Goal: Information Seeking & Learning: Learn about a topic

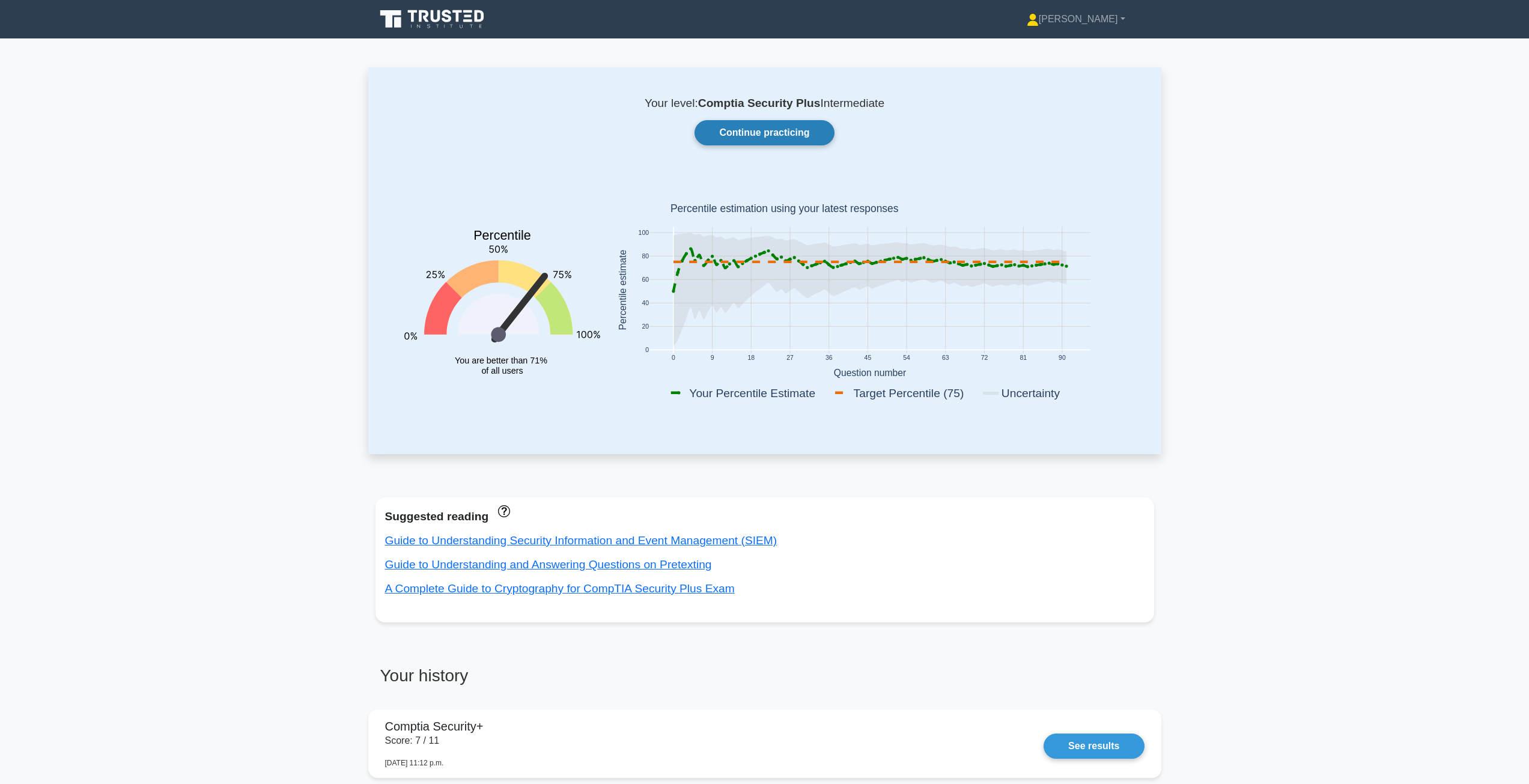
click at [756, 124] on link "Continue practicing" at bounding box center [763, 132] width 139 height 25
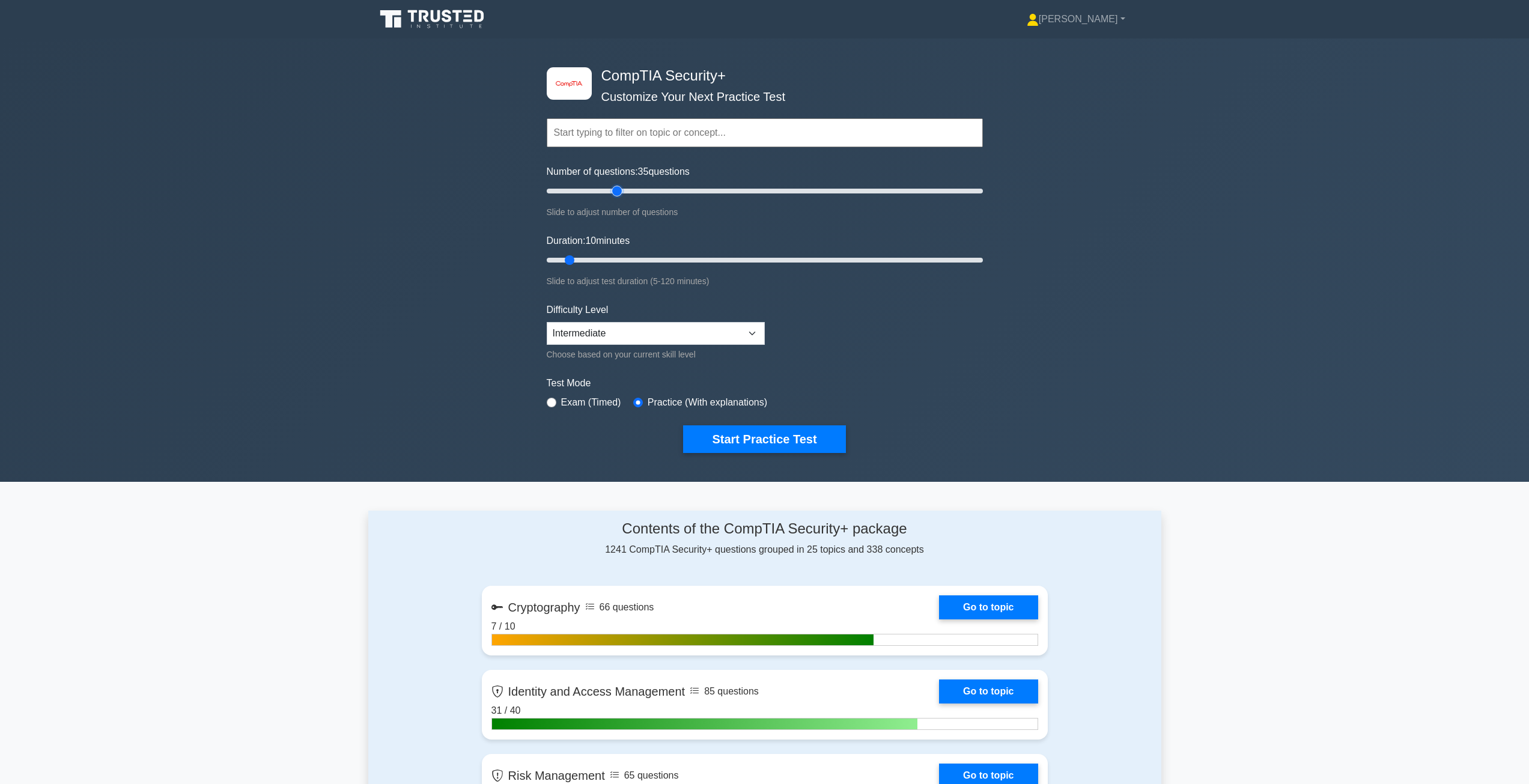
drag, startPoint x: 565, startPoint y: 186, endPoint x: 622, endPoint y: 189, distance: 57.1
click at [622, 189] on input "Number of questions: 35 questions" at bounding box center [765, 190] width 436 height 14
drag, startPoint x: 615, startPoint y: 189, endPoint x: 608, endPoint y: 189, distance: 7.0
type input "30"
click at [608, 189] on input "Number of questions: 30 questions" at bounding box center [765, 190] width 436 height 14
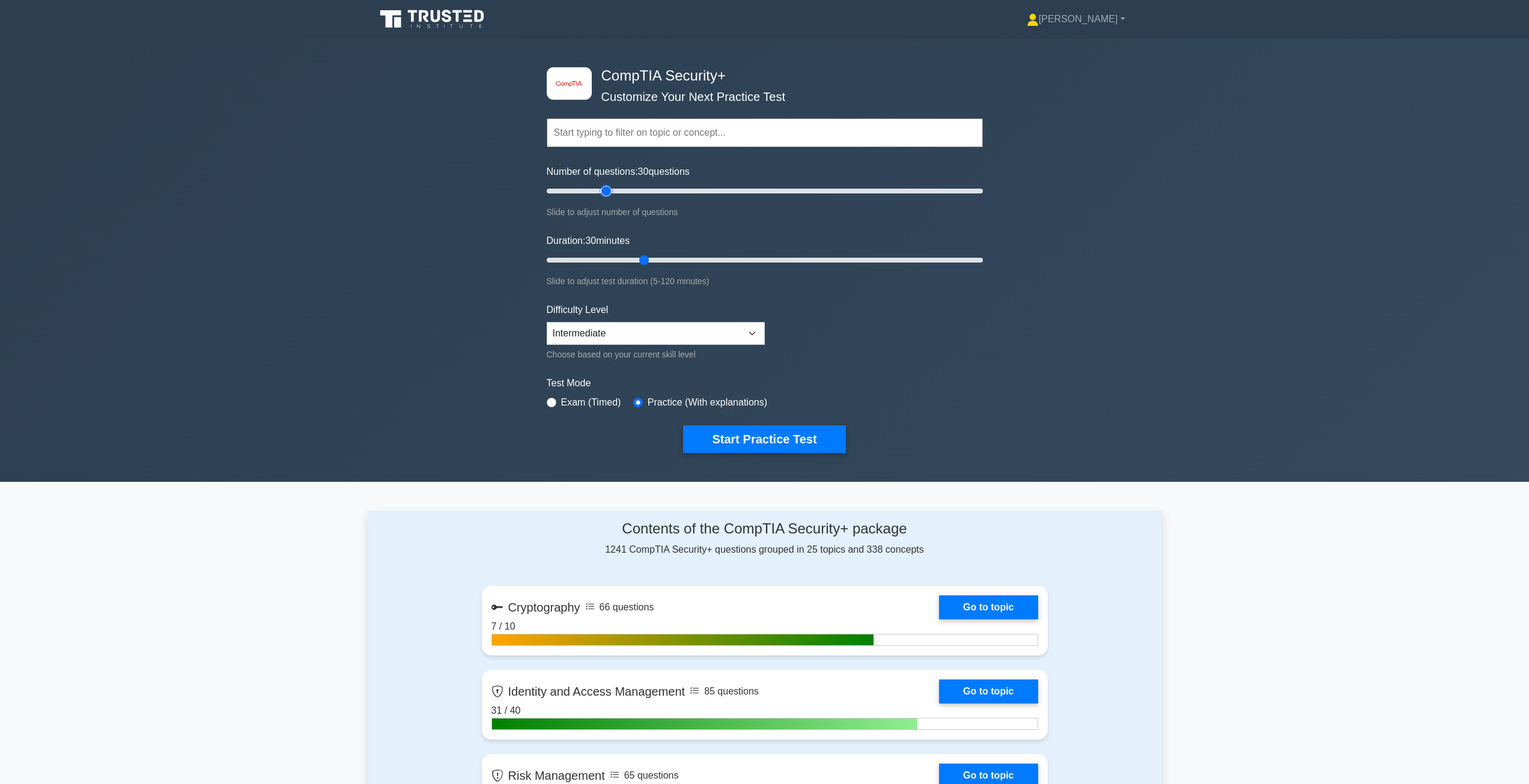
drag, startPoint x: 573, startPoint y: 260, endPoint x: 645, endPoint y: 262, distance: 72.0
type input "30"
click at [645, 262] on input "Duration: 30 minutes" at bounding box center [765, 260] width 436 height 14
click at [759, 434] on button "Start Practice Test" at bounding box center [764, 439] width 162 height 28
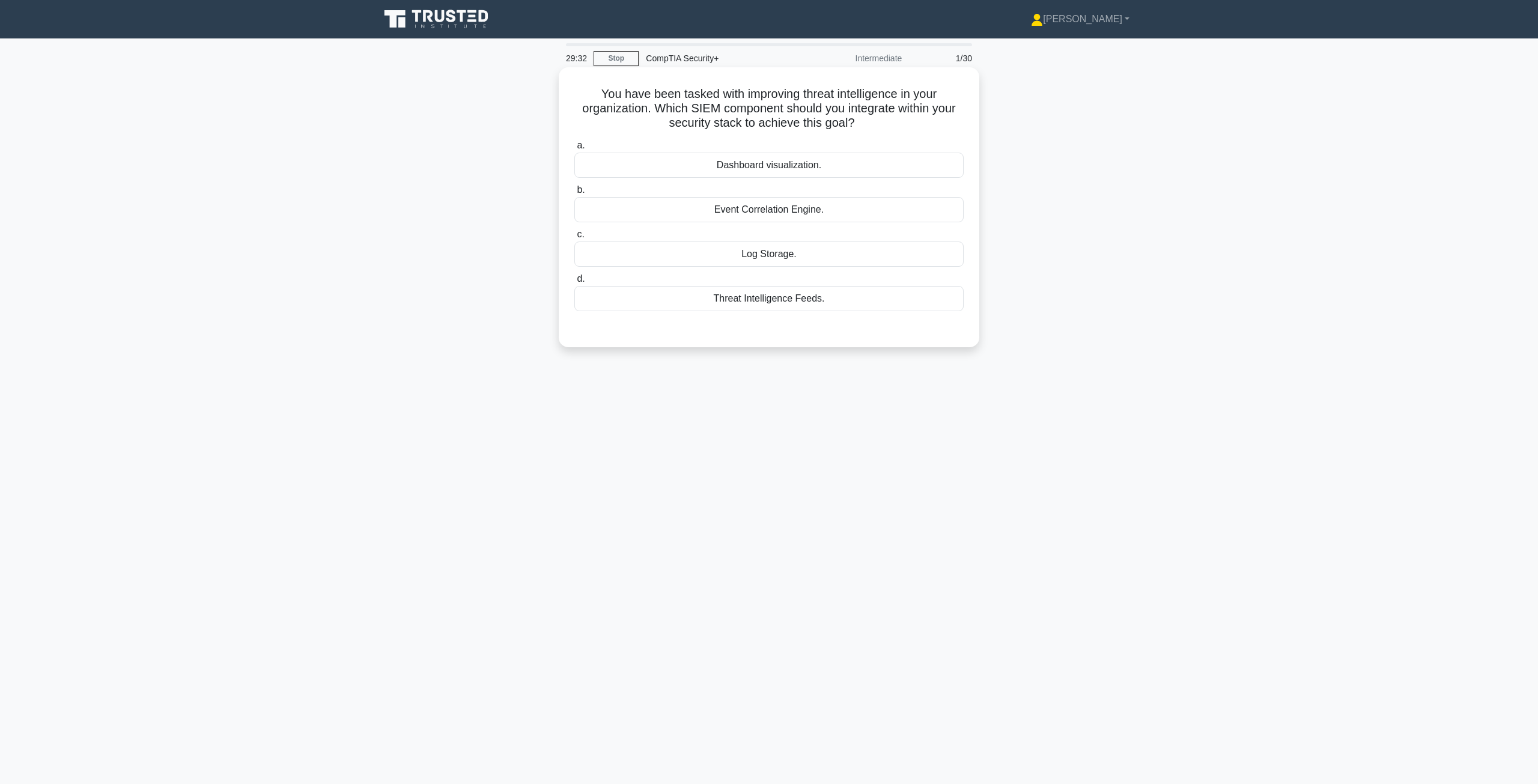
click at [779, 304] on div "Threat Intelligence Feeds." at bounding box center [769, 298] width 389 height 25
click at [574, 283] on input "d. Threat Intelligence Feeds." at bounding box center [574, 279] width 0 height 7
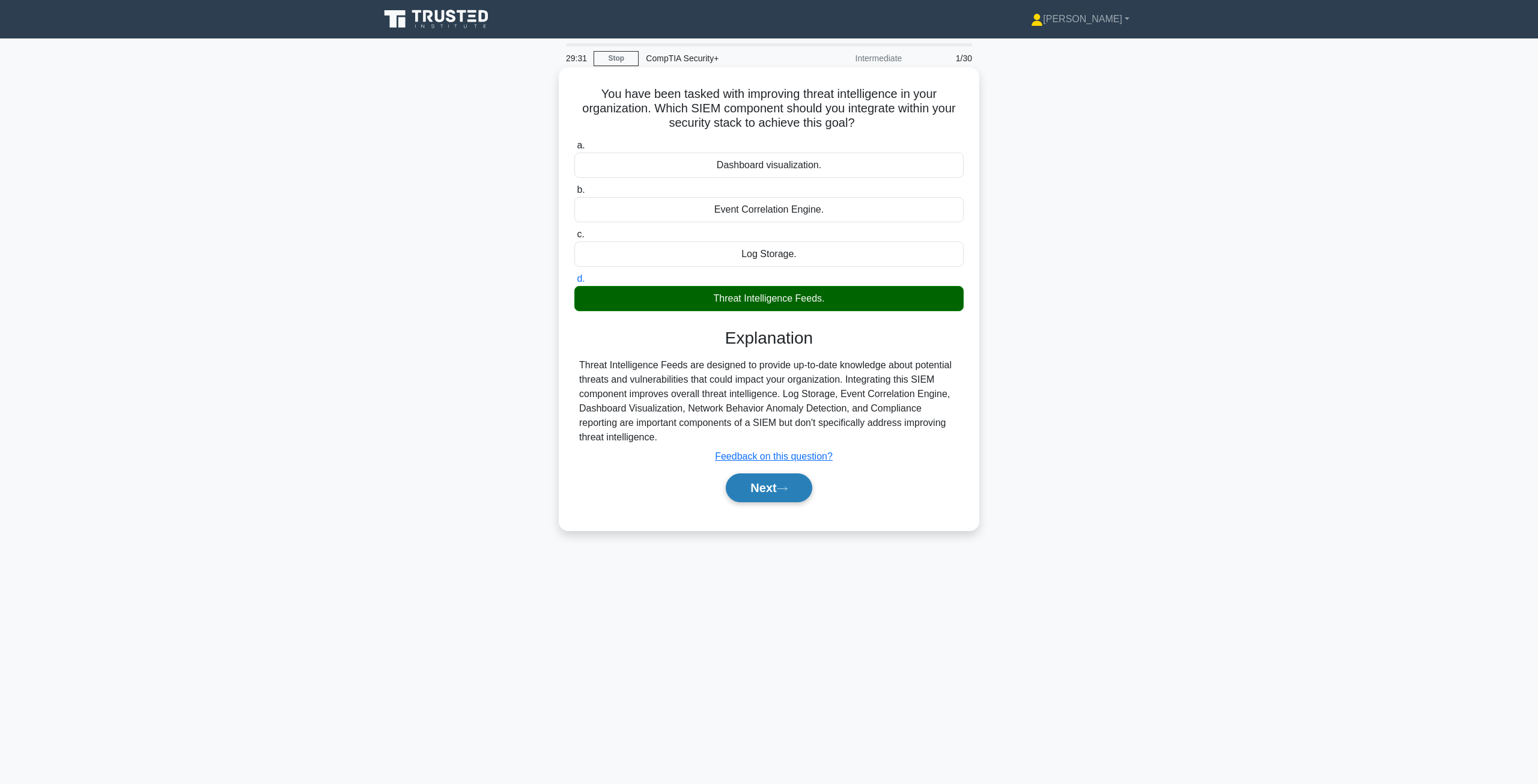
click at [752, 476] on button "Next" at bounding box center [768, 487] width 86 height 29
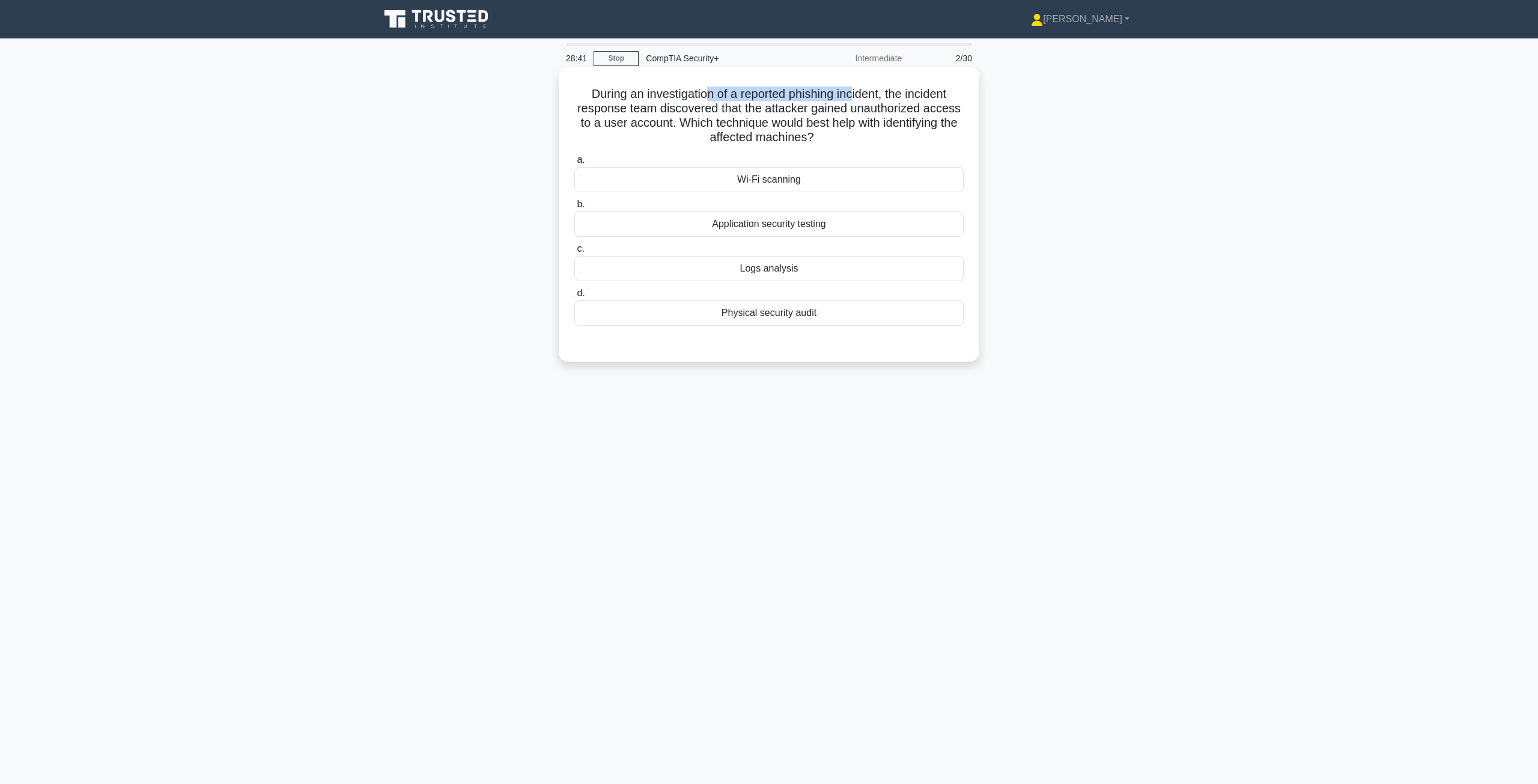
drag, startPoint x: 702, startPoint y: 90, endPoint x: 854, endPoint y: 97, distance: 152.2
click at [854, 97] on h5 "During an investigation of a reported phishing incident, the incident response …" at bounding box center [769, 115] width 391 height 59
drag, startPoint x: 853, startPoint y: 108, endPoint x: 676, endPoint y: 121, distance: 177.5
click at [676, 121] on h5 "During an investigation of a reported phishing incident, the incident response …" at bounding box center [769, 115] width 391 height 59
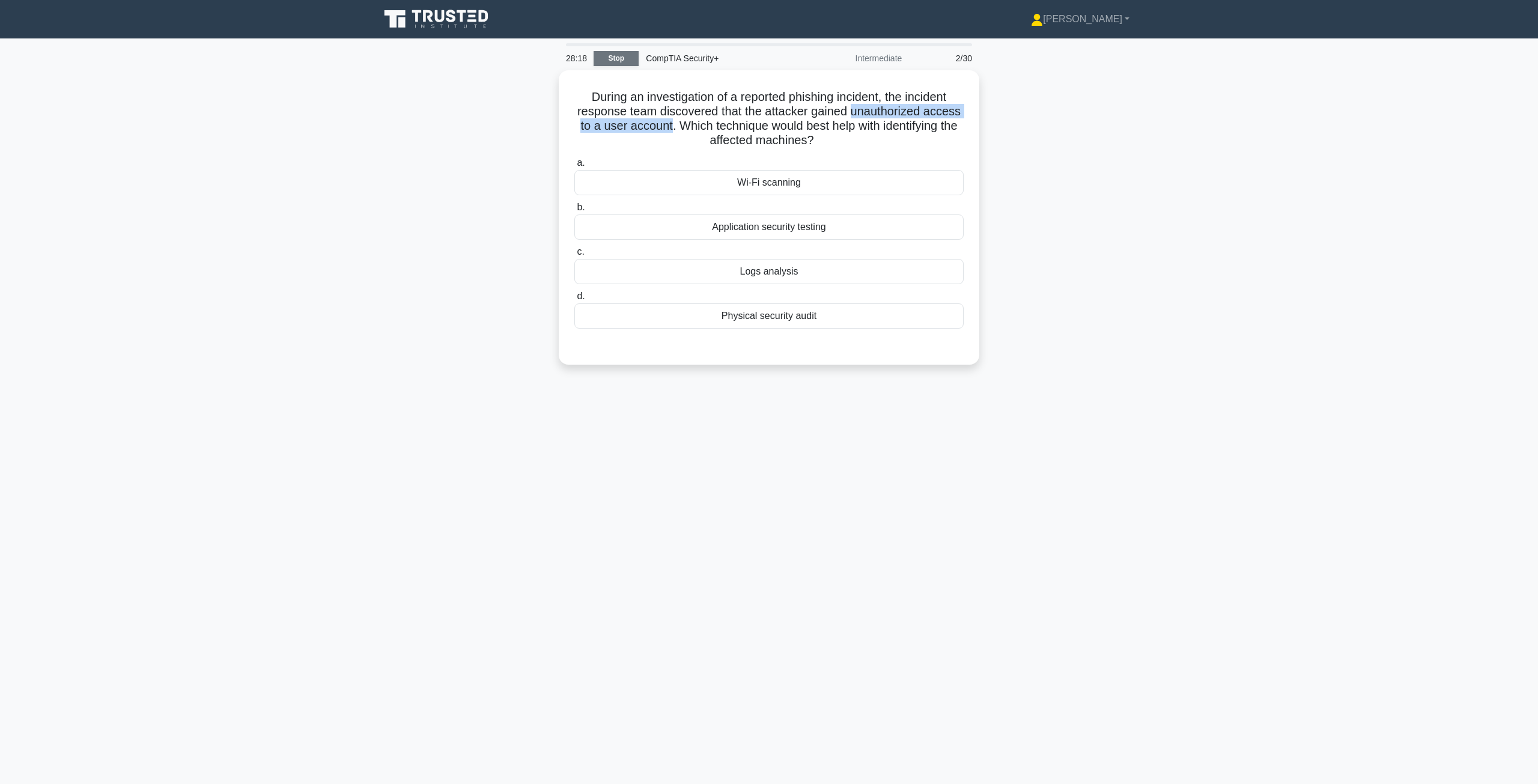
click at [627, 57] on link "Stop" at bounding box center [616, 59] width 45 height 15
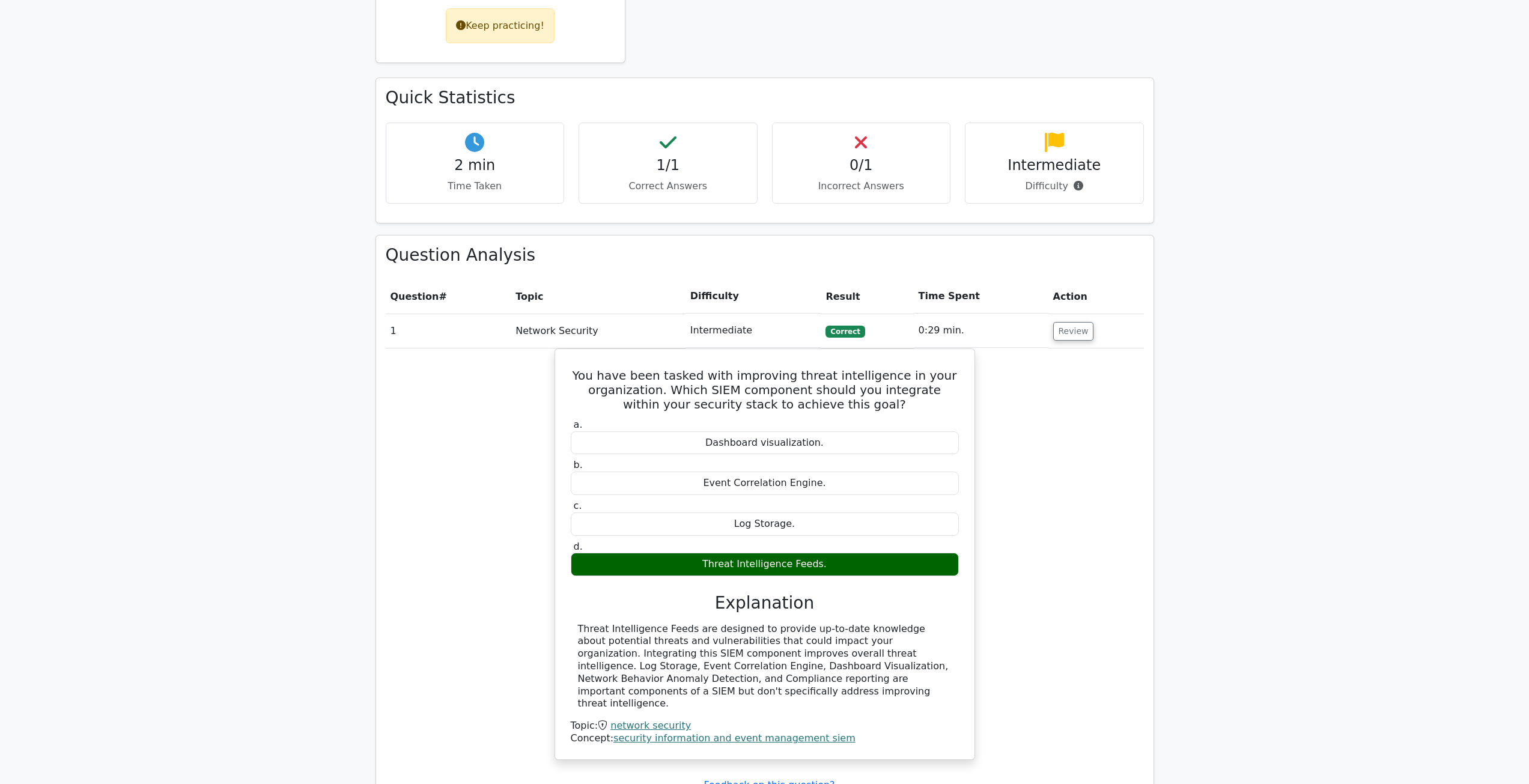
scroll to position [574, 0]
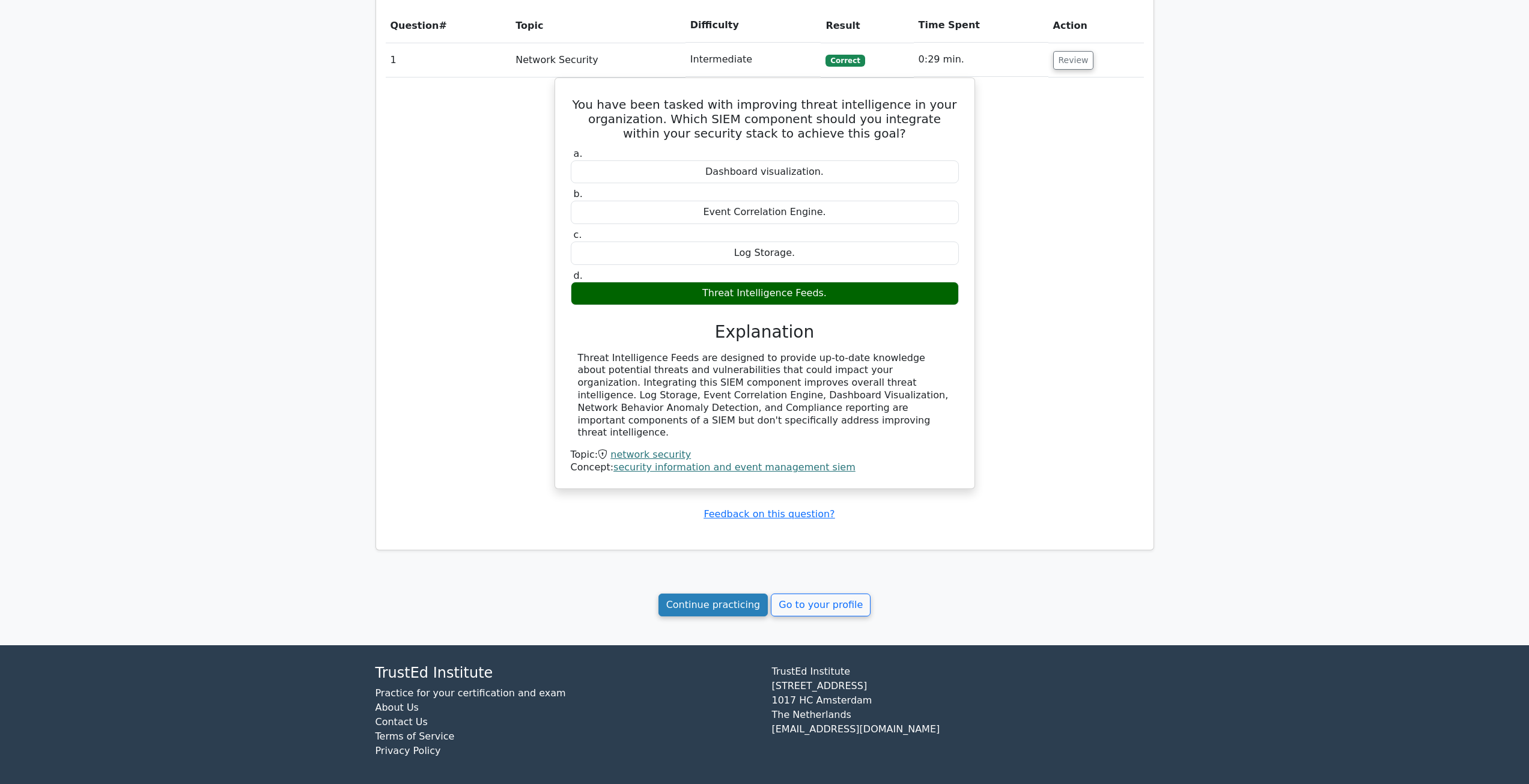
click at [731, 597] on link "Continue practicing" at bounding box center [714, 605] width 110 height 23
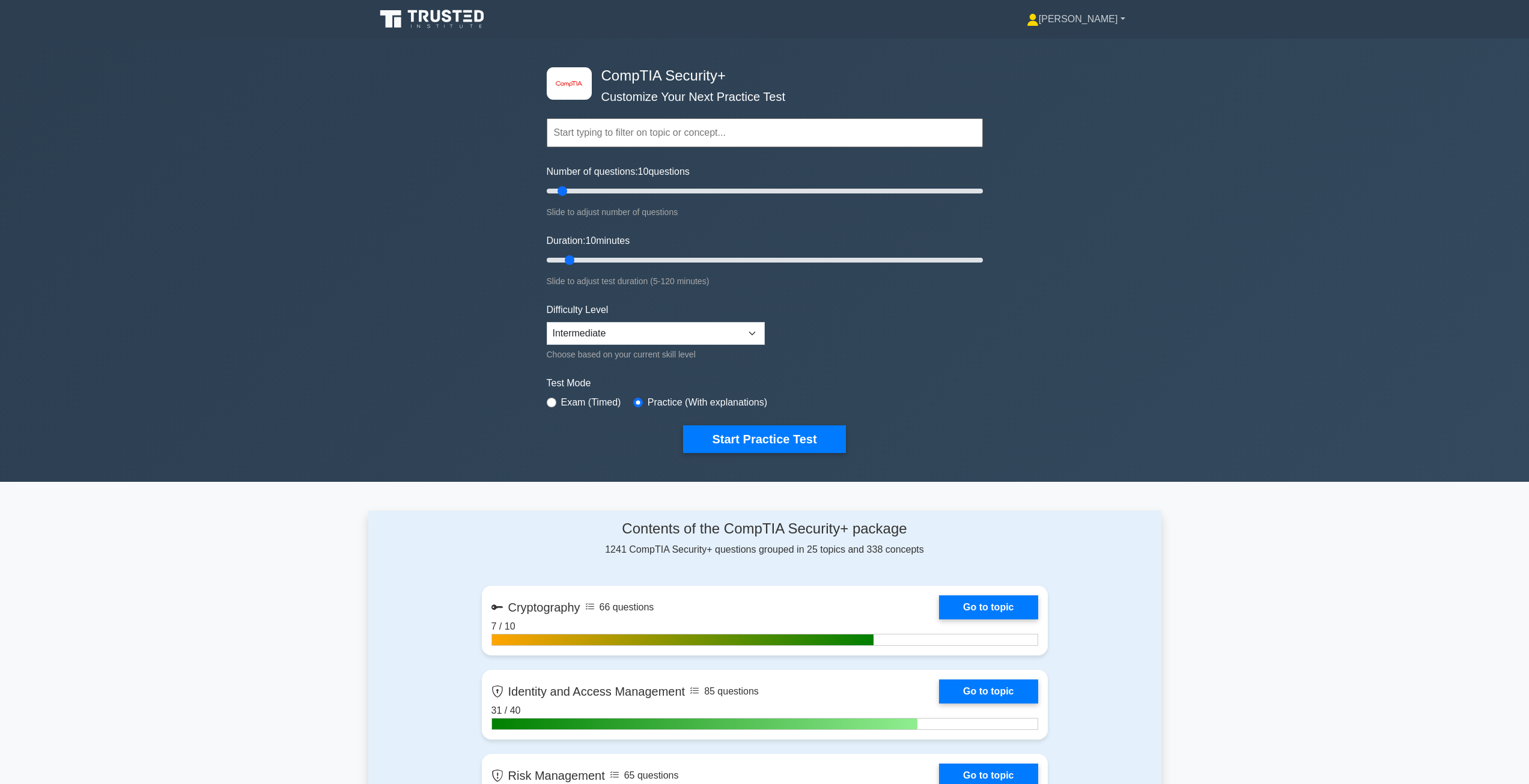
click at [1091, 21] on link "[PERSON_NAME]" at bounding box center [1076, 19] width 156 height 24
click at [1075, 42] on link "Profile" at bounding box center [1046, 48] width 95 height 19
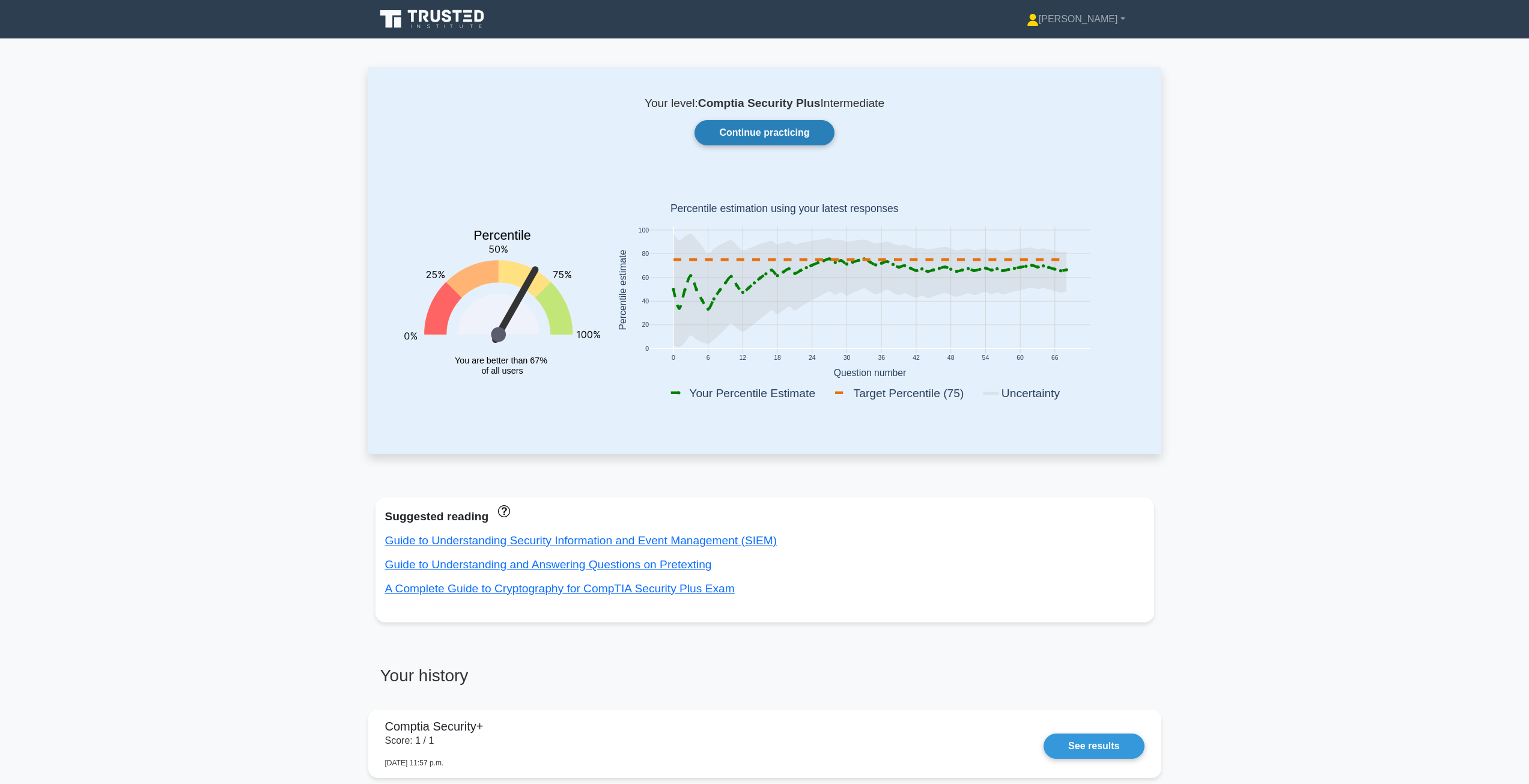
click at [789, 137] on link "Continue practicing" at bounding box center [763, 132] width 139 height 25
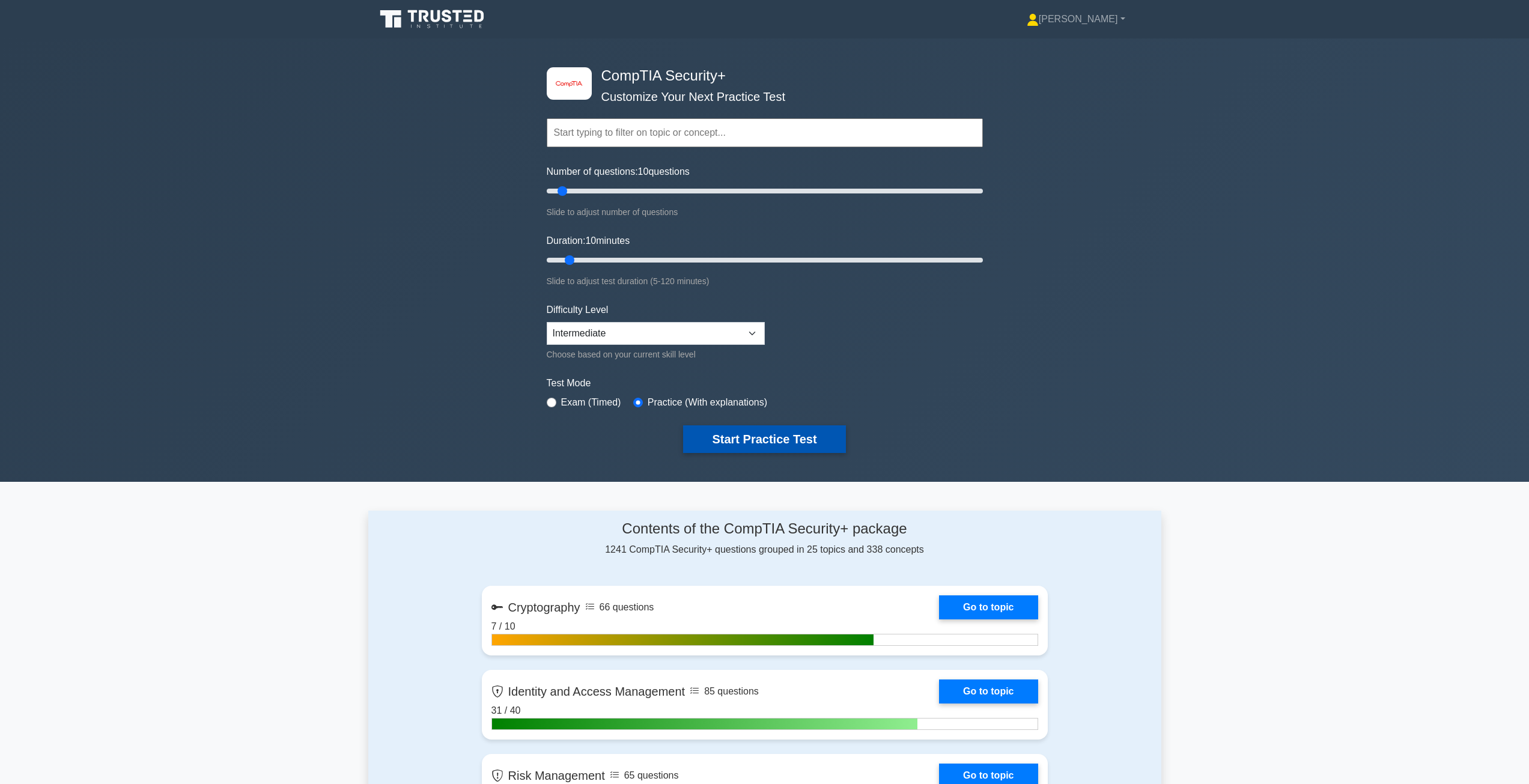
click at [769, 435] on button "Start Practice Test" at bounding box center [764, 439] width 162 height 28
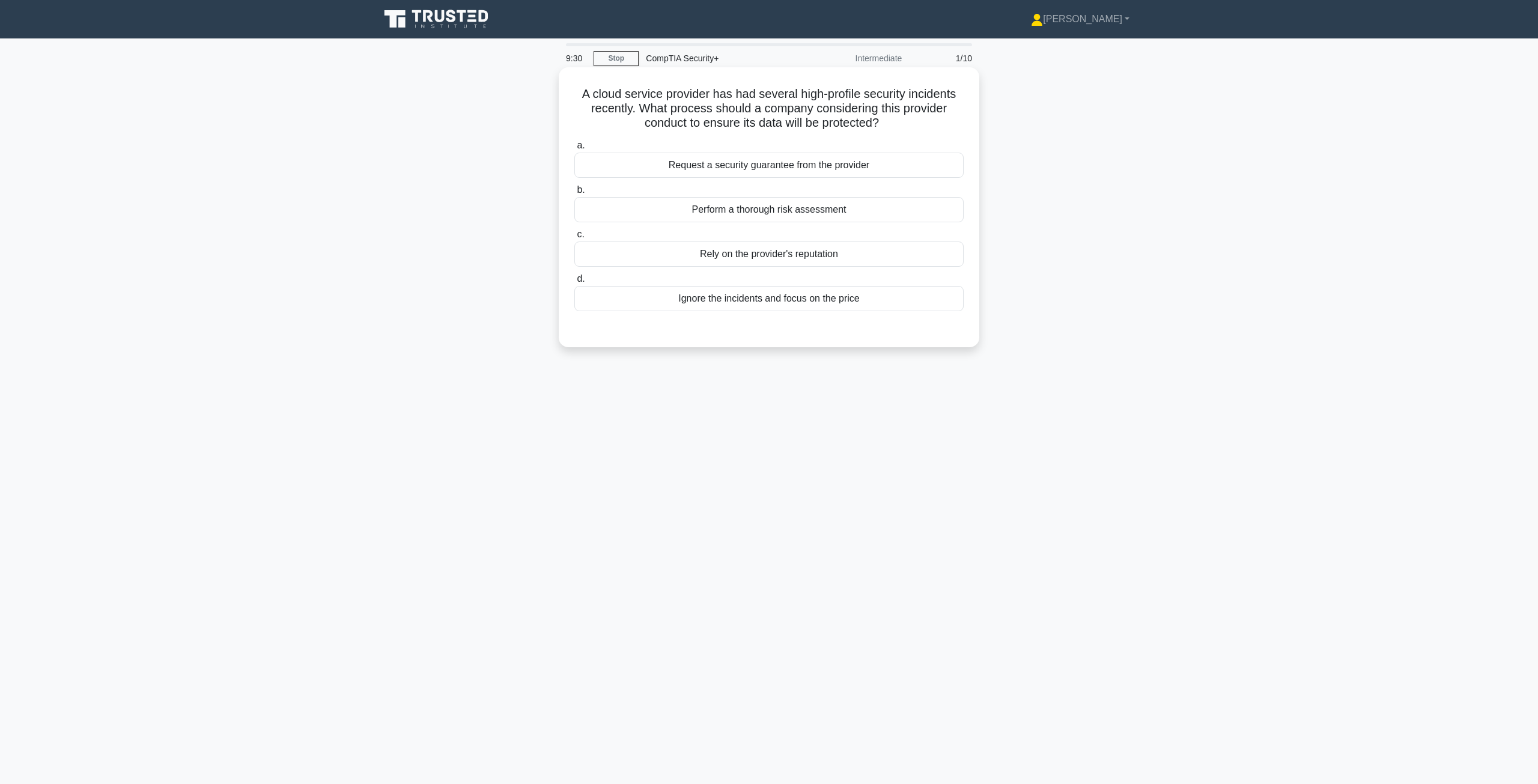
click at [757, 211] on div "Perform a thorough risk assessment" at bounding box center [769, 210] width 389 height 25
click at [574, 194] on input "b. Perform a thorough risk assessment" at bounding box center [574, 190] width 0 height 7
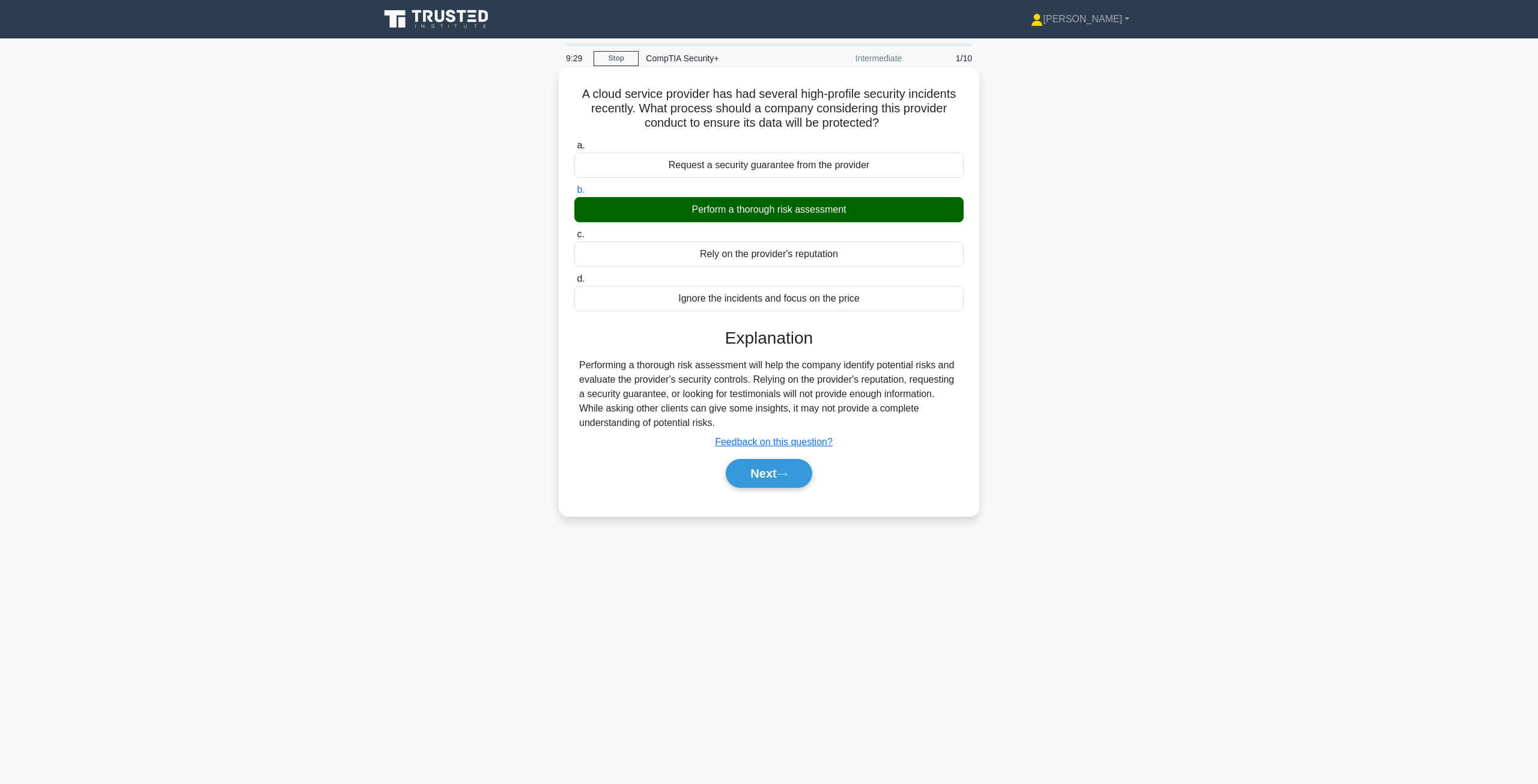
click at [749, 492] on div "Next" at bounding box center [769, 473] width 389 height 39
click at [751, 483] on button "Next" at bounding box center [768, 473] width 86 height 29
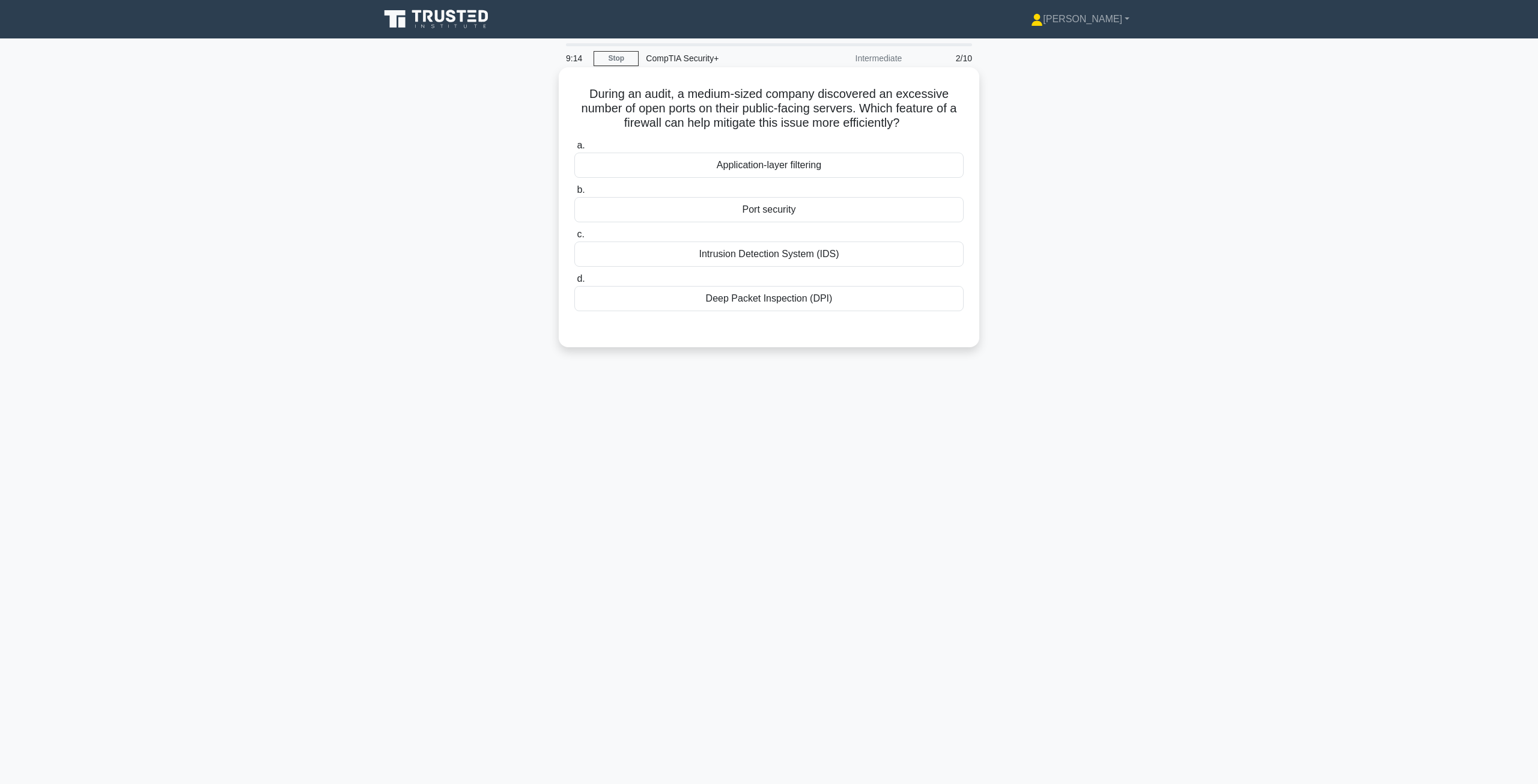
click at [764, 213] on div "Port security" at bounding box center [769, 210] width 389 height 25
click at [574, 194] on input "b. Port security" at bounding box center [574, 190] width 0 height 7
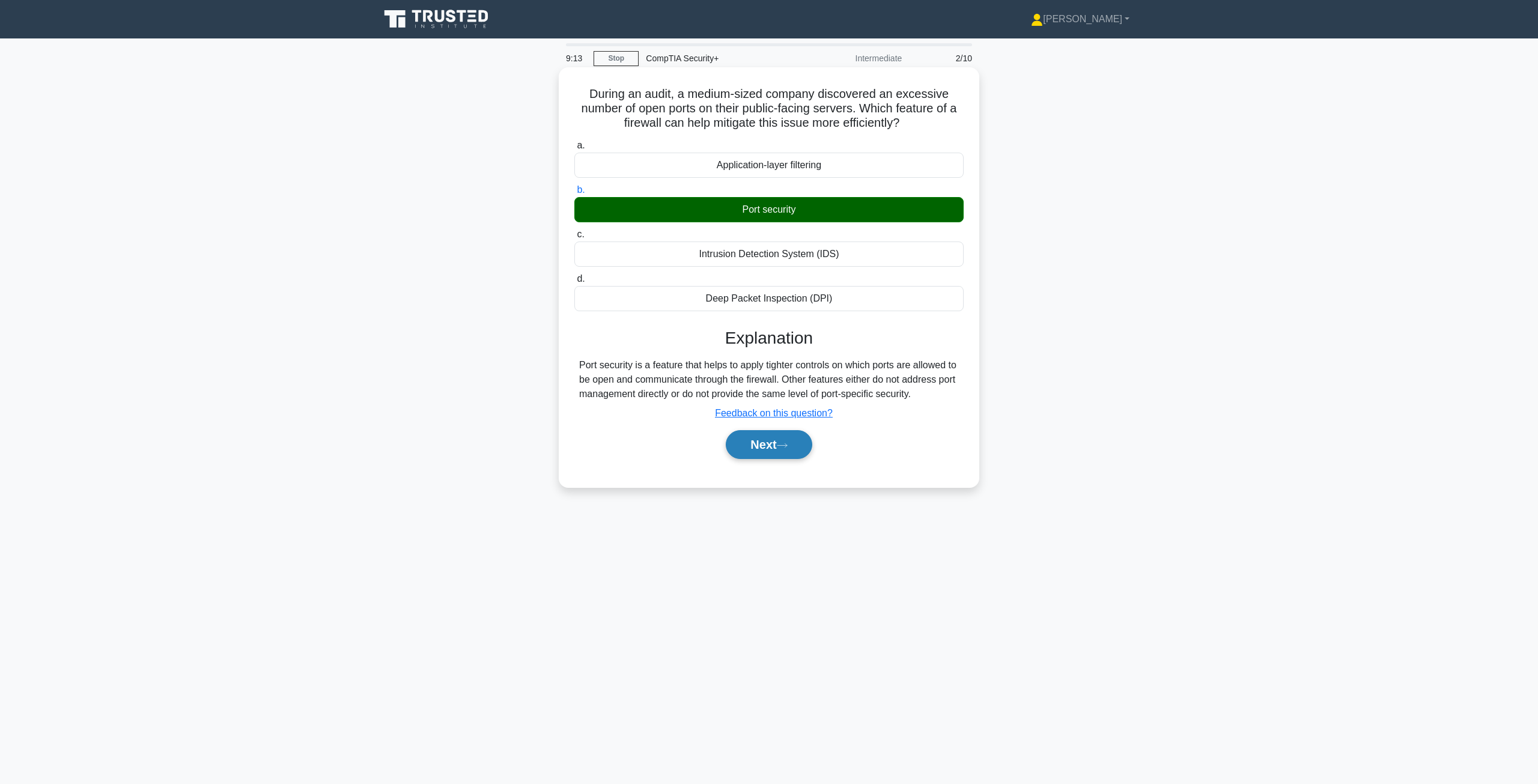
click at [751, 441] on button "Next" at bounding box center [768, 444] width 86 height 29
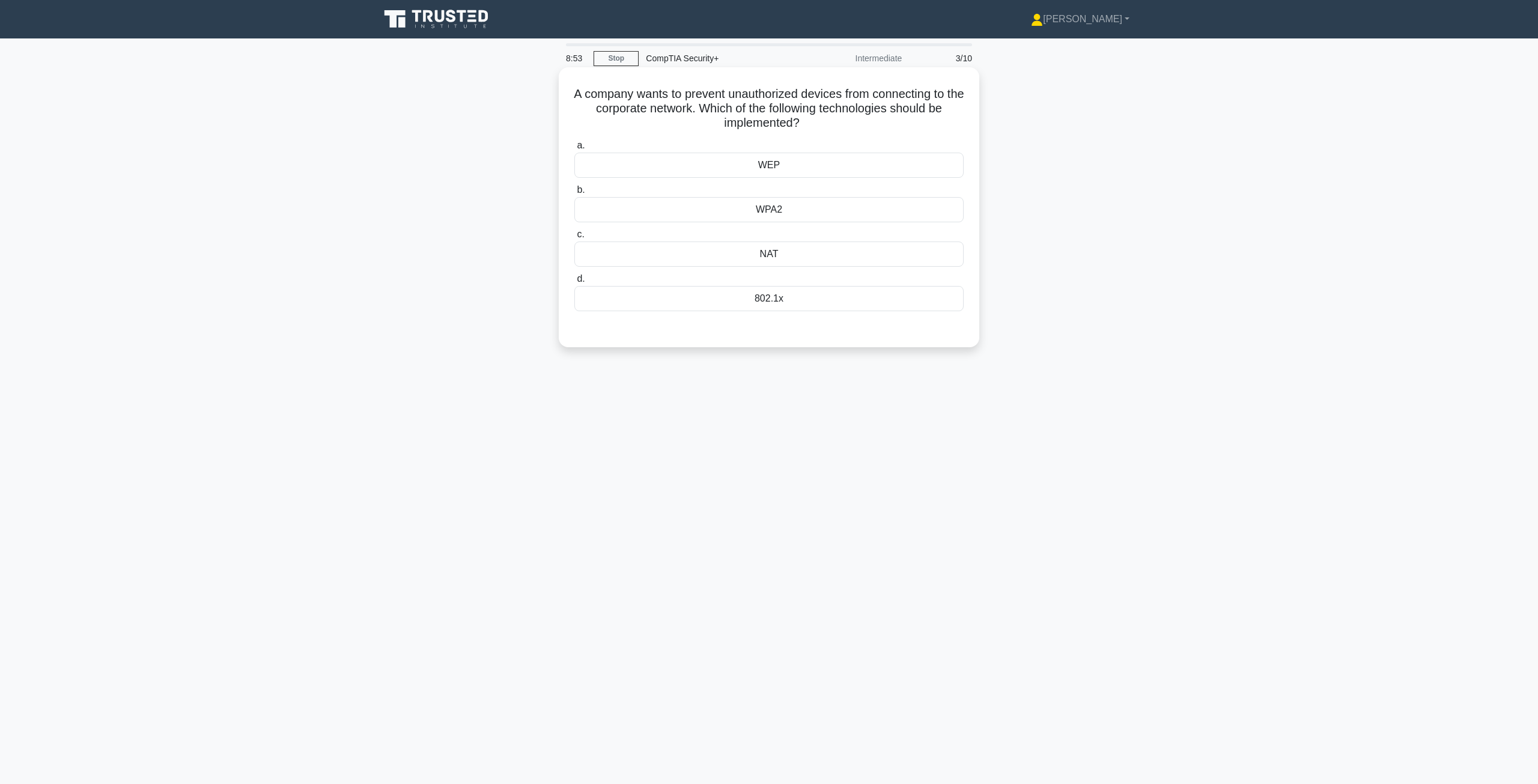
click at [783, 299] on div "802.1x" at bounding box center [769, 298] width 389 height 25
click at [574, 283] on input "d. 802.1x" at bounding box center [574, 279] width 0 height 7
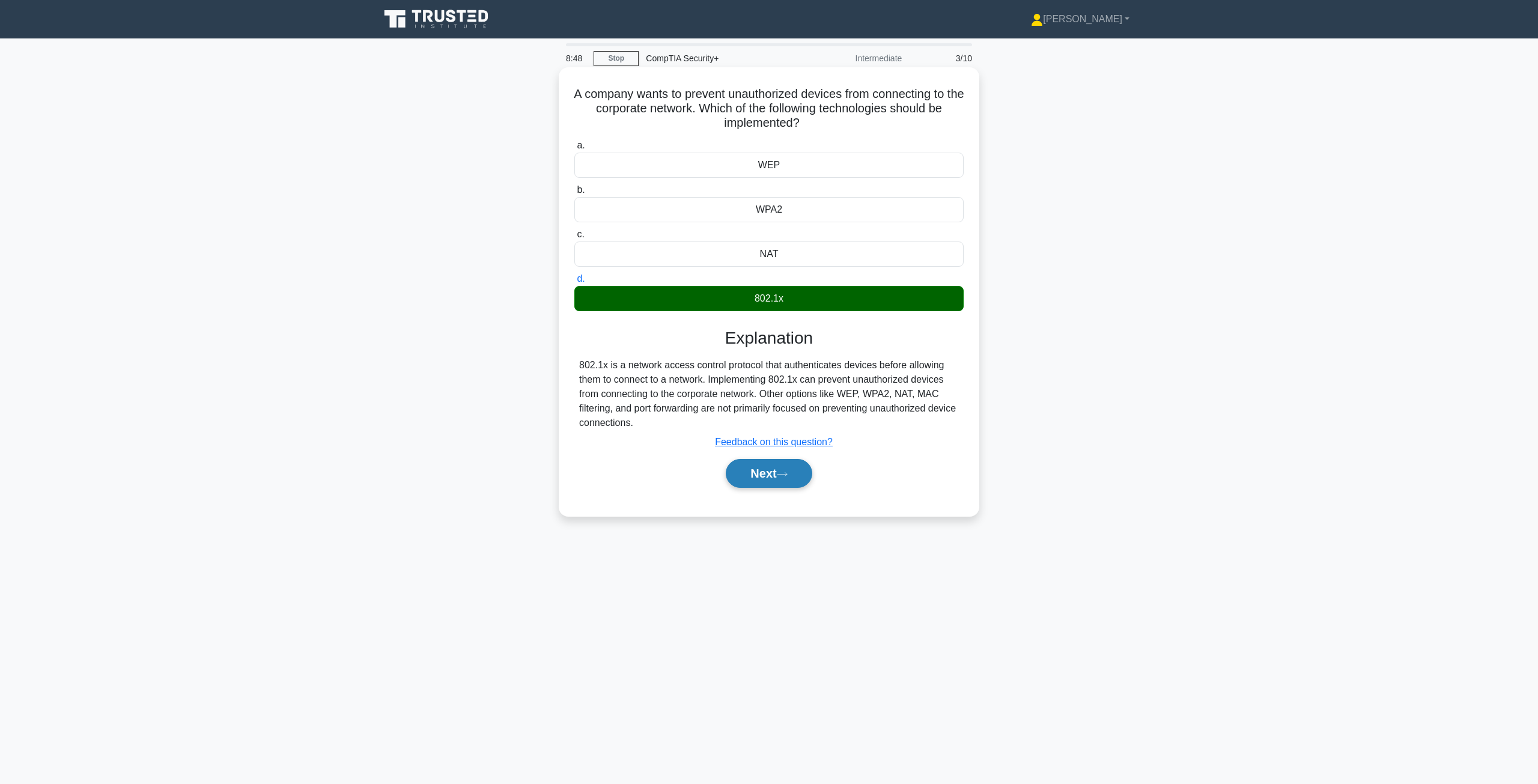
click at [748, 479] on button "Next" at bounding box center [768, 473] width 86 height 29
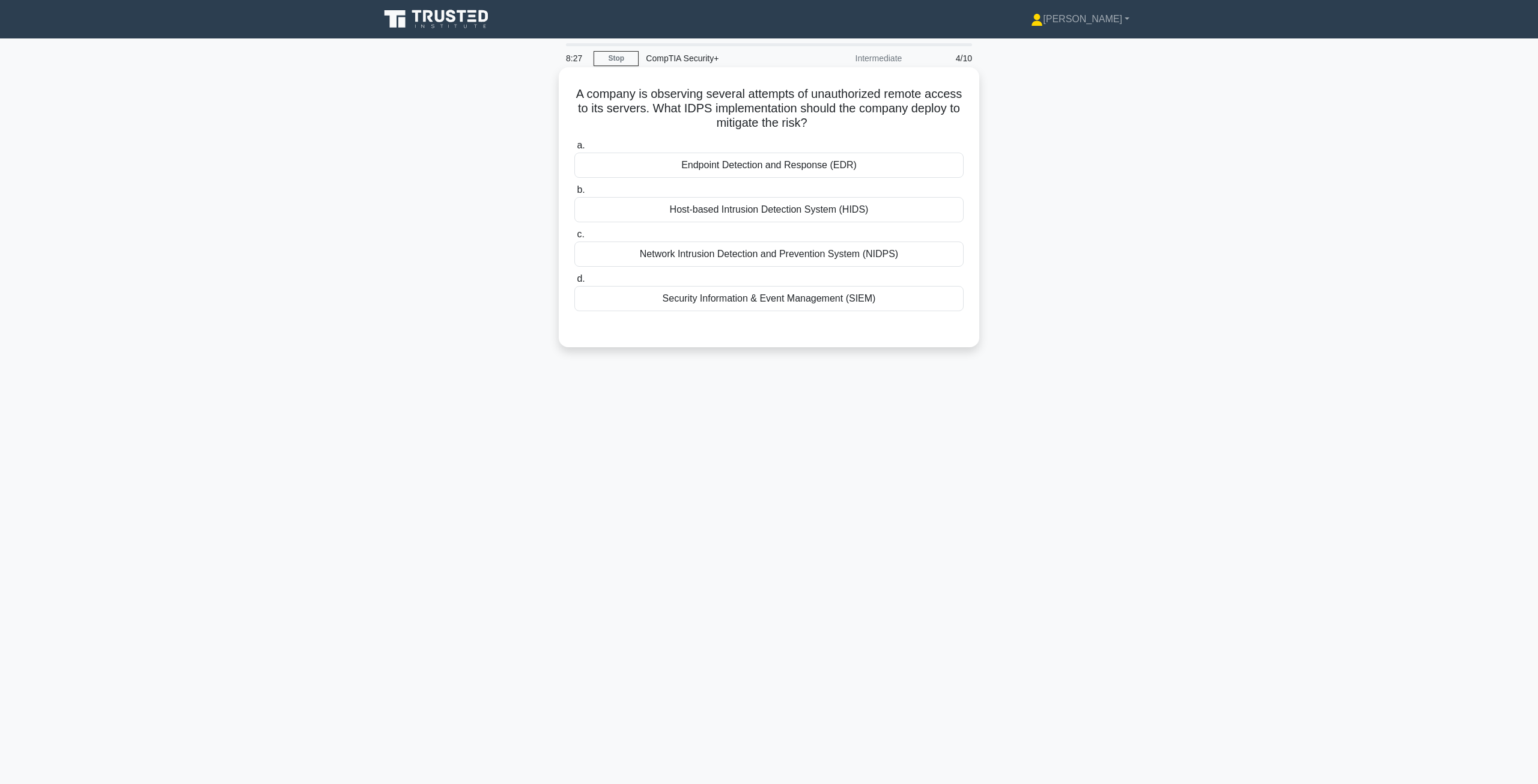
click at [726, 256] on div "Network Intrusion Detection and Prevention System (NIDPS)" at bounding box center [769, 254] width 389 height 25
click at [574, 239] on input "c. Network Intrusion Detection and Prevention System (NIDPS)" at bounding box center [574, 234] width 0 height 7
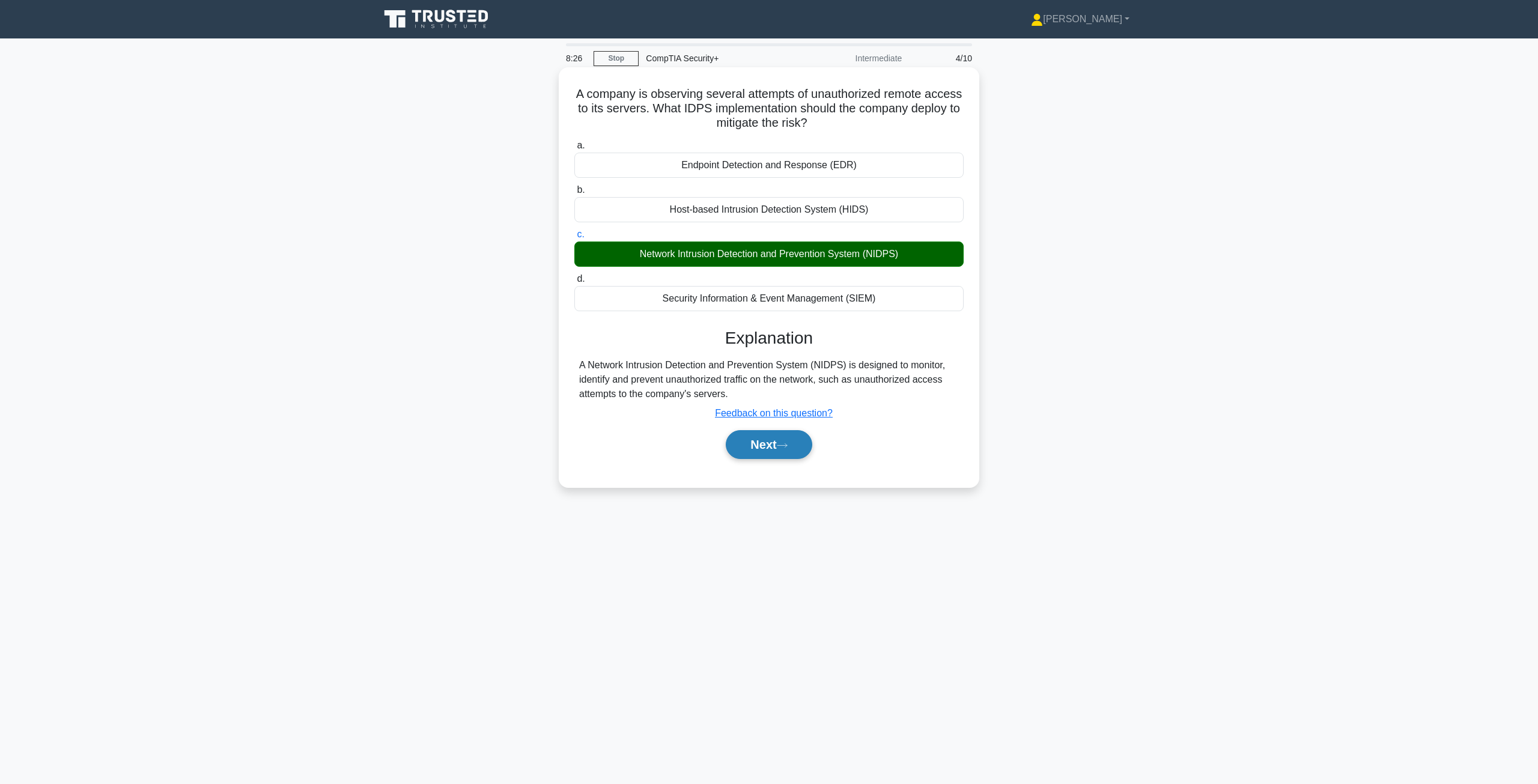
click at [772, 452] on button "Next" at bounding box center [768, 444] width 86 height 29
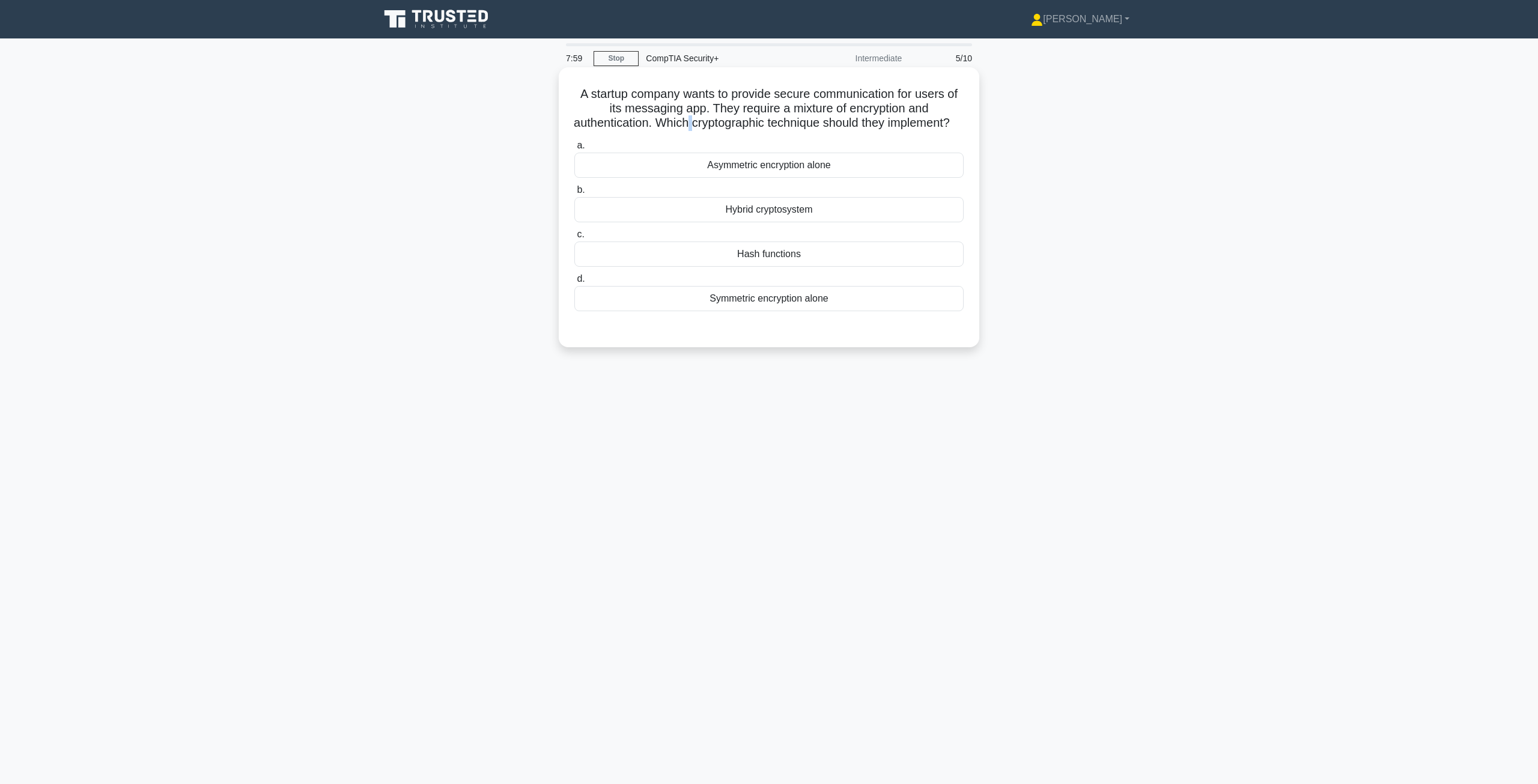
drag, startPoint x: 693, startPoint y: 122, endPoint x: 699, endPoint y: 123, distance: 6.1
click at [699, 123] on h5 "A startup company wants to provide secure communication for users of its messag…" at bounding box center [769, 109] width 391 height 45
click at [824, 115] on h5 "A startup company wants to provide secure communication for users of its messag…" at bounding box center [769, 109] width 391 height 45
click at [762, 178] on div "Asymmetric encryption alone" at bounding box center [769, 165] width 389 height 25
click at [574, 150] on input "a. Asymmetric encryption alone" at bounding box center [574, 146] width 0 height 7
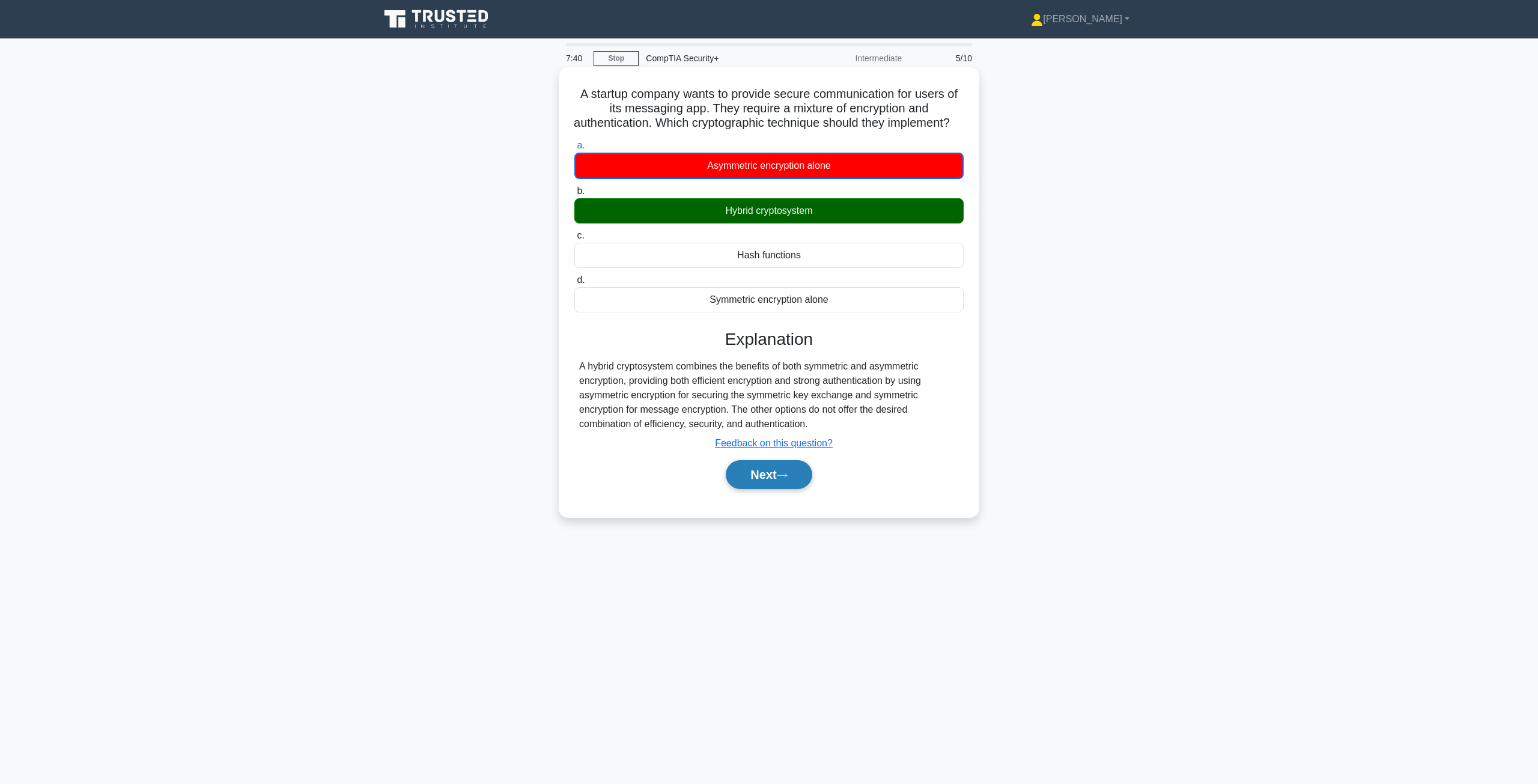
click at [778, 485] on button "Next" at bounding box center [768, 475] width 86 height 29
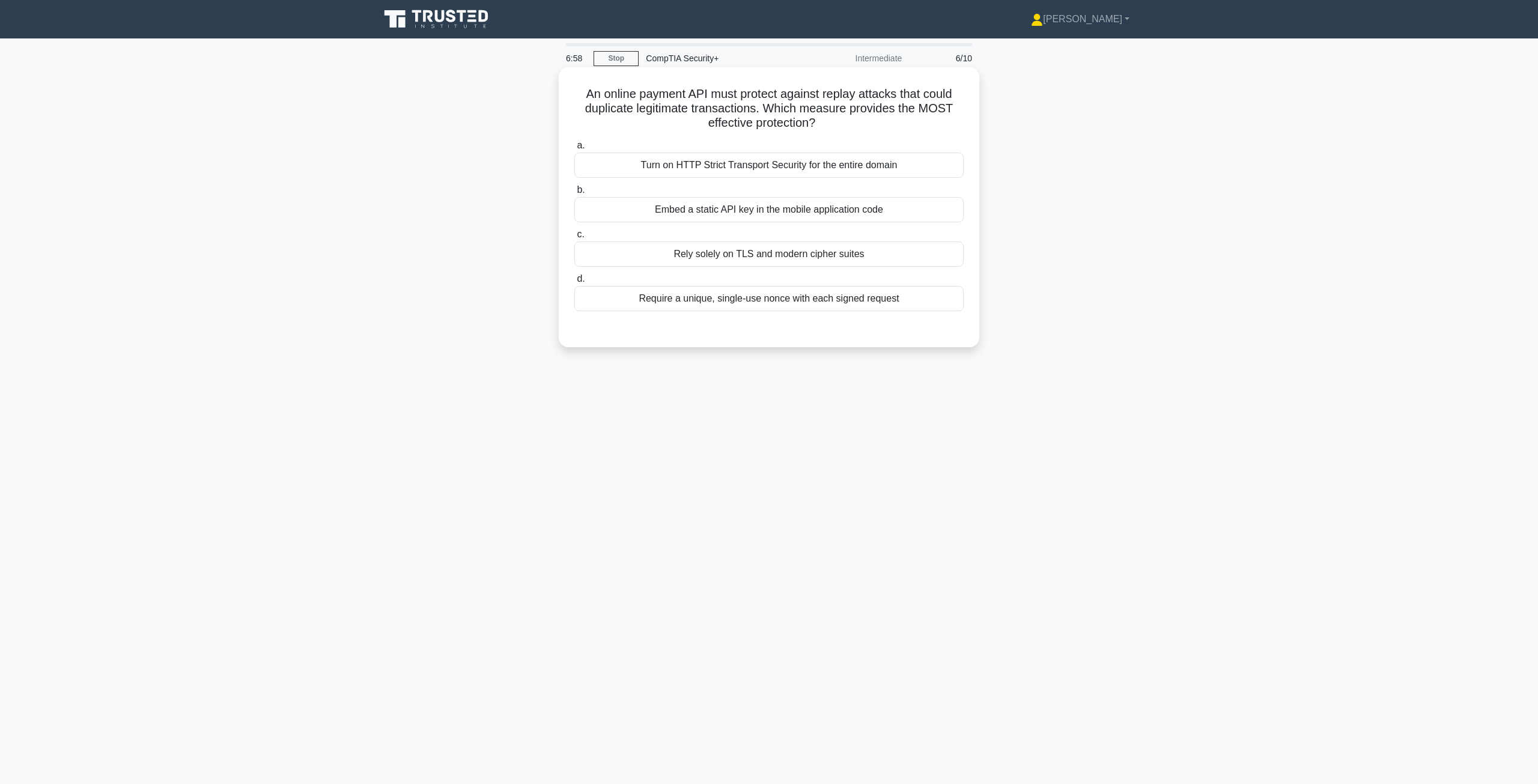
click at [814, 302] on div "Require a unique, single-use nonce with each signed request" at bounding box center [769, 298] width 389 height 25
click at [574, 283] on input "d. Require a unique, single-use nonce with each signed request" at bounding box center [574, 279] width 0 height 7
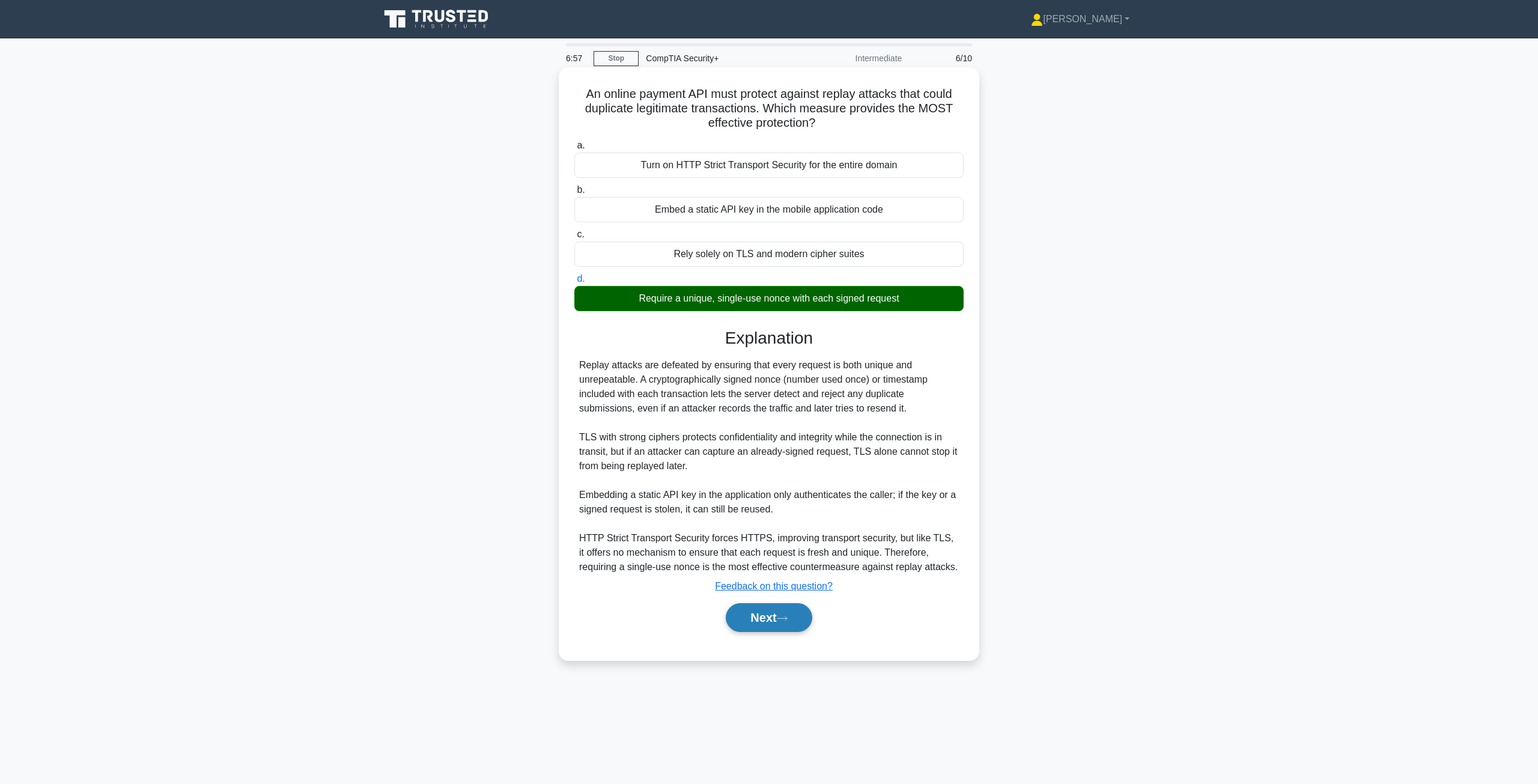
click at [763, 613] on button "Next" at bounding box center [768, 617] width 86 height 29
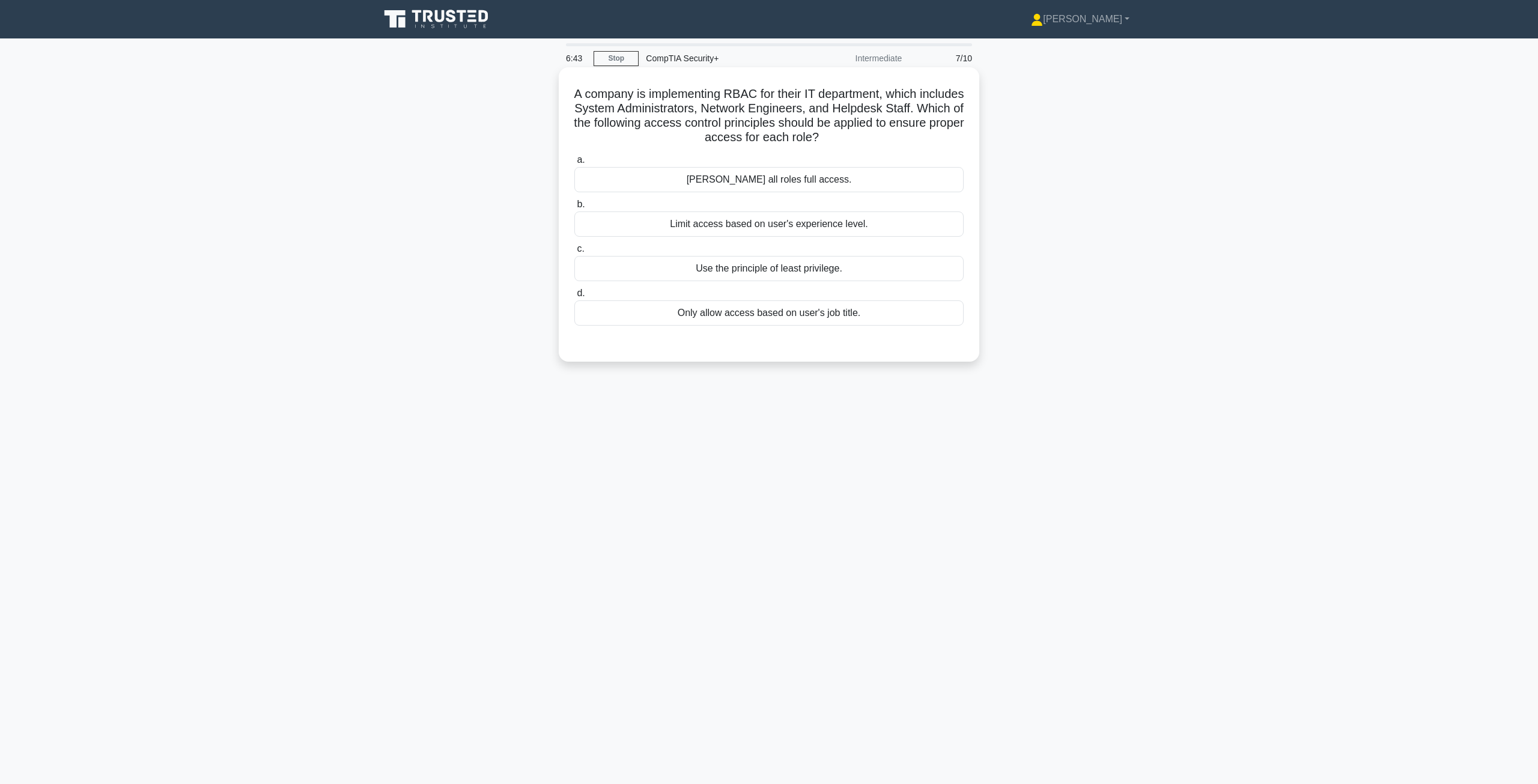
click at [716, 314] on div "Only allow access based on user's job title." at bounding box center [769, 313] width 389 height 25
click at [574, 298] on input "d. Only allow access based on user's job title." at bounding box center [574, 293] width 0 height 7
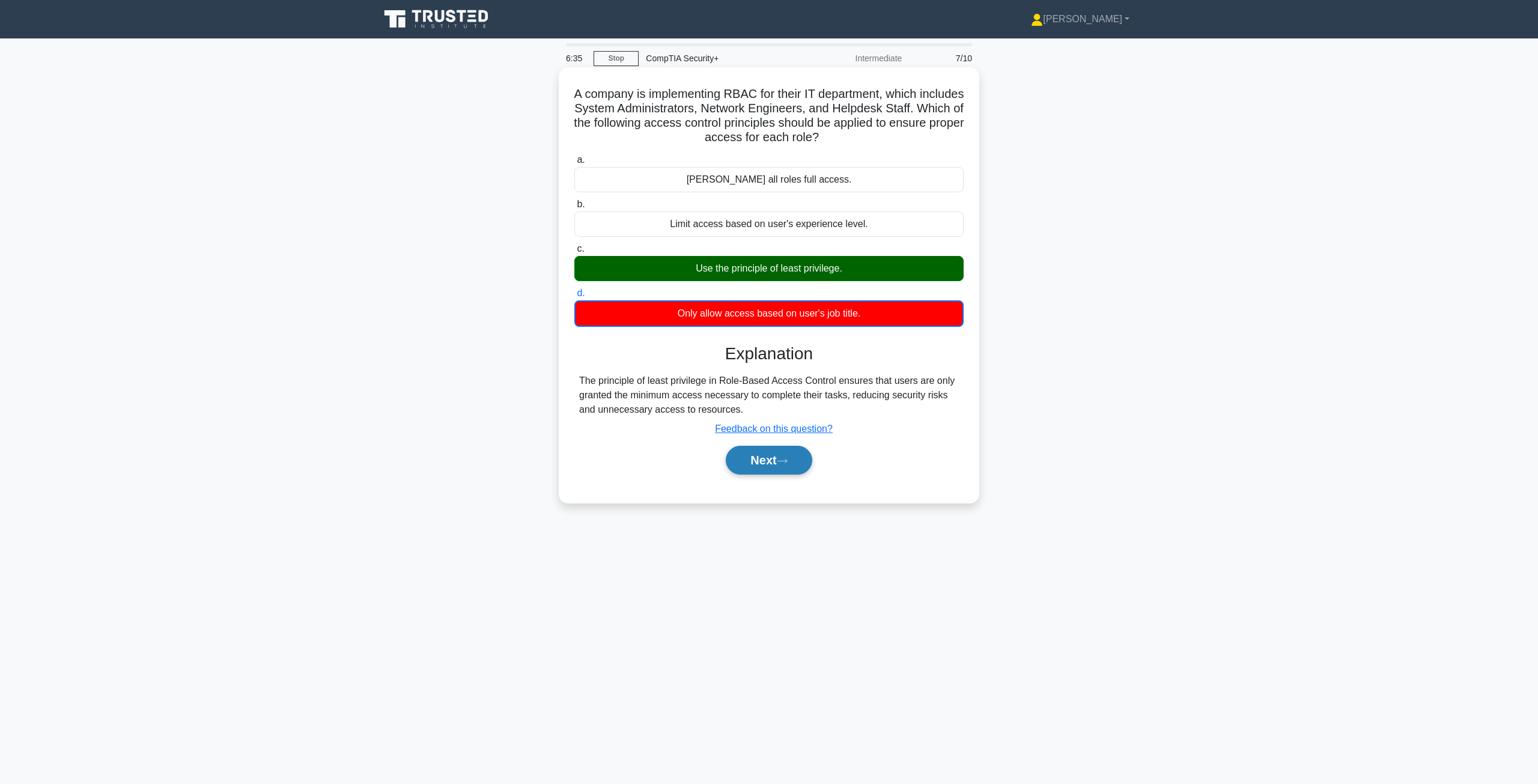
click at [785, 464] on icon at bounding box center [782, 460] width 11 height 7
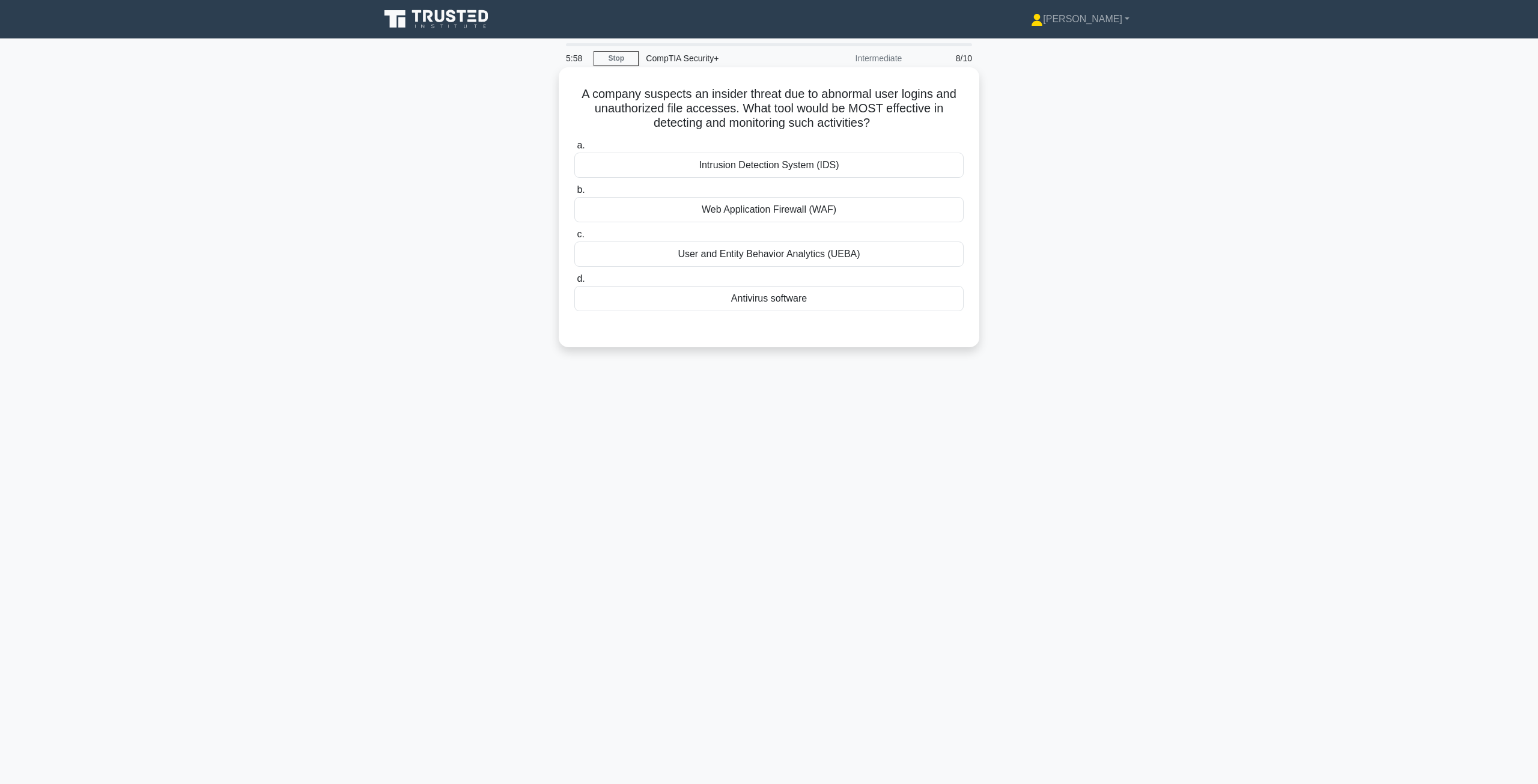
click at [722, 254] on div "User and Entity Behavior Analytics (UEBA)" at bounding box center [769, 254] width 389 height 25
click at [574, 239] on input "c. User and Entity Behavior Analytics (UEBA)" at bounding box center [574, 234] width 0 height 7
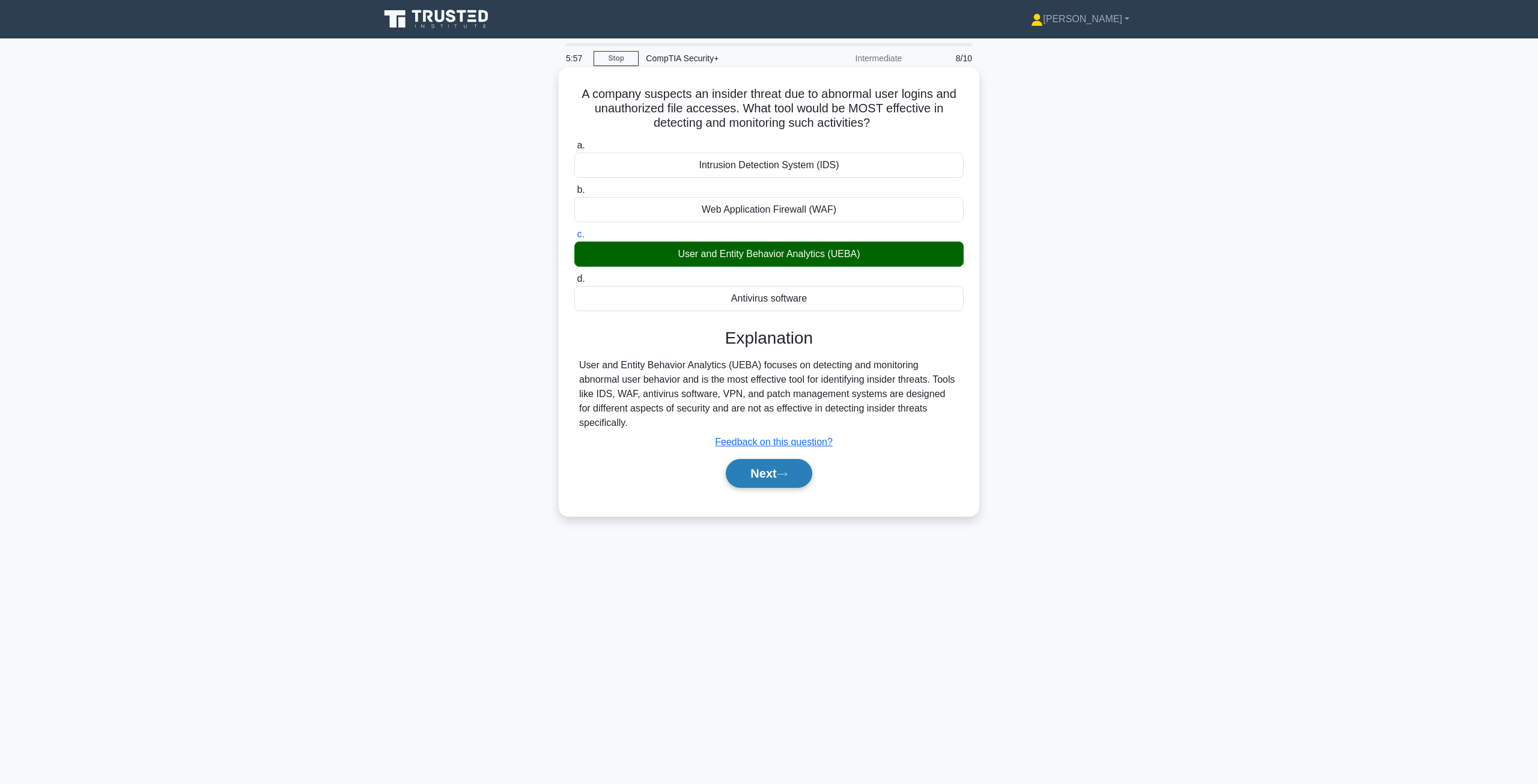
click at [772, 459] on button "Next" at bounding box center [768, 473] width 86 height 29
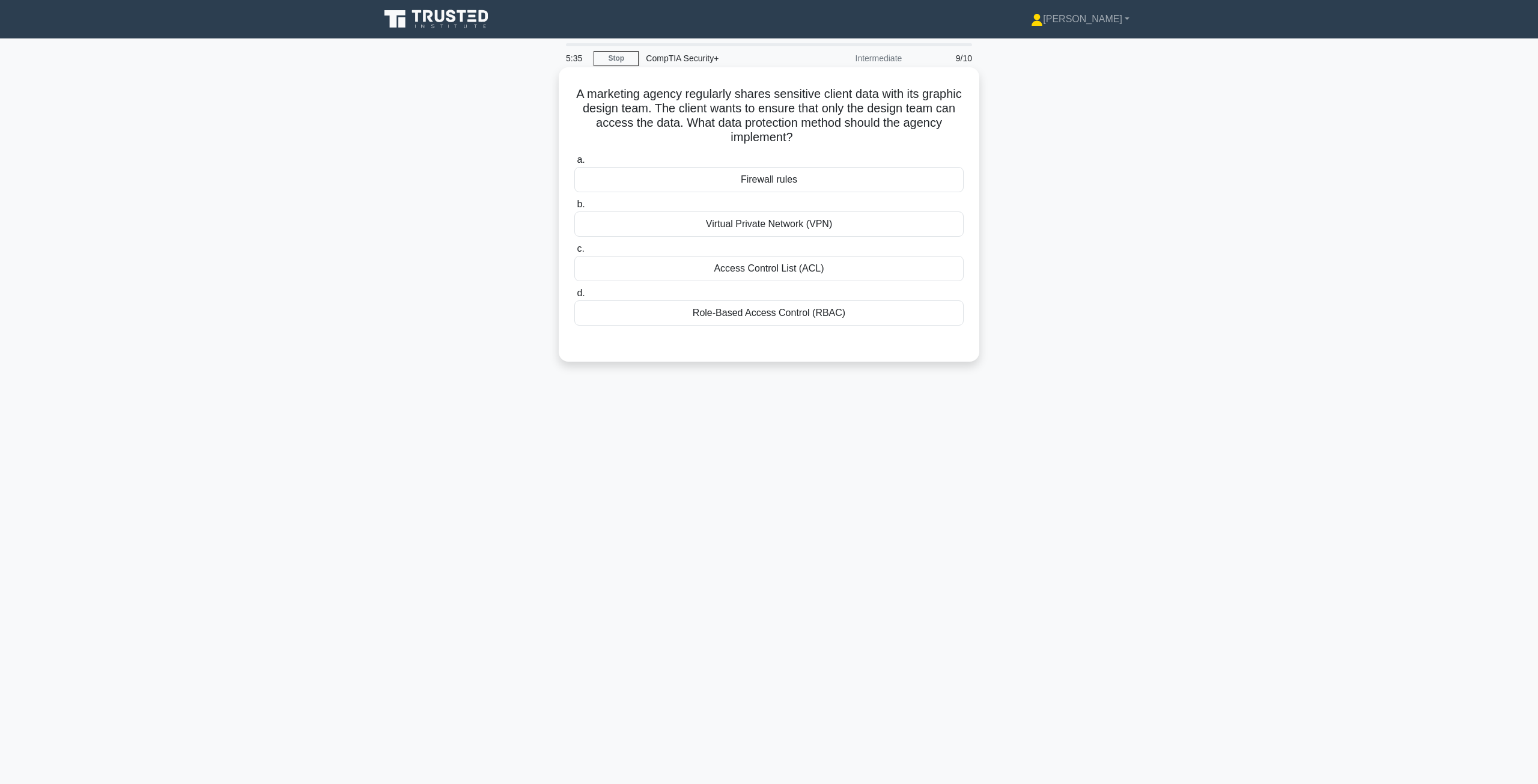
click at [760, 274] on div "Access Control List (ACL)" at bounding box center [769, 269] width 389 height 25
click at [574, 253] on input "c. Access Control List (ACL)" at bounding box center [574, 248] width 0 height 7
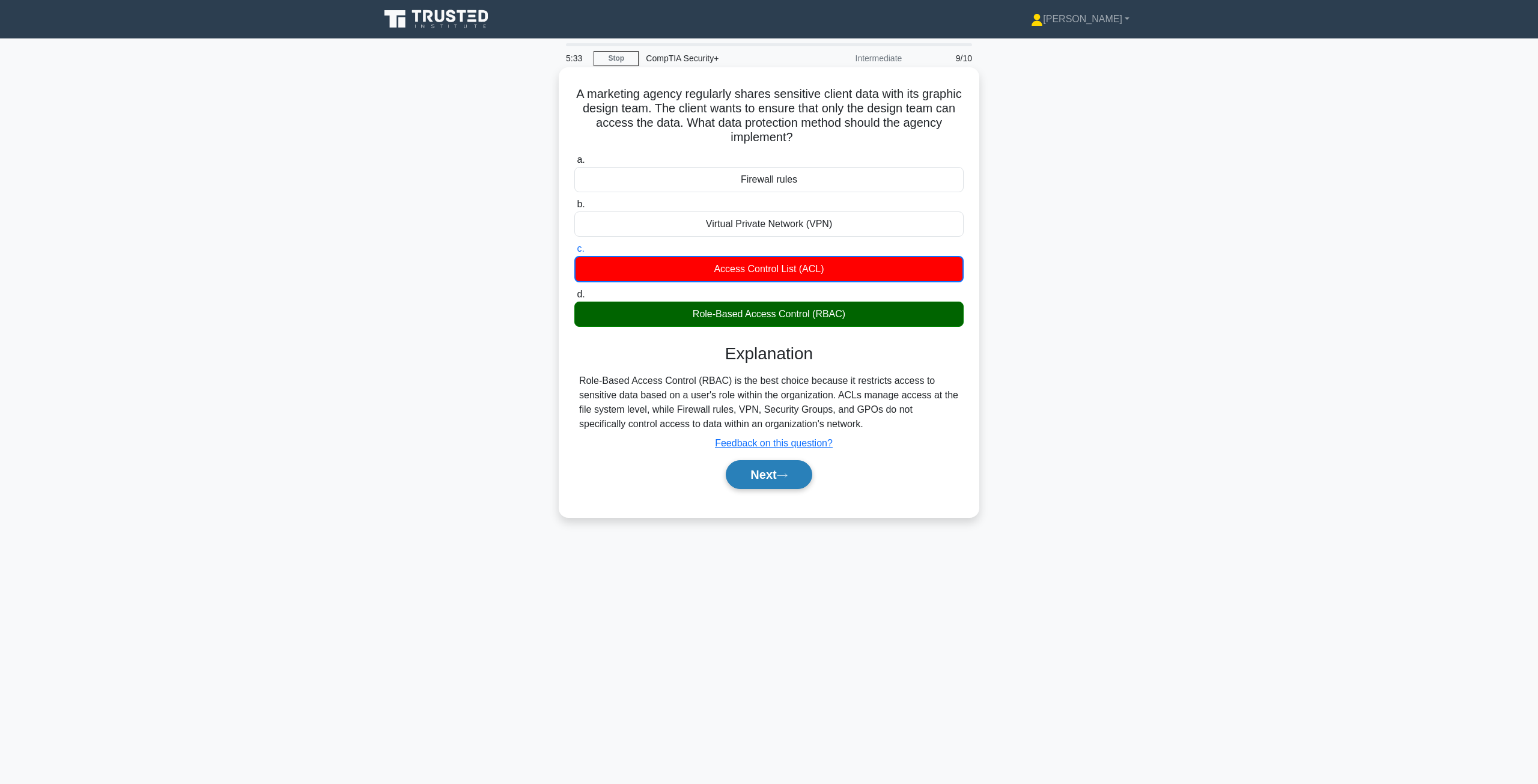
click at [758, 472] on button "Next" at bounding box center [768, 475] width 86 height 29
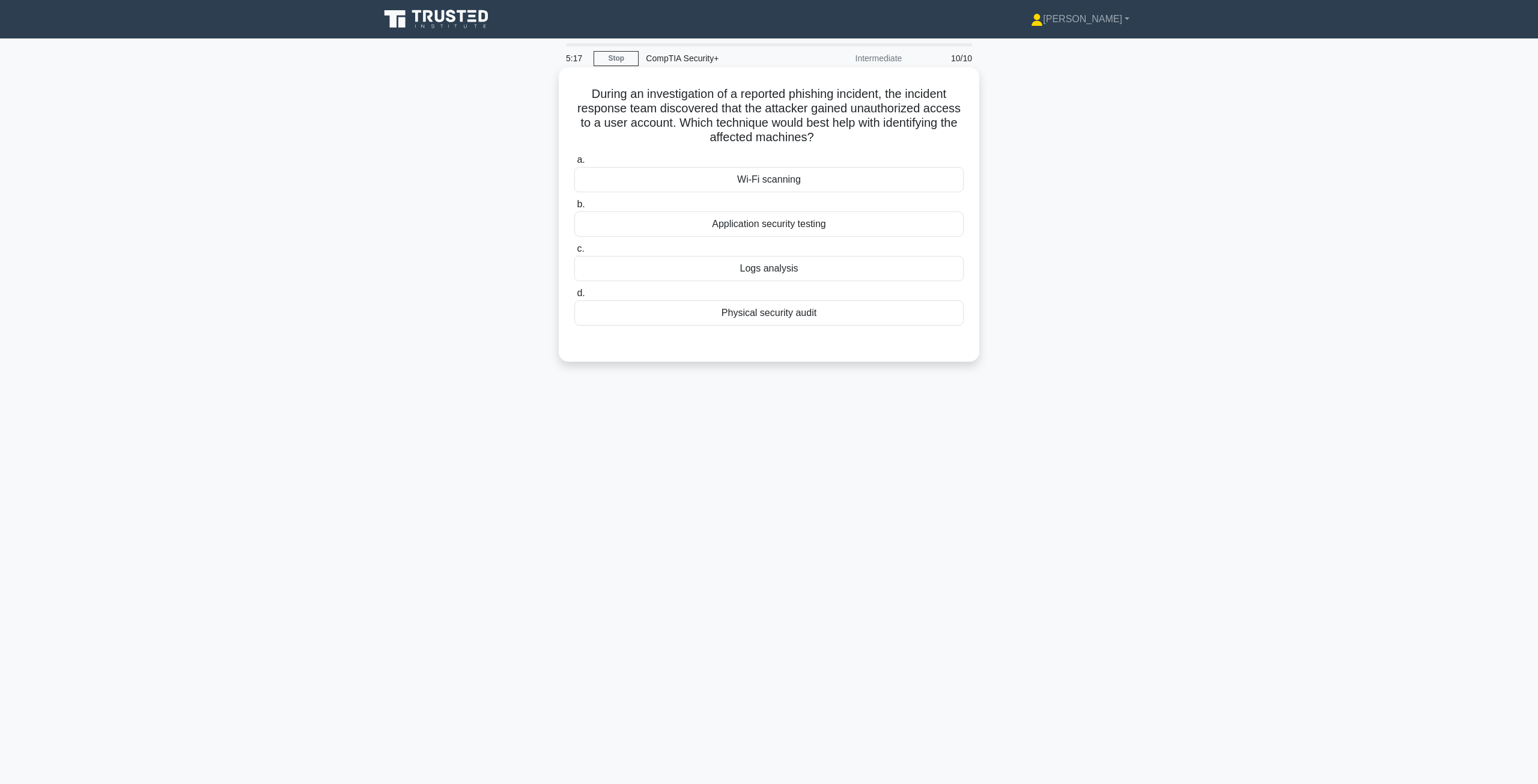
click at [754, 279] on div "Logs analysis" at bounding box center [769, 269] width 389 height 25
click at [574, 253] on input "c. Logs analysis" at bounding box center [574, 248] width 0 height 7
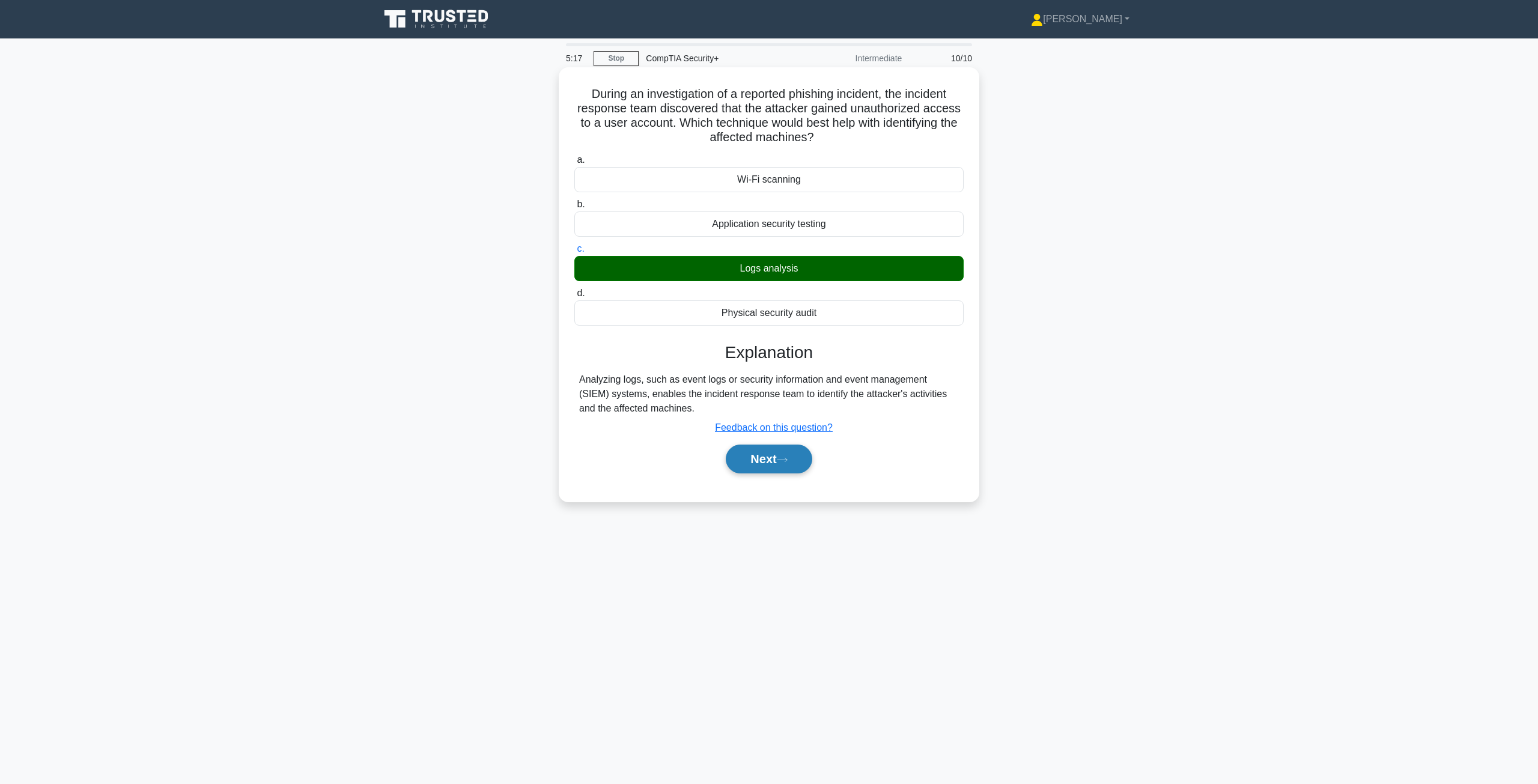
click at [749, 453] on button "Next" at bounding box center [768, 459] width 86 height 29
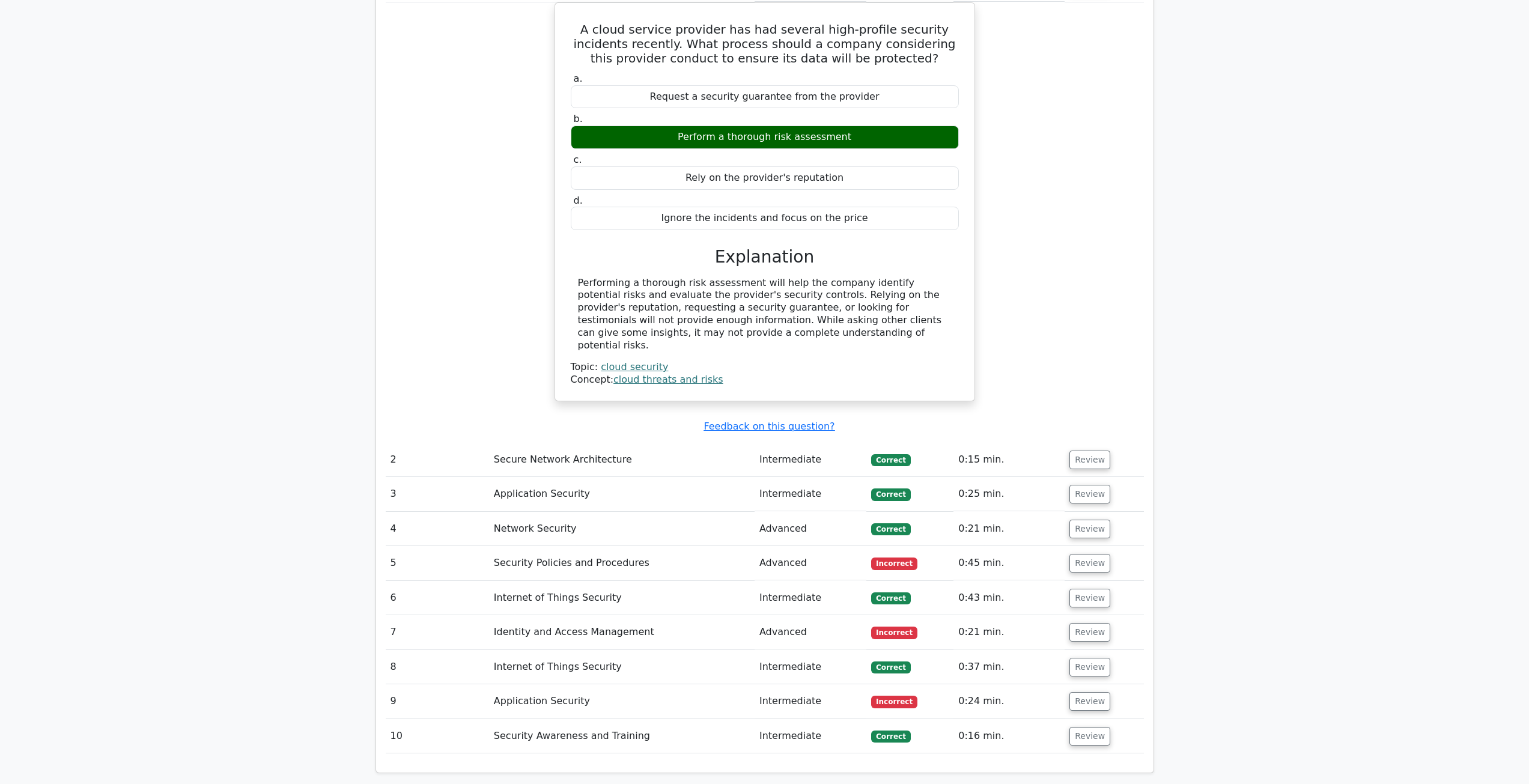
scroll to position [661, 0]
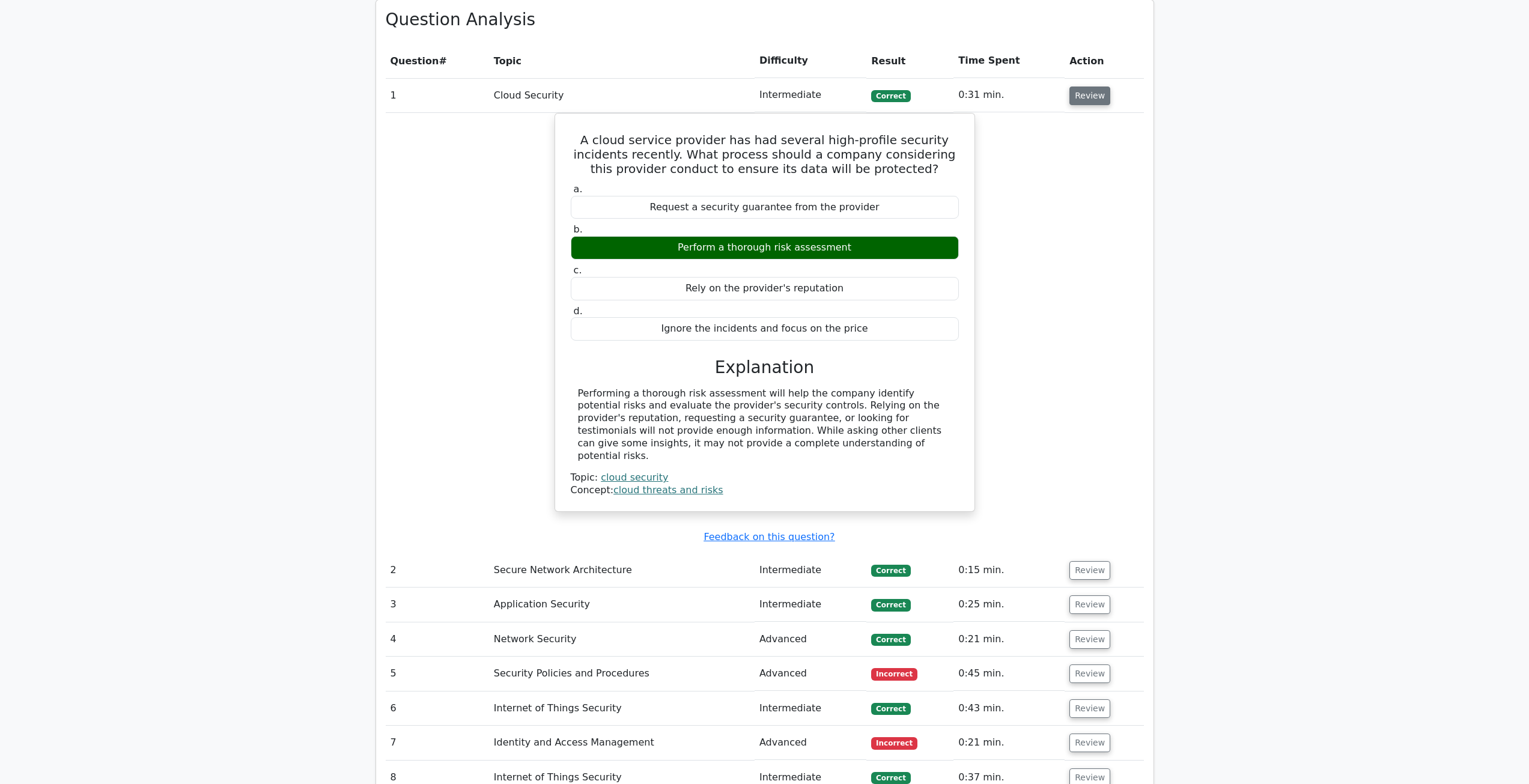
click at [1088, 95] on button "Review" at bounding box center [1089, 95] width 41 height 19
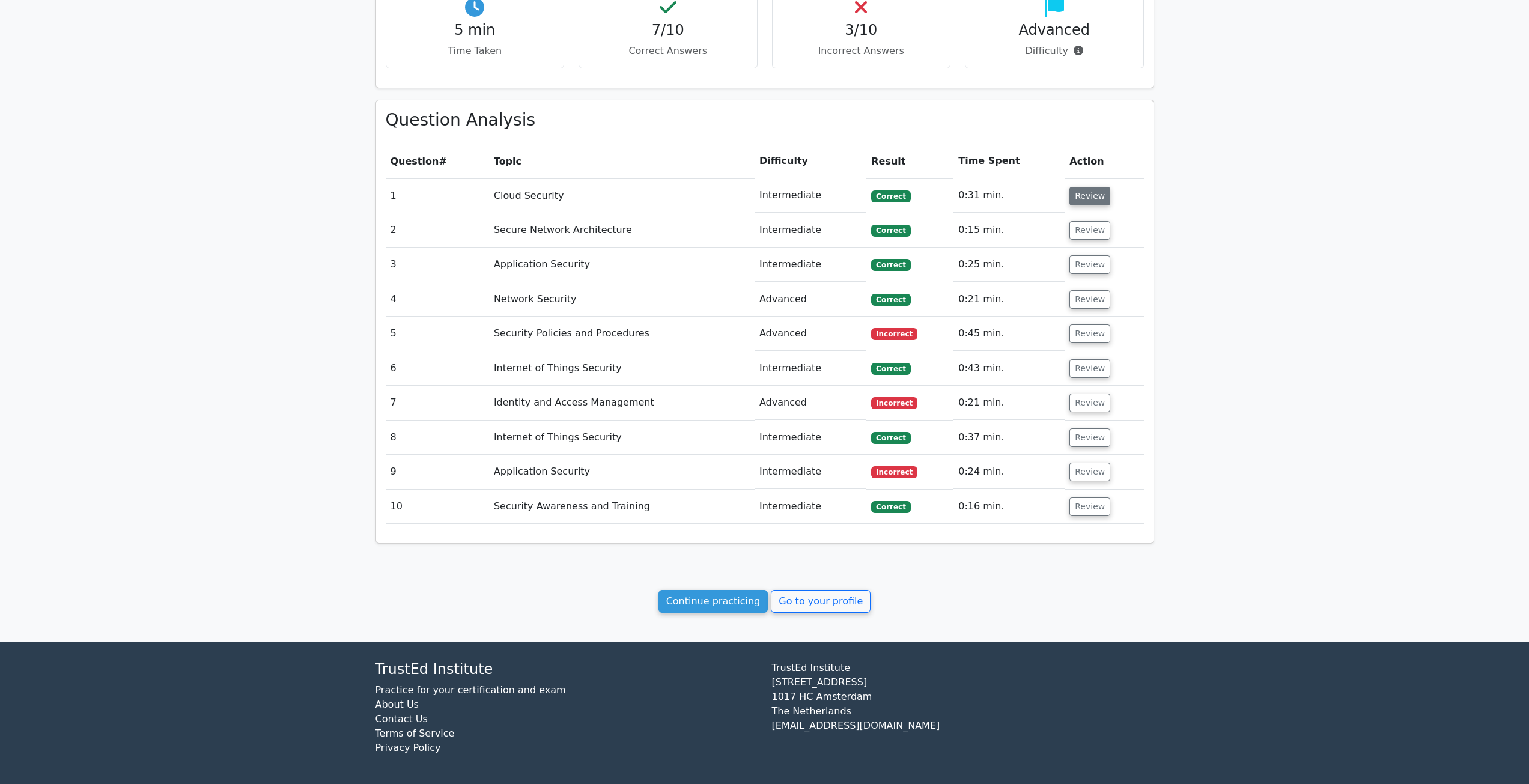
scroll to position [560, 0]
click at [1088, 329] on button "Review" at bounding box center [1089, 333] width 41 height 19
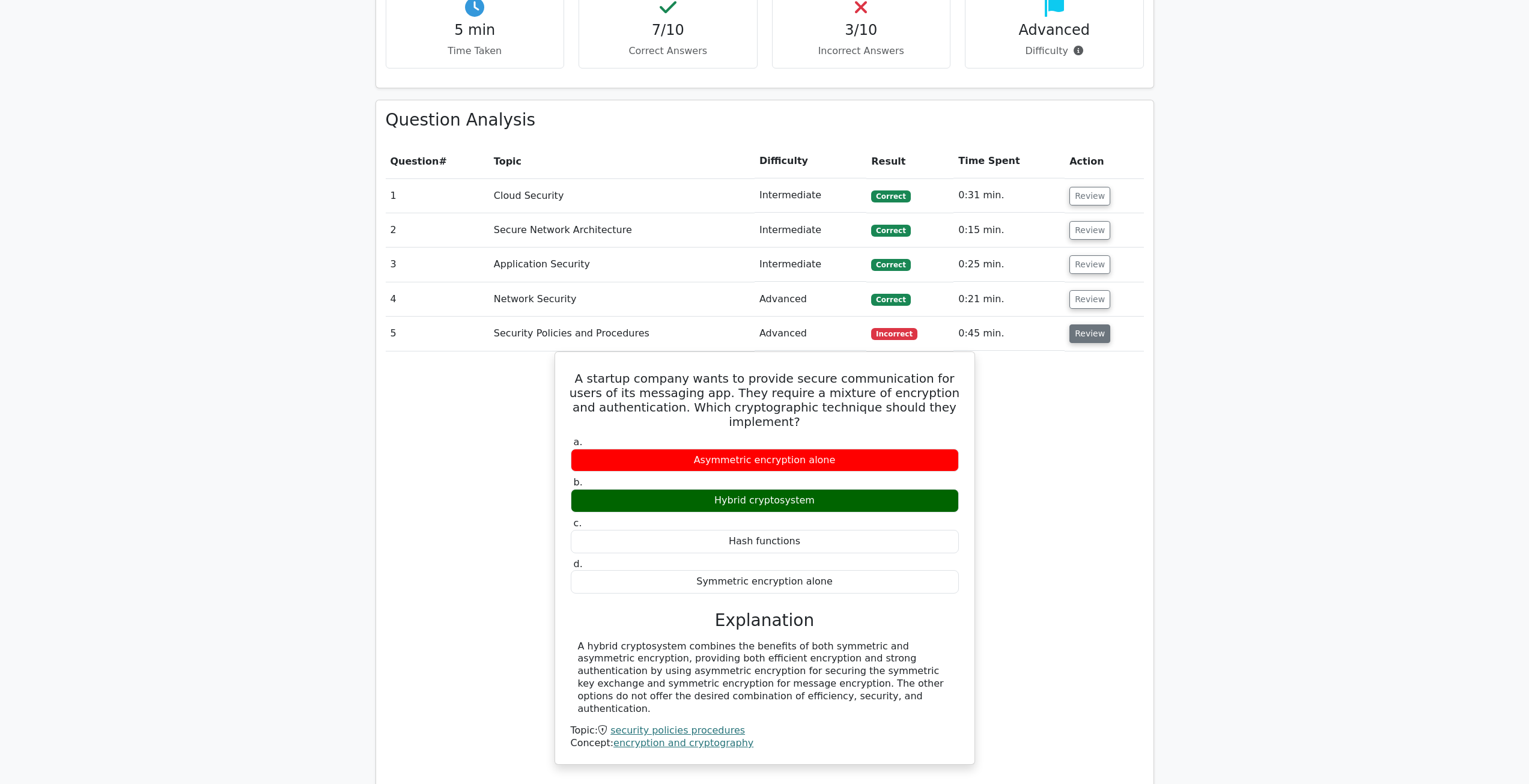
click at [1088, 329] on button "Review" at bounding box center [1089, 333] width 41 height 19
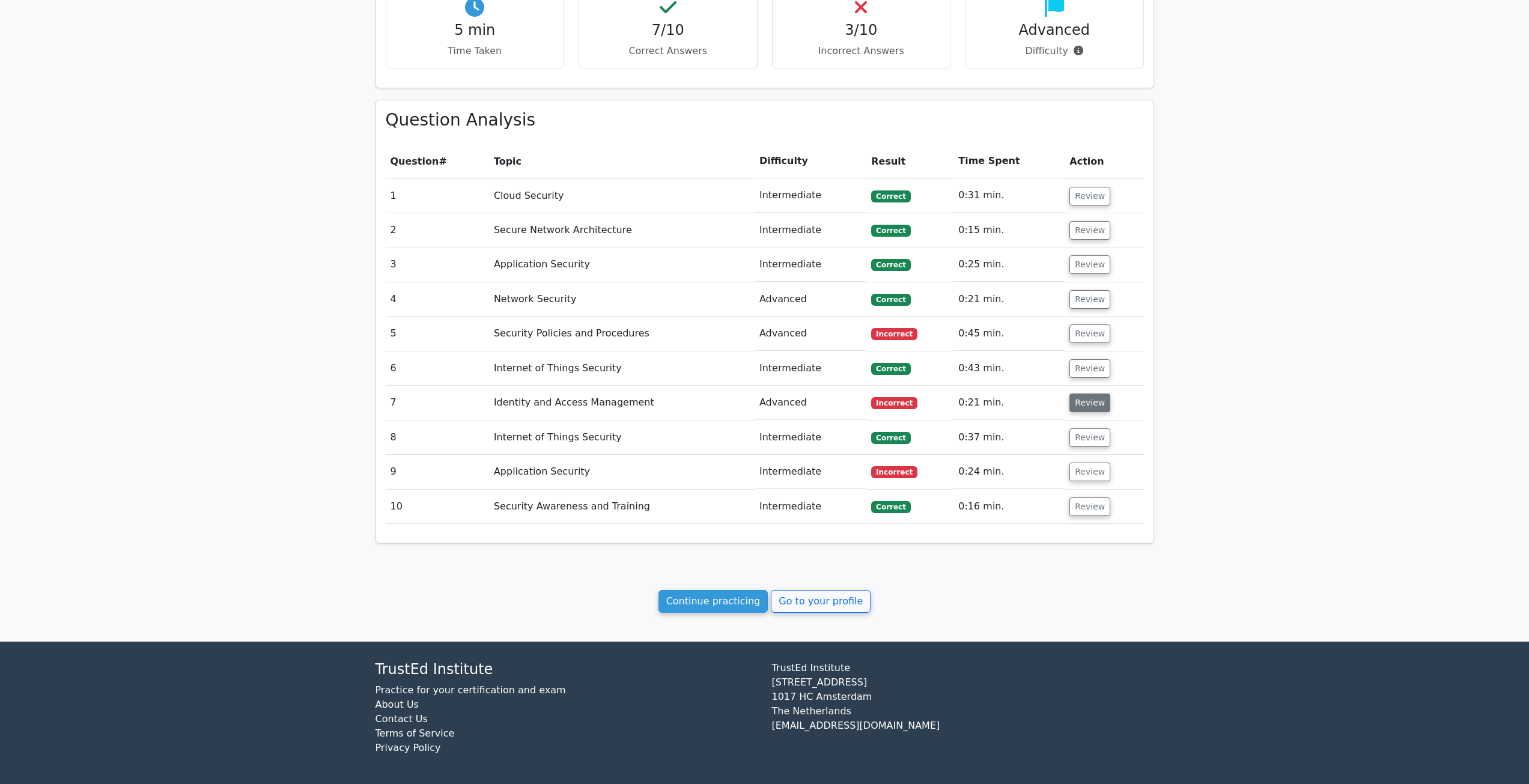
click at [1075, 410] on button "Review" at bounding box center [1089, 402] width 41 height 19
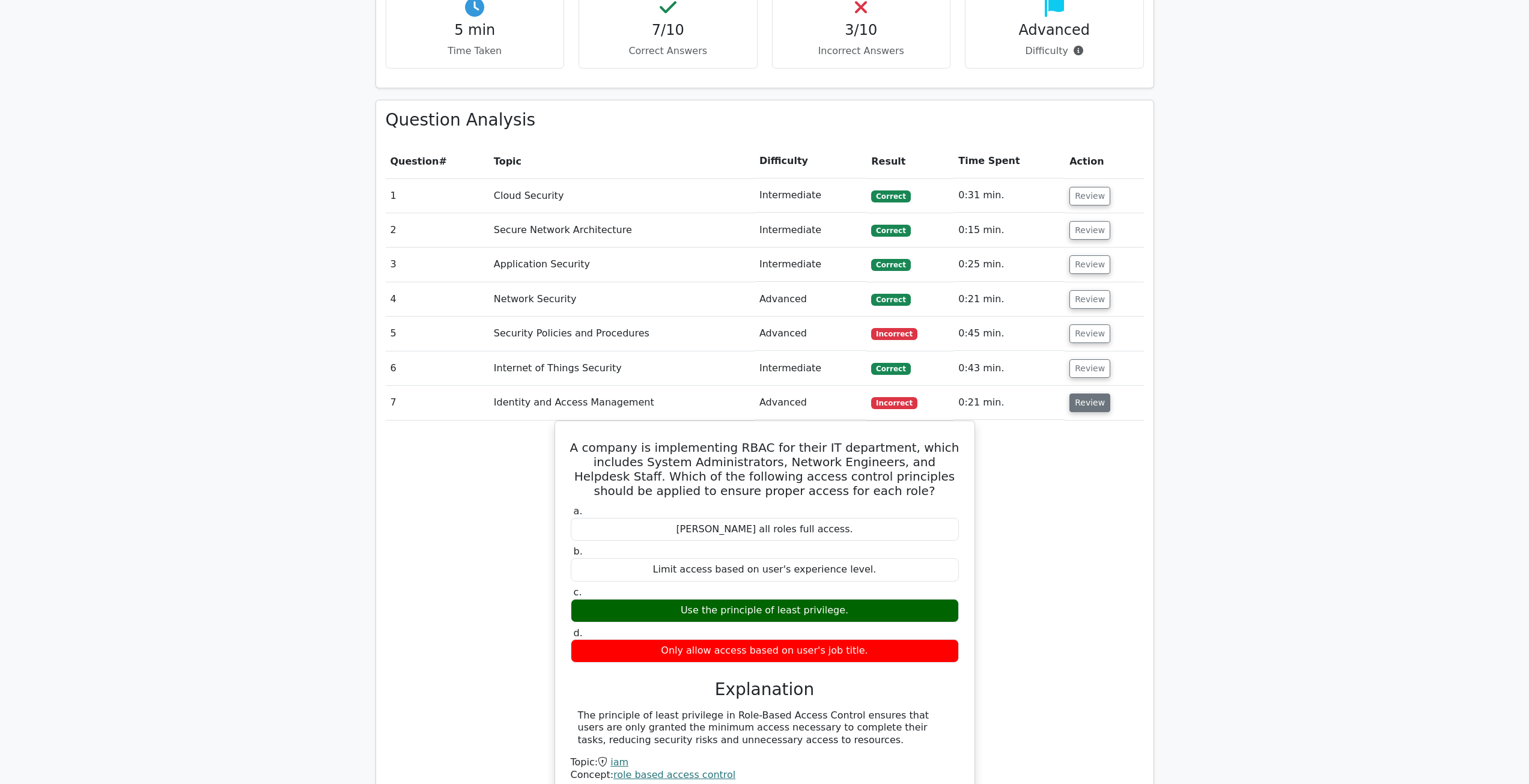
click at [1086, 402] on button "Review" at bounding box center [1089, 402] width 41 height 19
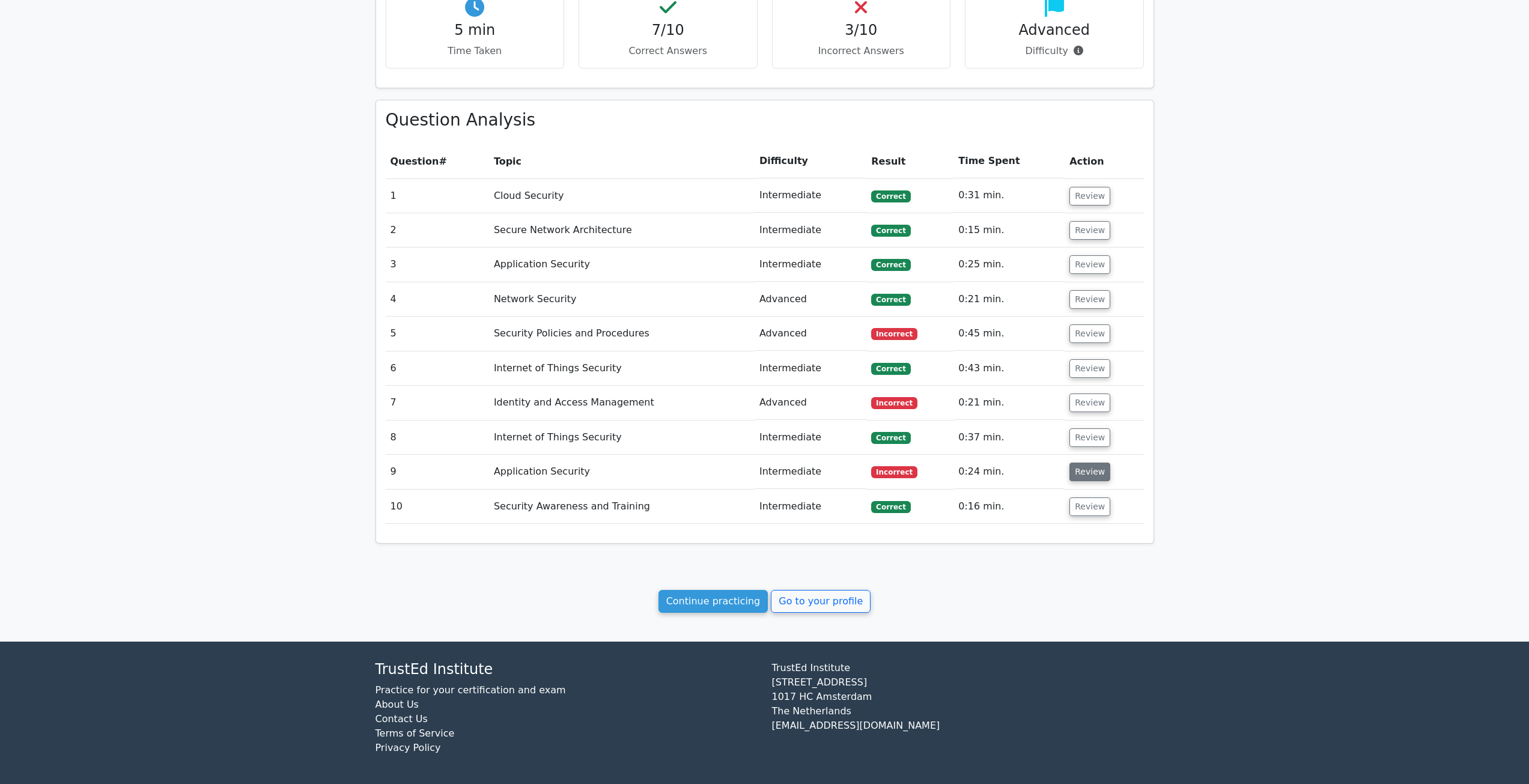
click at [1079, 476] on button "Review" at bounding box center [1089, 472] width 41 height 19
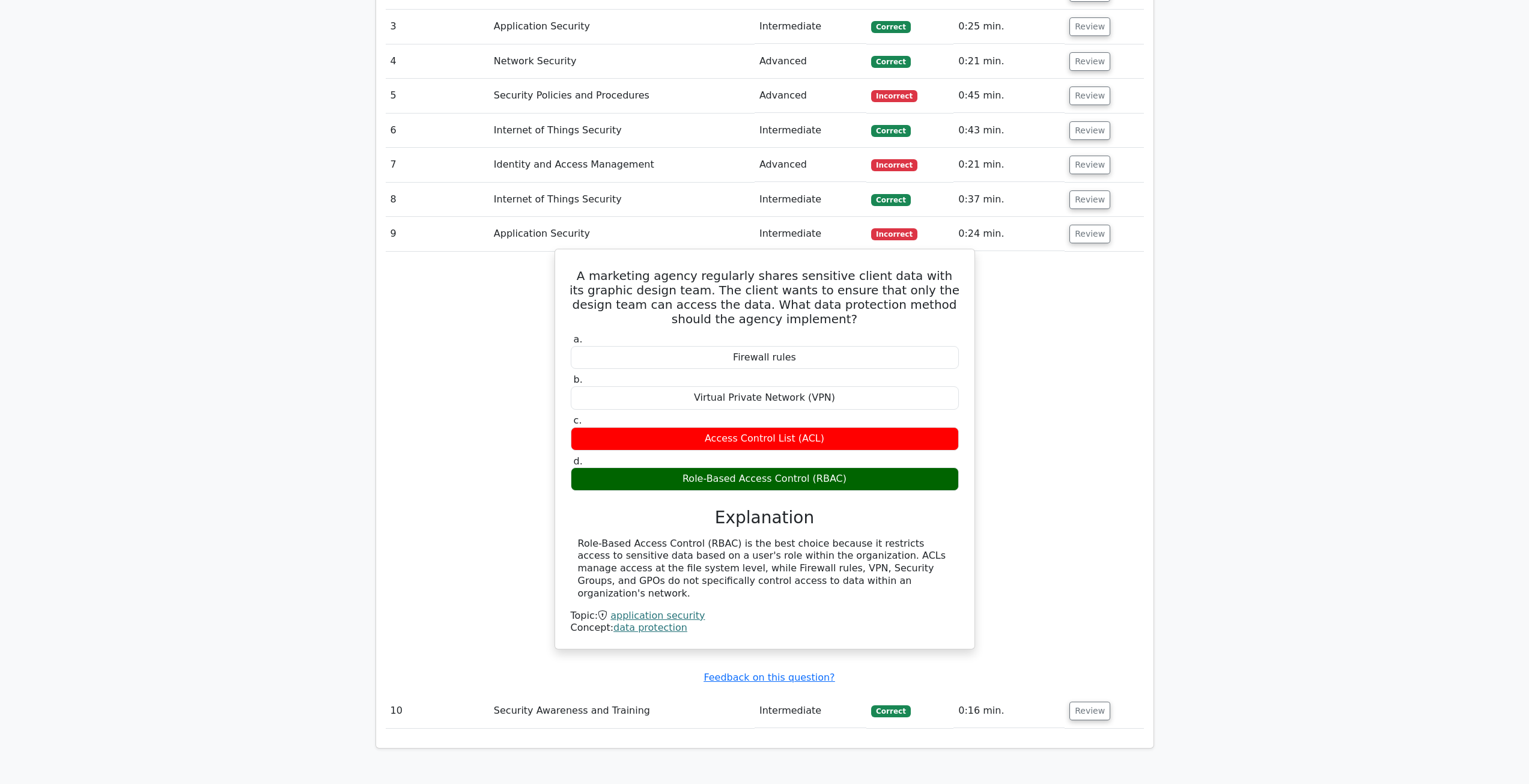
scroll to position [800, 0]
click at [1086, 236] on button "Review" at bounding box center [1089, 231] width 41 height 19
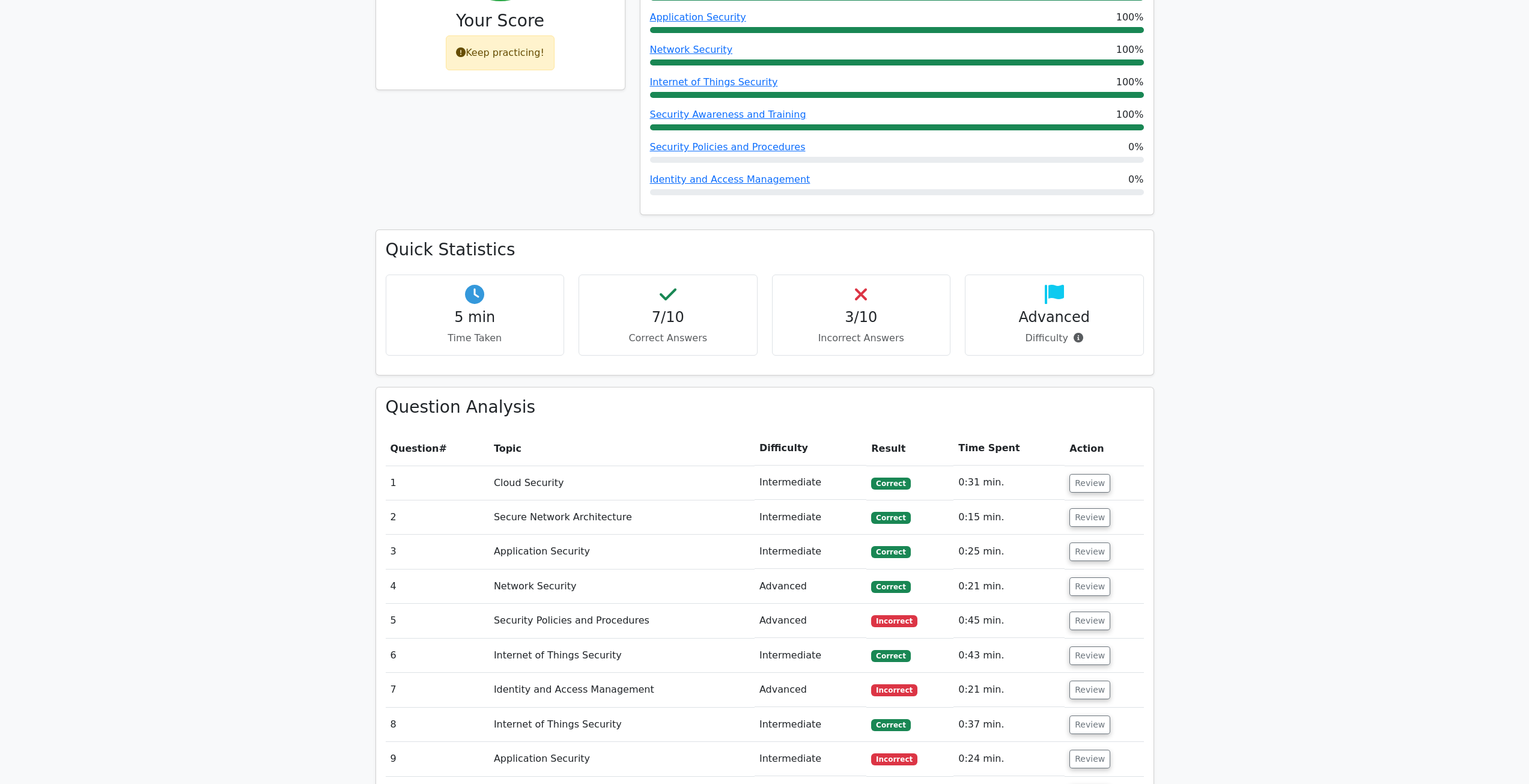
scroll to position [560, 0]
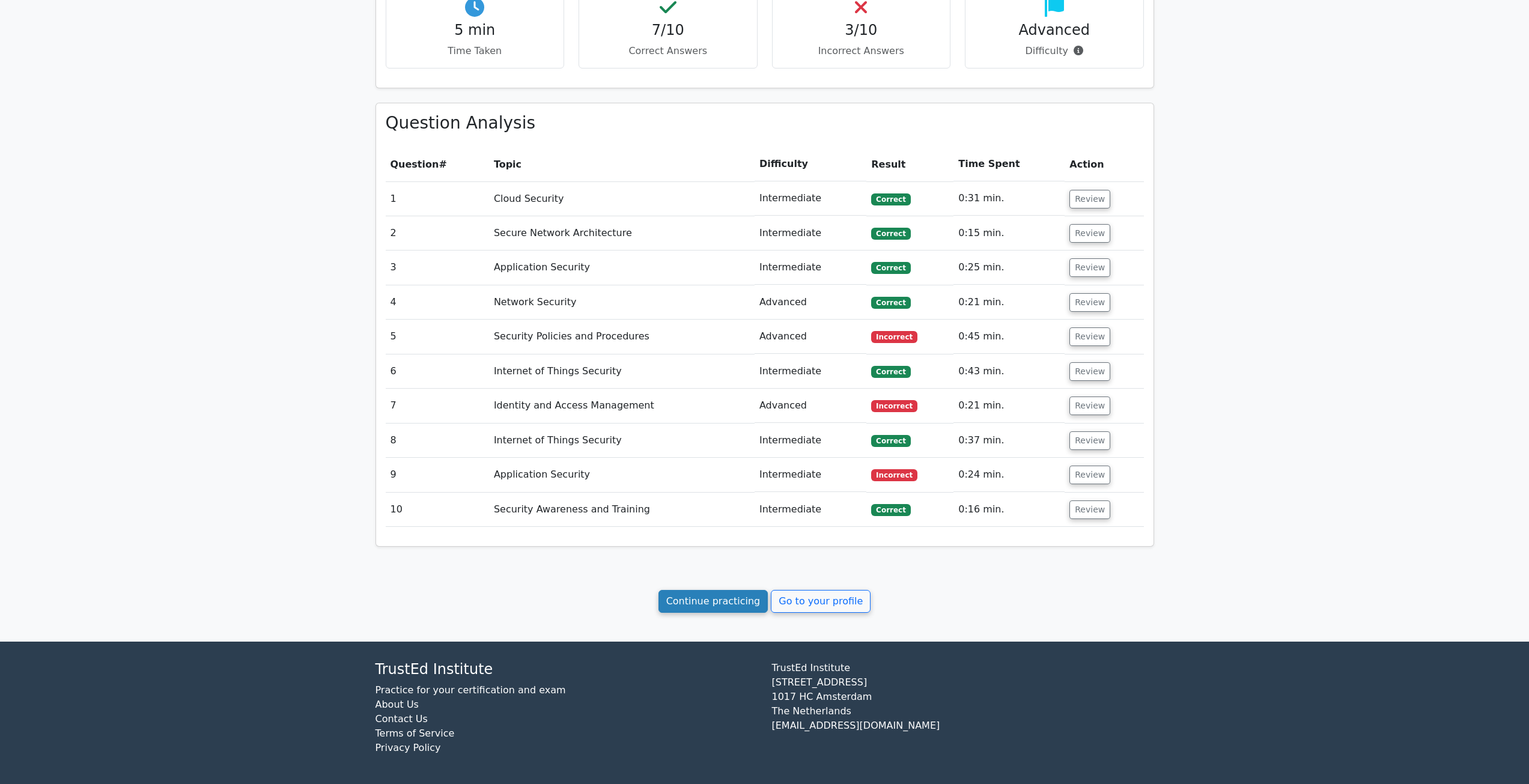
click at [754, 594] on link "Continue practicing" at bounding box center [714, 601] width 110 height 23
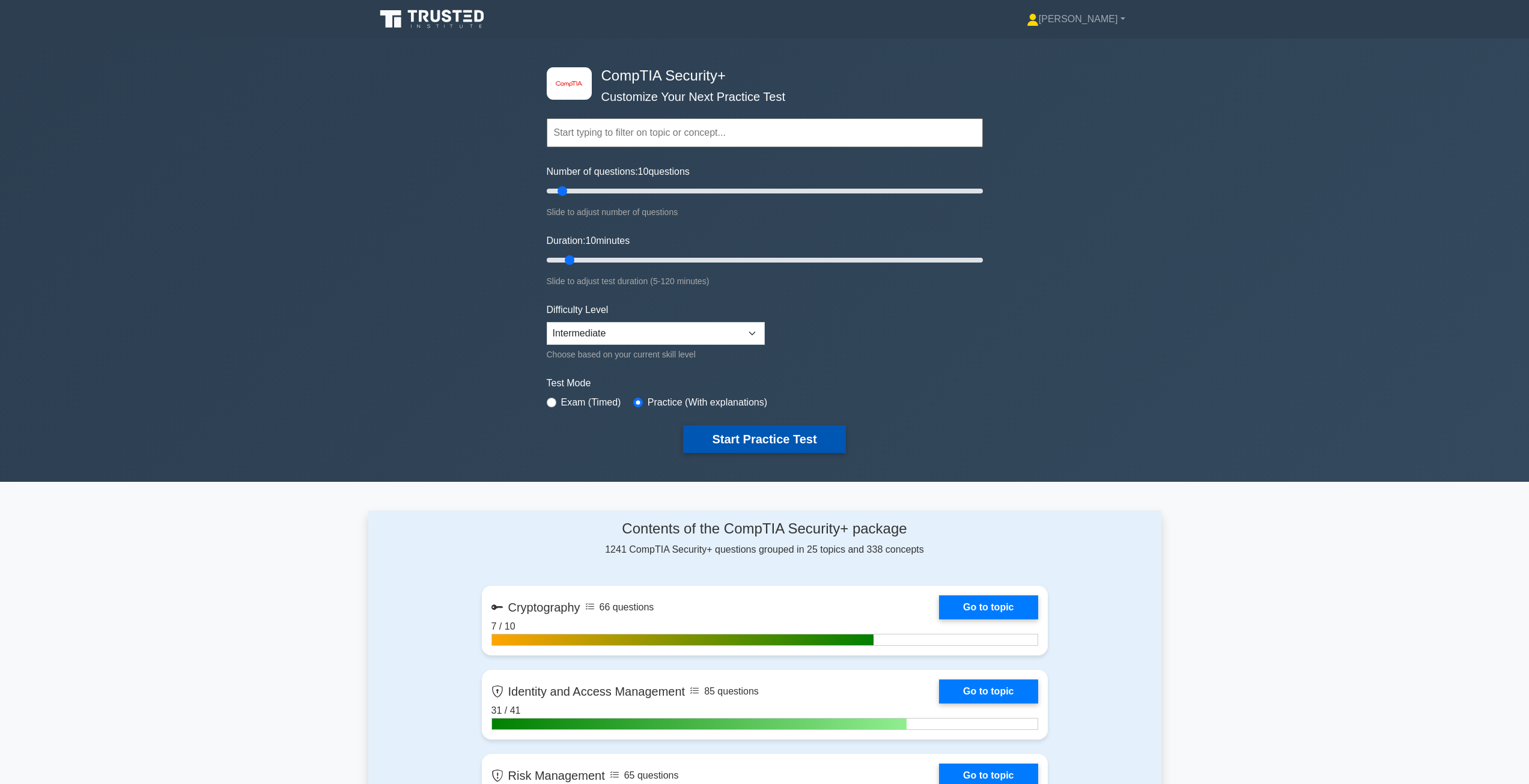
click at [781, 443] on button "Start Practice Test" at bounding box center [764, 439] width 162 height 28
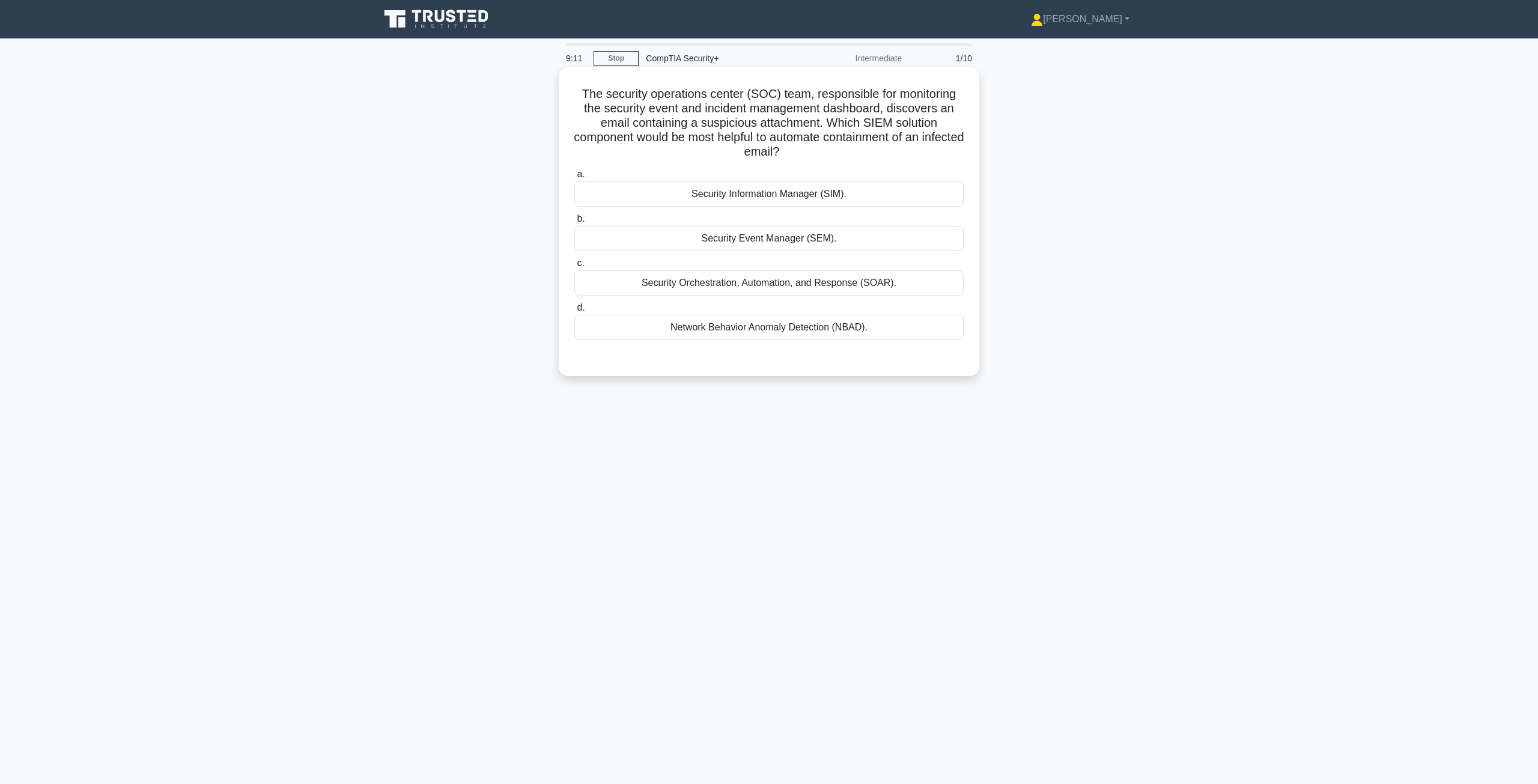
click at [796, 281] on div "Security Orchestration, Automation, and Response (SOAR)." at bounding box center [769, 283] width 389 height 25
click at [574, 267] on input "c. Security Orchestration, Automation, and Response (SOAR)." at bounding box center [574, 263] width 0 height 7
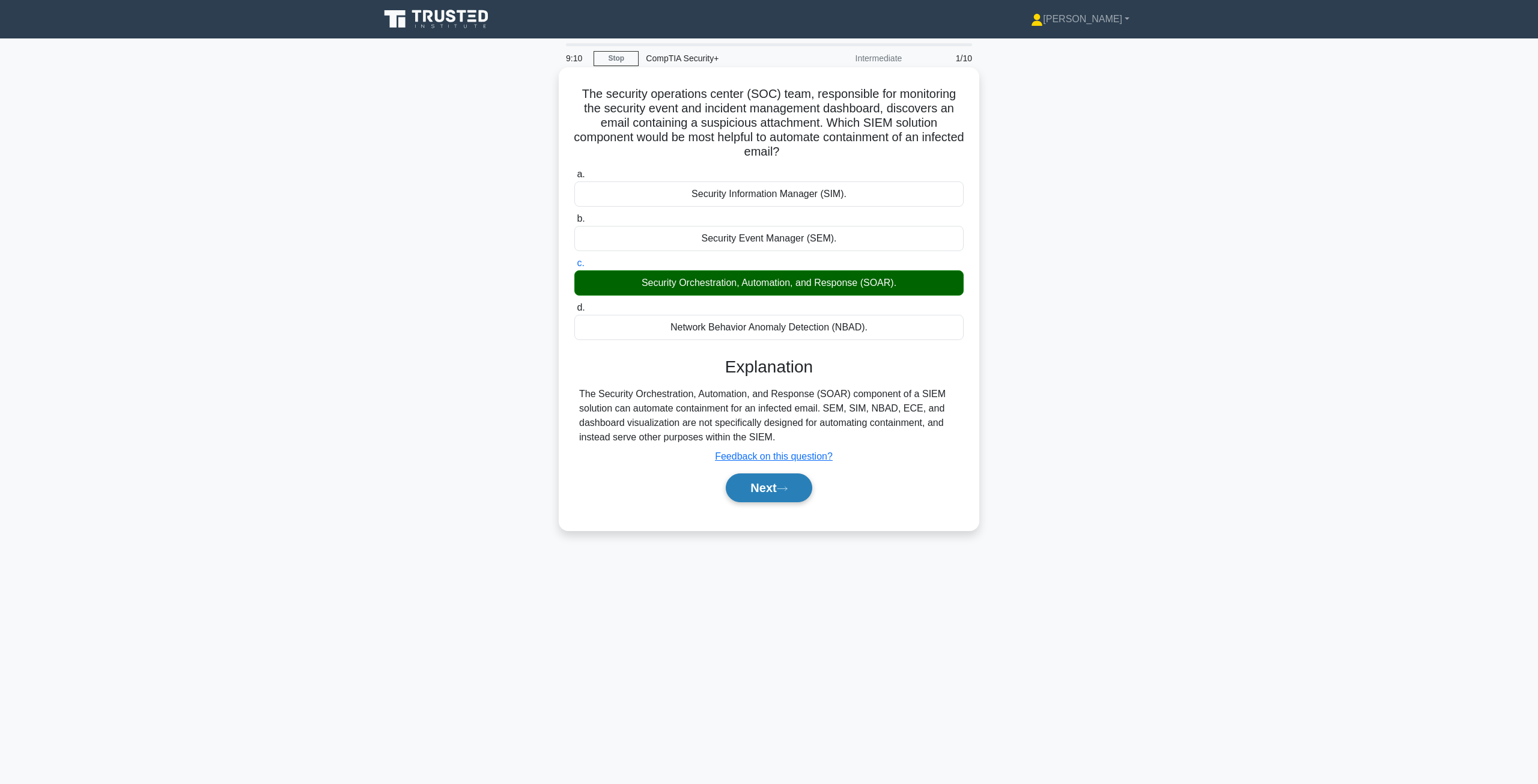
click at [760, 489] on button "Next" at bounding box center [768, 487] width 86 height 29
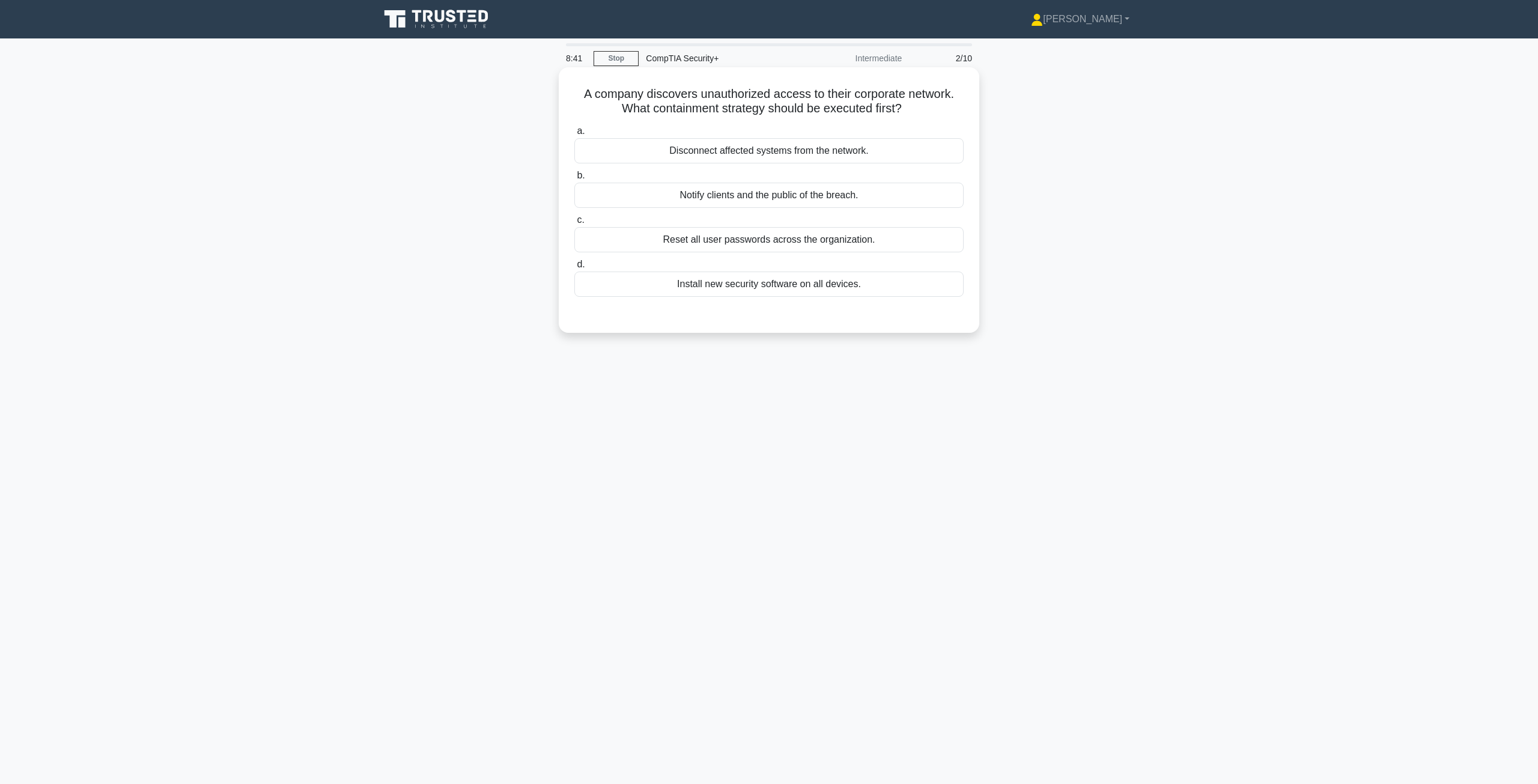
click at [787, 155] on div "Disconnect affected systems from the network." at bounding box center [769, 151] width 389 height 25
click at [574, 135] on input "a. Disconnect affected systems from the network." at bounding box center [574, 131] width 0 height 7
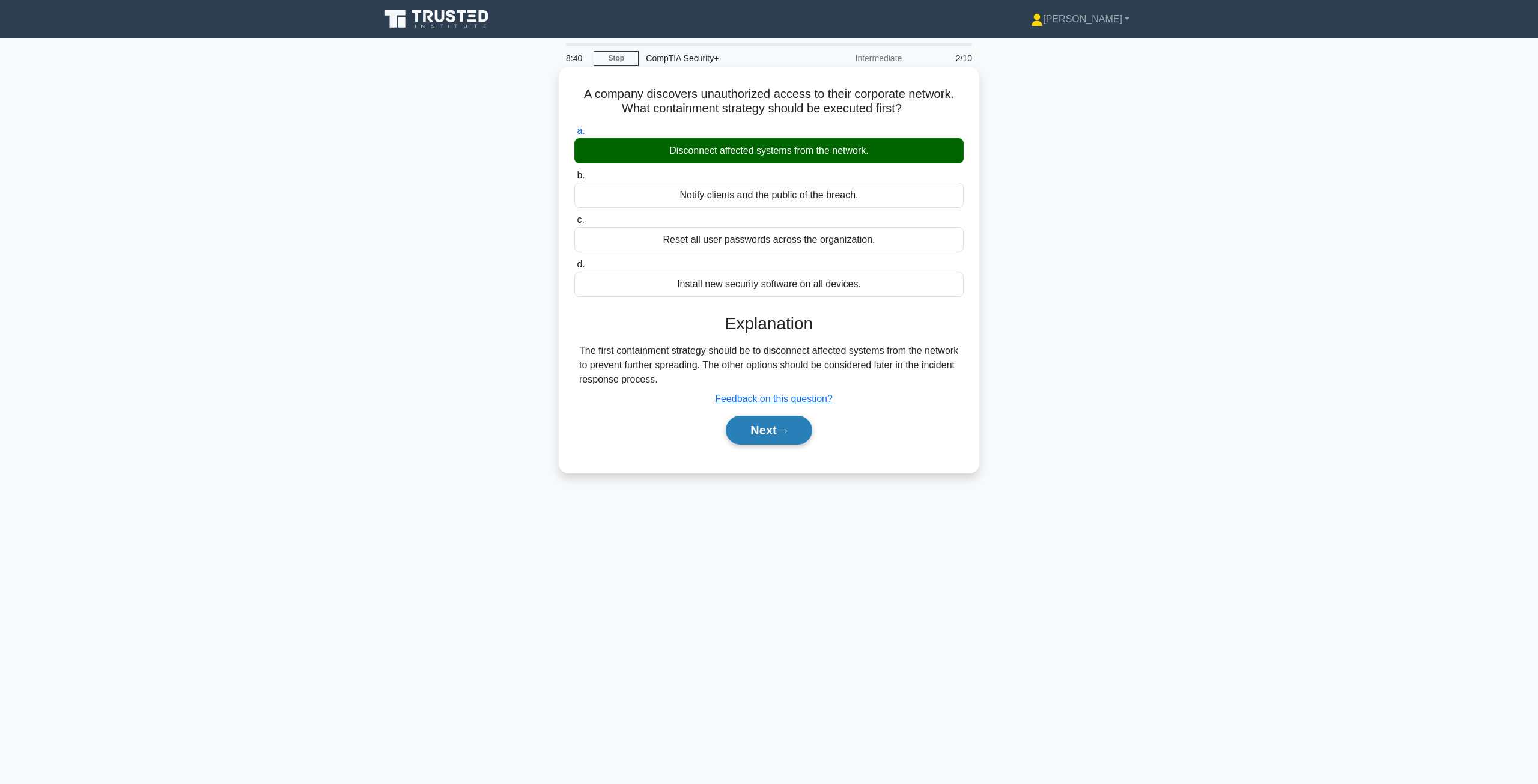
click at [770, 423] on button "Next" at bounding box center [768, 430] width 86 height 29
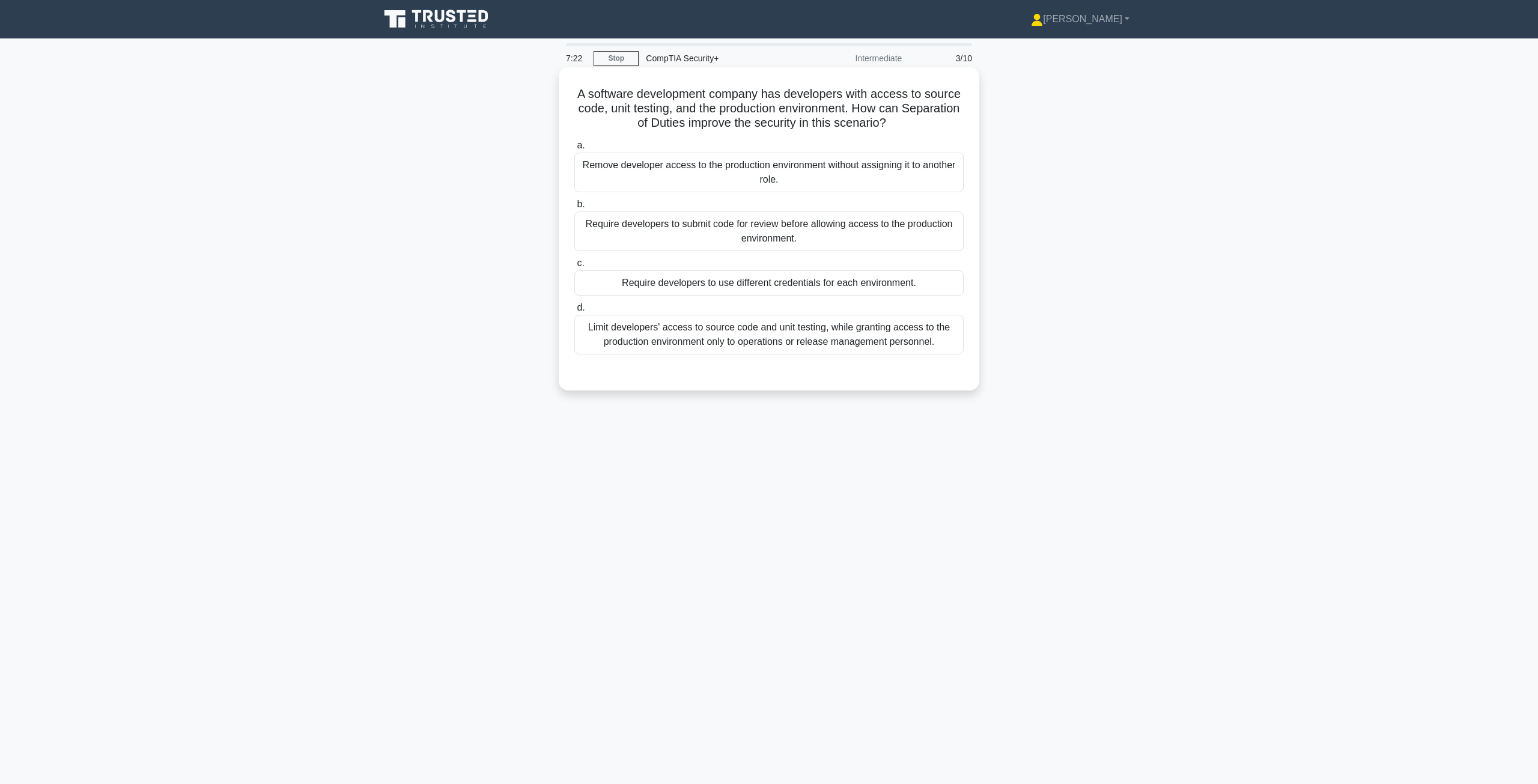
click at [837, 346] on div "Limit developers' access to source code and unit testing, while granting access…" at bounding box center [769, 334] width 389 height 39
click at [574, 312] on input "d. Limit developers' access to source code and unit testing, while granting acc…" at bounding box center [574, 308] width 0 height 7
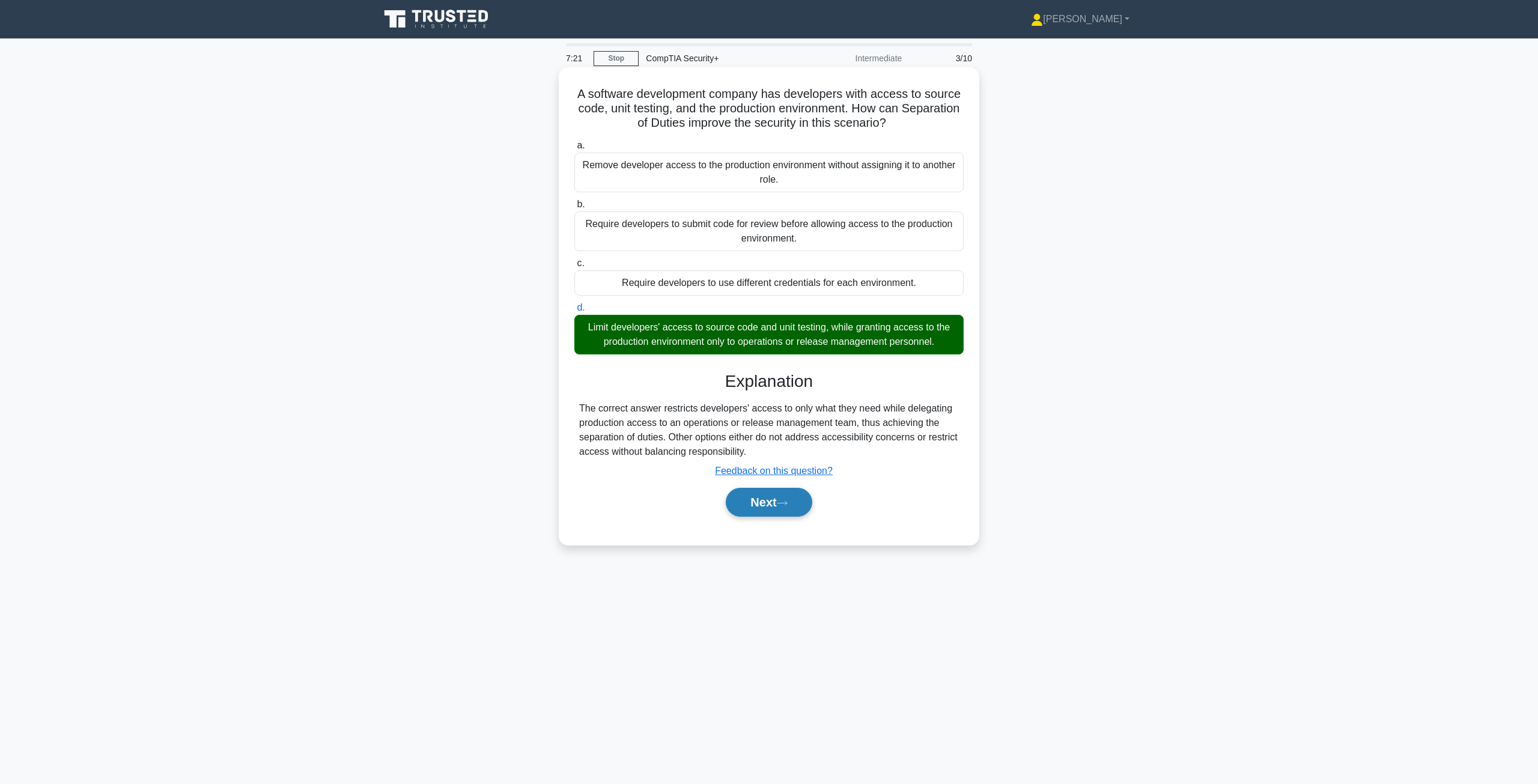
click at [766, 499] on button "Next" at bounding box center [768, 502] width 86 height 29
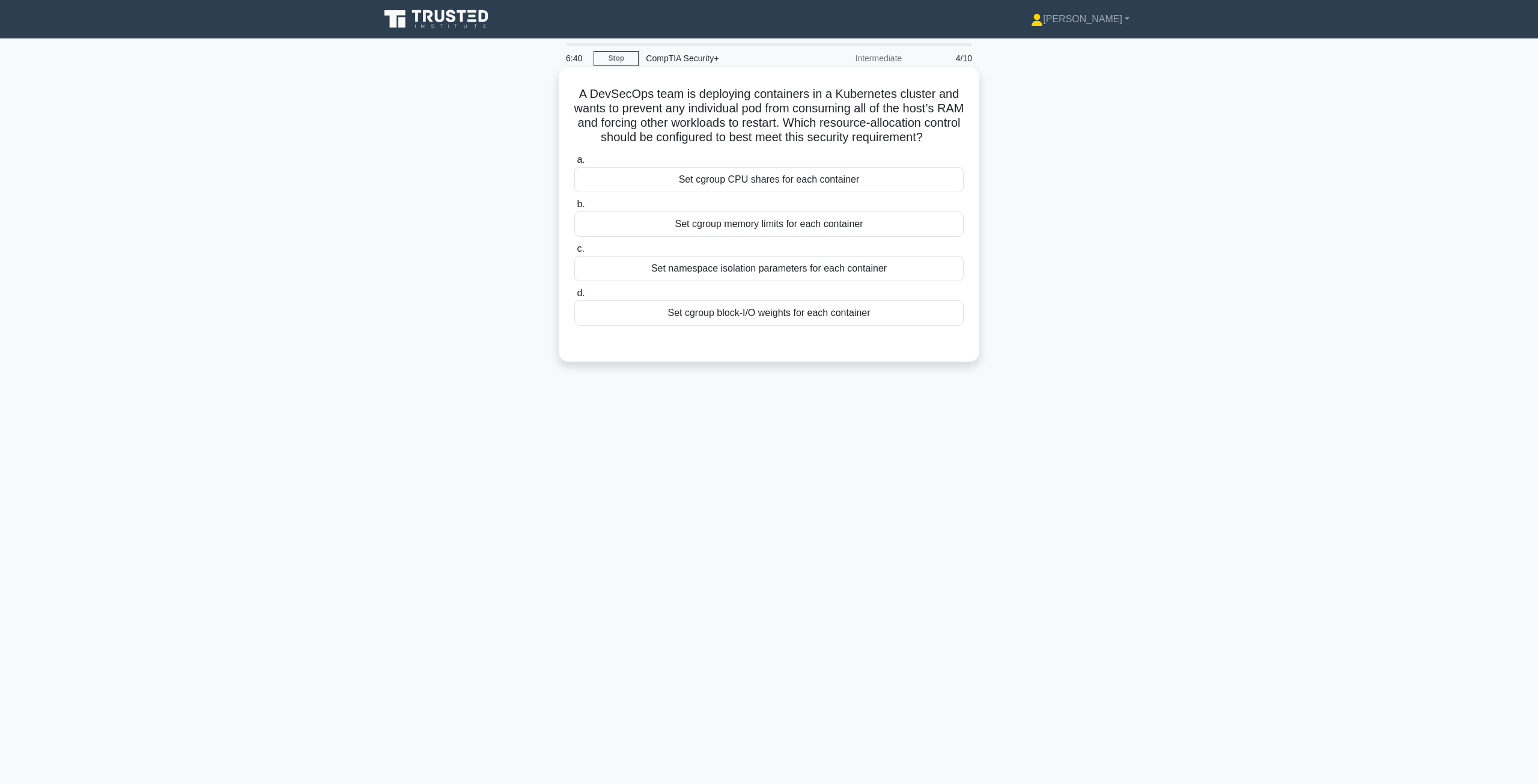
click at [879, 237] on div "Set cgroup memory limits for each container" at bounding box center [769, 224] width 389 height 25
click at [574, 208] on input "b. Set cgroup memory limits for each container" at bounding box center [574, 205] width 0 height 7
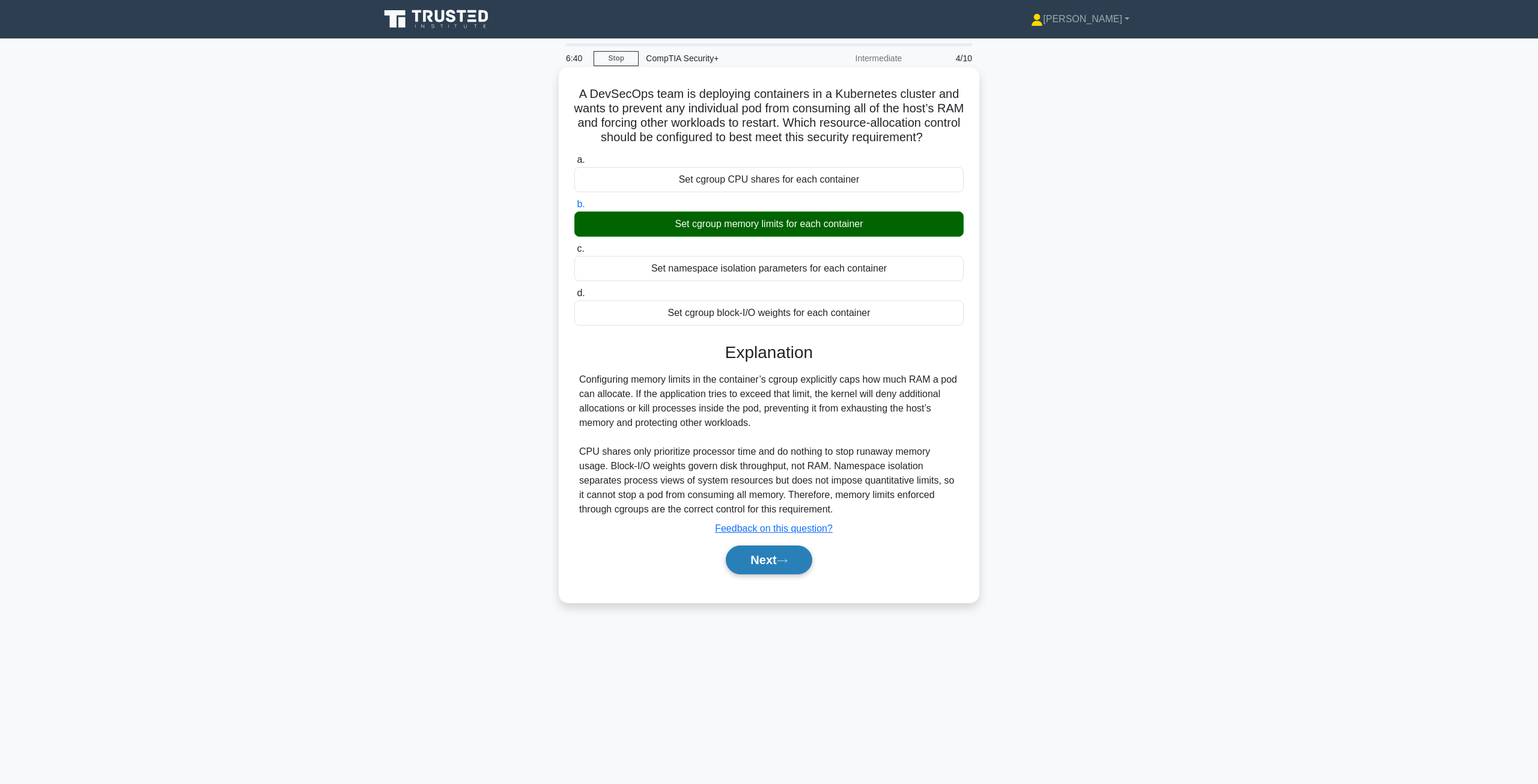
click at [770, 574] on button "Next" at bounding box center [768, 559] width 86 height 29
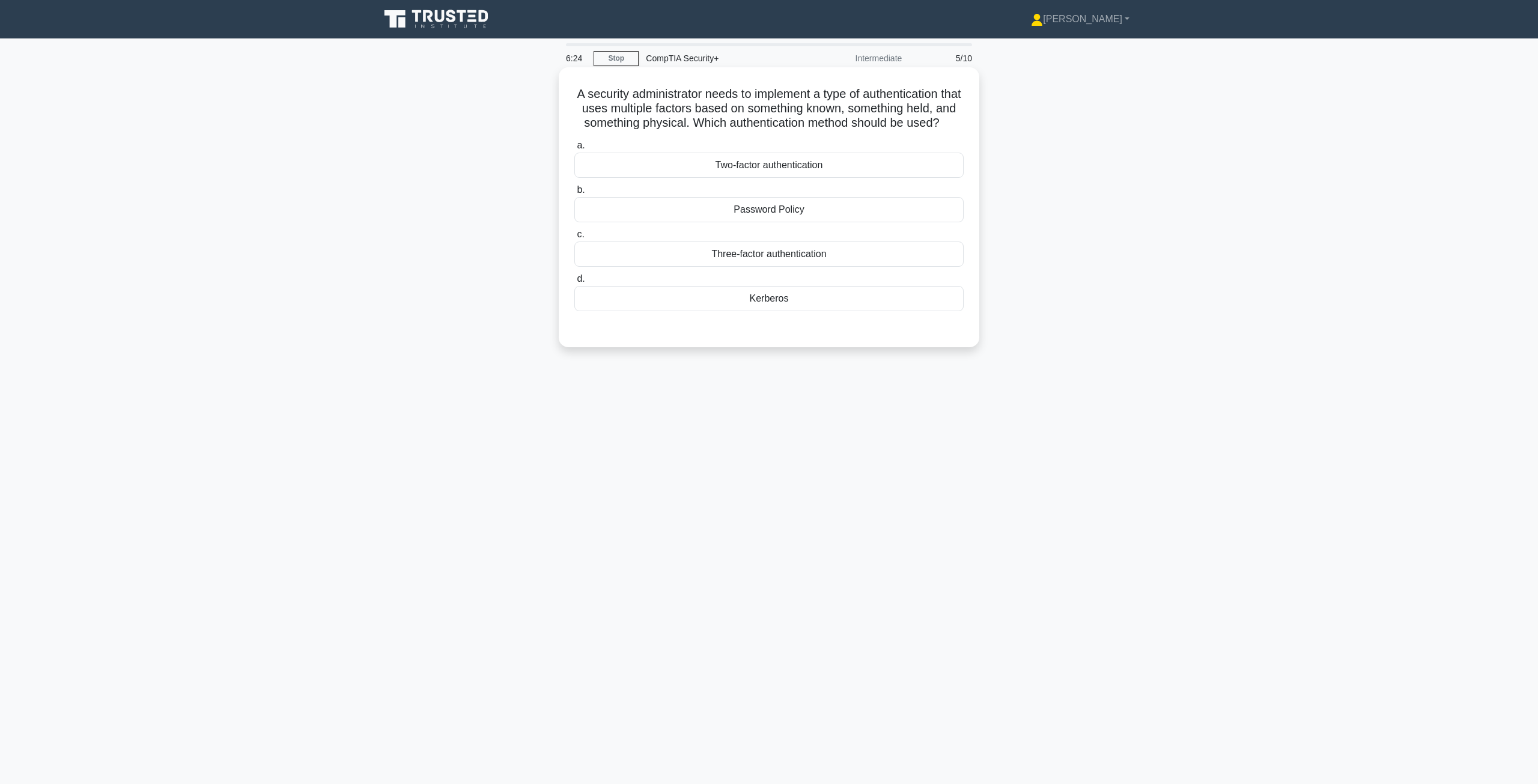
click at [813, 267] on div "Three-factor authentication" at bounding box center [769, 254] width 389 height 25
click at [574, 239] on input "c. Three-factor authentication" at bounding box center [574, 234] width 0 height 7
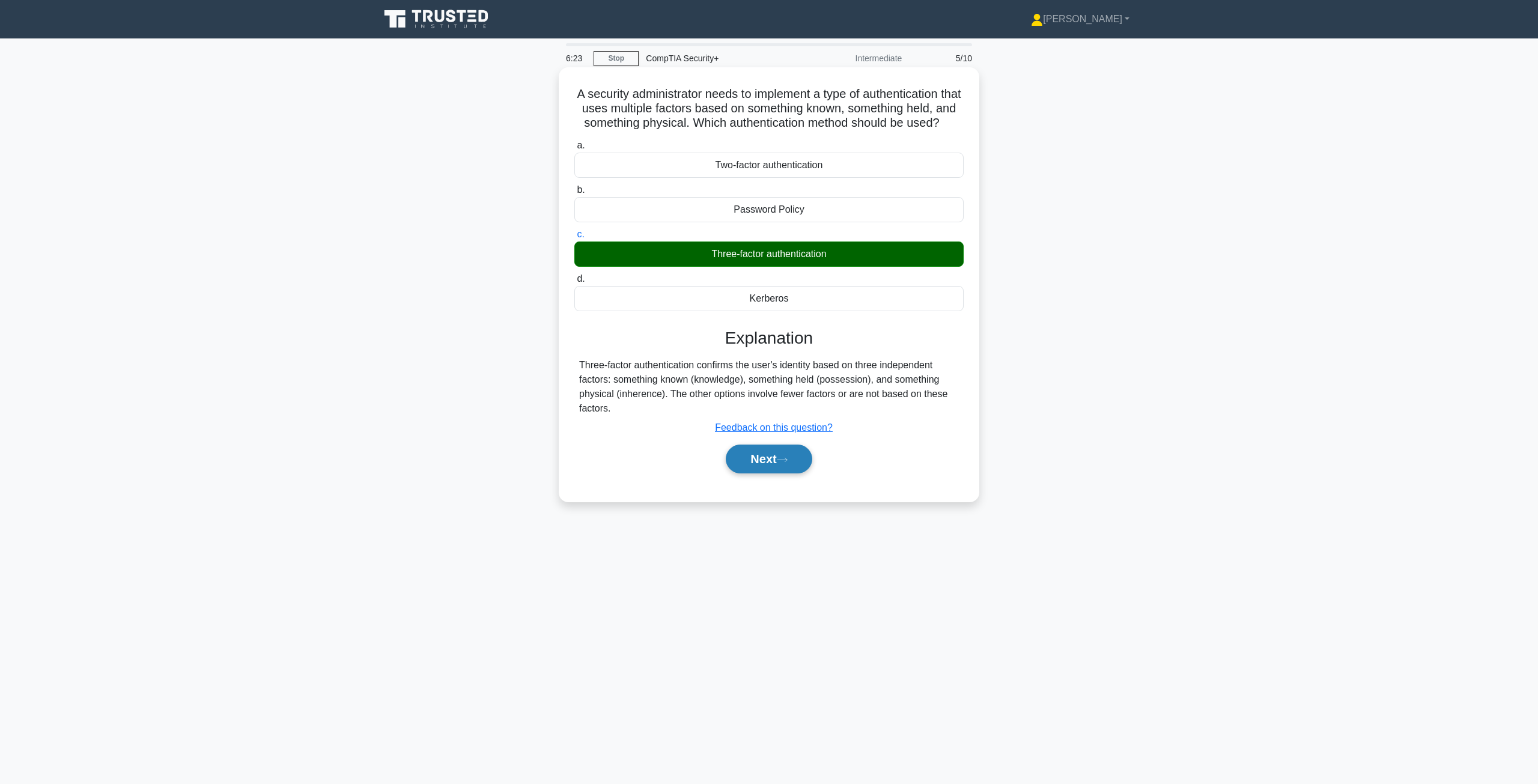
click at [768, 472] on button "Next" at bounding box center [768, 459] width 86 height 29
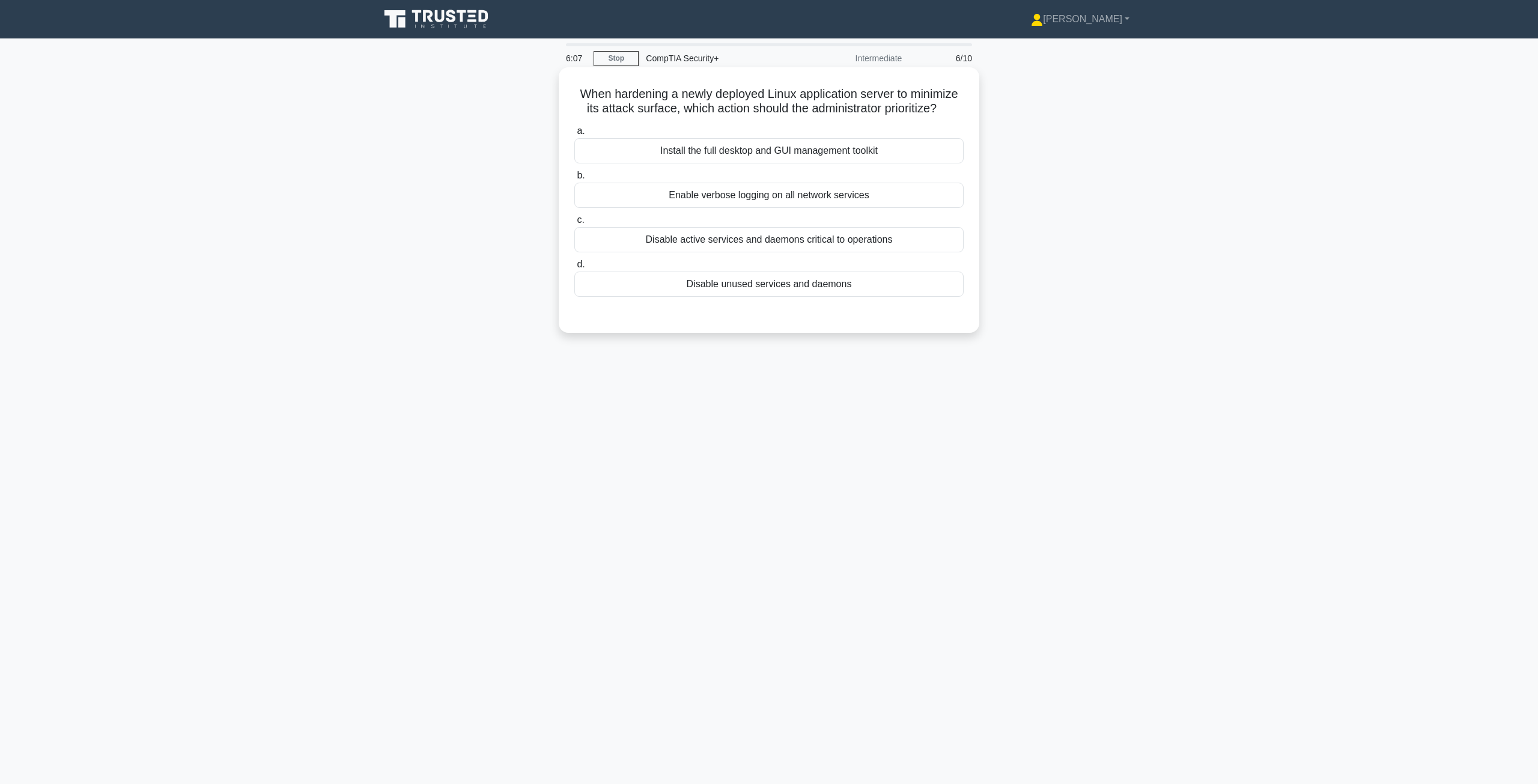
click at [781, 292] on div "Disable unused services and daemons" at bounding box center [769, 284] width 389 height 25
click at [574, 269] on input "d. Disable unused services and daemons" at bounding box center [574, 264] width 0 height 7
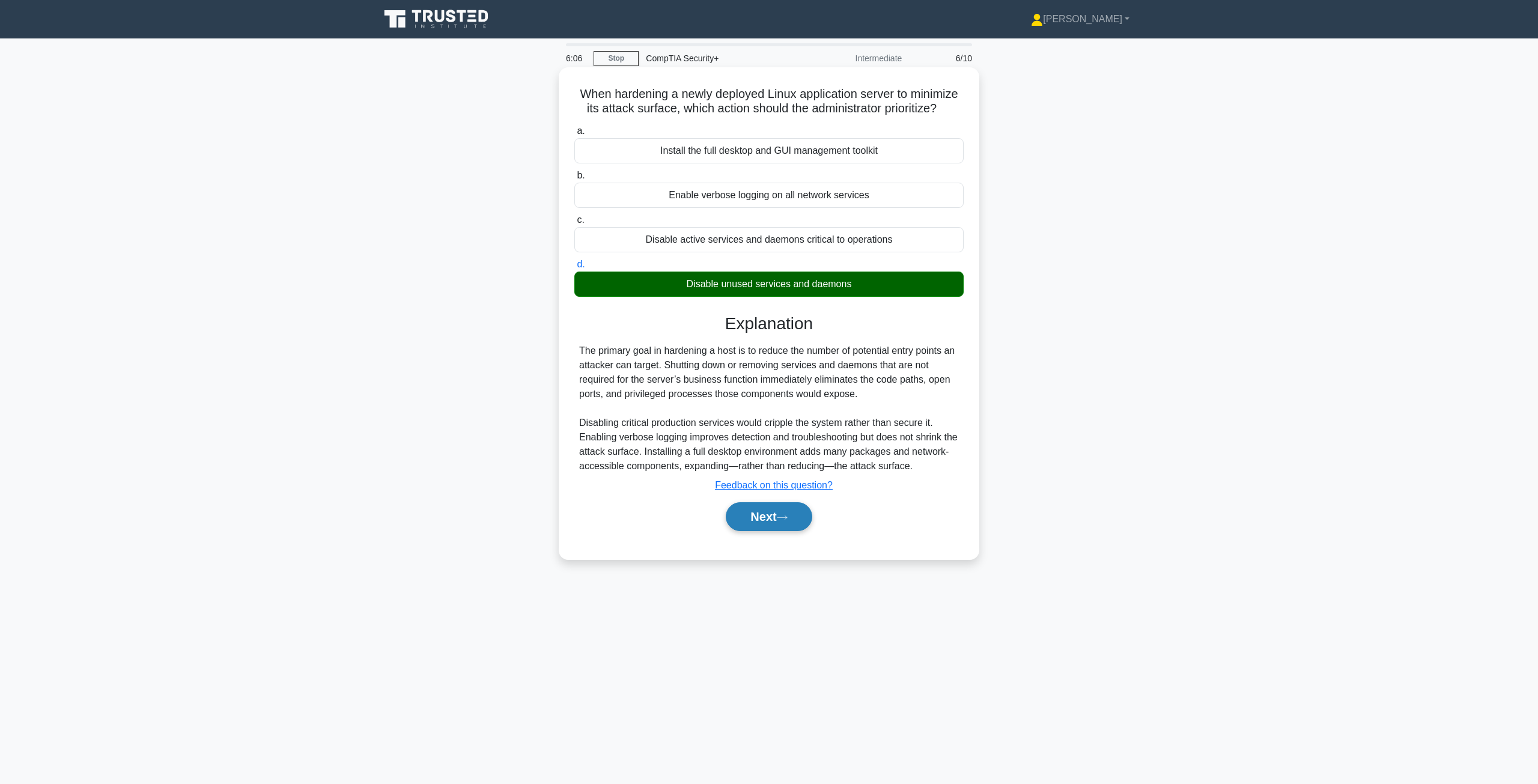
click at [794, 521] on button "Next" at bounding box center [768, 516] width 86 height 29
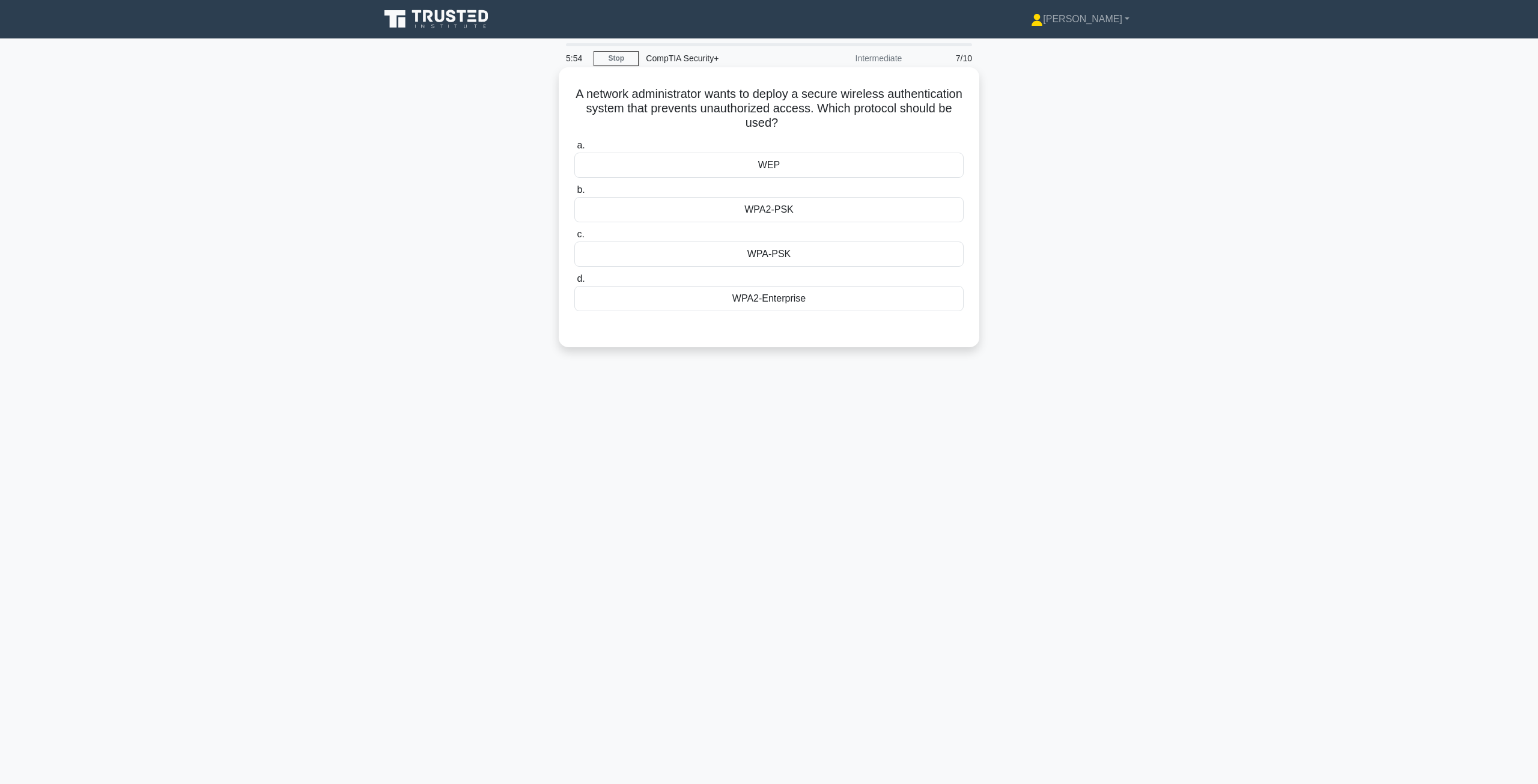
click at [793, 212] on div "WPA2-PSK" at bounding box center [769, 210] width 389 height 25
click at [574, 194] on input "b. WPA2-PSK" at bounding box center [574, 190] width 0 height 7
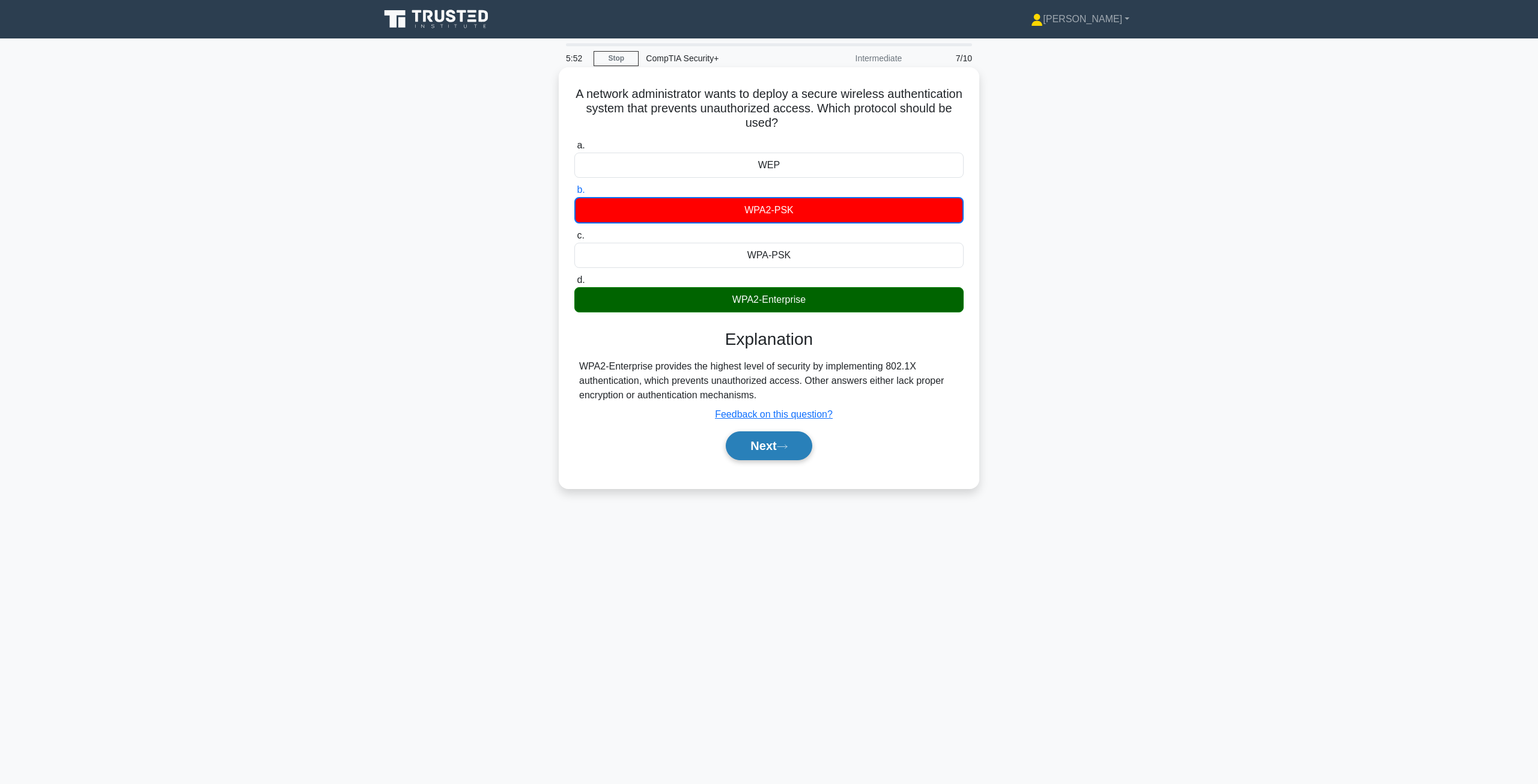
click at [778, 457] on button "Next" at bounding box center [768, 446] width 86 height 29
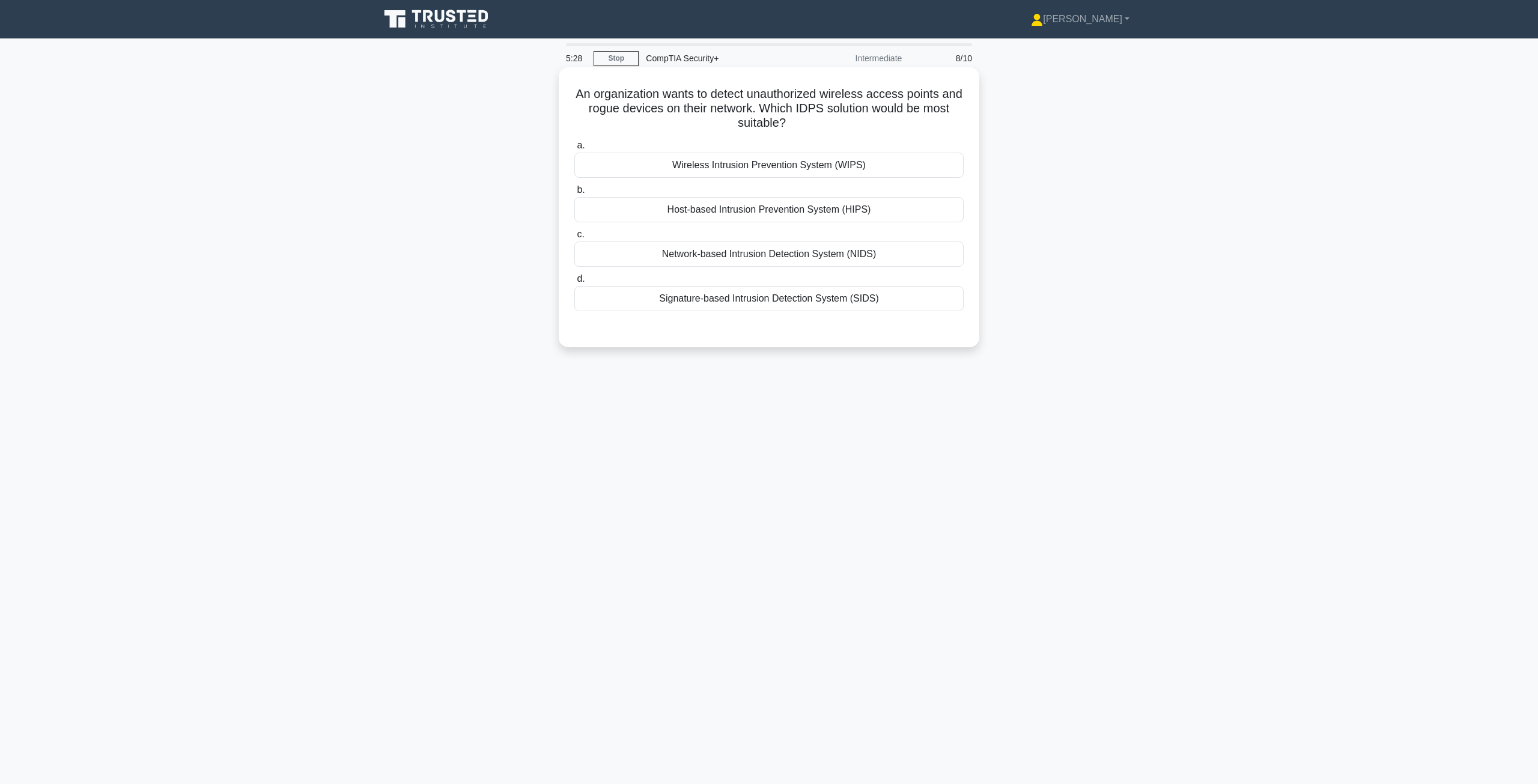
click at [744, 261] on div "Network-based Intrusion Detection System (NIDS)" at bounding box center [769, 254] width 389 height 25
click at [574, 239] on input "c. Network-based Intrusion Detection System (NIDS)" at bounding box center [574, 234] width 0 height 7
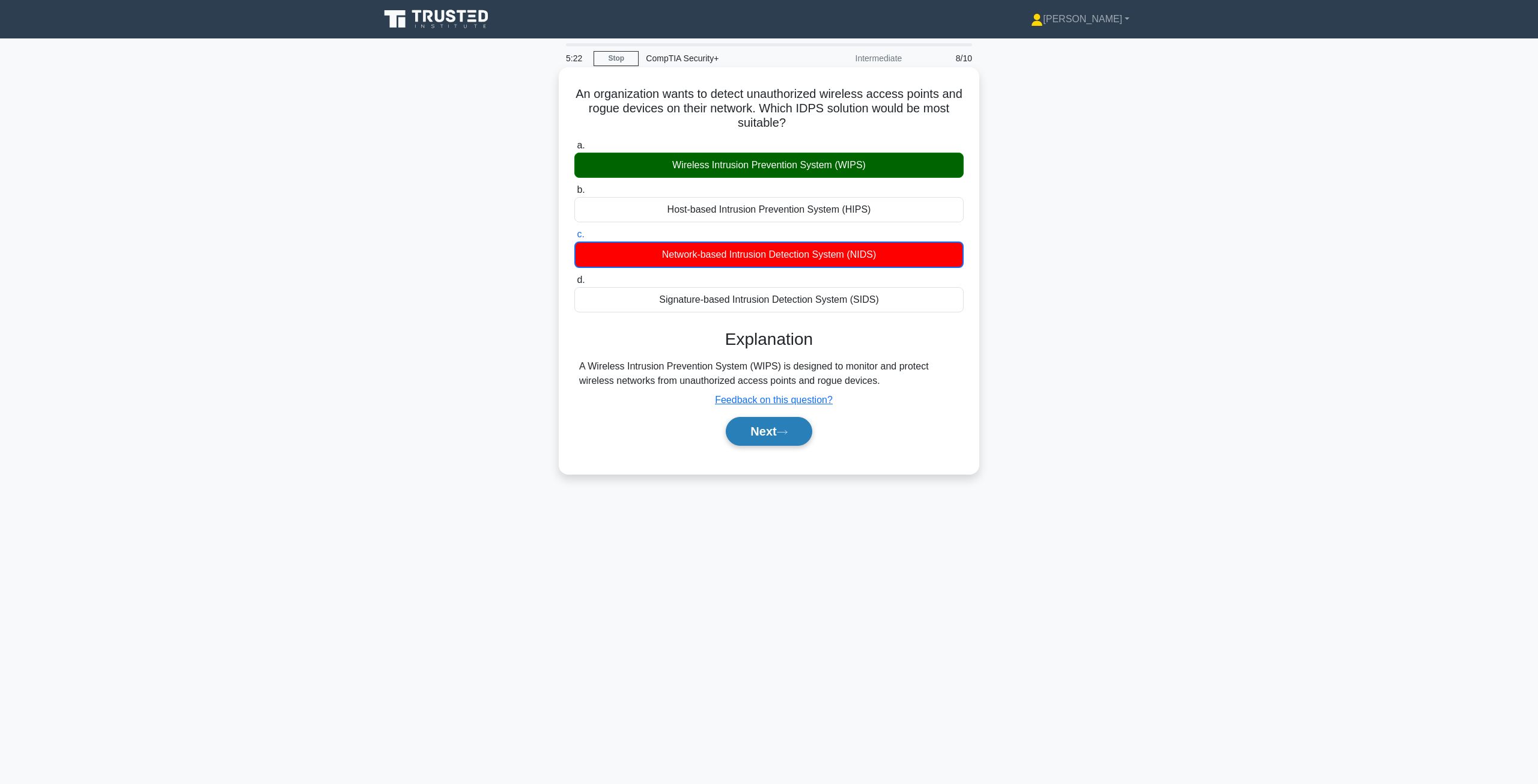
click at [763, 440] on button "Next" at bounding box center [768, 431] width 86 height 29
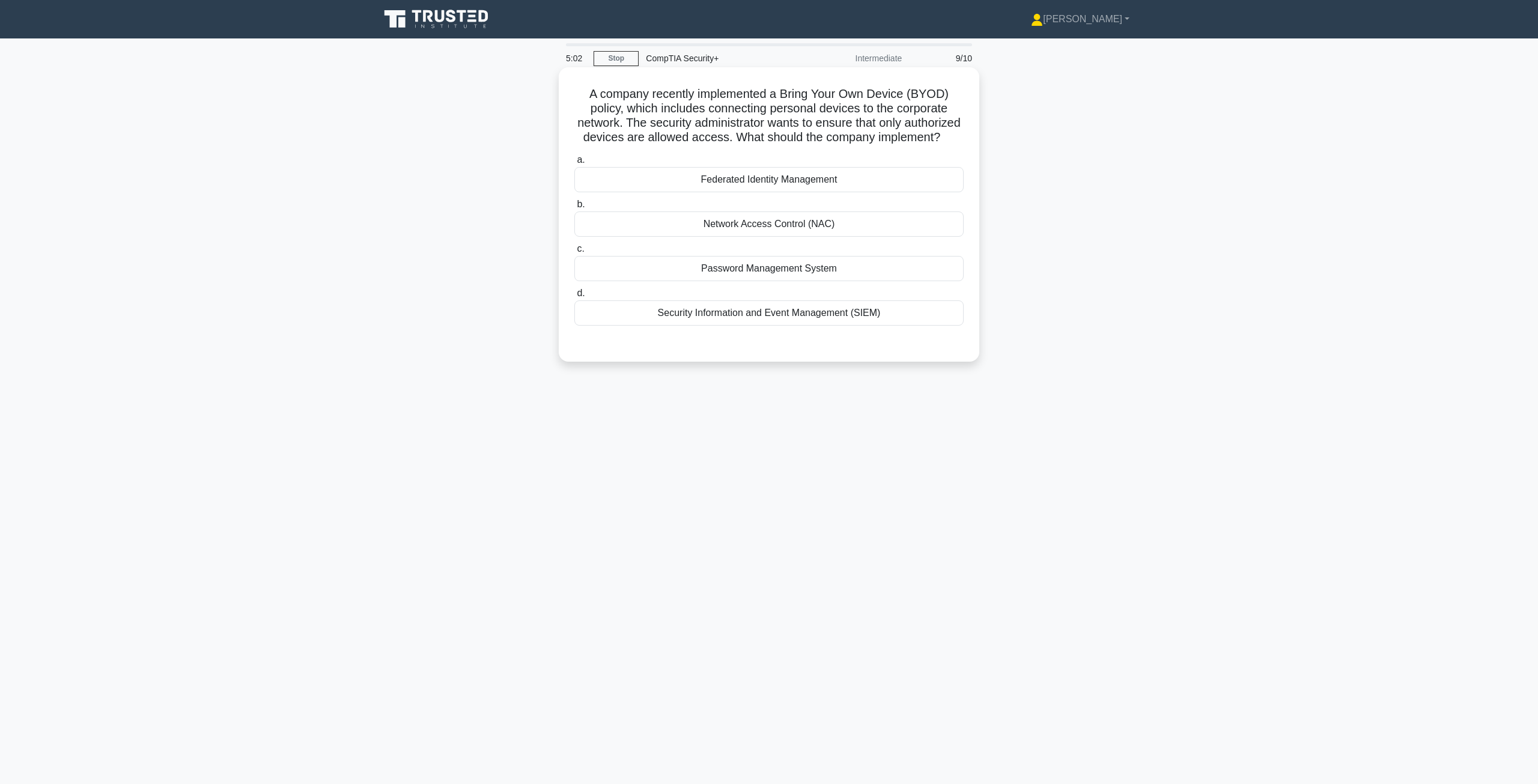
click at [741, 192] on div "Federated Identity Management" at bounding box center [769, 179] width 389 height 25
click at [574, 164] on input "a. Federated Identity Management" at bounding box center [574, 160] width 0 height 7
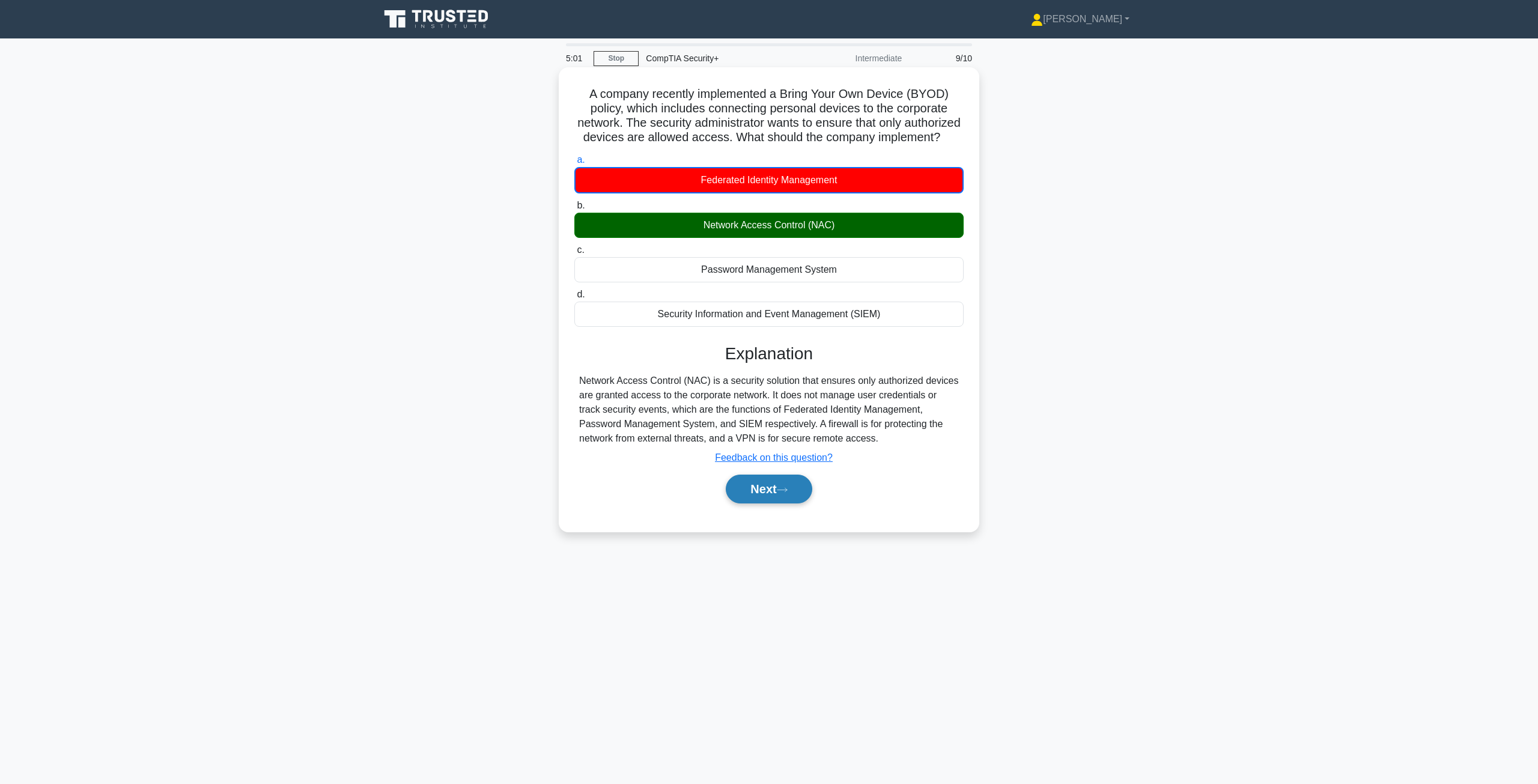
click at [762, 497] on button "Next" at bounding box center [768, 489] width 86 height 29
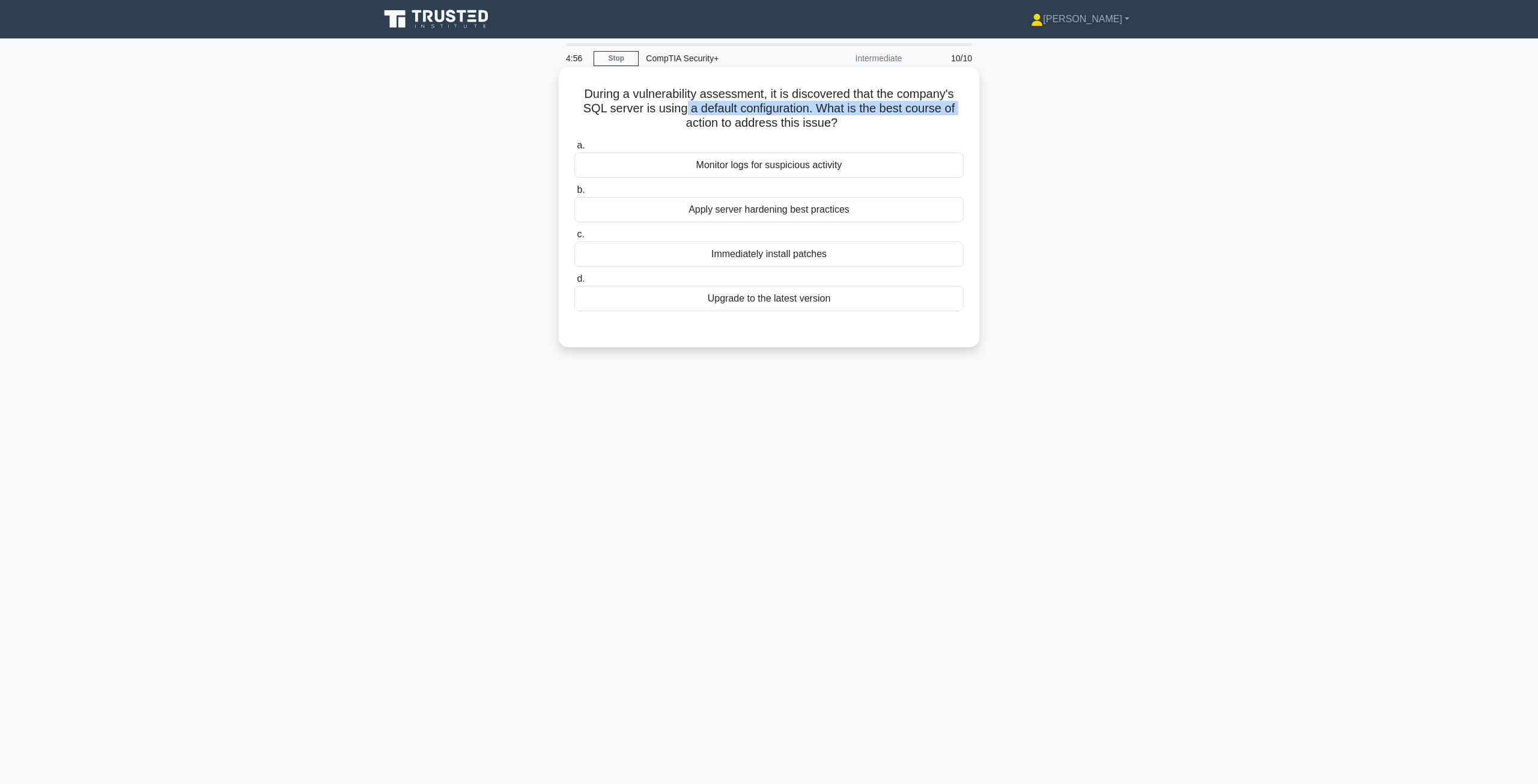
drag, startPoint x: 585, startPoint y: 117, endPoint x: 679, endPoint y: 112, distance: 94.1
click at [679, 112] on h5 "During a vulnerability assessment, it is discovered that the company's SQL serv…" at bounding box center [769, 109] width 391 height 45
click at [729, 257] on div "Immediately install patches" at bounding box center [769, 254] width 389 height 25
click at [574, 239] on input "c. Immediately install patches" at bounding box center [574, 234] width 0 height 7
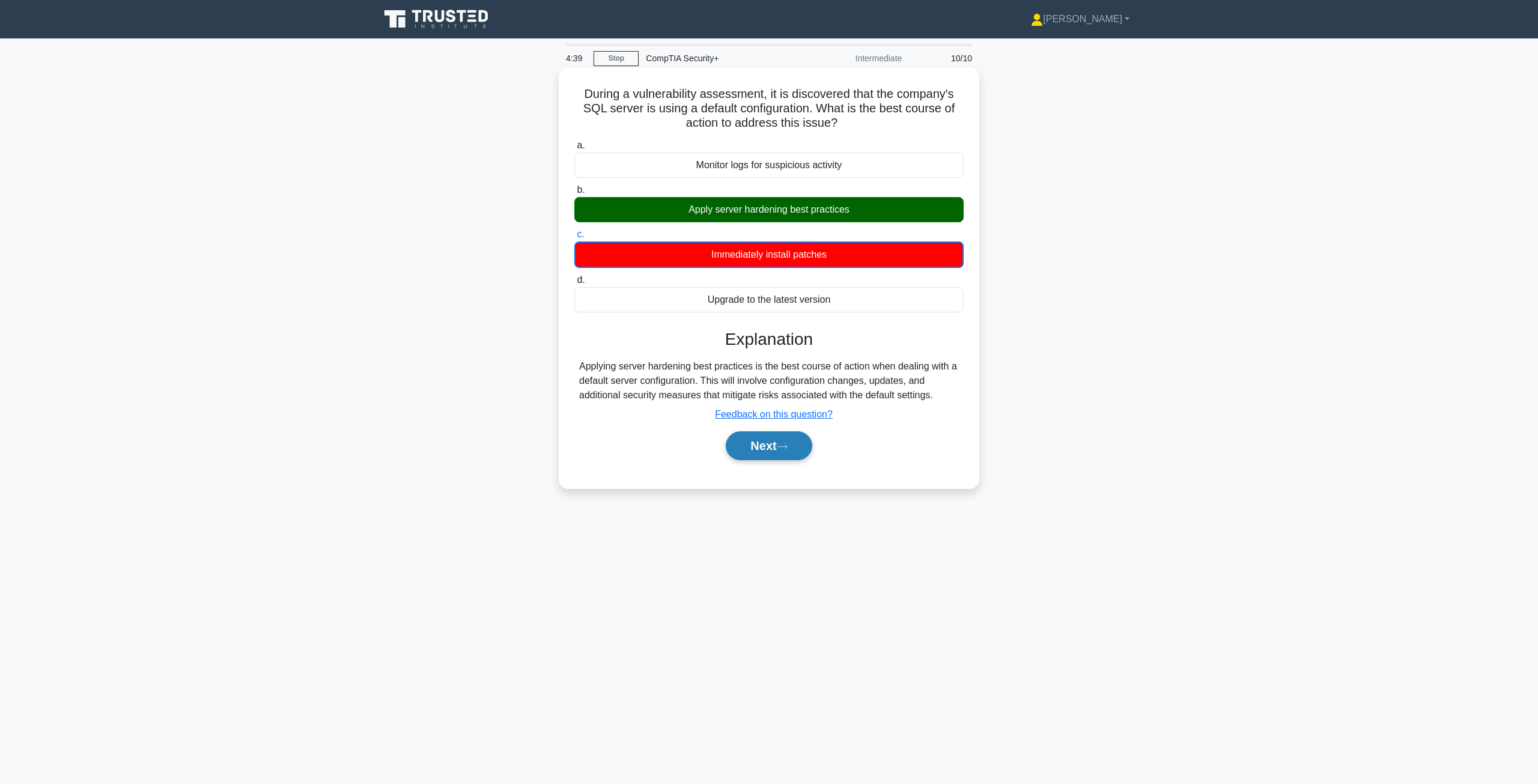
click at [784, 453] on button "Next" at bounding box center [768, 446] width 86 height 29
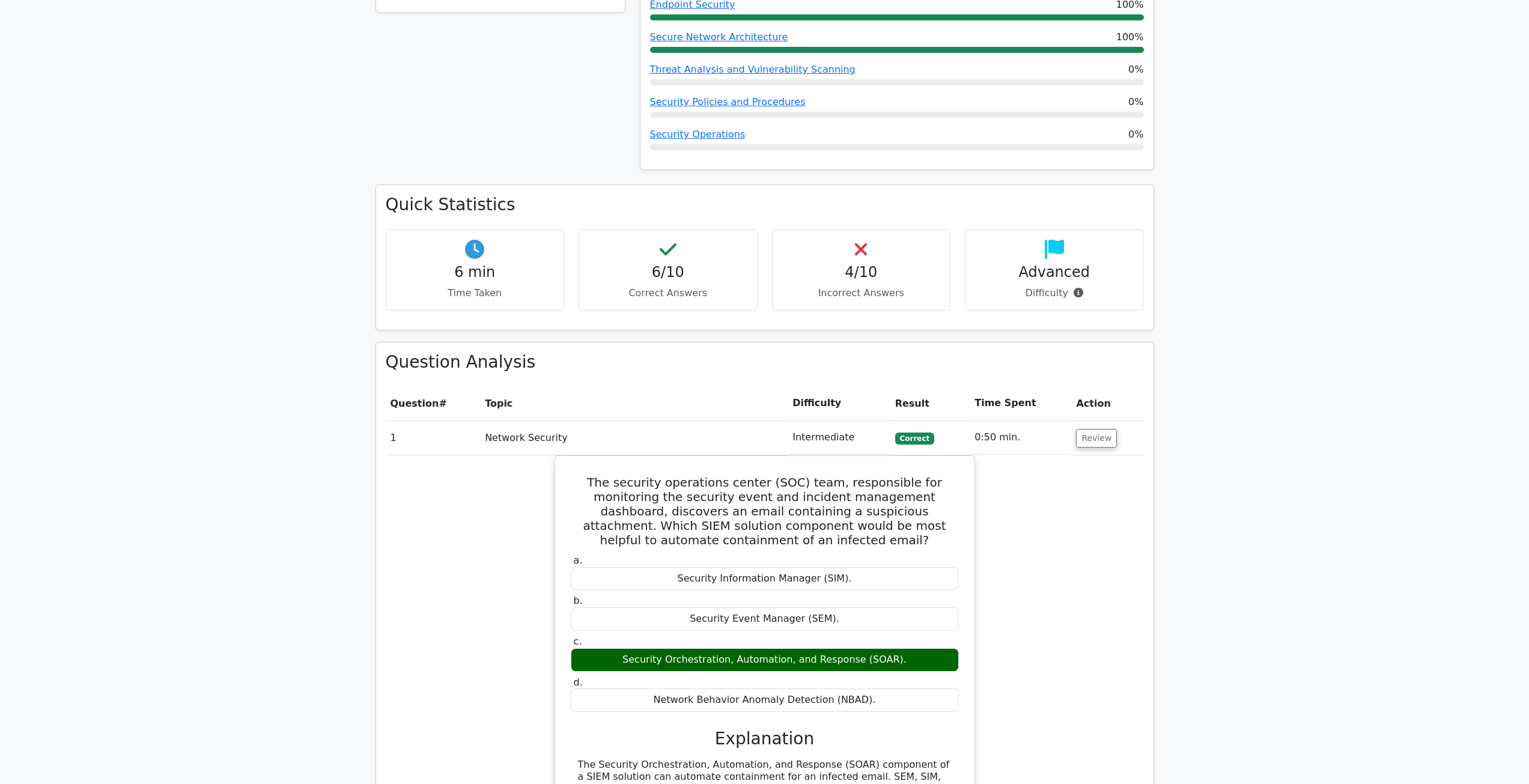
scroll to position [420, 0]
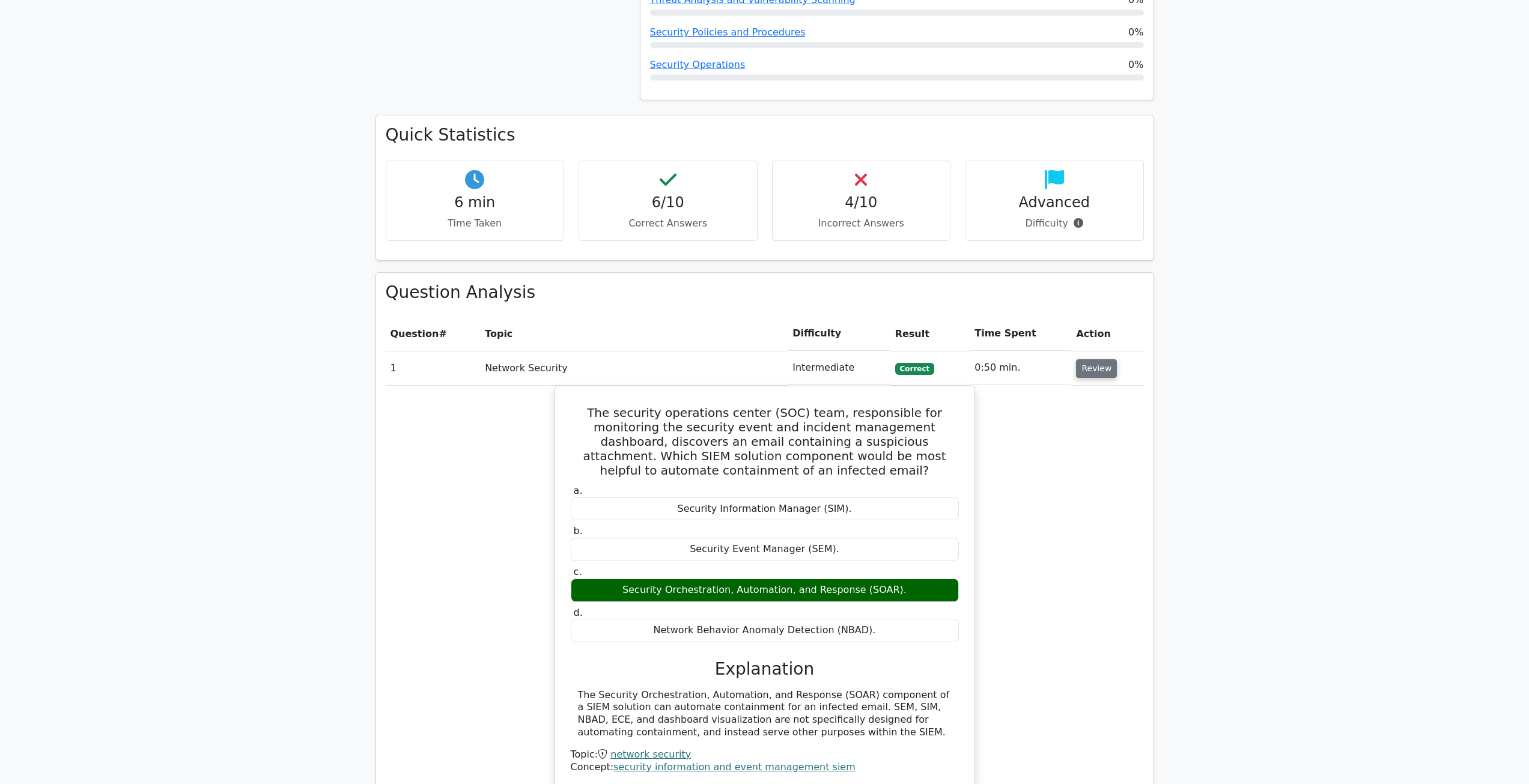
click at [1098, 370] on button "Review" at bounding box center [1096, 368] width 41 height 19
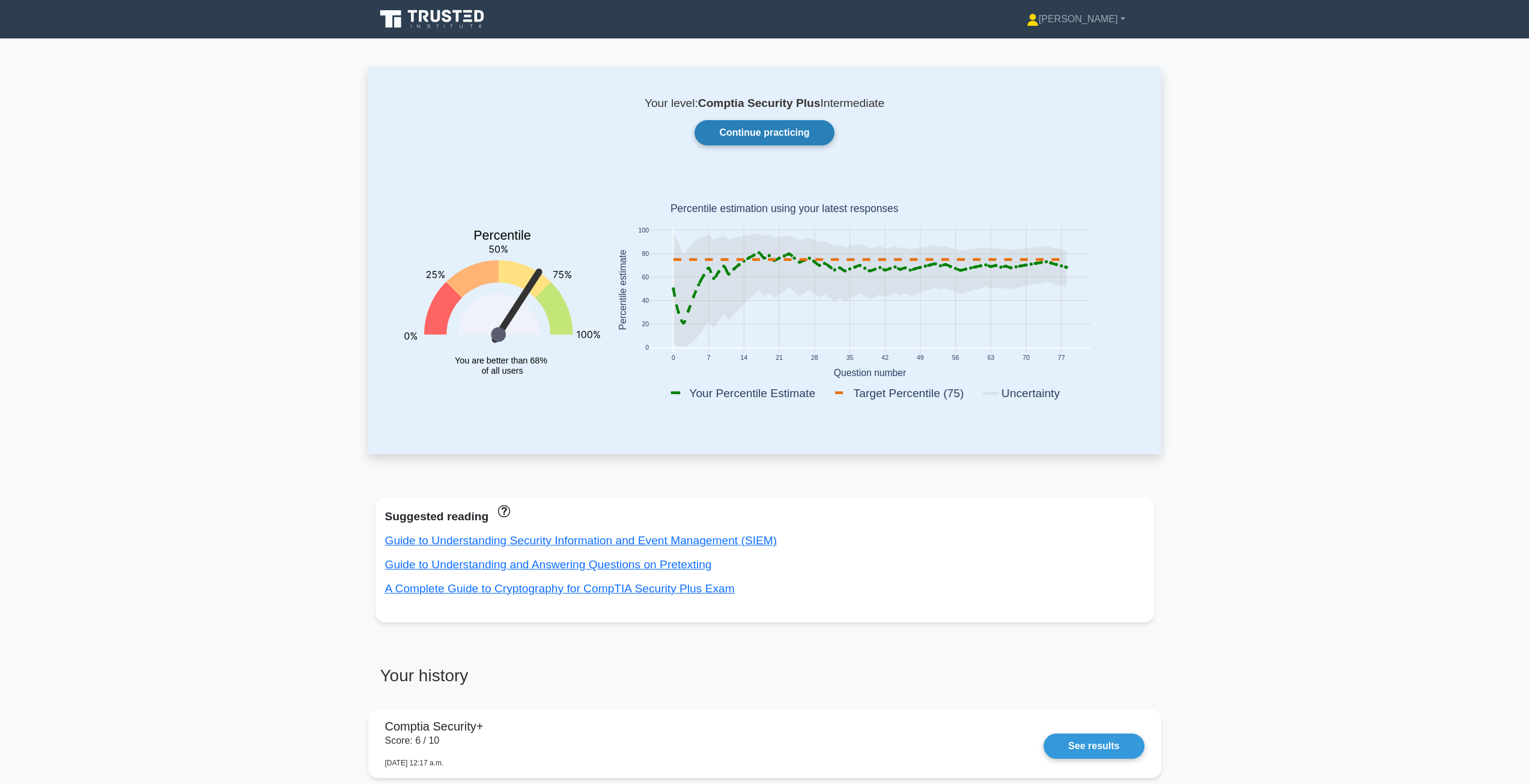
click at [775, 141] on link "Continue practicing" at bounding box center [763, 132] width 139 height 25
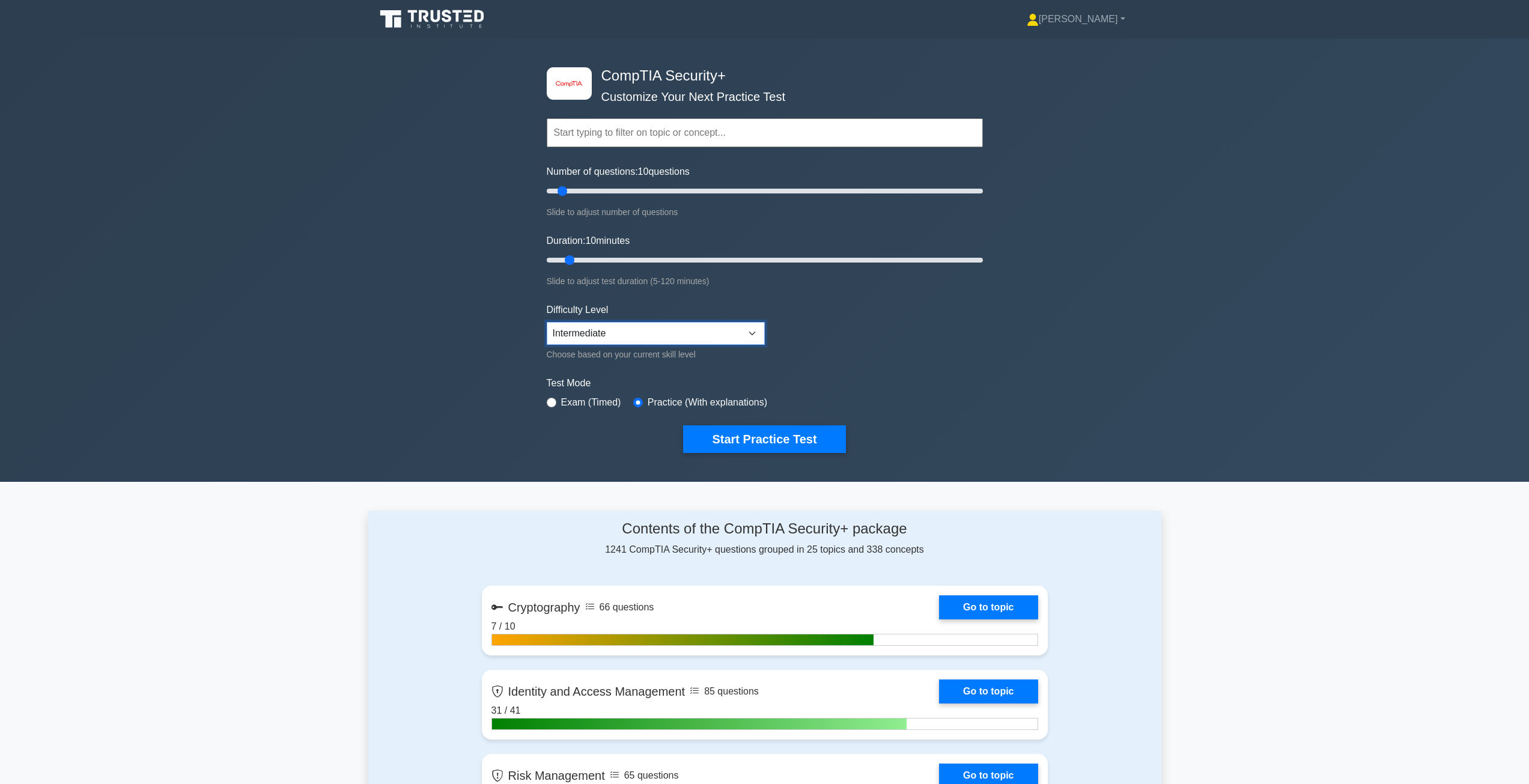
click at [644, 324] on select "Beginner Intermediate Expert" at bounding box center [655, 333] width 218 height 23
click at [734, 443] on button "Start Practice Test" at bounding box center [764, 439] width 162 height 28
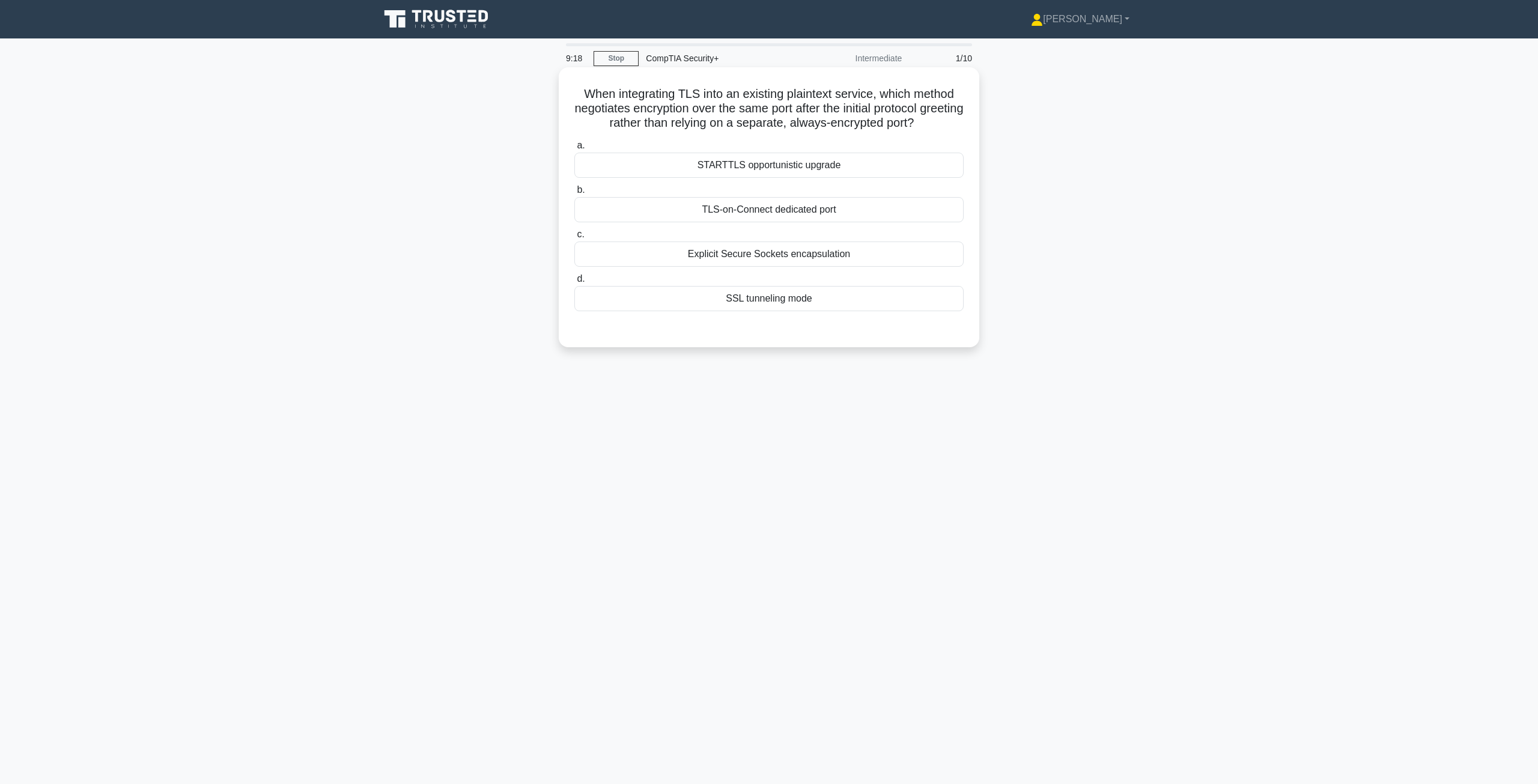
click at [733, 203] on div "TLS-on-Connect dedicated port" at bounding box center [769, 210] width 389 height 25
click at [574, 194] on input "b. TLS-on-Connect dedicated port" at bounding box center [574, 190] width 0 height 7
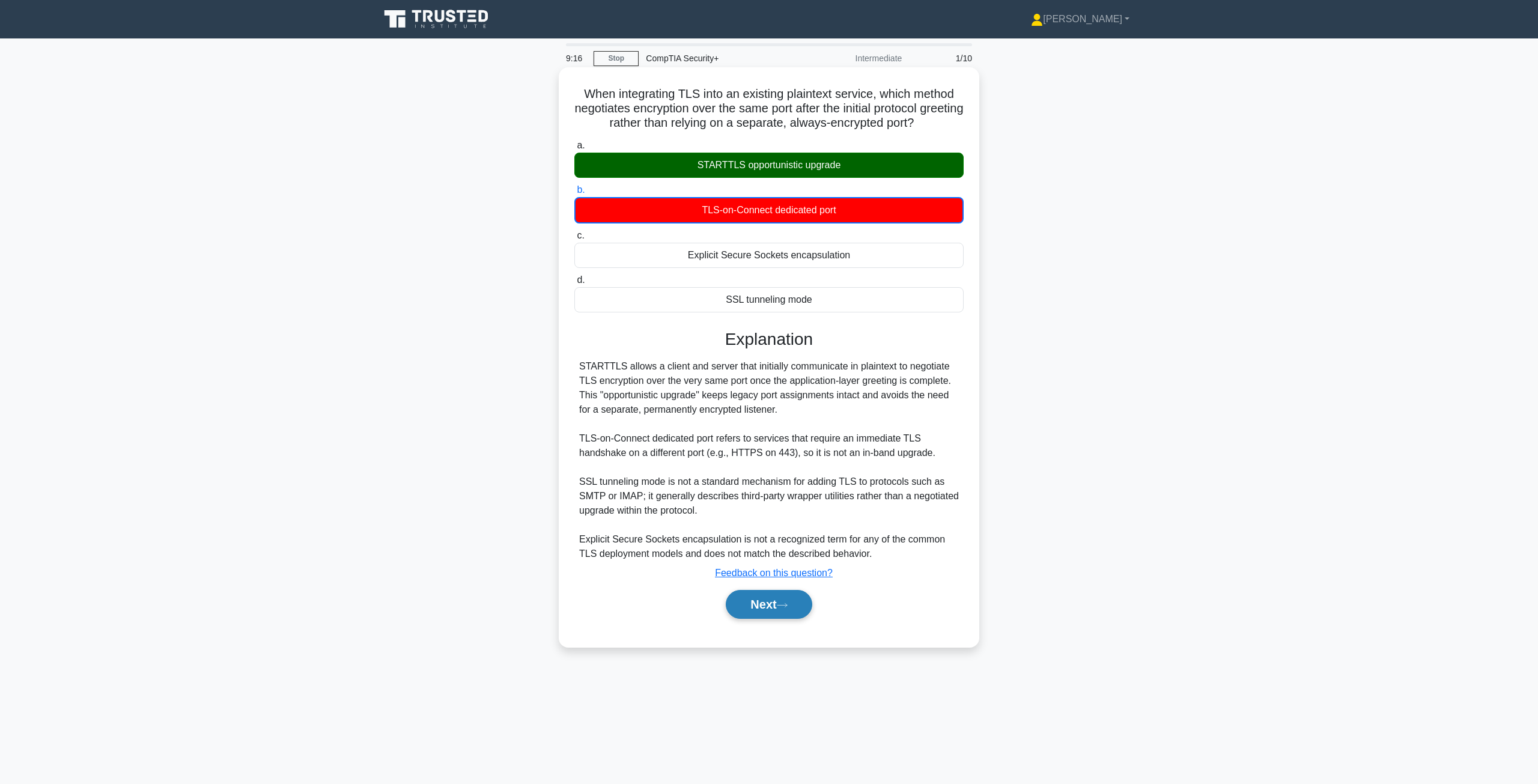
click at [768, 613] on button "Next" at bounding box center [768, 604] width 86 height 29
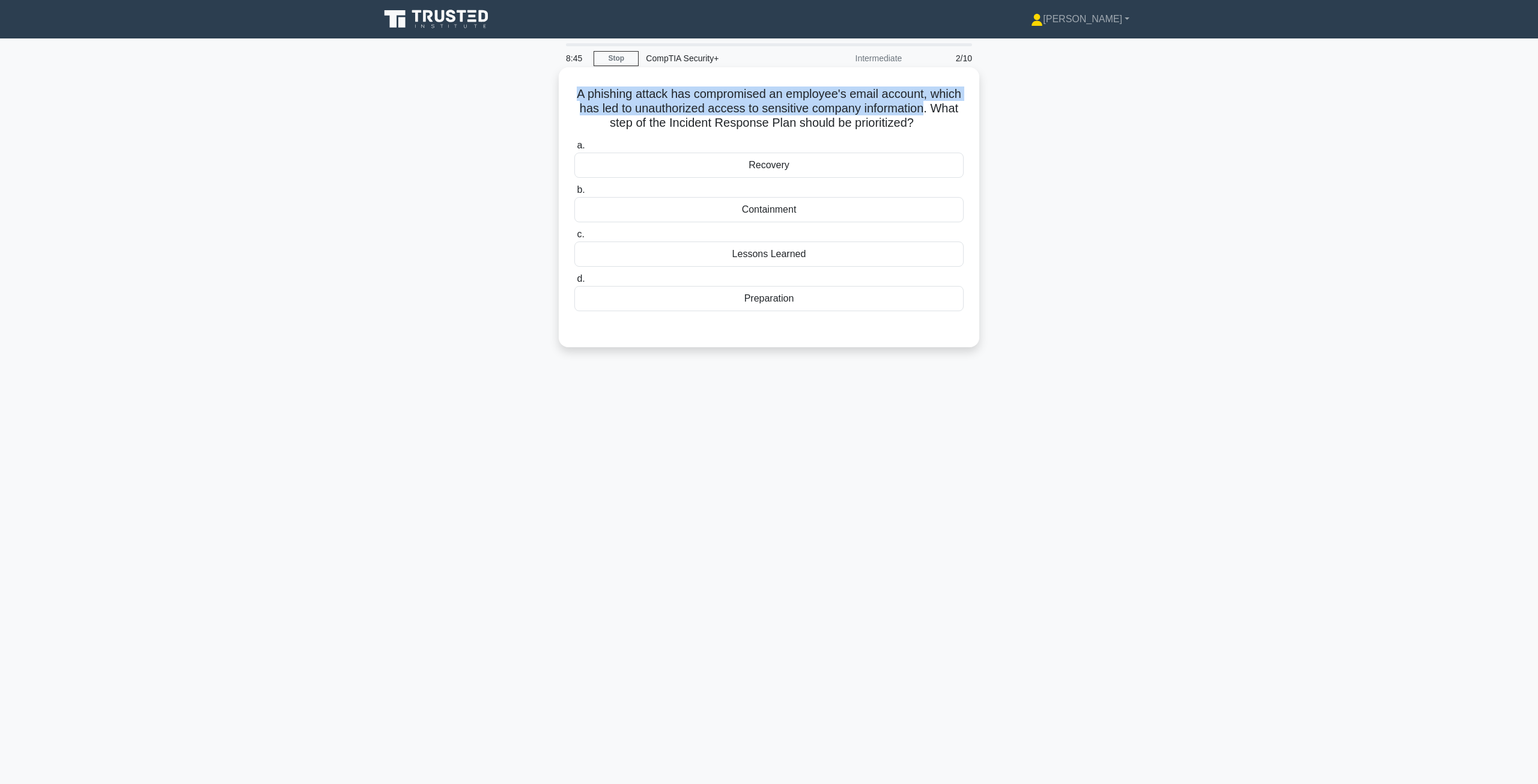
drag, startPoint x: 592, startPoint y: 97, endPoint x: 962, endPoint y: 115, distance: 370.4
click at [962, 115] on h5 "A phishing attack has compromised an employee's email account, which has led to…" at bounding box center [769, 109] width 391 height 45
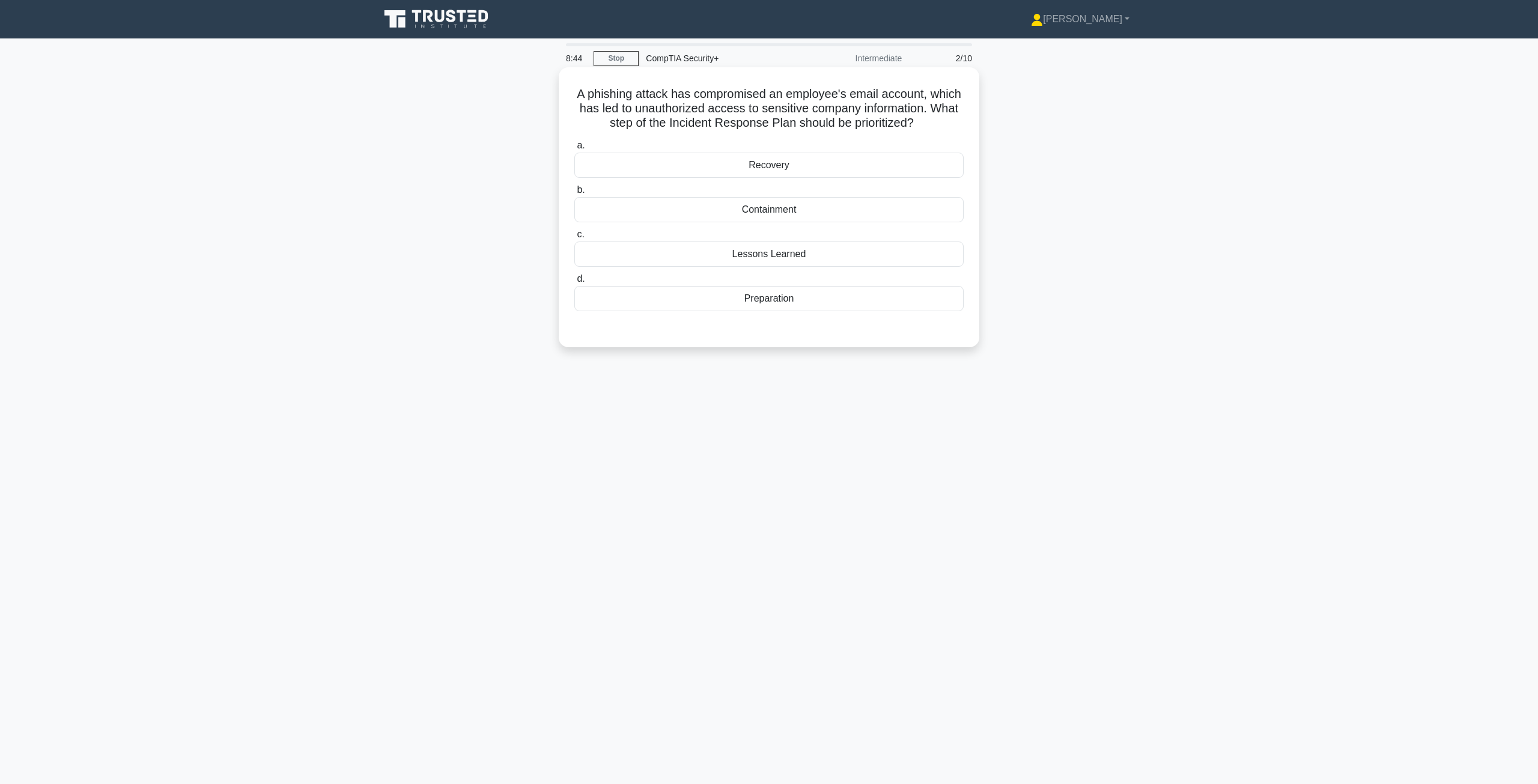
click at [679, 118] on h5 "A phishing attack has compromised an employee's email account, which has led to…" at bounding box center [769, 109] width 391 height 45
click at [760, 216] on div "Containment" at bounding box center [769, 210] width 389 height 25
click at [574, 194] on input "b. Containment" at bounding box center [574, 190] width 0 height 7
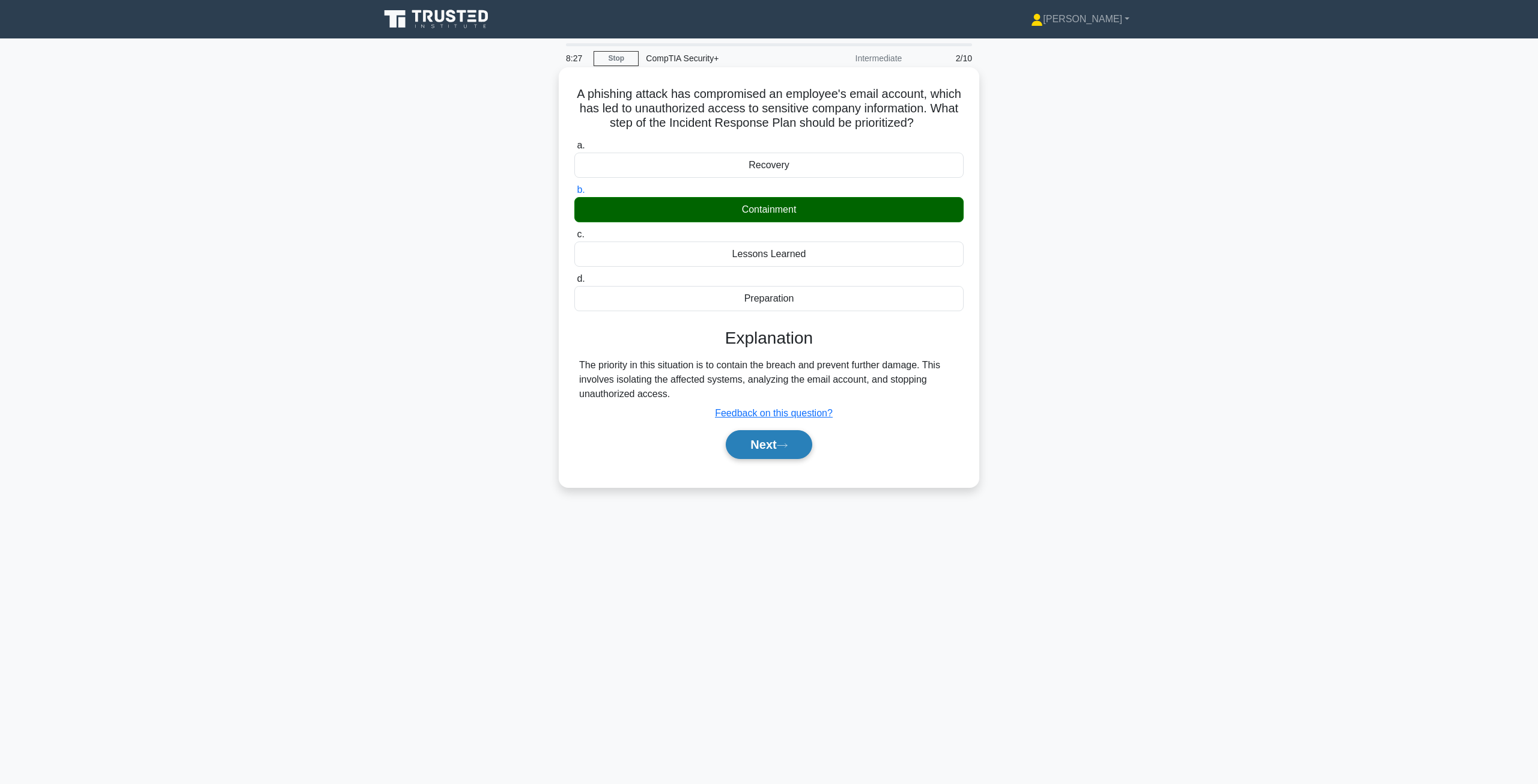
click at [773, 449] on button "Next" at bounding box center [768, 444] width 86 height 29
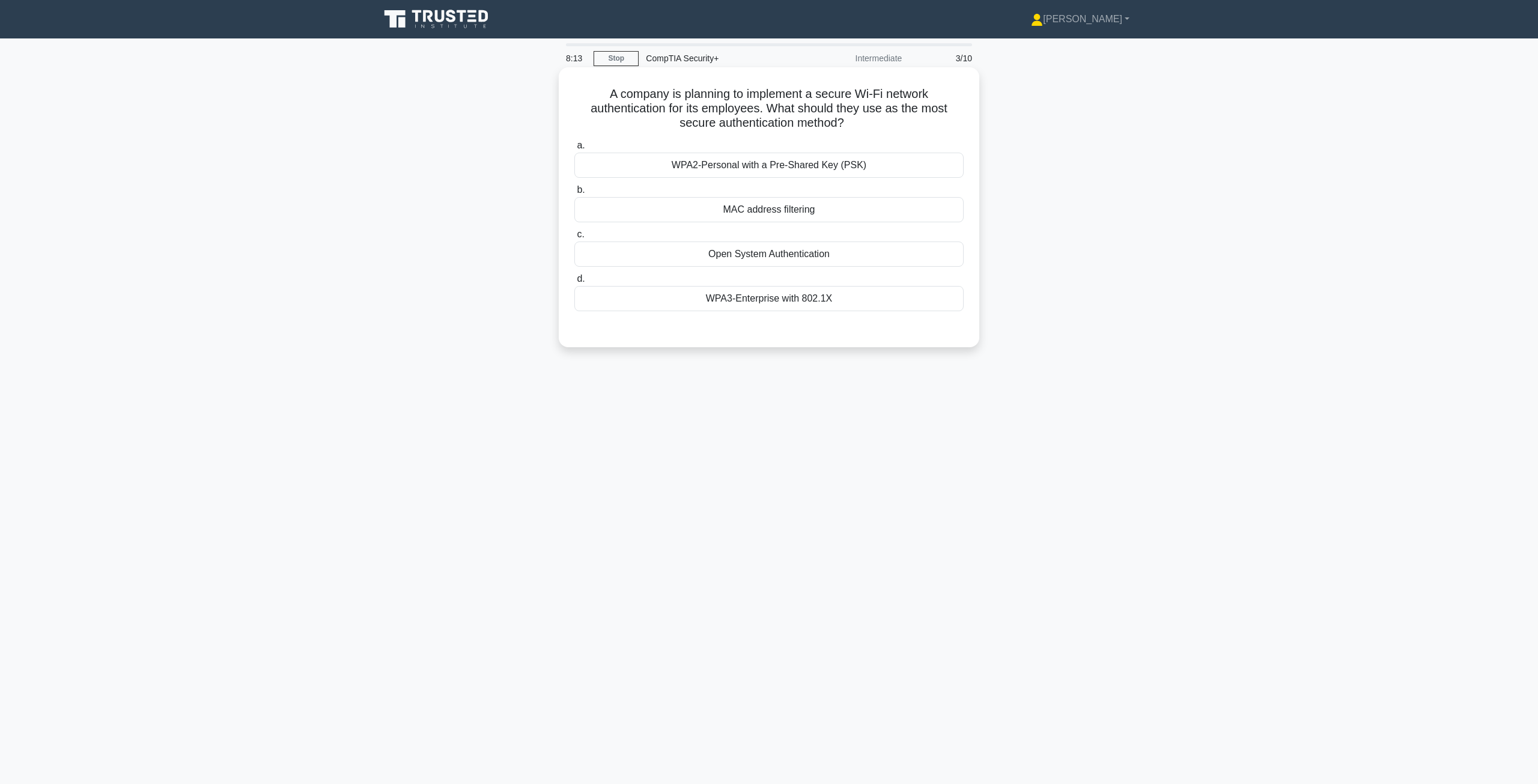
click at [760, 301] on div "WPA3-Enterprise with 802.1X" at bounding box center [769, 298] width 389 height 25
click at [574, 283] on input "d. WPA3-Enterprise with 802.1X" at bounding box center [574, 279] width 0 height 7
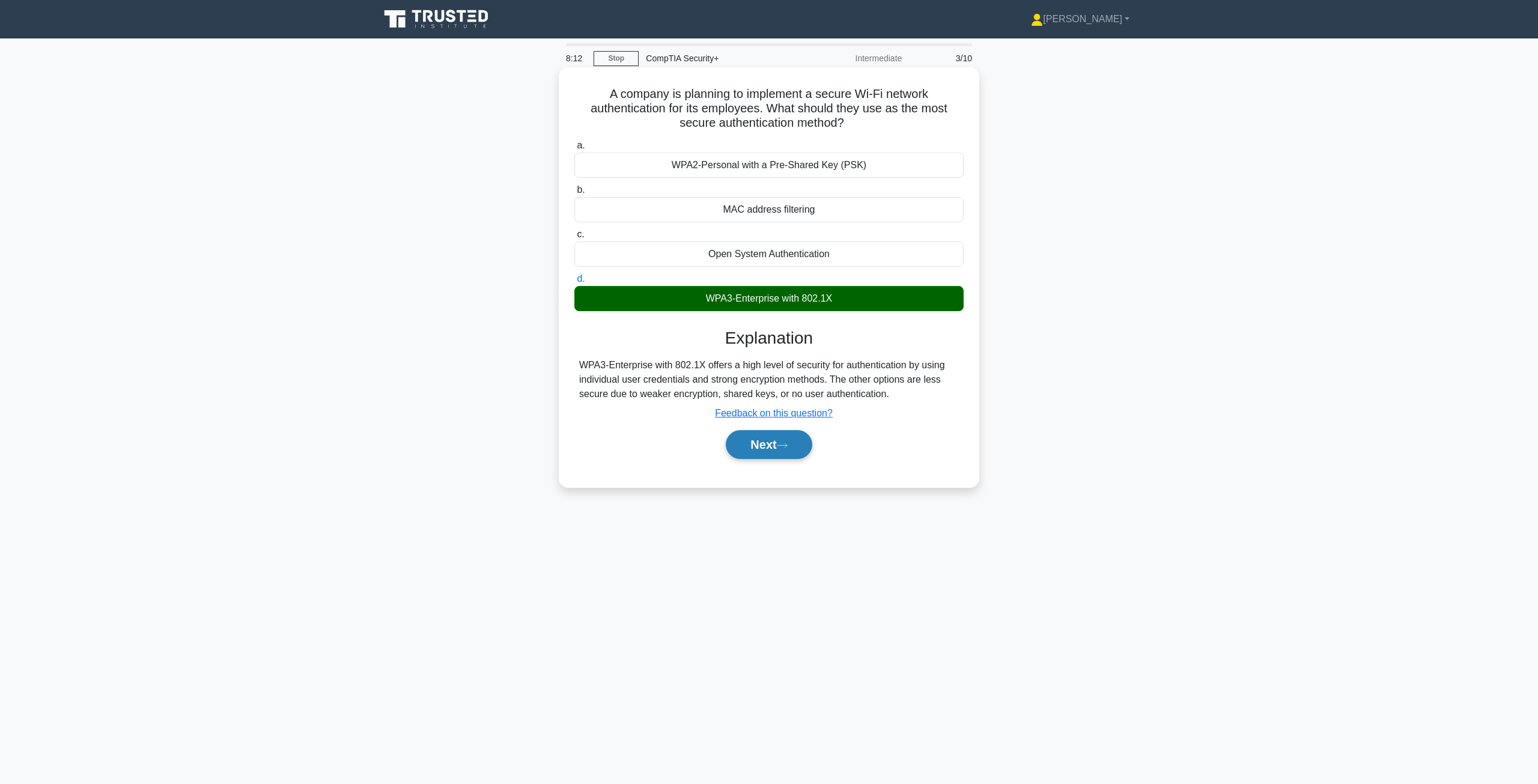
click at [767, 450] on button "Next" at bounding box center [768, 444] width 86 height 29
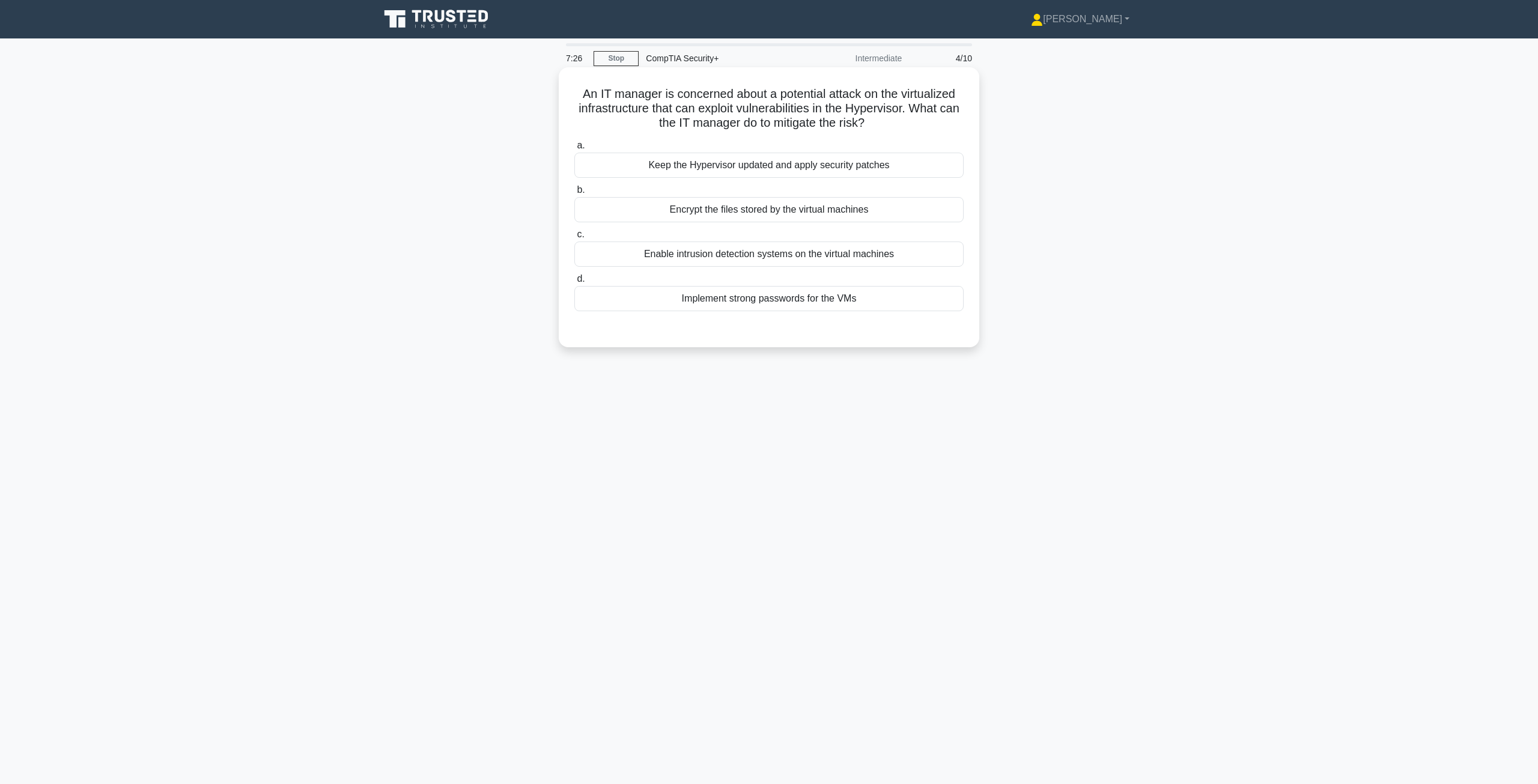
click at [864, 174] on div "Keep the Hypervisor updated and apply security patches" at bounding box center [769, 165] width 389 height 25
click at [574, 150] on input "a. Keep the Hypervisor updated and apply security patches" at bounding box center [574, 146] width 0 height 7
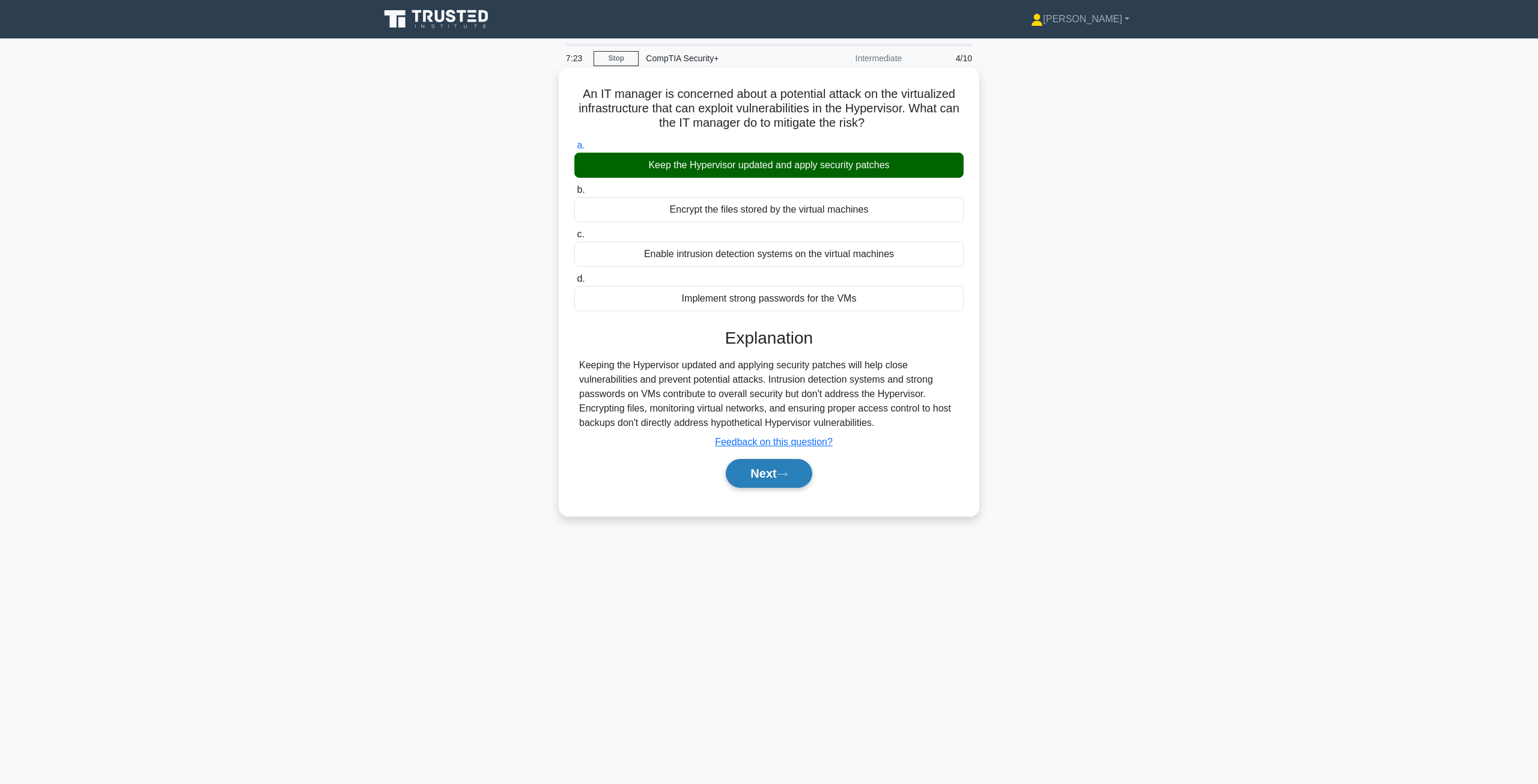
click at [783, 479] on button "Next" at bounding box center [768, 473] width 86 height 29
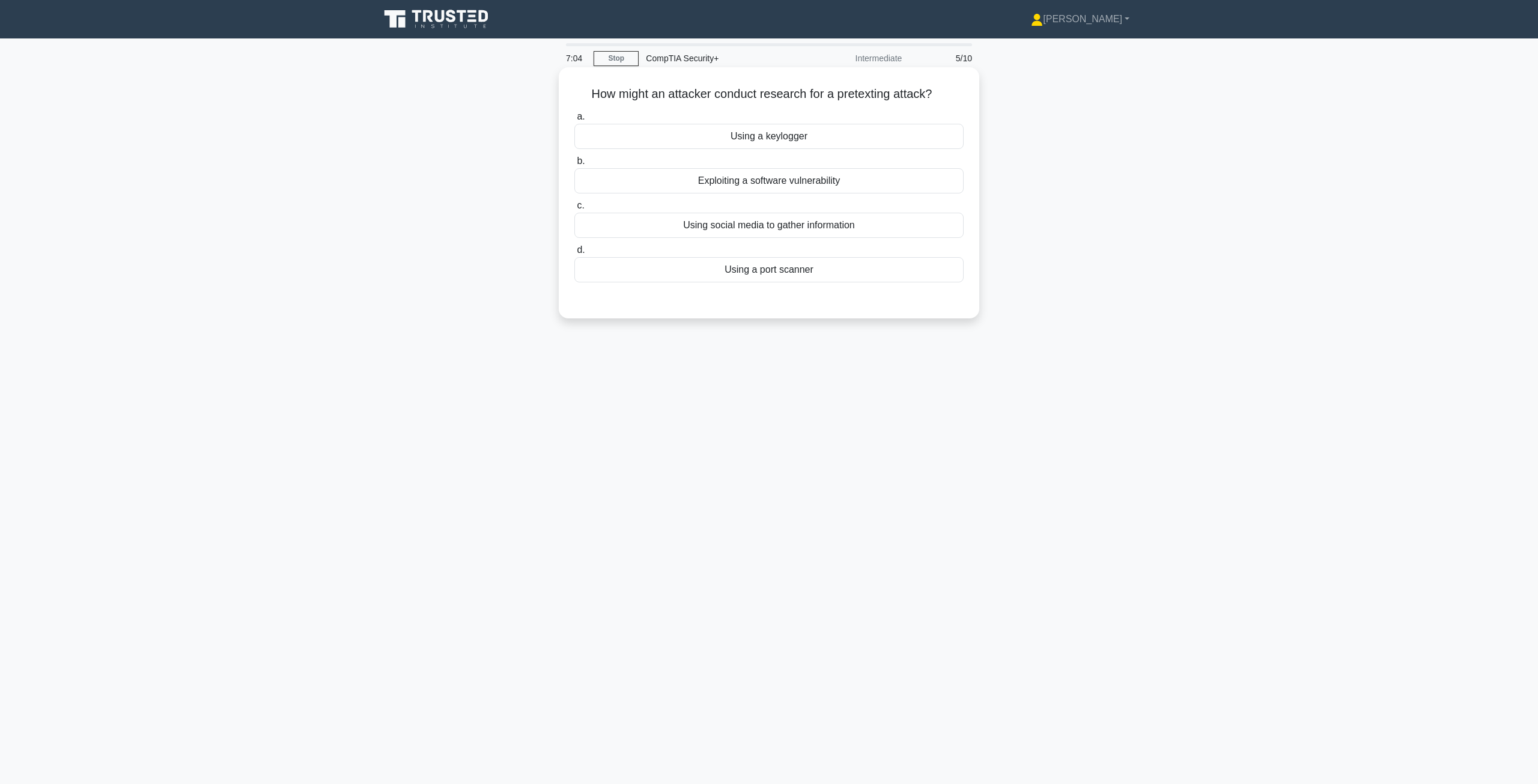
click at [743, 230] on div "Using social media to gather information" at bounding box center [769, 225] width 389 height 25
click at [574, 210] on input "c. Using social media to gather information" at bounding box center [574, 205] width 0 height 7
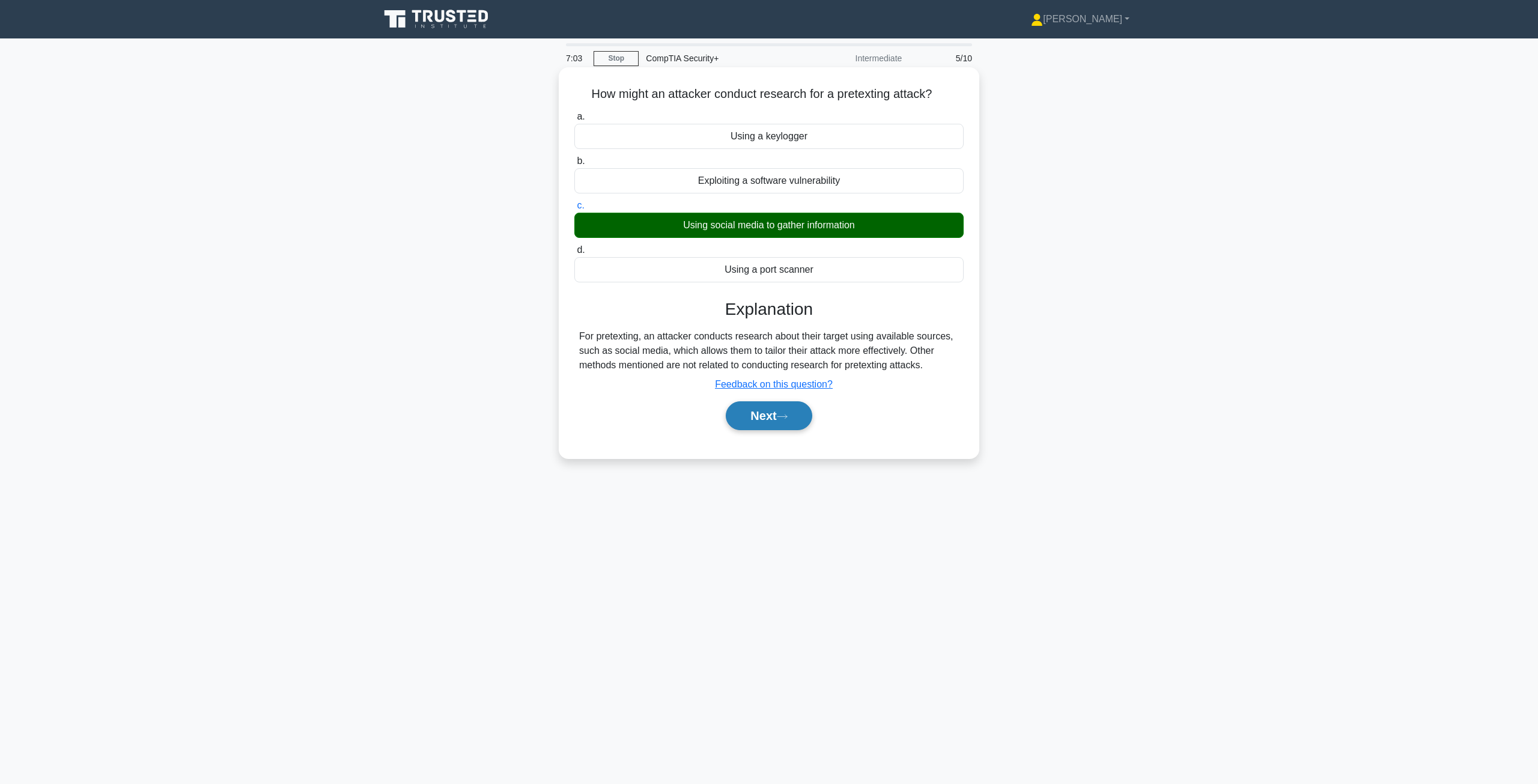
click at [785, 422] on button "Next" at bounding box center [768, 415] width 86 height 29
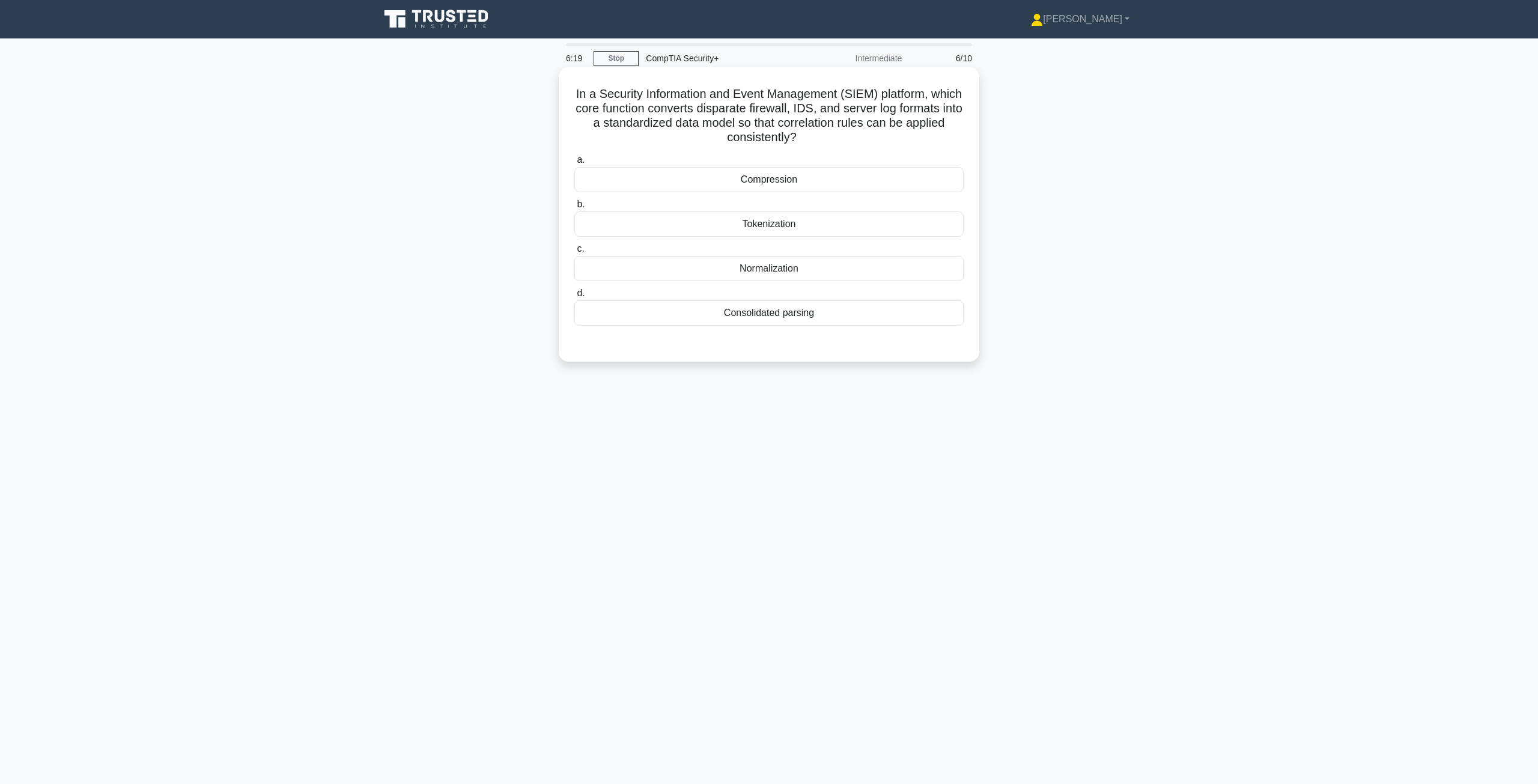
click at [810, 315] on div "Consolidated parsing" at bounding box center [769, 313] width 389 height 25
click at [574, 298] on input "d. Consolidated parsing" at bounding box center [574, 293] width 0 height 7
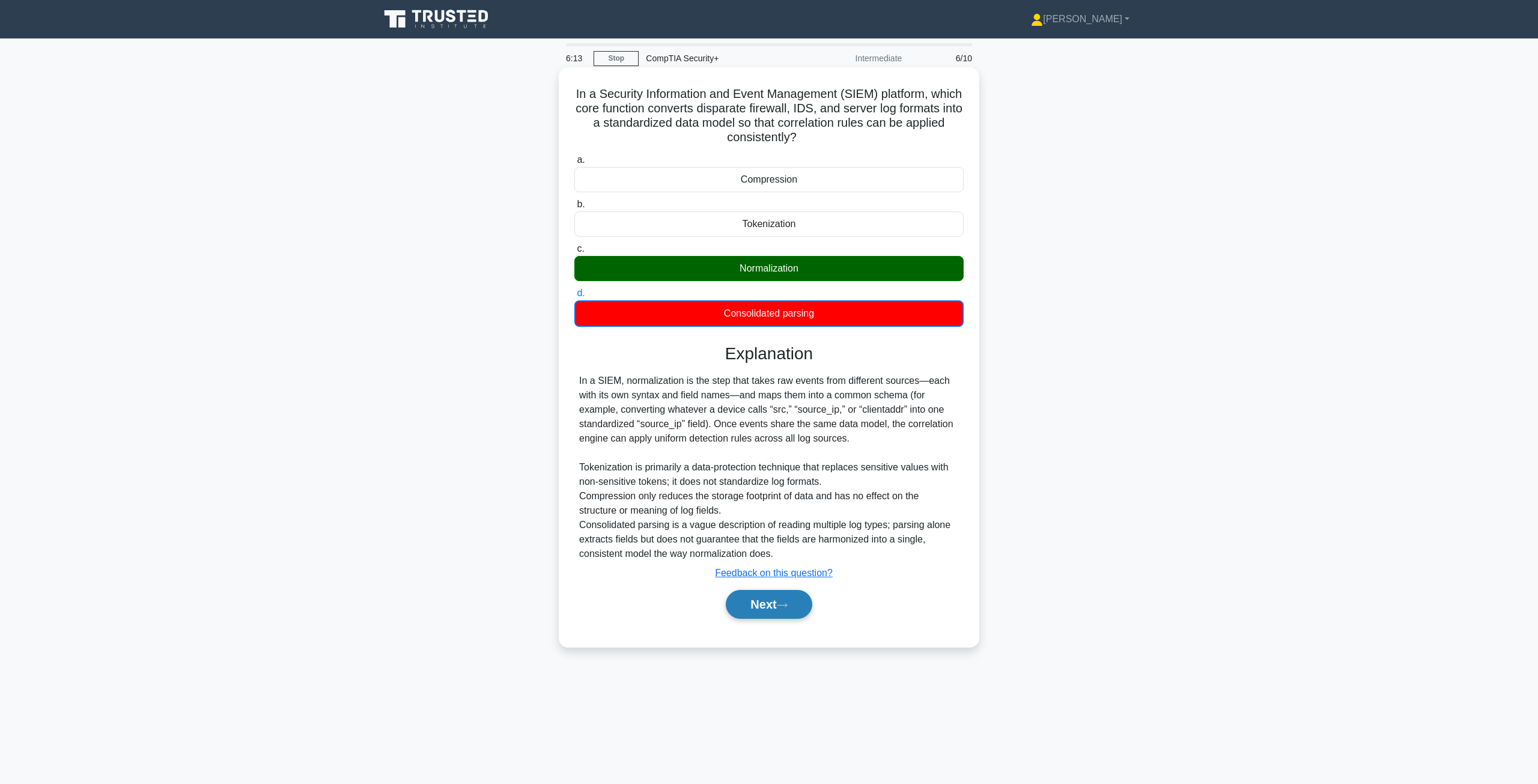
click at [772, 615] on button "Next" at bounding box center [768, 604] width 86 height 29
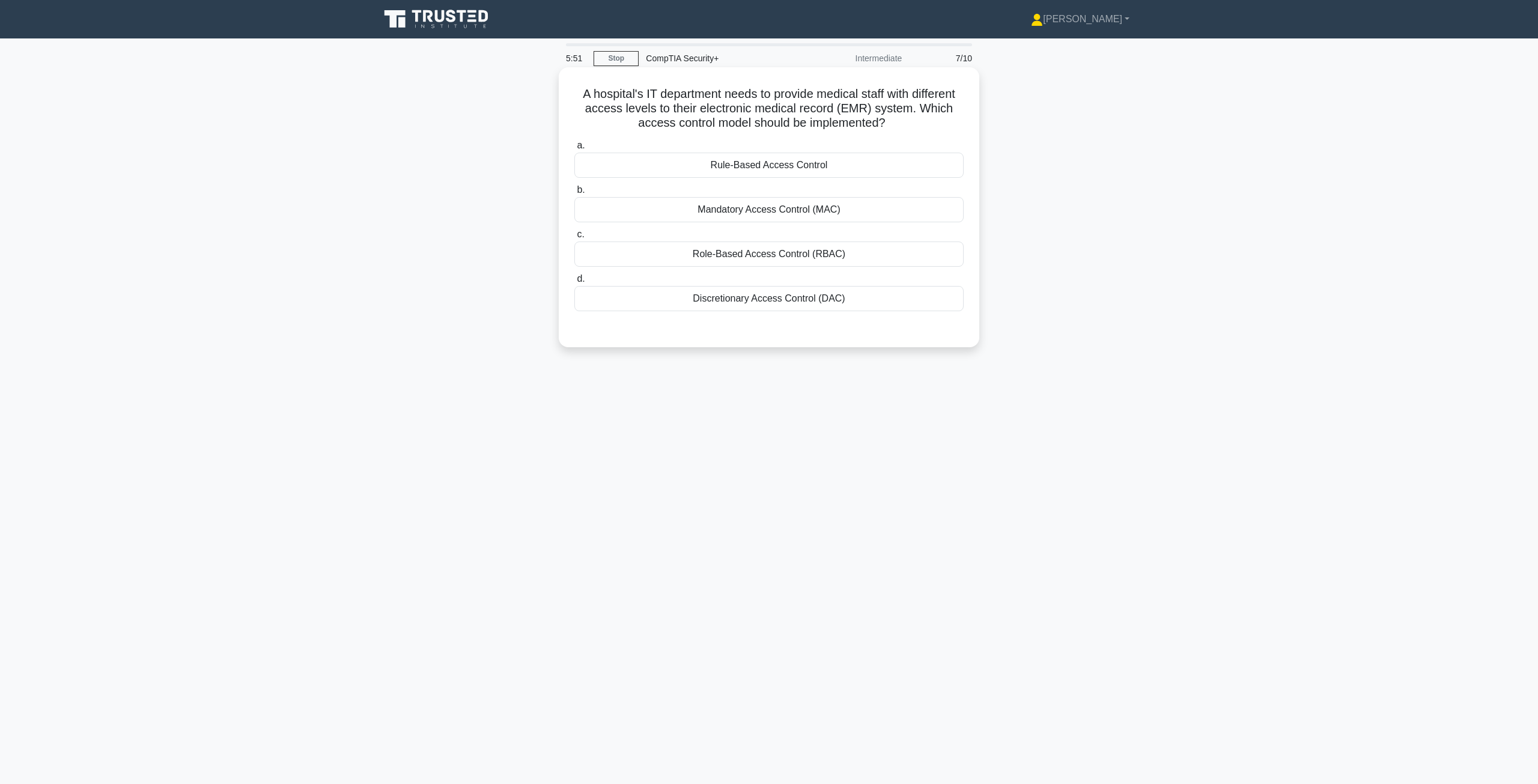
click at [738, 211] on div "Mandatory Access Control (MAC)" at bounding box center [769, 210] width 389 height 25
click at [574, 194] on input "b. Mandatory Access Control (MAC)" at bounding box center [574, 190] width 0 height 7
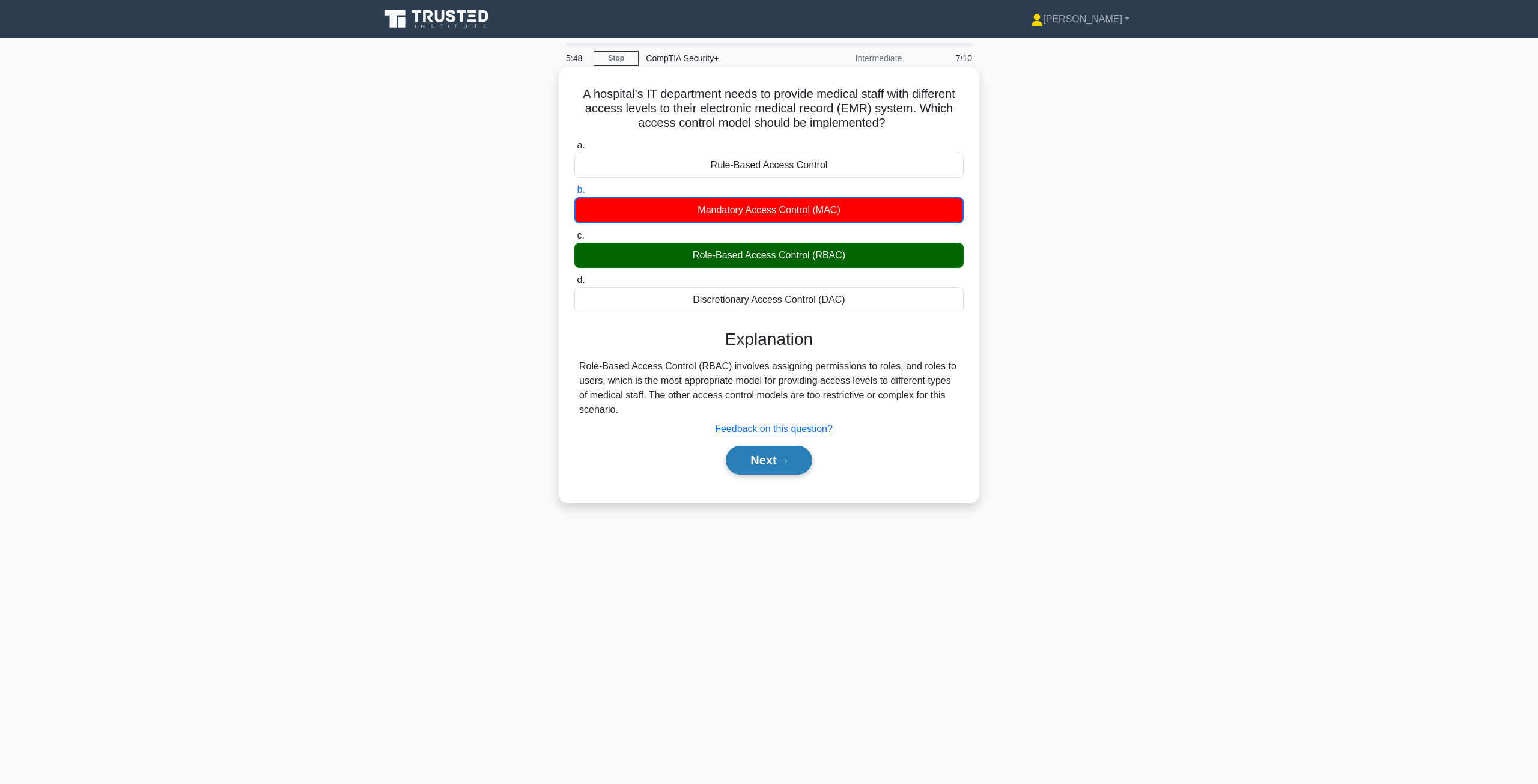
click at [787, 460] on icon at bounding box center [782, 460] width 11 height 7
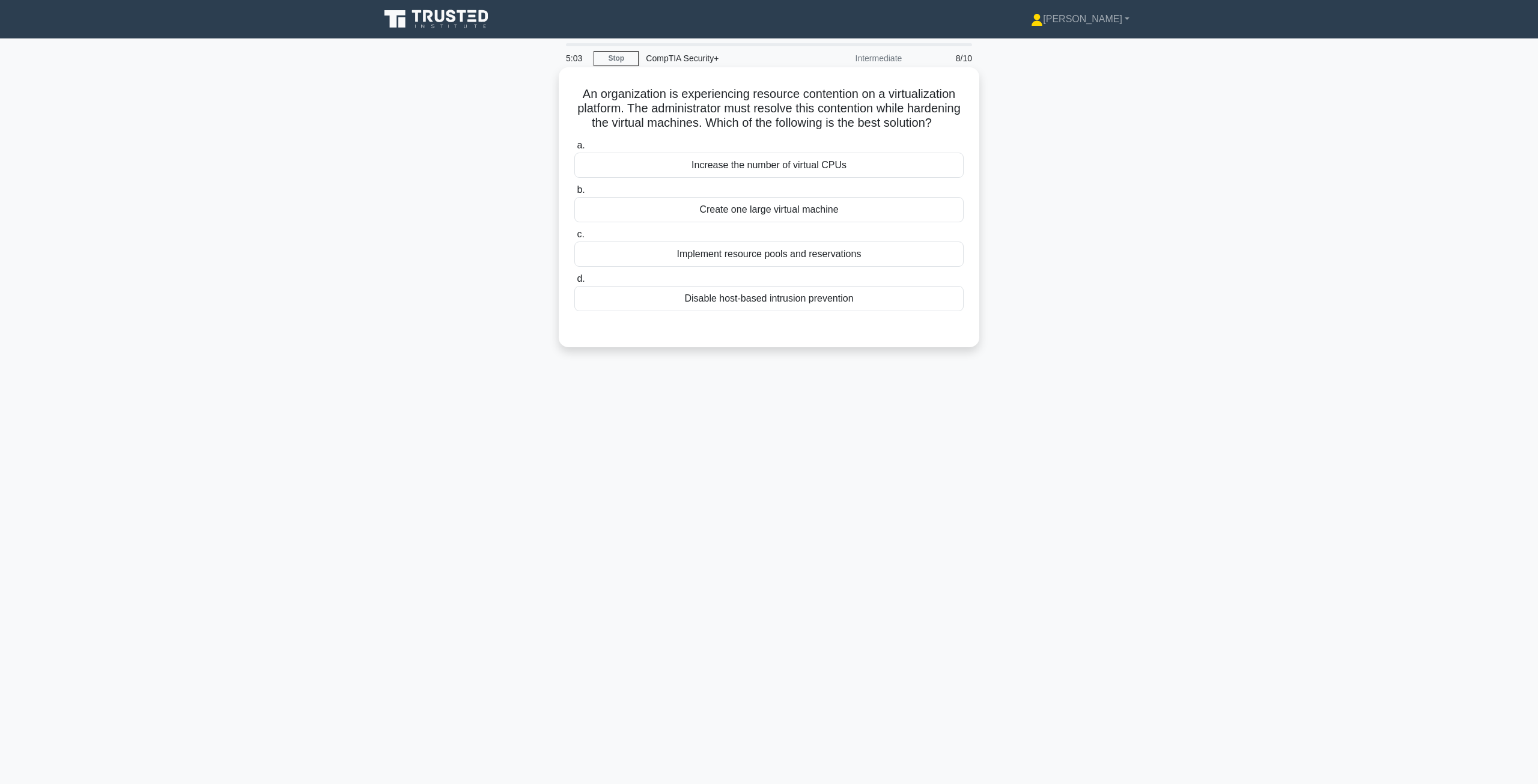
click at [807, 267] on div "Implement resource pools and reservations" at bounding box center [769, 254] width 389 height 25
click at [574, 239] on input "c. Implement resource pools and reservations" at bounding box center [574, 234] width 0 height 7
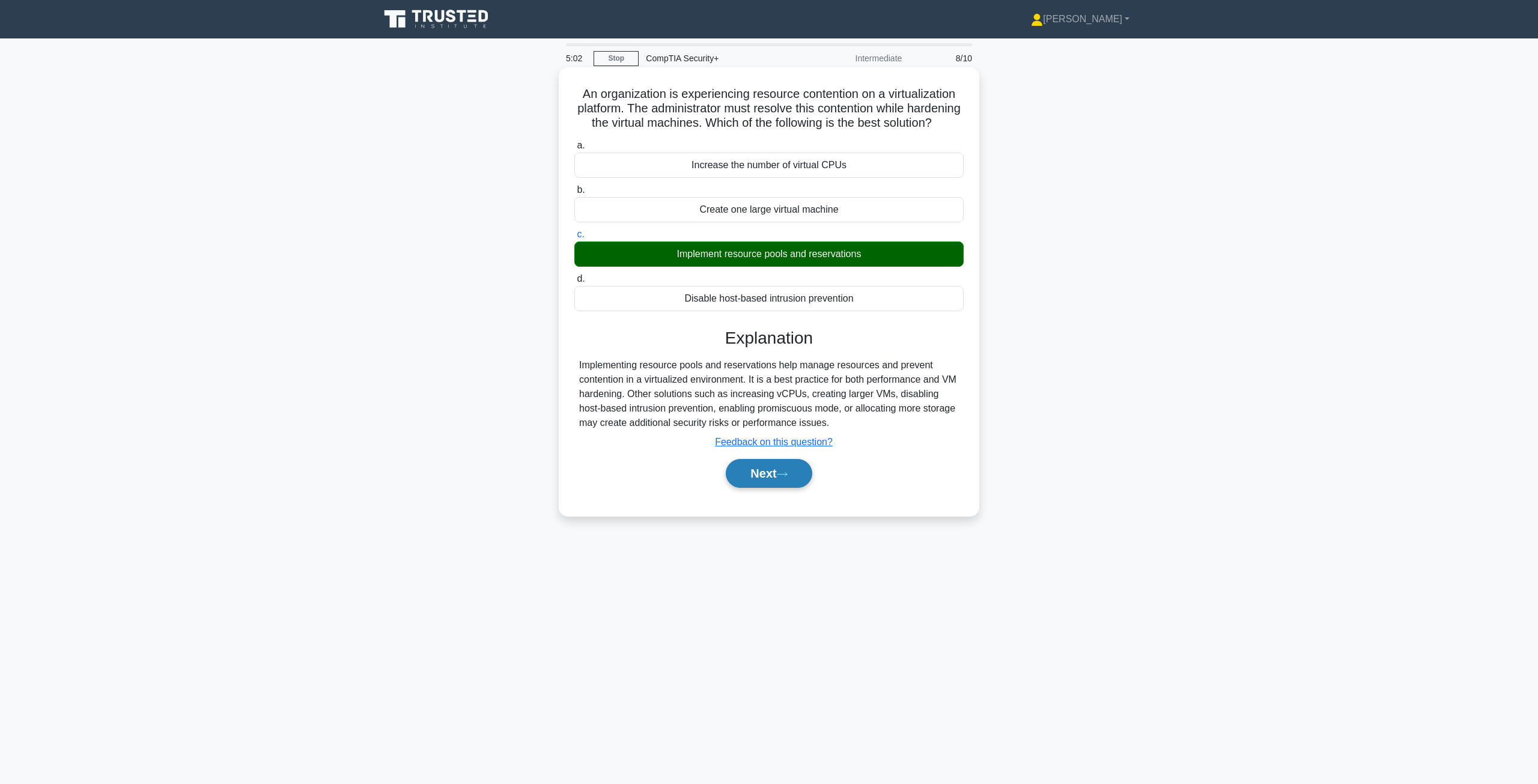
click at [788, 488] on button "Next" at bounding box center [768, 473] width 86 height 29
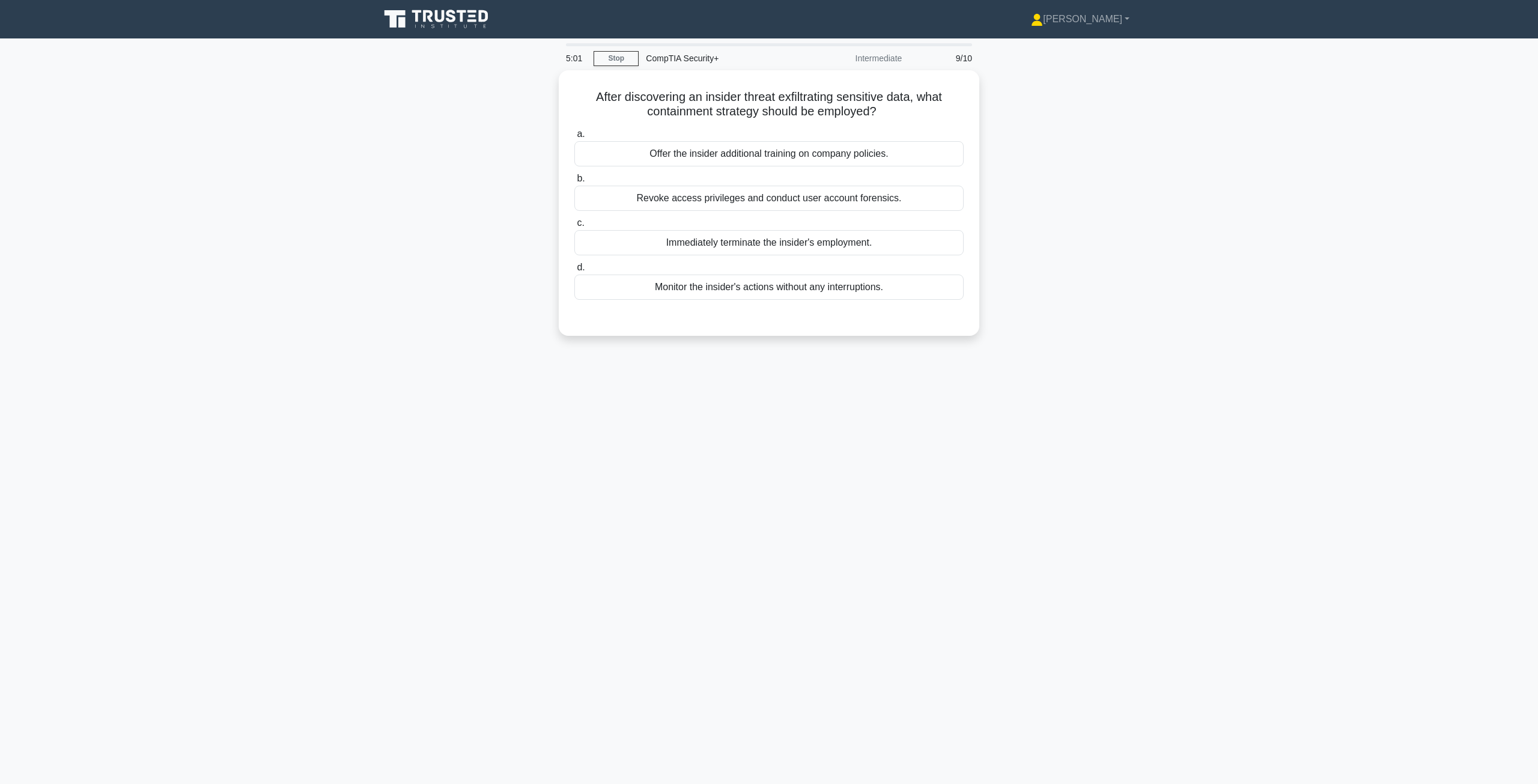
click at [791, 495] on div "5:01 Stop CompTIA Security+ Intermediate 9/10 After discovering an insider thre…" at bounding box center [769, 343] width 793 height 600
click at [708, 199] on div "Revoke access privileges and conduct user account forensics." at bounding box center [769, 195] width 389 height 25
click at [574, 179] on input "b. Revoke access privileges and conduct user account forensics." at bounding box center [574, 176] width 0 height 7
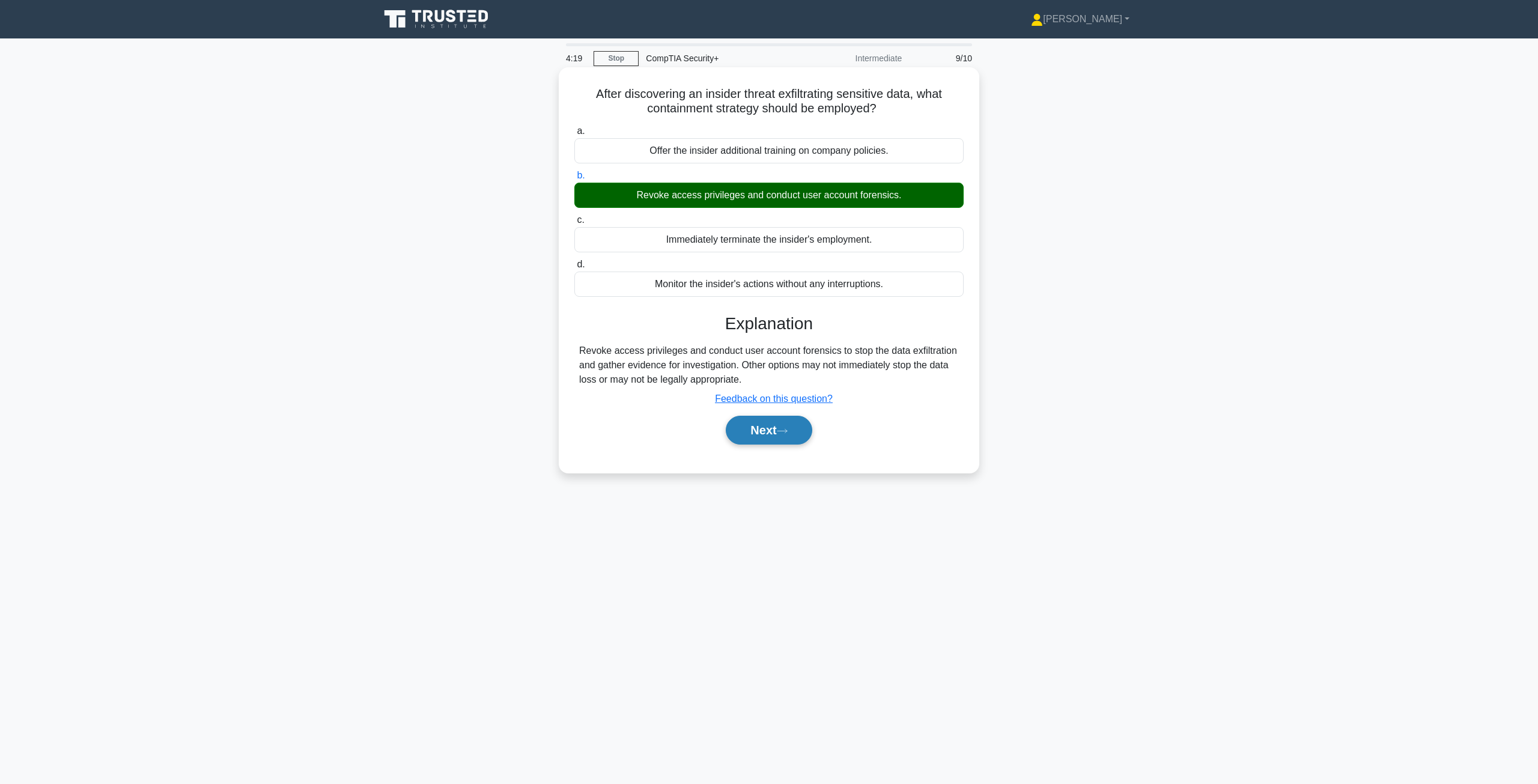
click at [757, 438] on button "Next" at bounding box center [768, 430] width 86 height 29
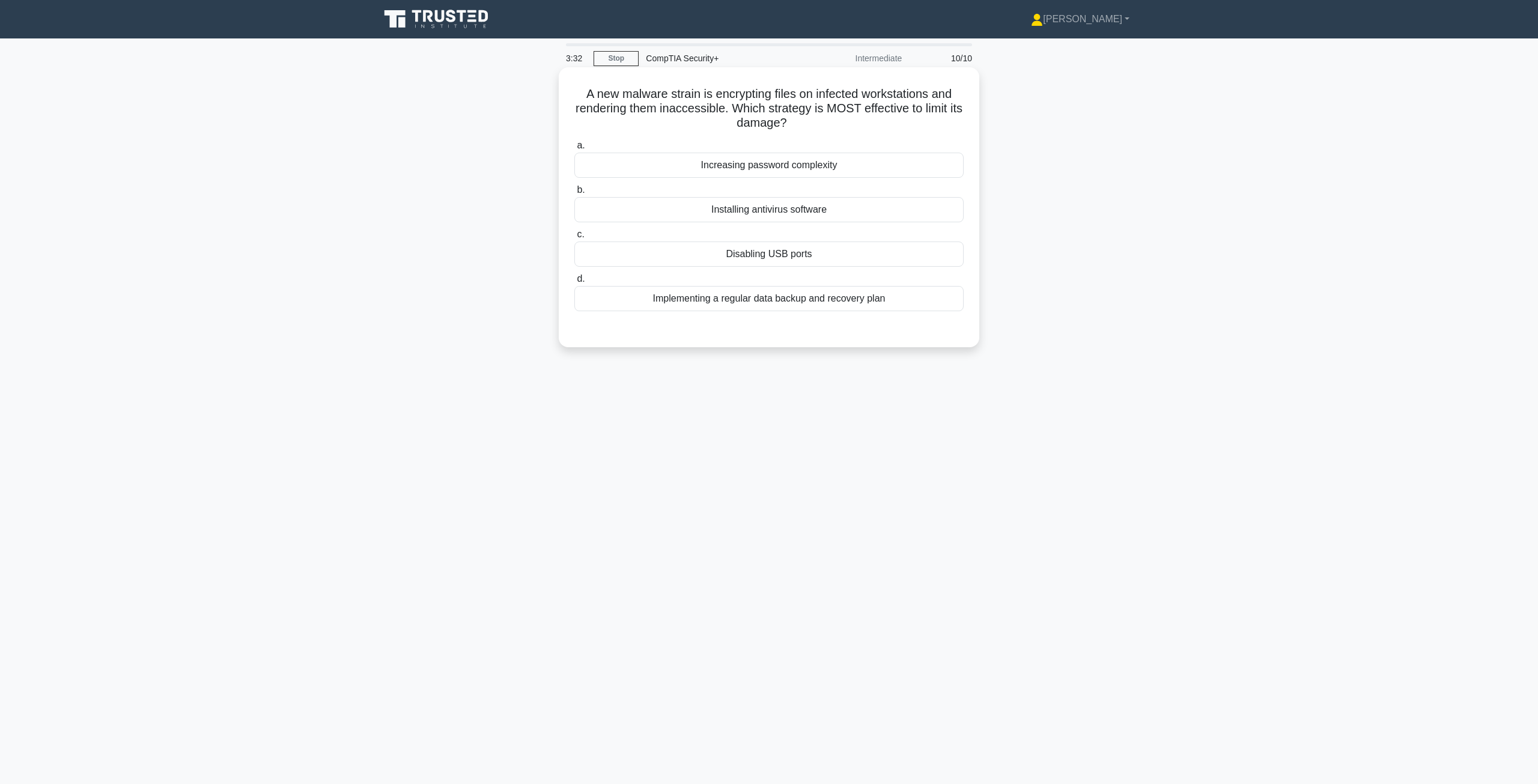
click at [775, 300] on div "Implementing a regular data backup and recovery plan" at bounding box center [769, 298] width 389 height 25
click at [574, 283] on input "d. Implementing a regular data backup and recovery plan" at bounding box center [574, 279] width 0 height 7
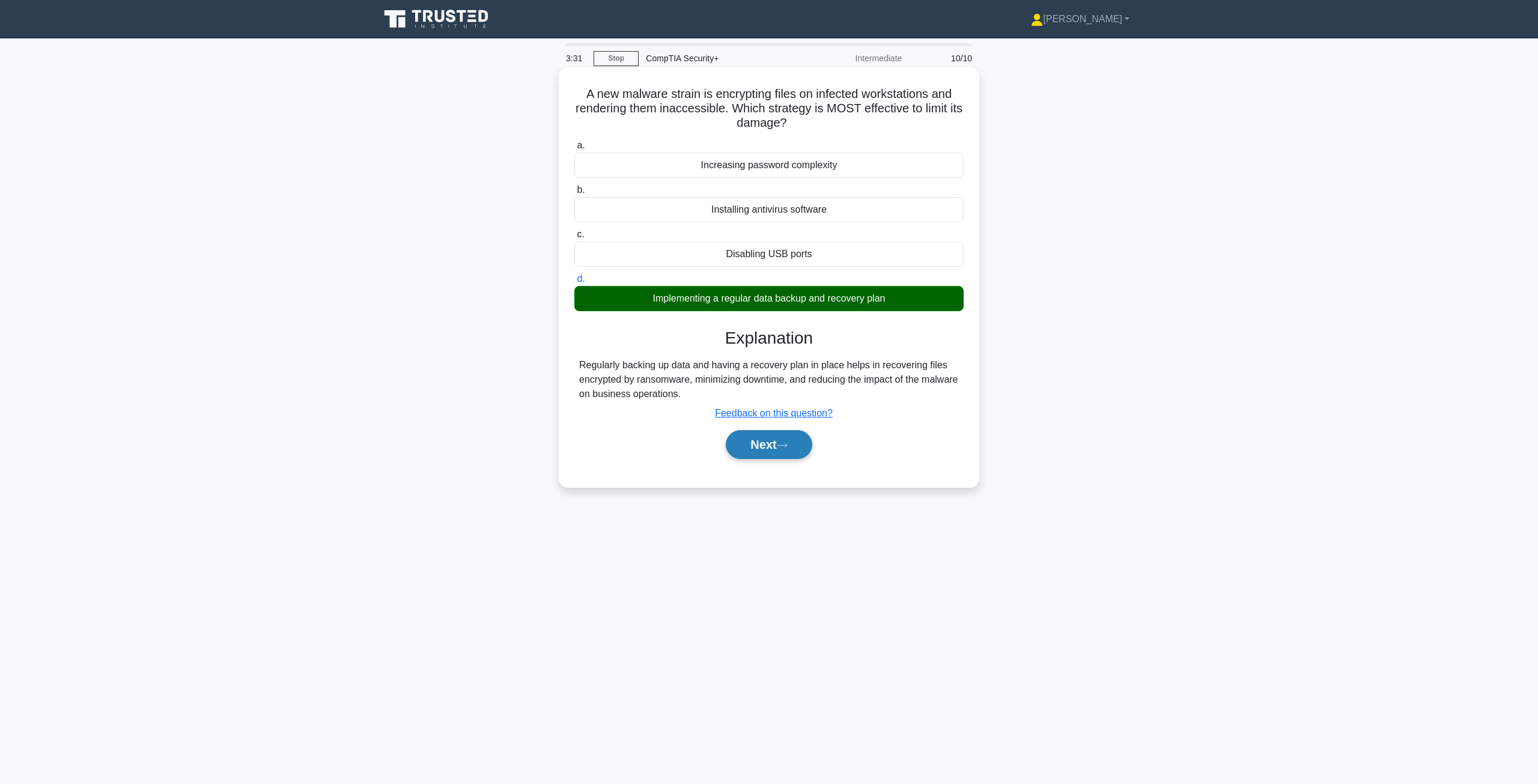
click at [763, 446] on button "Next" at bounding box center [768, 444] width 86 height 29
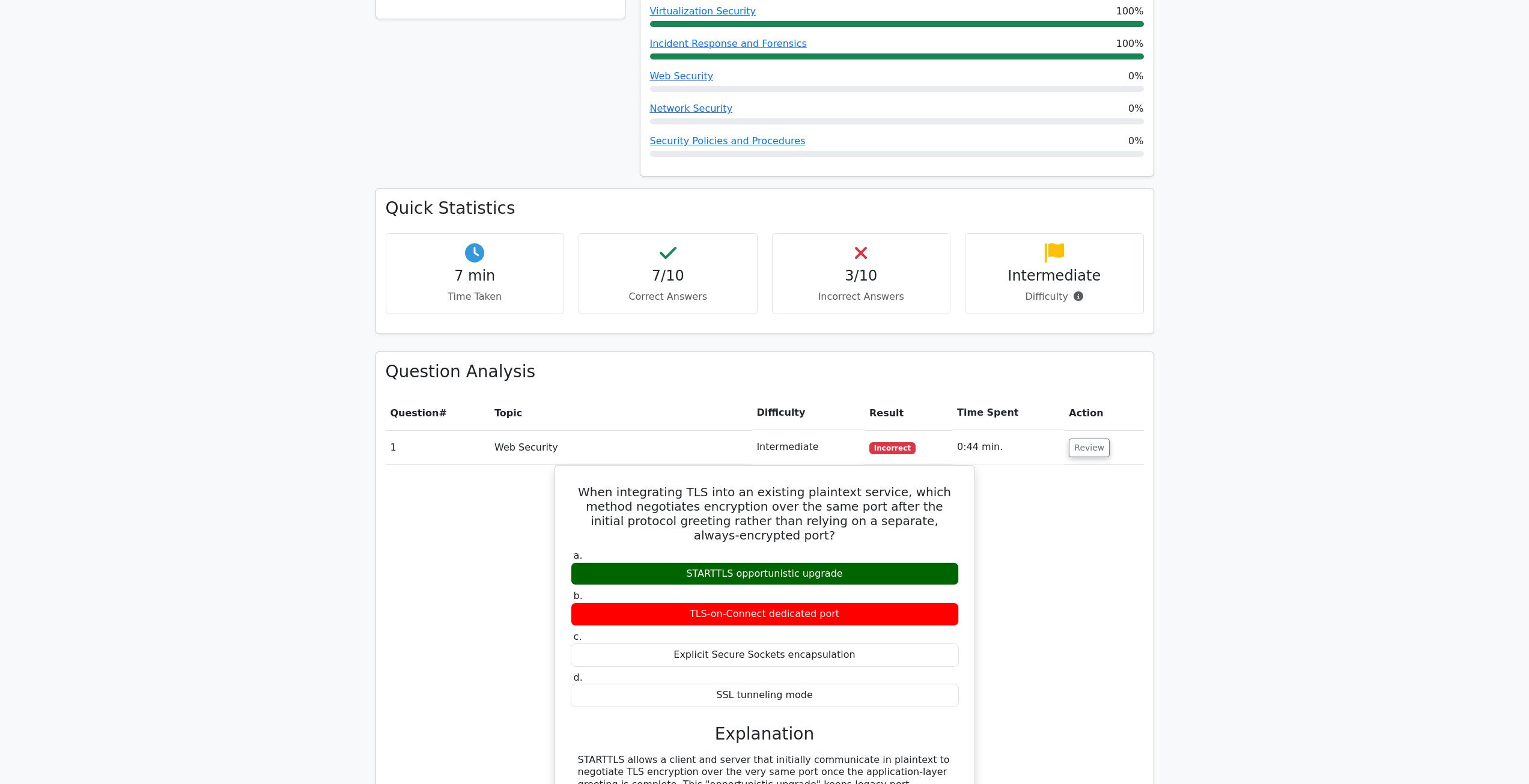
scroll to position [541, 0]
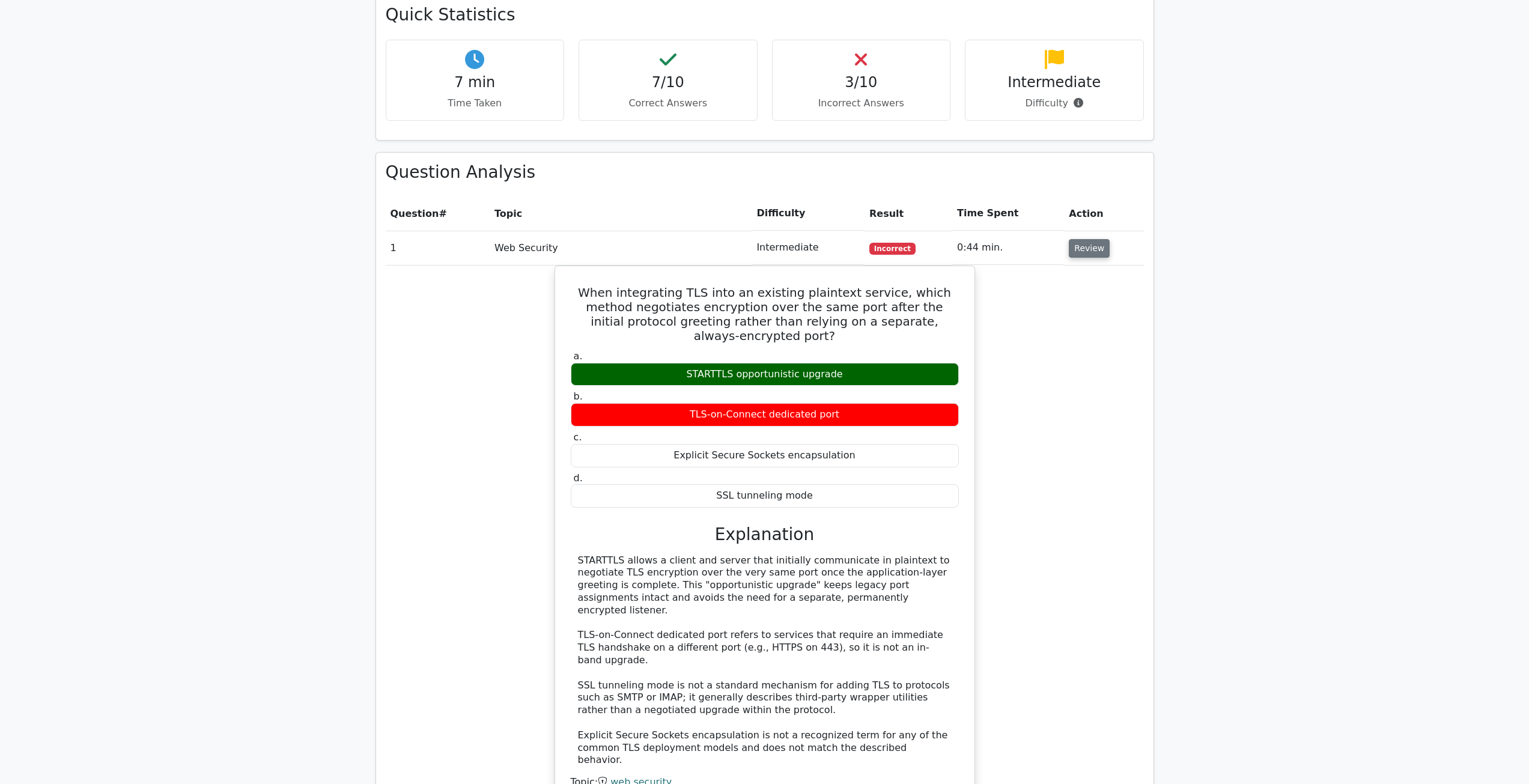
click at [1074, 249] on button "Review" at bounding box center [1089, 248] width 41 height 19
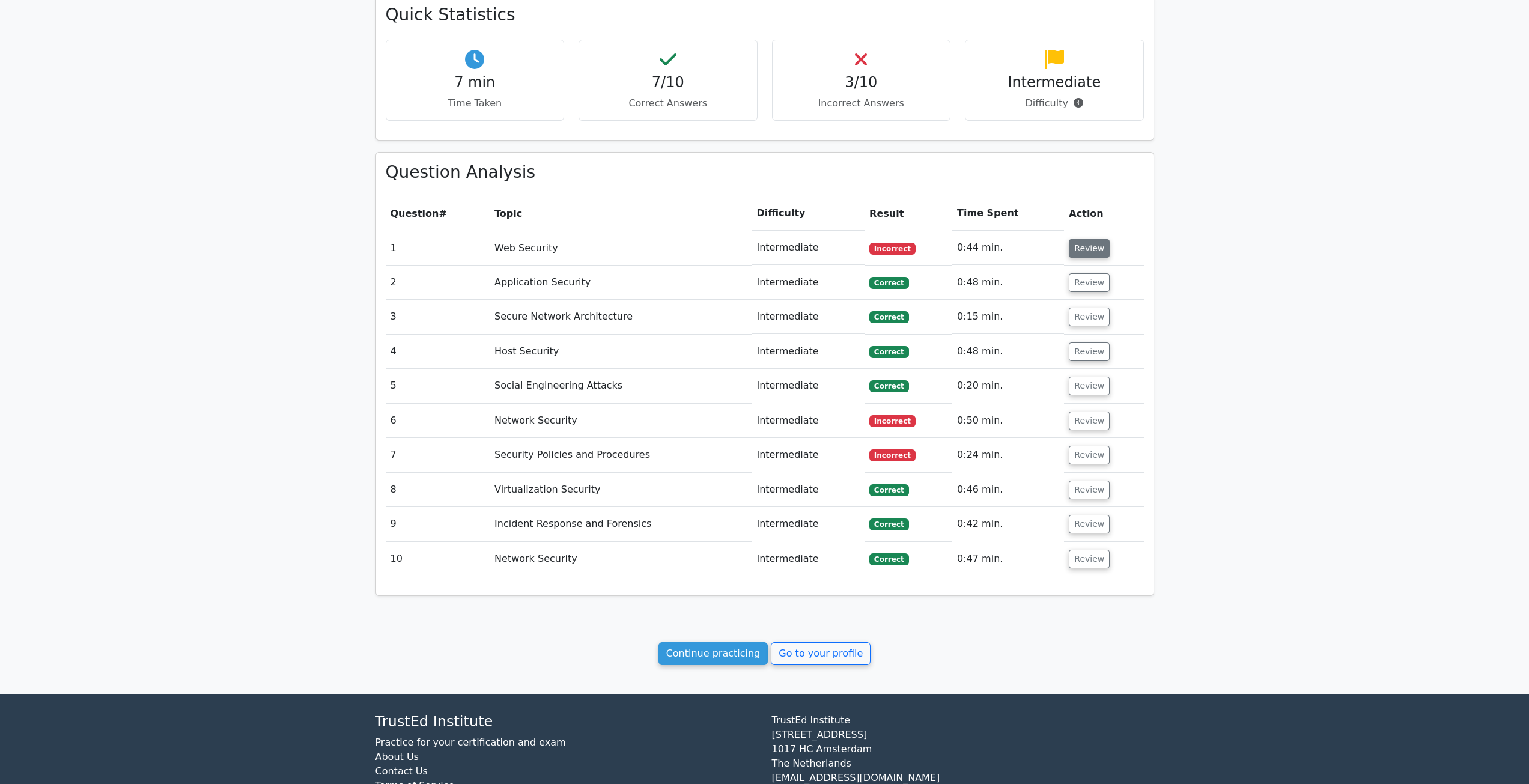
click at [1074, 249] on button "Review" at bounding box center [1089, 248] width 41 height 19
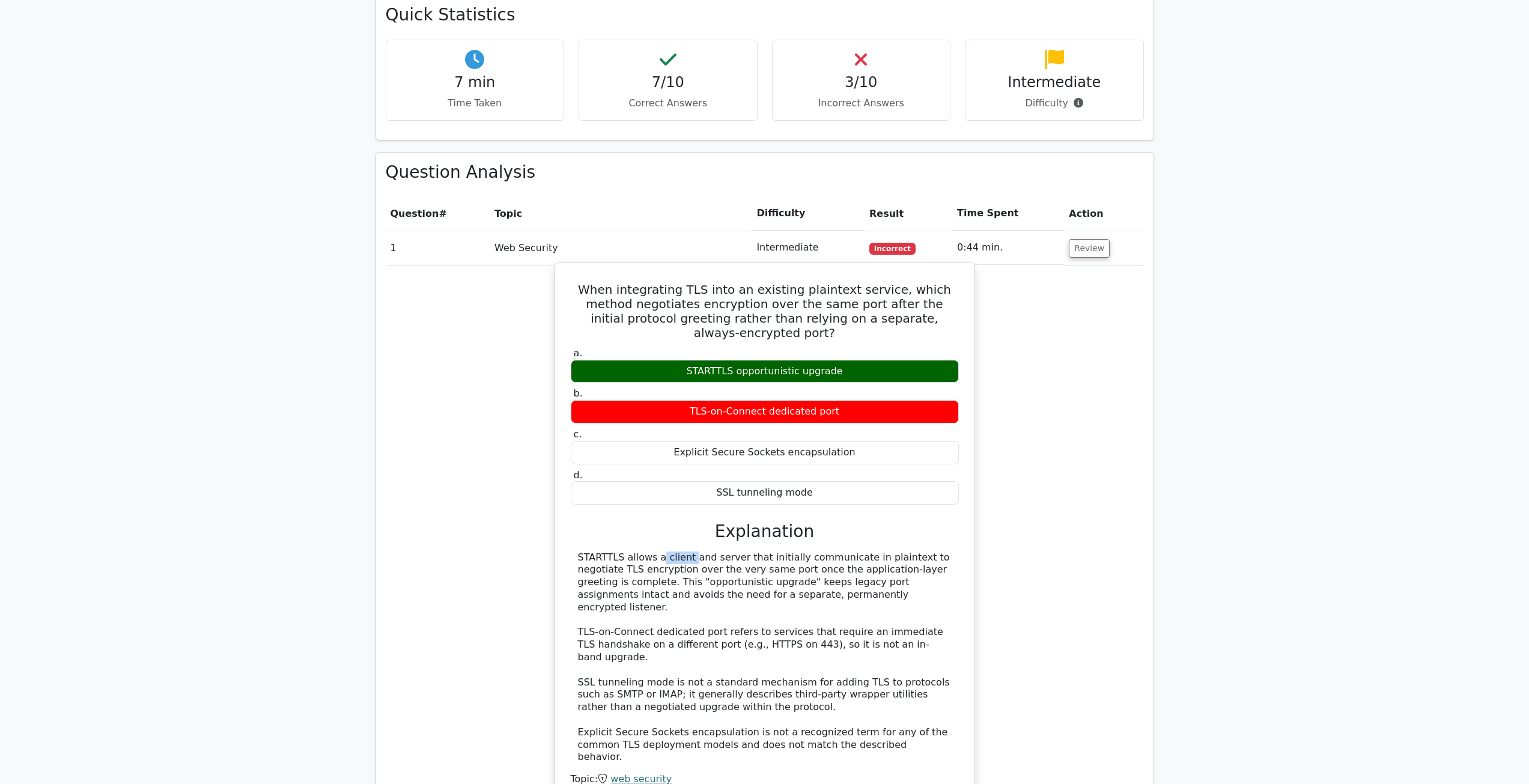
drag, startPoint x: 575, startPoint y: 542, endPoint x: 616, endPoint y: 541, distance: 41.0
click at [616, 551] on div "STARTTLS allows a client and server that initially communicate in plaintext to …" at bounding box center [765, 658] width 388 height 213
copy div "STARTTLS"
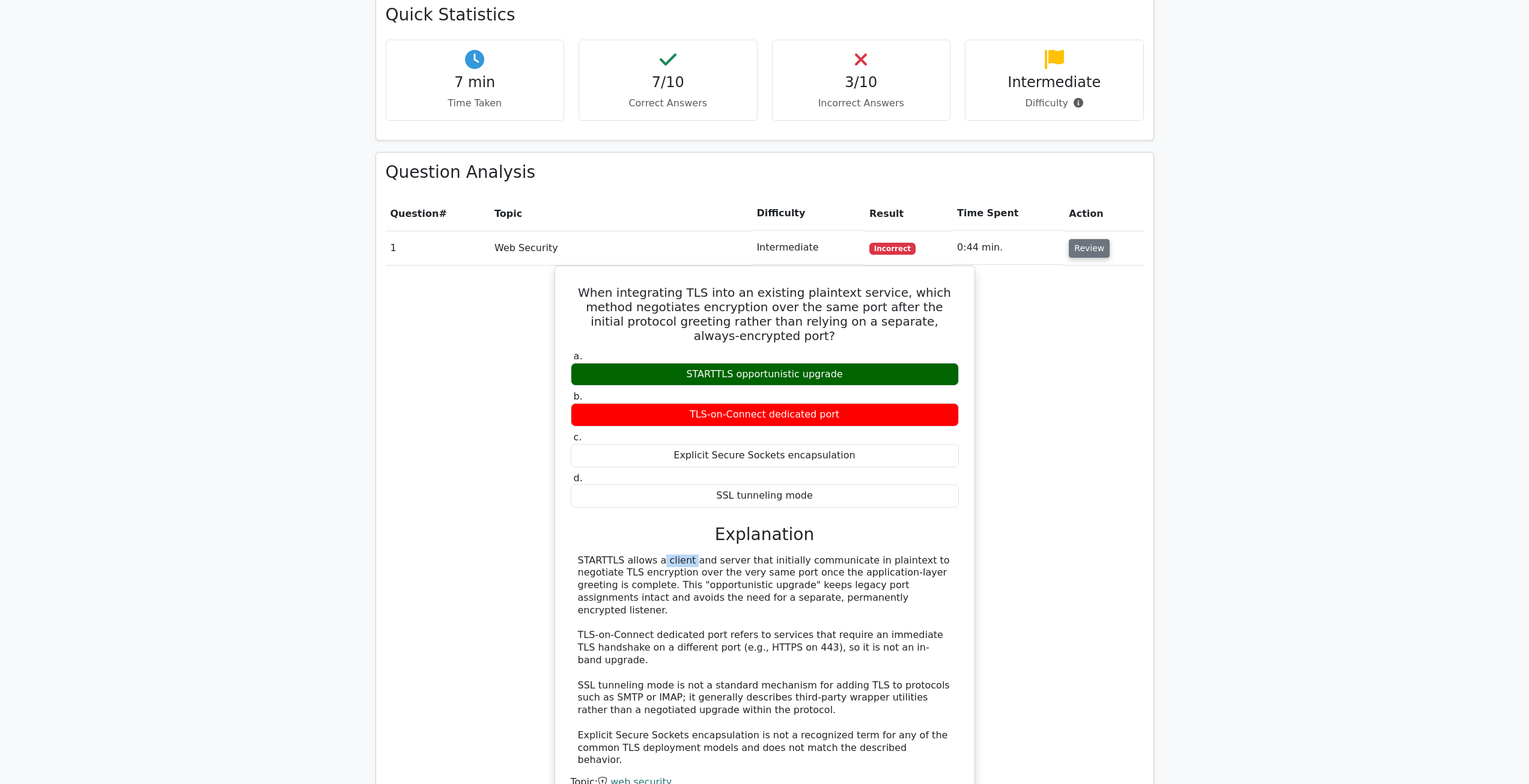
click at [1078, 252] on button "Review" at bounding box center [1089, 248] width 41 height 19
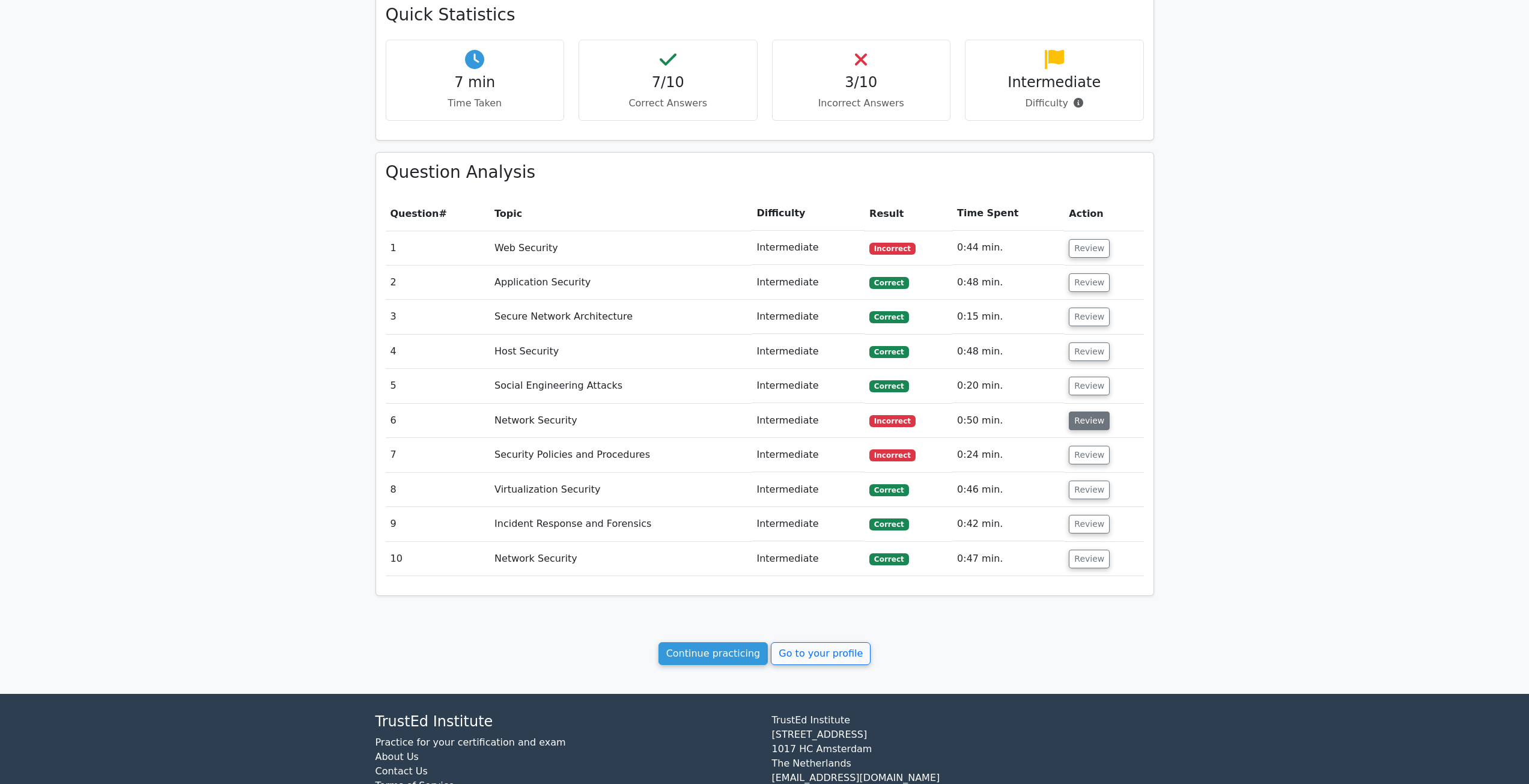
click at [1091, 419] on button "Review" at bounding box center [1089, 420] width 41 height 19
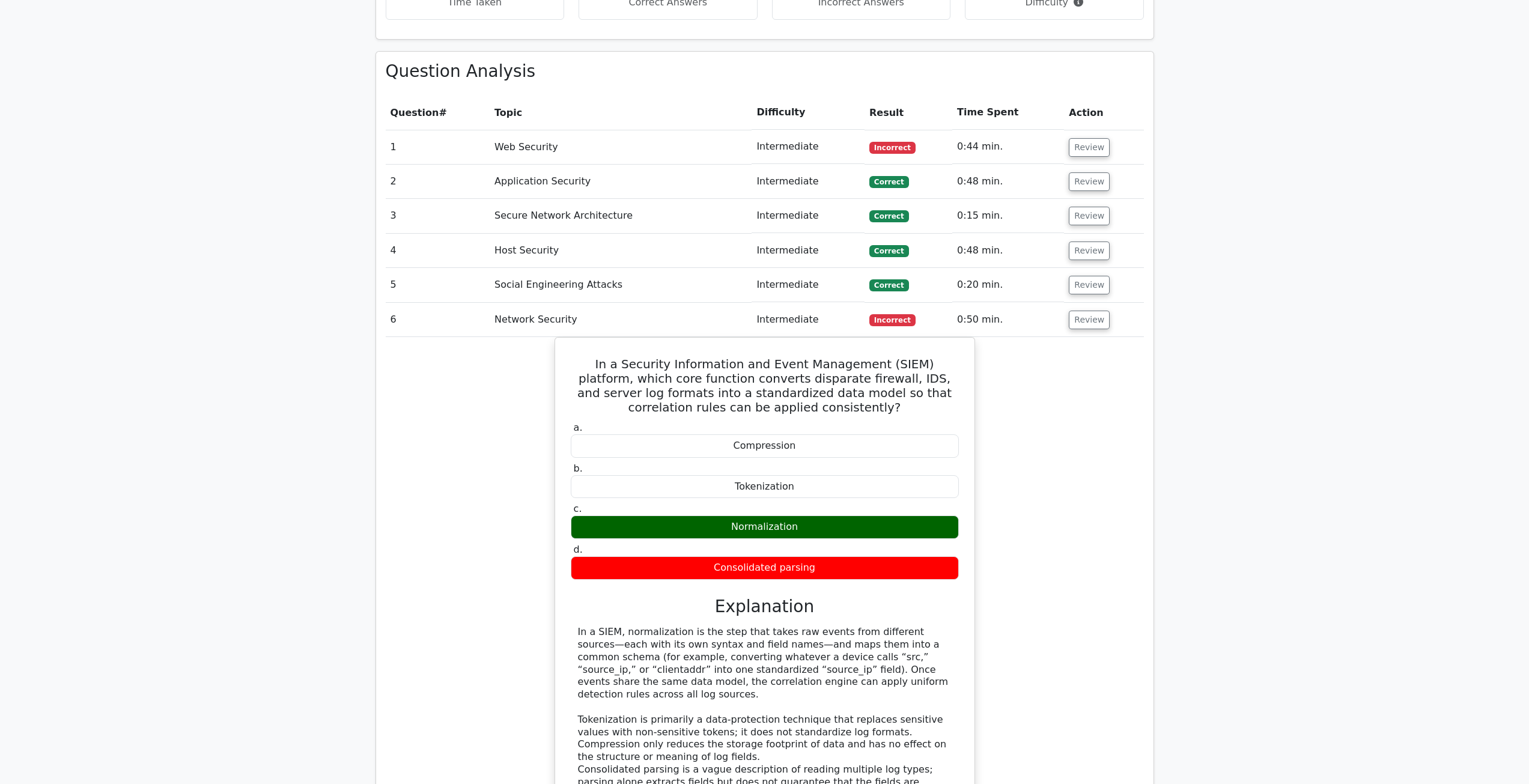
scroll to position [721, 0]
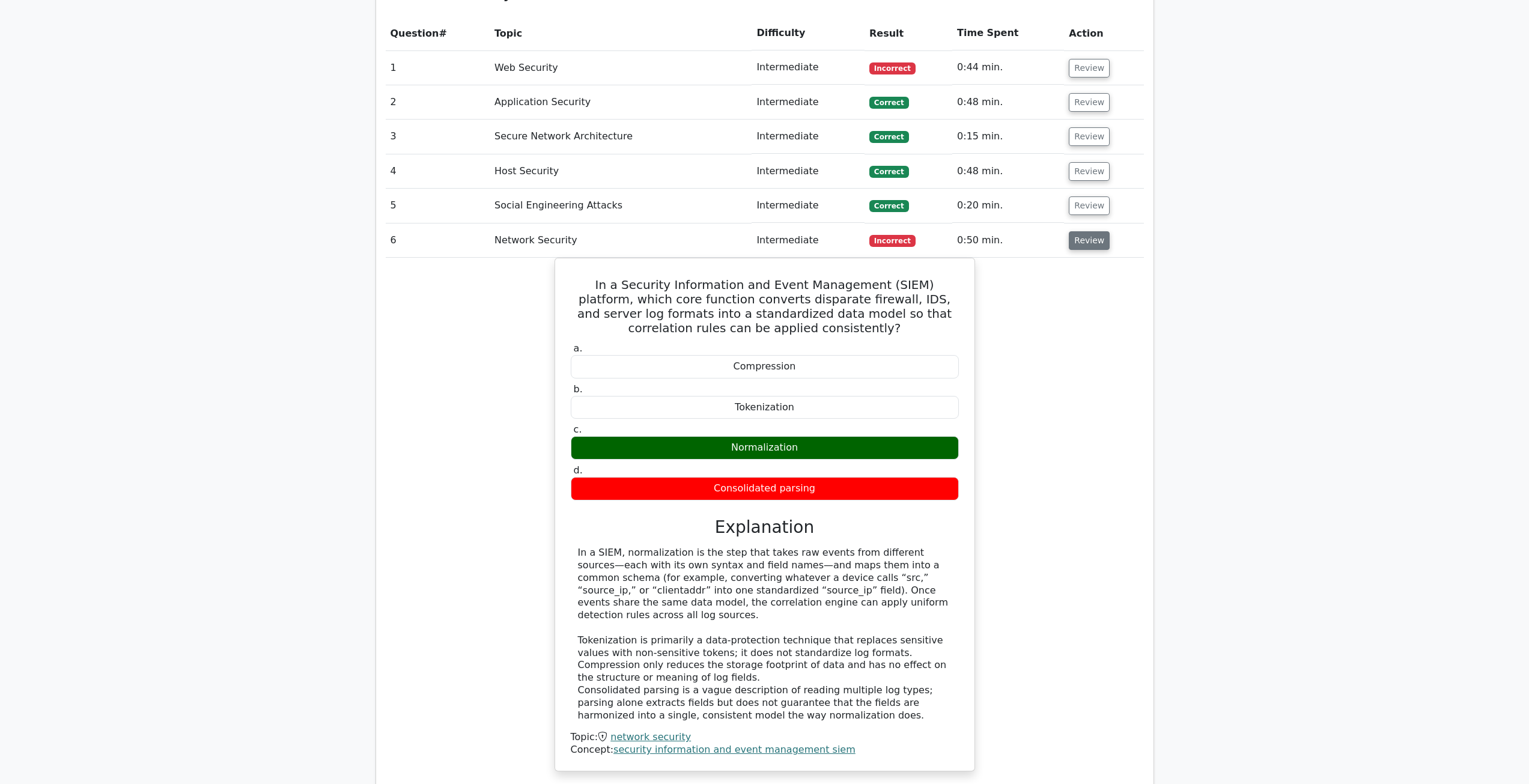
click at [1080, 243] on button "Review" at bounding box center [1089, 240] width 41 height 19
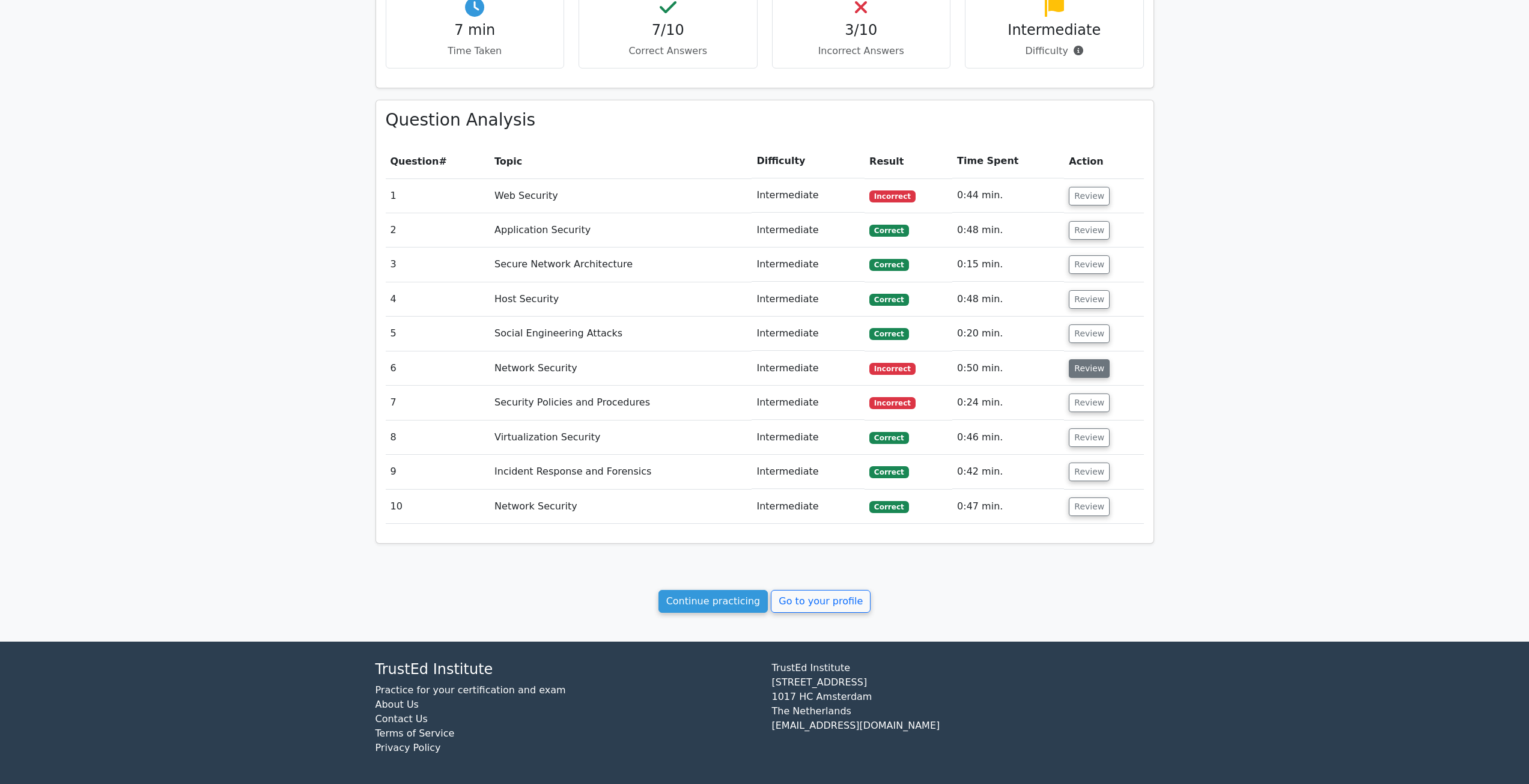
scroll to position [593, 0]
click at [1080, 244] on td "Review" at bounding box center [1103, 231] width 80 height 34
click at [1081, 367] on button "Review" at bounding box center [1089, 368] width 41 height 19
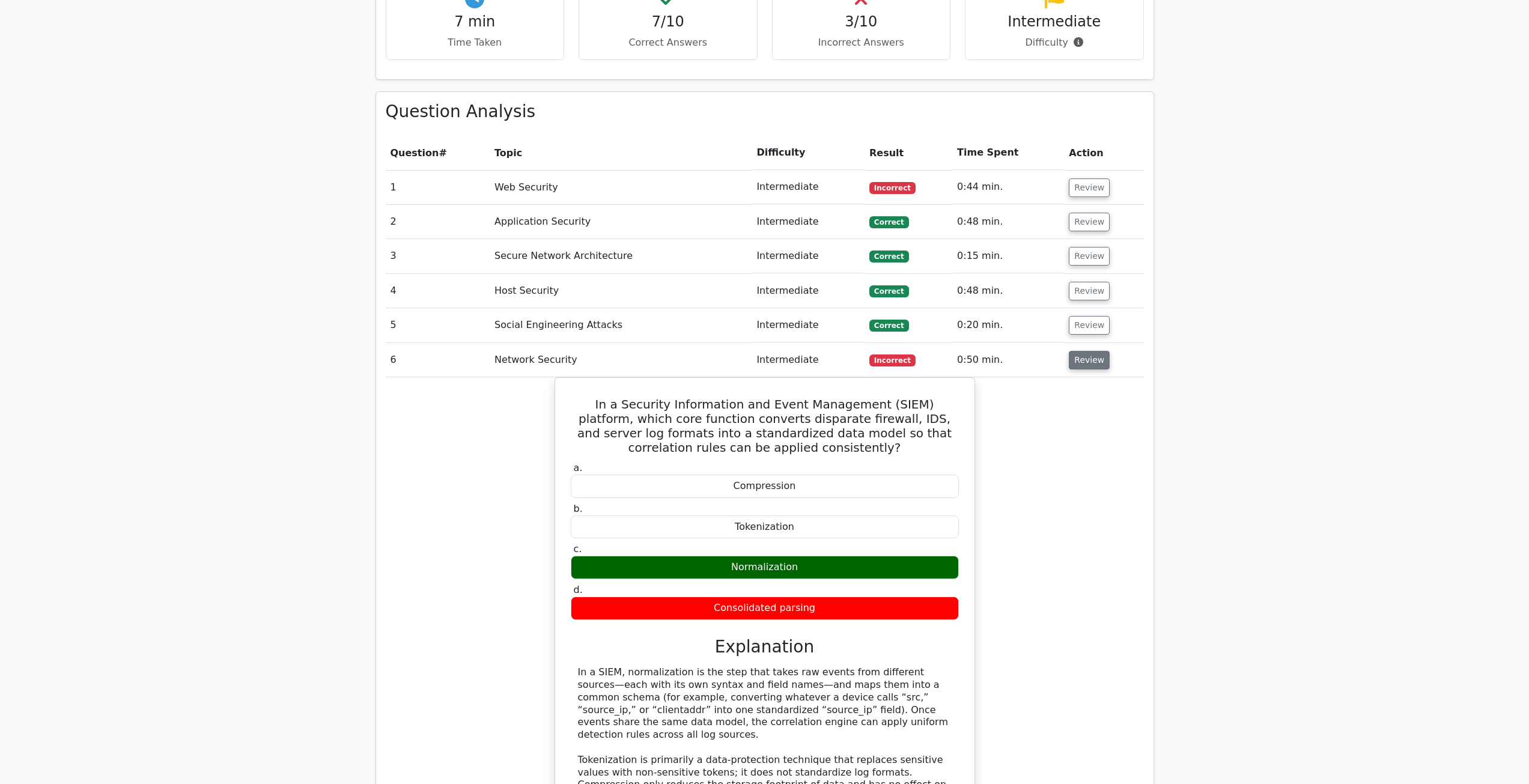
scroll to position [653, 0]
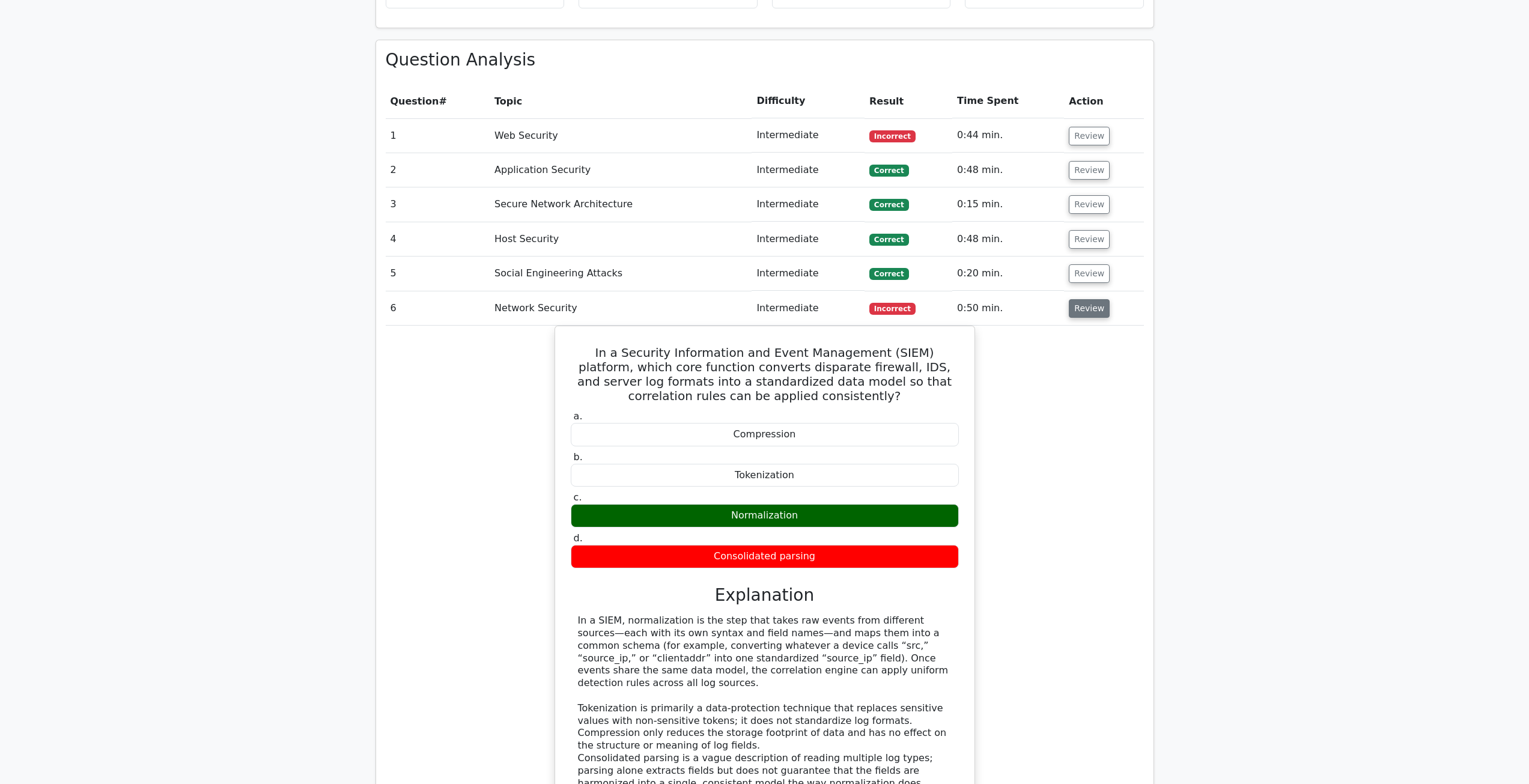
click at [1094, 304] on button "Review" at bounding box center [1089, 308] width 41 height 19
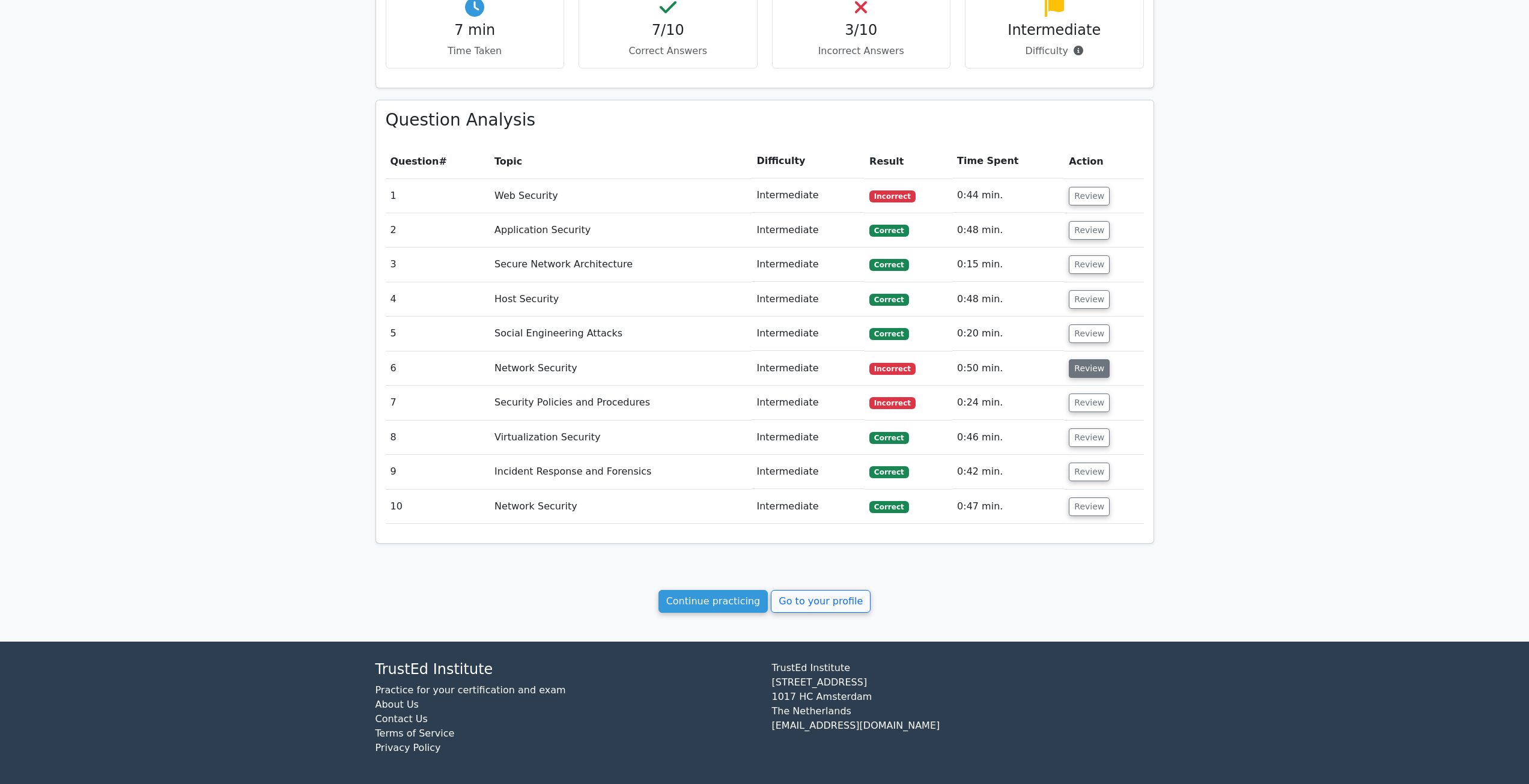
scroll to position [593, 0]
click at [1084, 402] on button "Review" at bounding box center [1089, 402] width 41 height 19
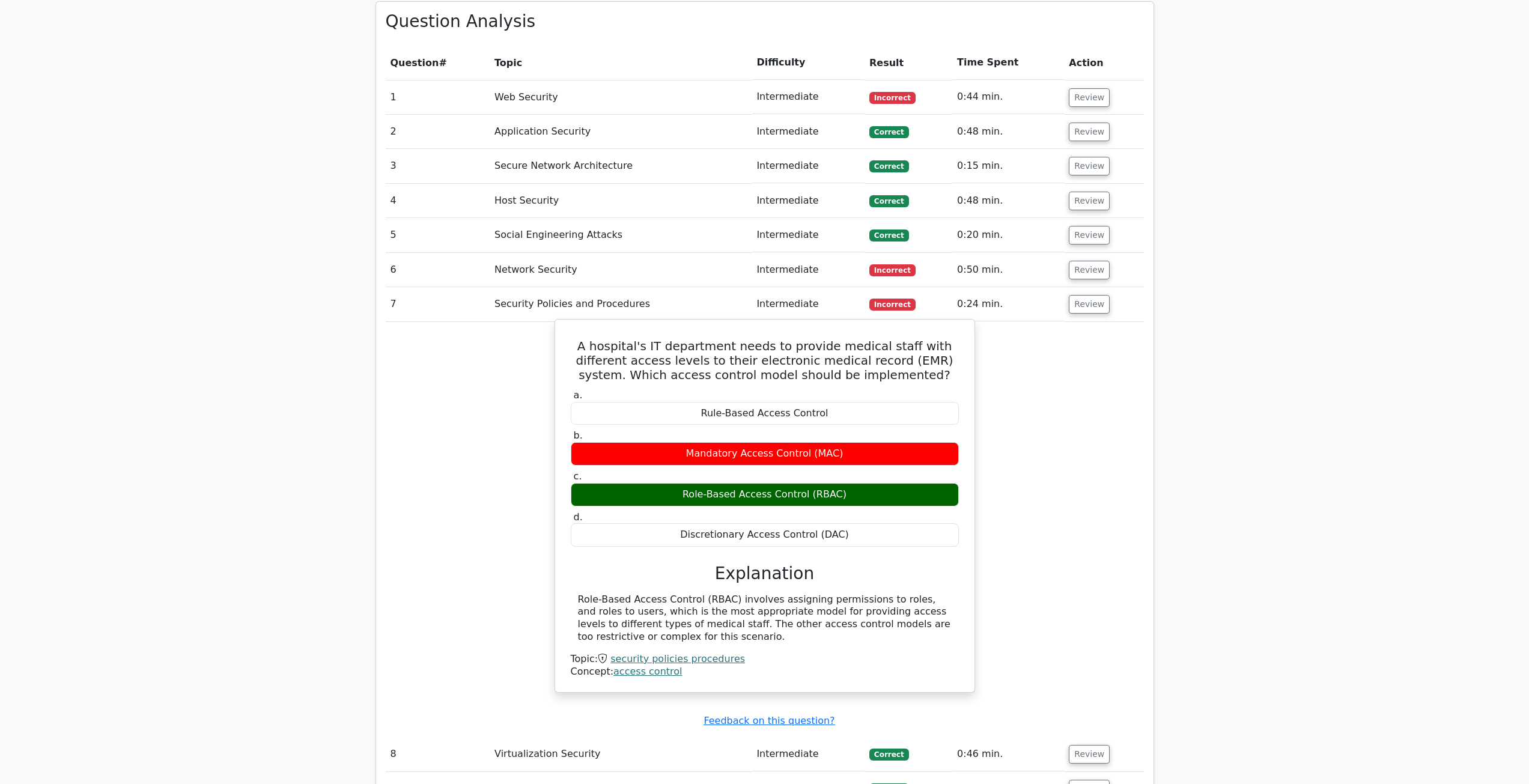
scroll to position [713, 0]
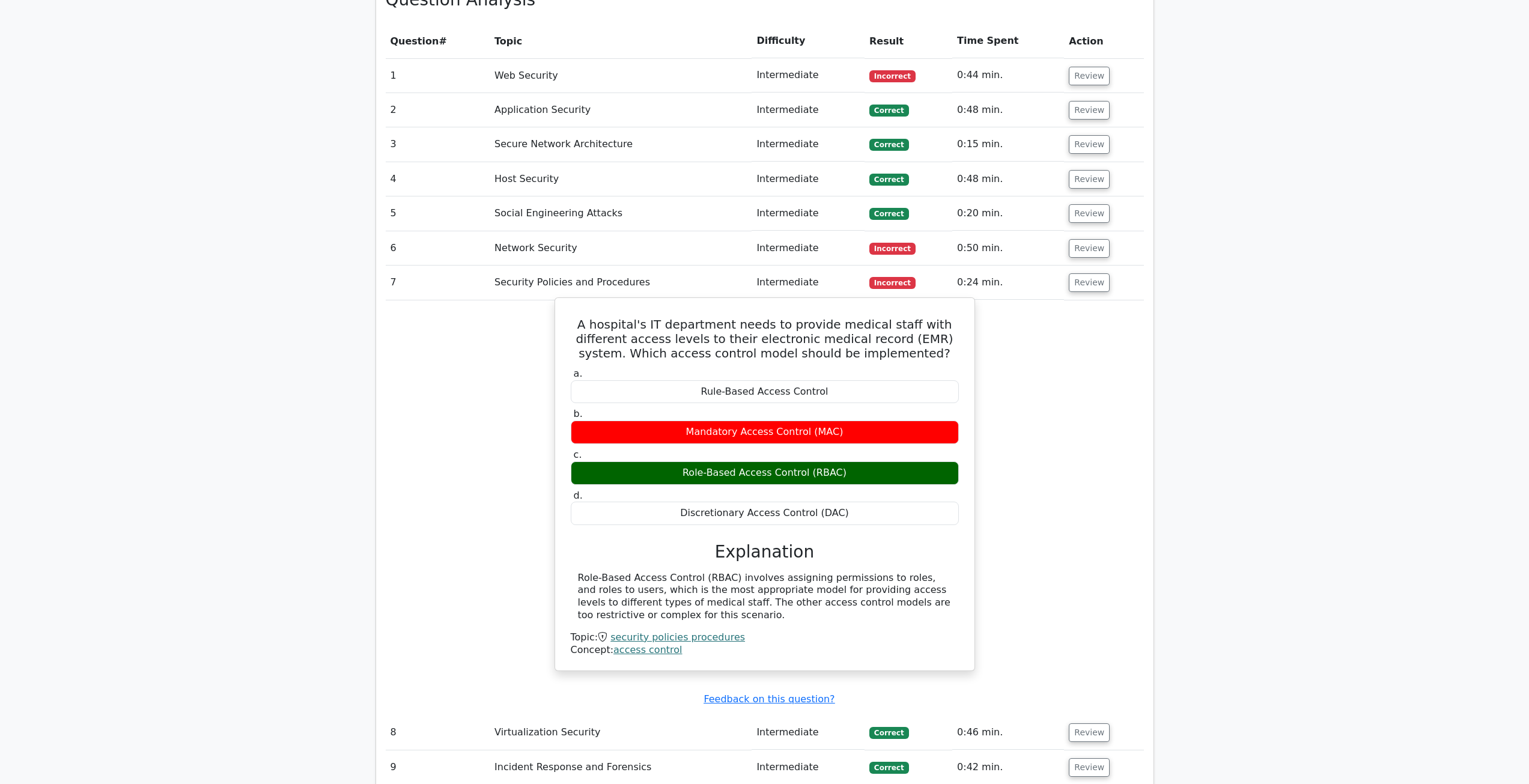
click at [637, 652] on link "access control" at bounding box center [647, 649] width 68 height 11
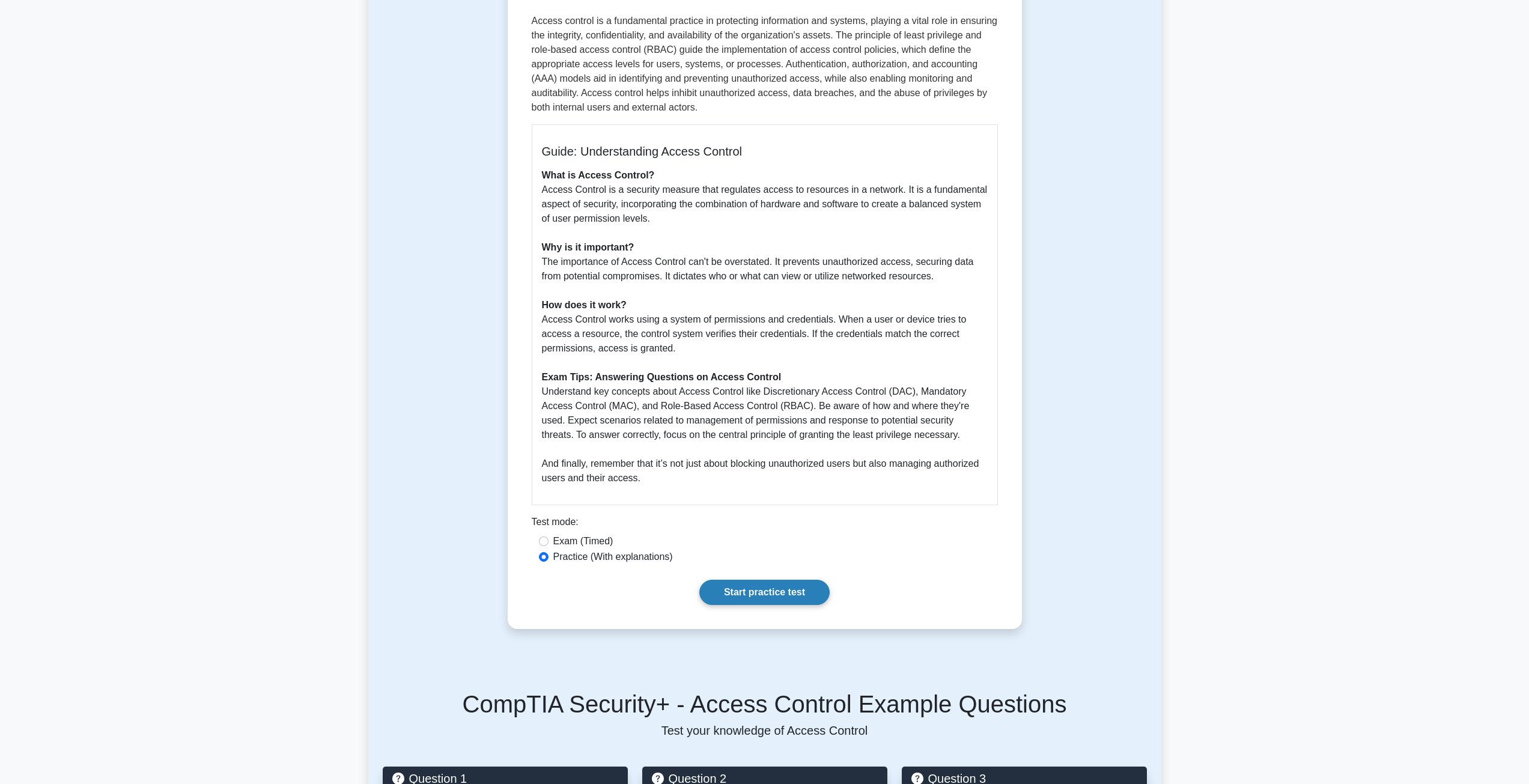
scroll to position [180, 0]
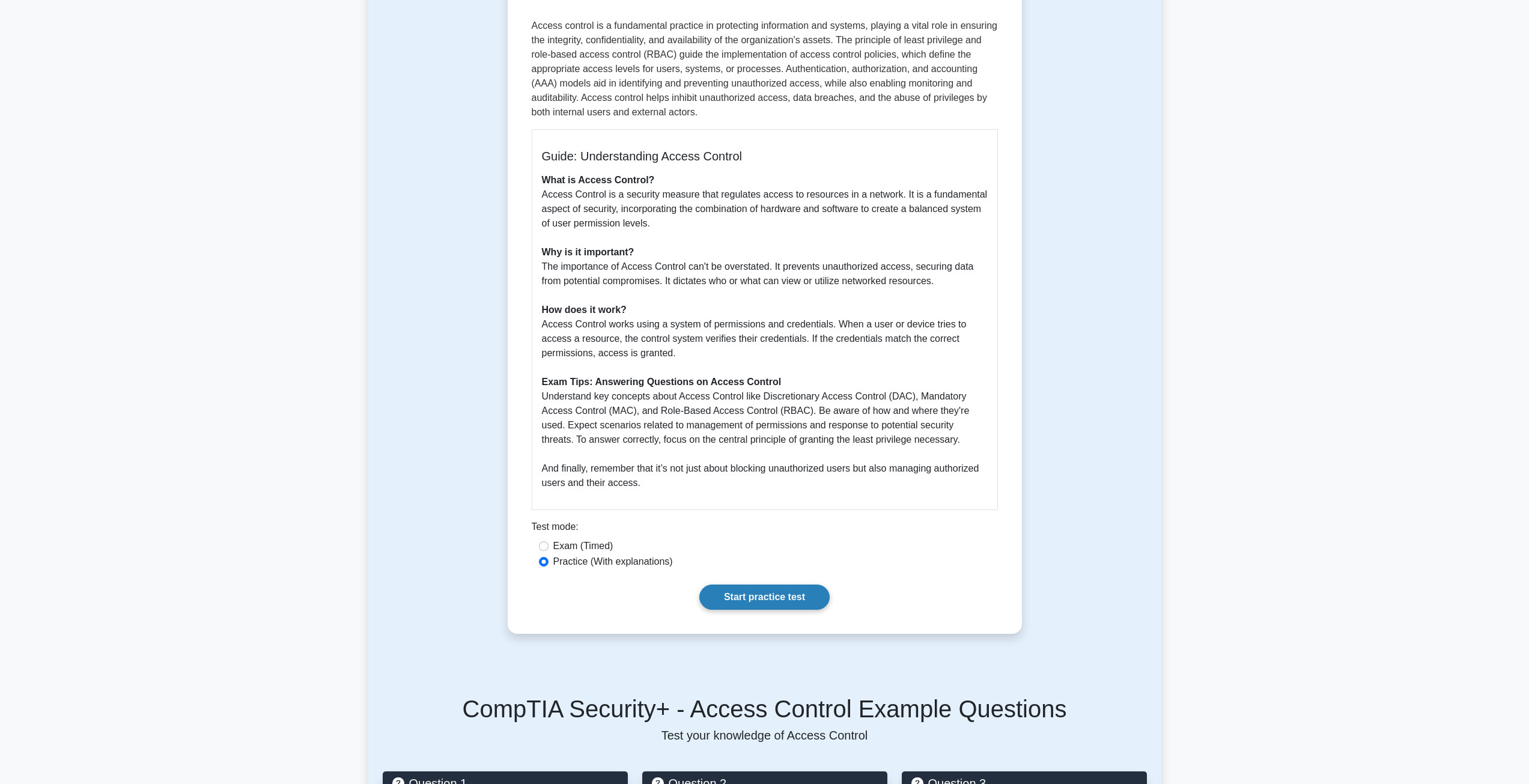
click at [775, 595] on link "Start practice test" at bounding box center [764, 597] width 130 height 25
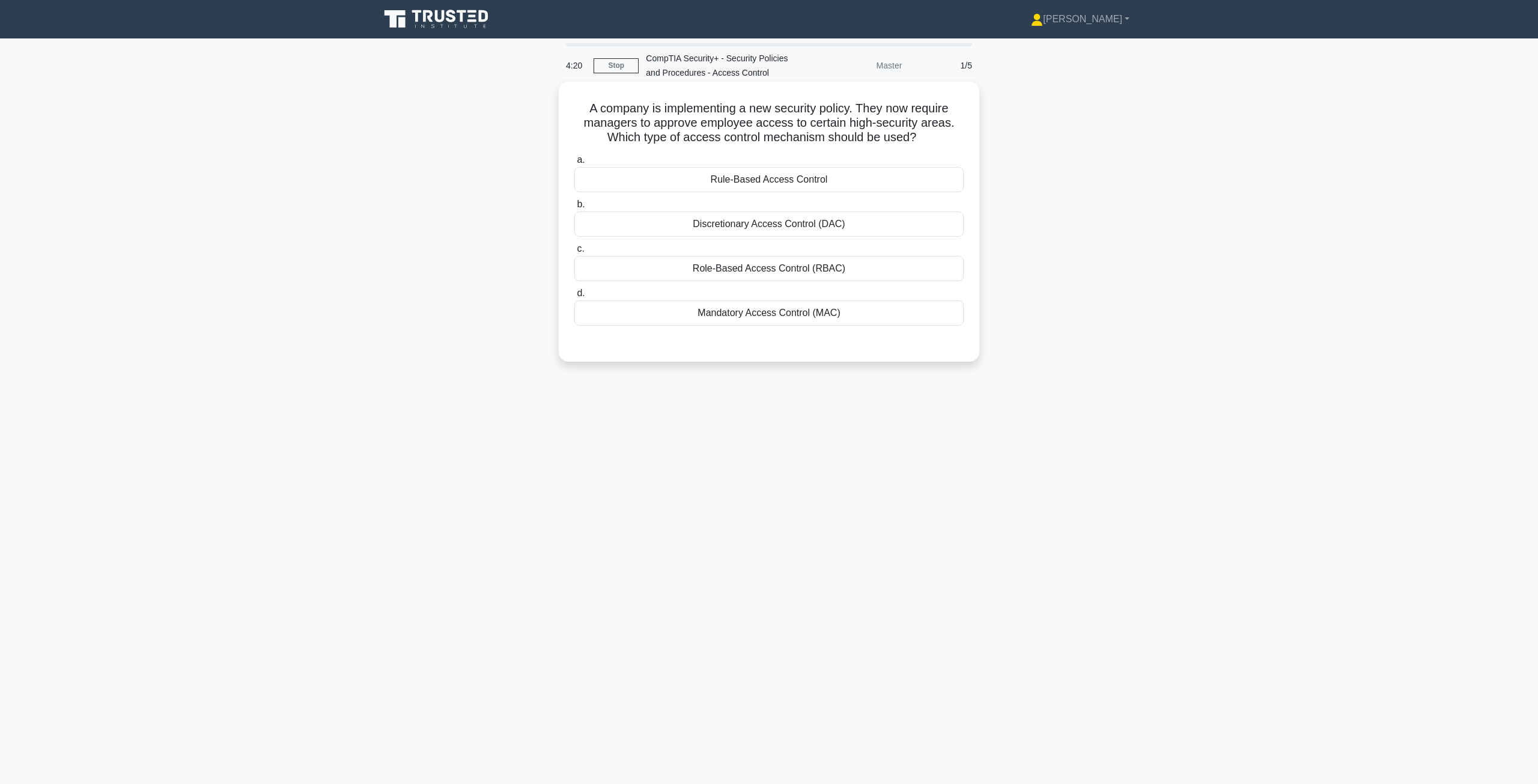
click at [860, 222] on div "Discretionary Access Control (DAC)" at bounding box center [769, 224] width 389 height 25
click at [574, 208] on input "b. Discretionary Access Control (DAC)" at bounding box center [574, 205] width 0 height 7
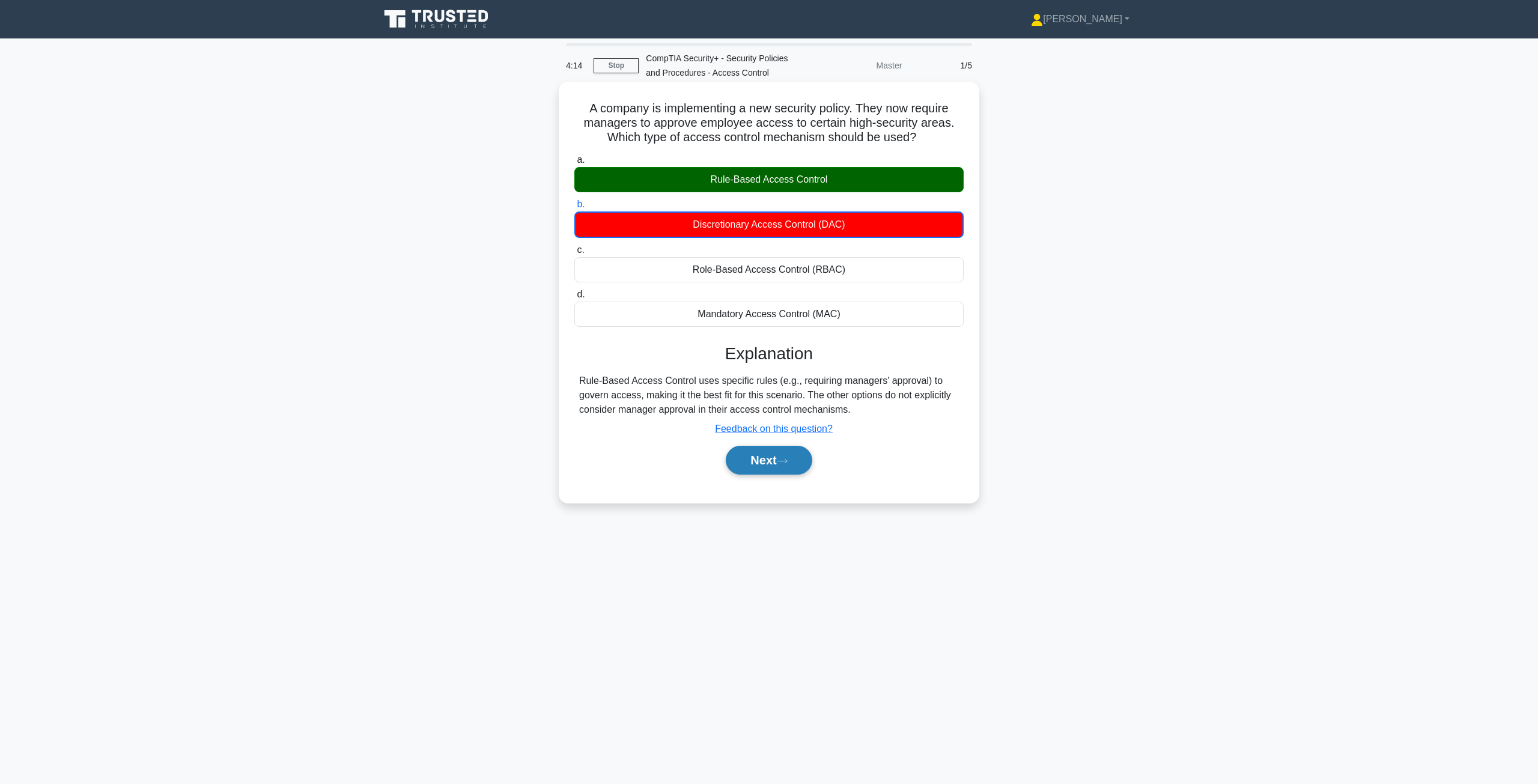
click at [781, 466] on button "Next" at bounding box center [768, 460] width 86 height 29
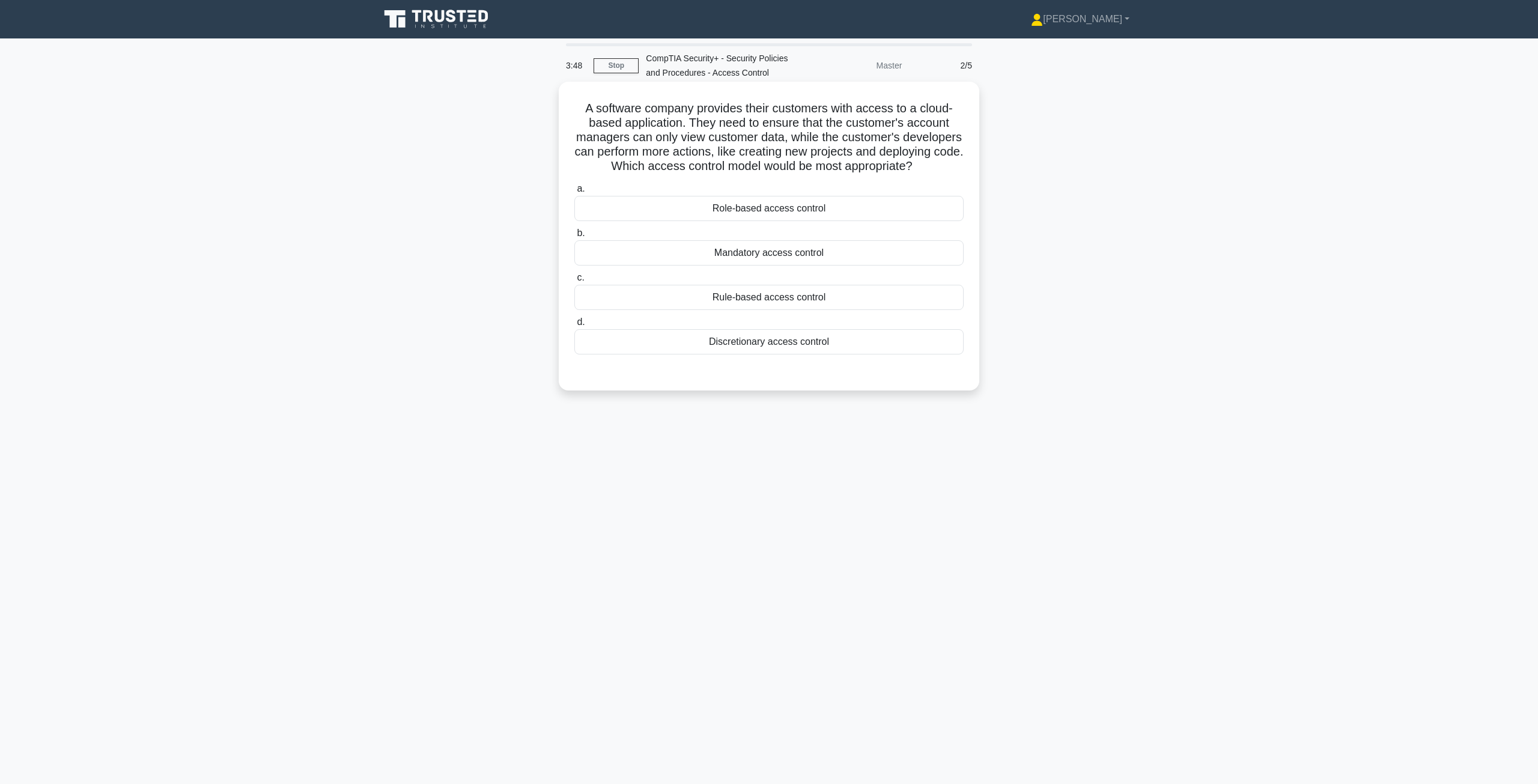
click at [828, 221] on div "Role-based access control" at bounding box center [769, 208] width 389 height 25
click at [574, 193] on input "a. Role-based access control" at bounding box center [574, 189] width 0 height 7
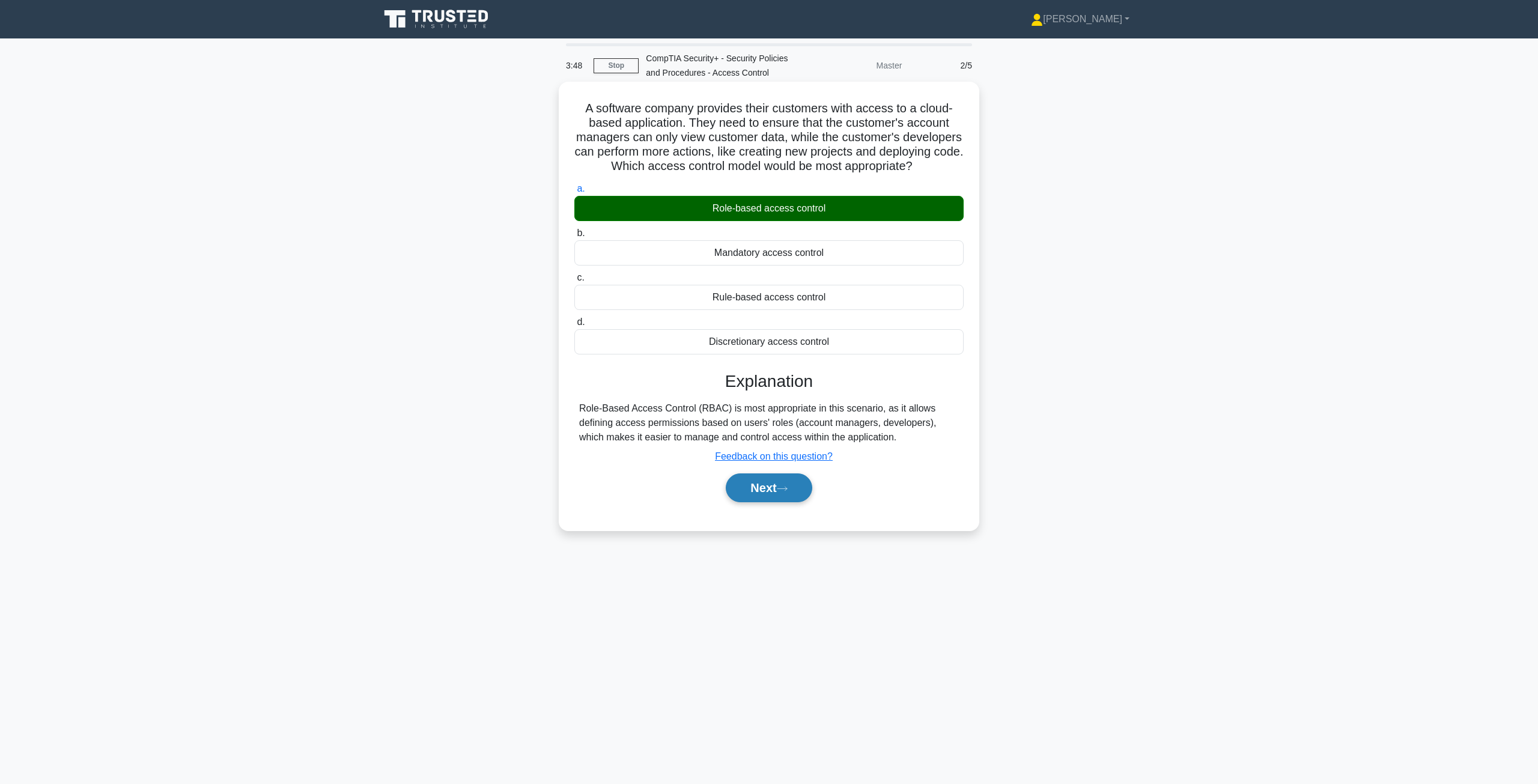
click at [760, 496] on button "Next" at bounding box center [768, 487] width 86 height 29
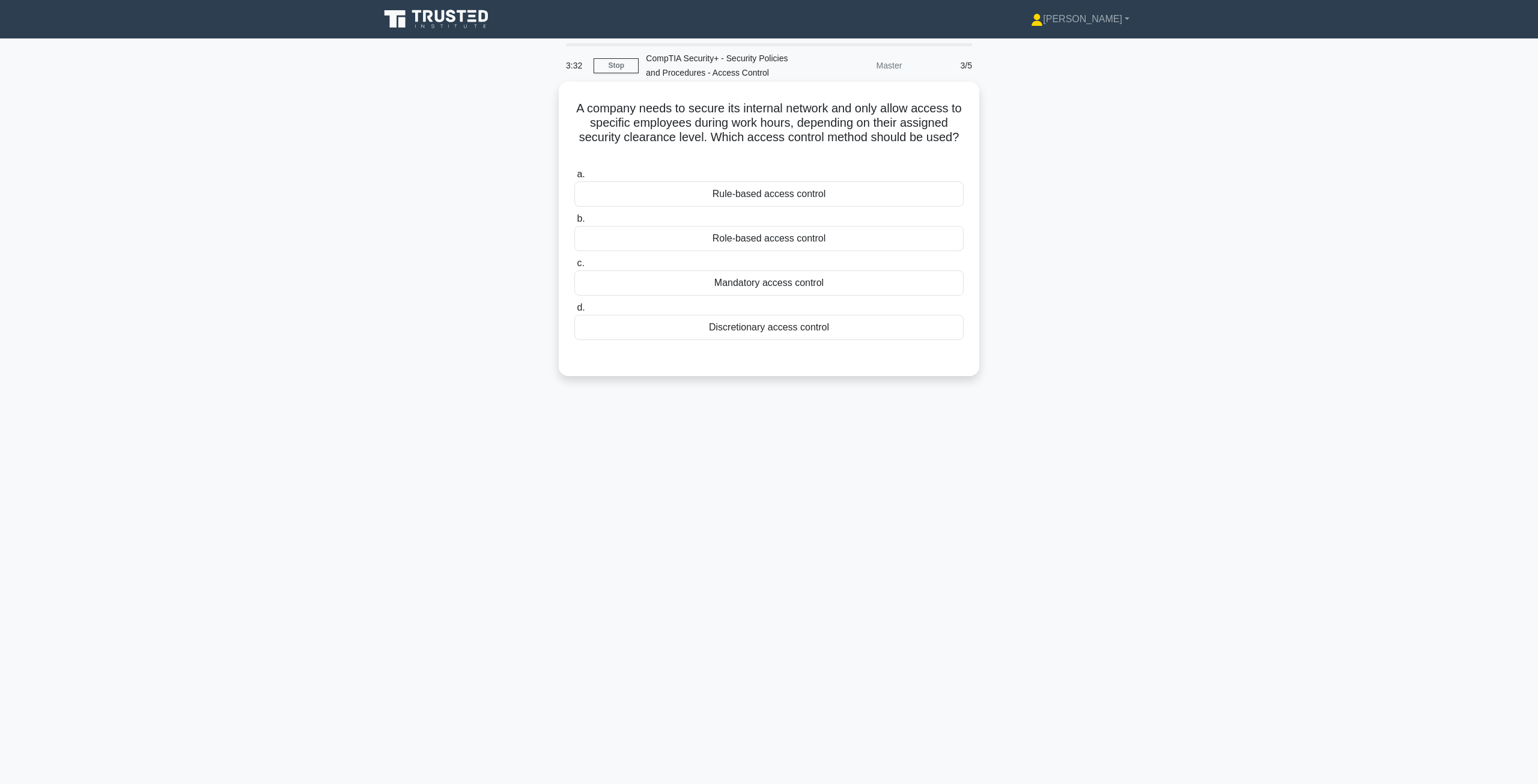
click at [760, 333] on div "Discretionary access control" at bounding box center [769, 327] width 389 height 25
click at [574, 312] on input "d. Discretionary access control" at bounding box center [574, 308] width 0 height 7
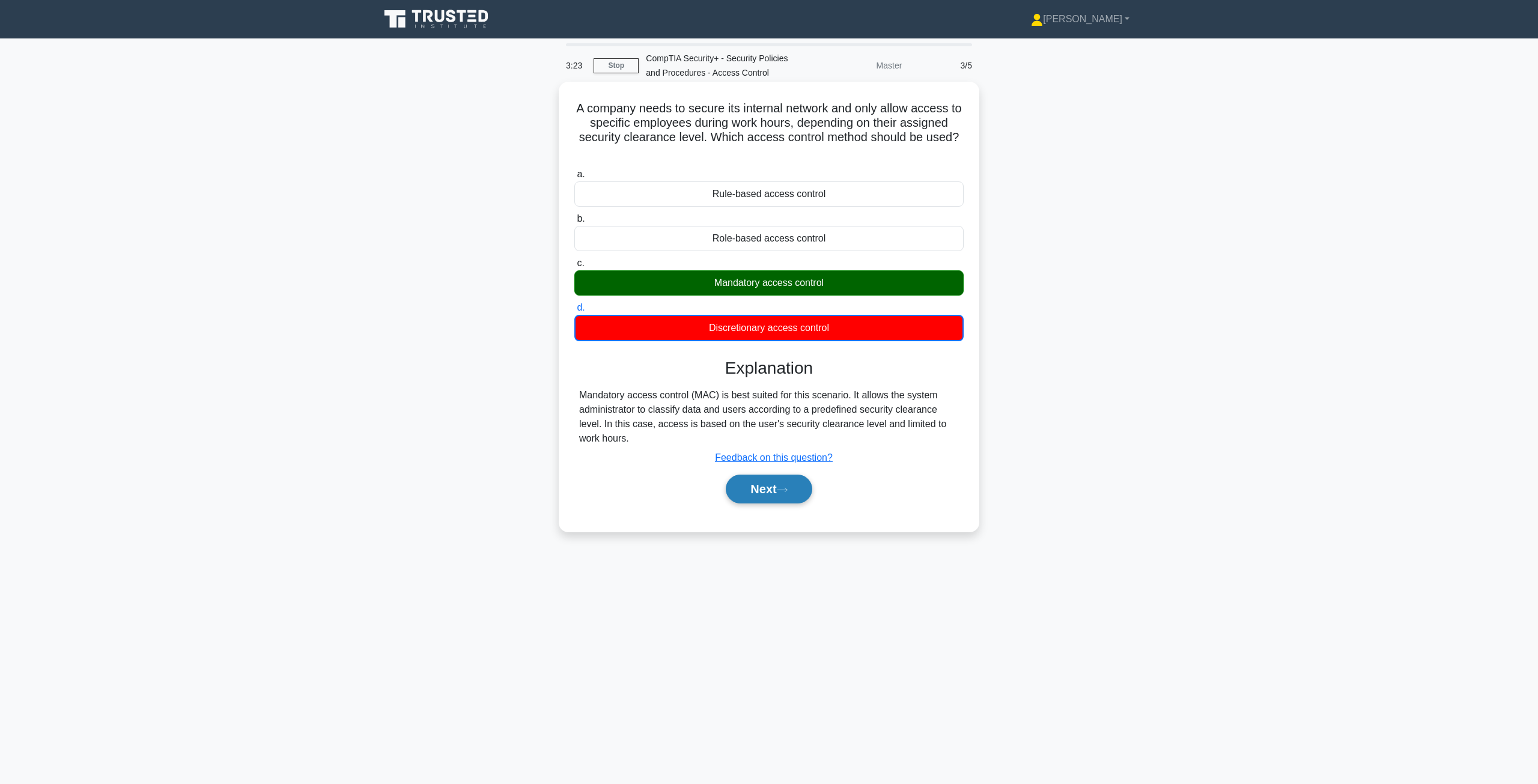
click at [760, 489] on button "Next" at bounding box center [768, 489] width 86 height 29
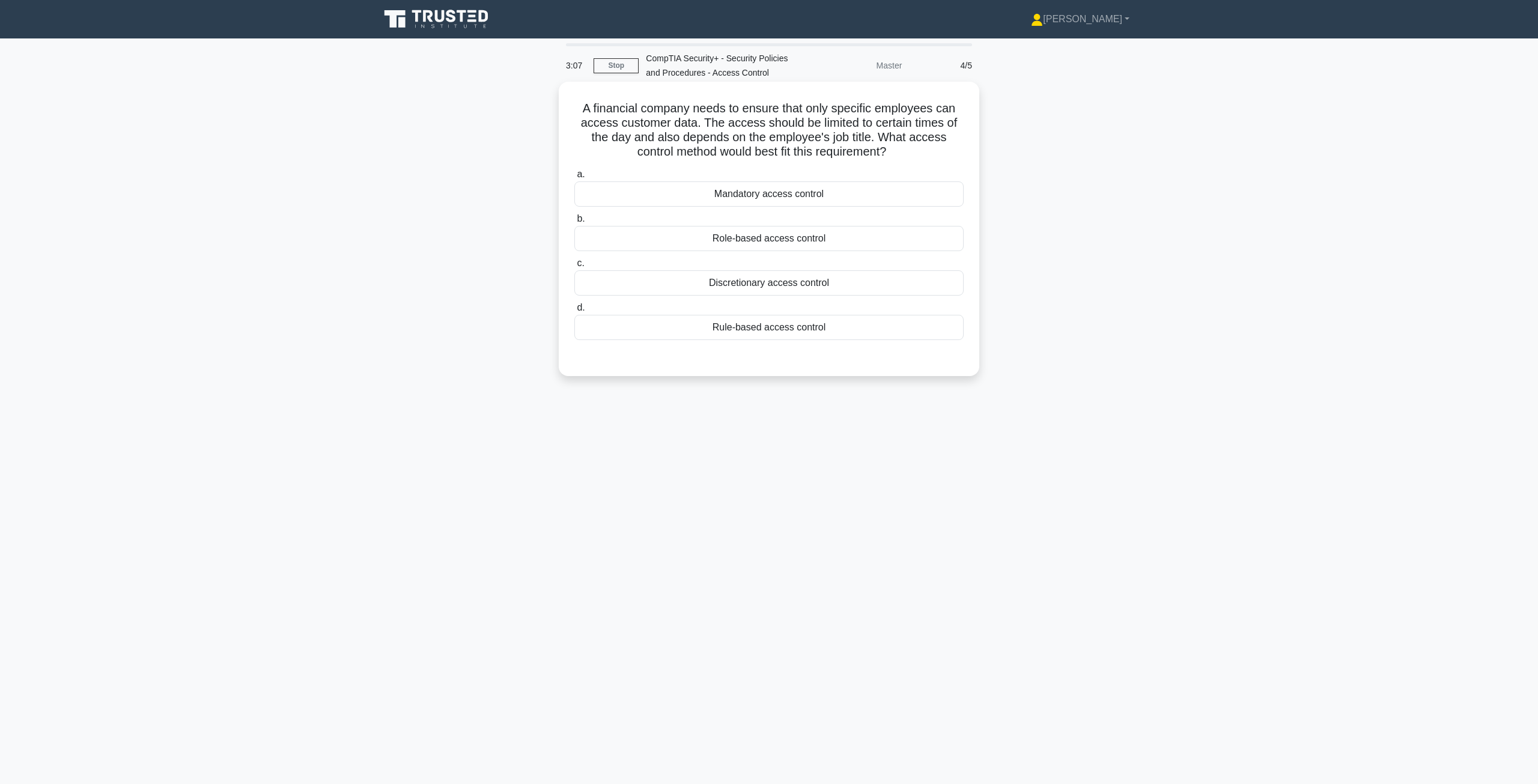
click at [791, 245] on div "Role-based access control" at bounding box center [769, 239] width 389 height 25
click at [574, 223] on input "b. Role-based access control" at bounding box center [574, 219] width 0 height 7
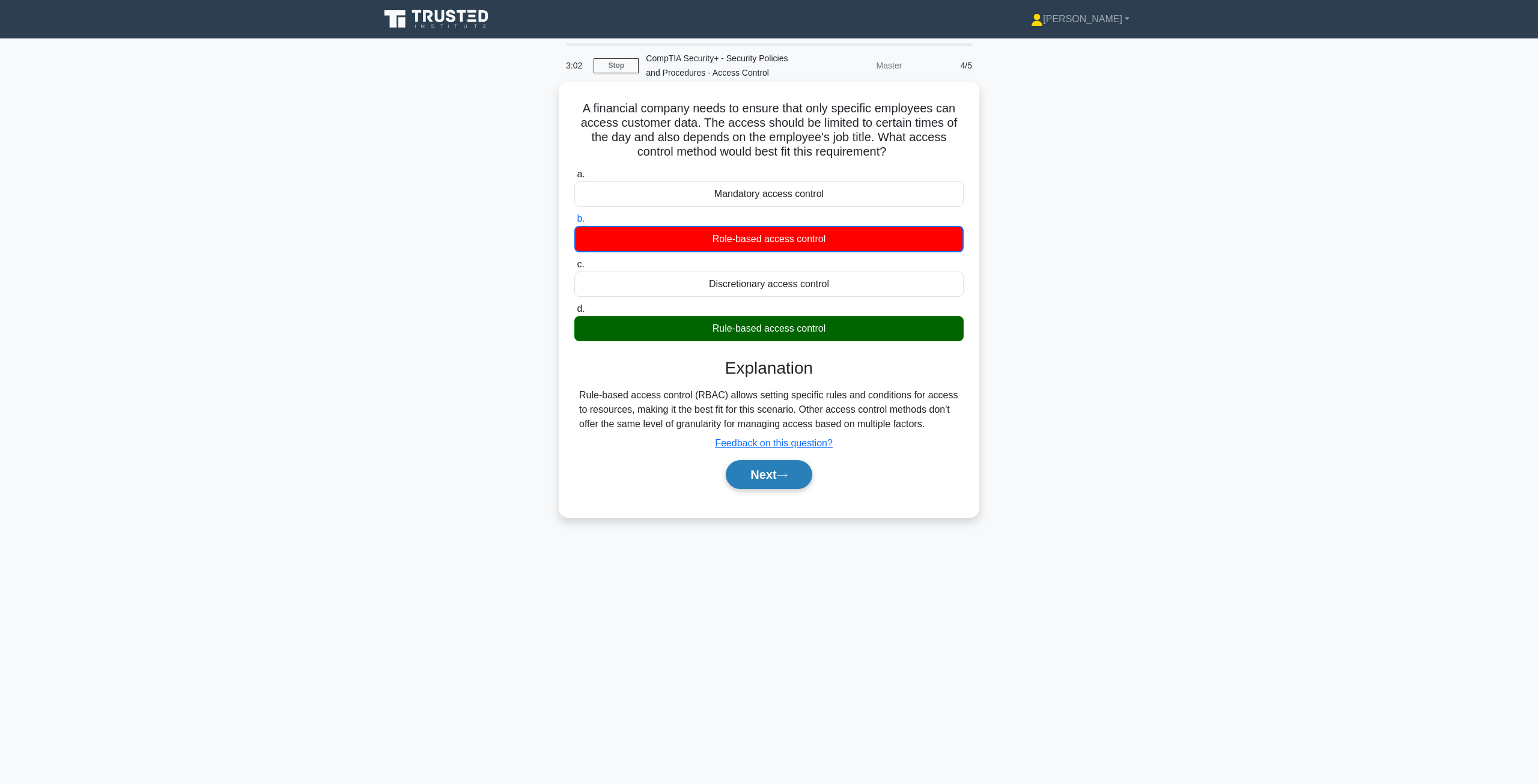
click at [751, 482] on button "Next" at bounding box center [768, 475] width 86 height 29
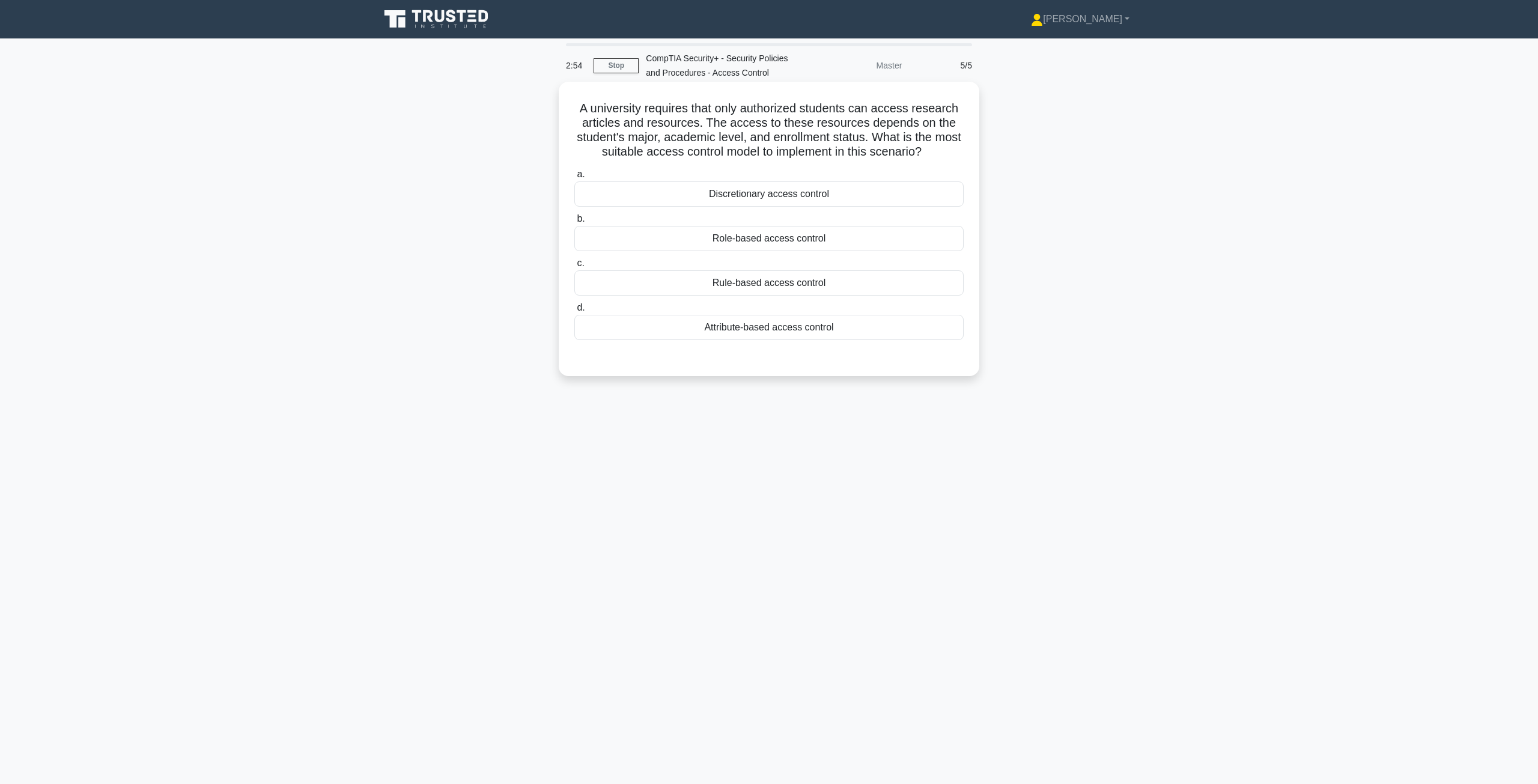
click at [832, 288] on div "Rule-based access control" at bounding box center [769, 283] width 389 height 25
click at [574, 267] on input "c. Rule-based access control" at bounding box center [574, 263] width 0 height 7
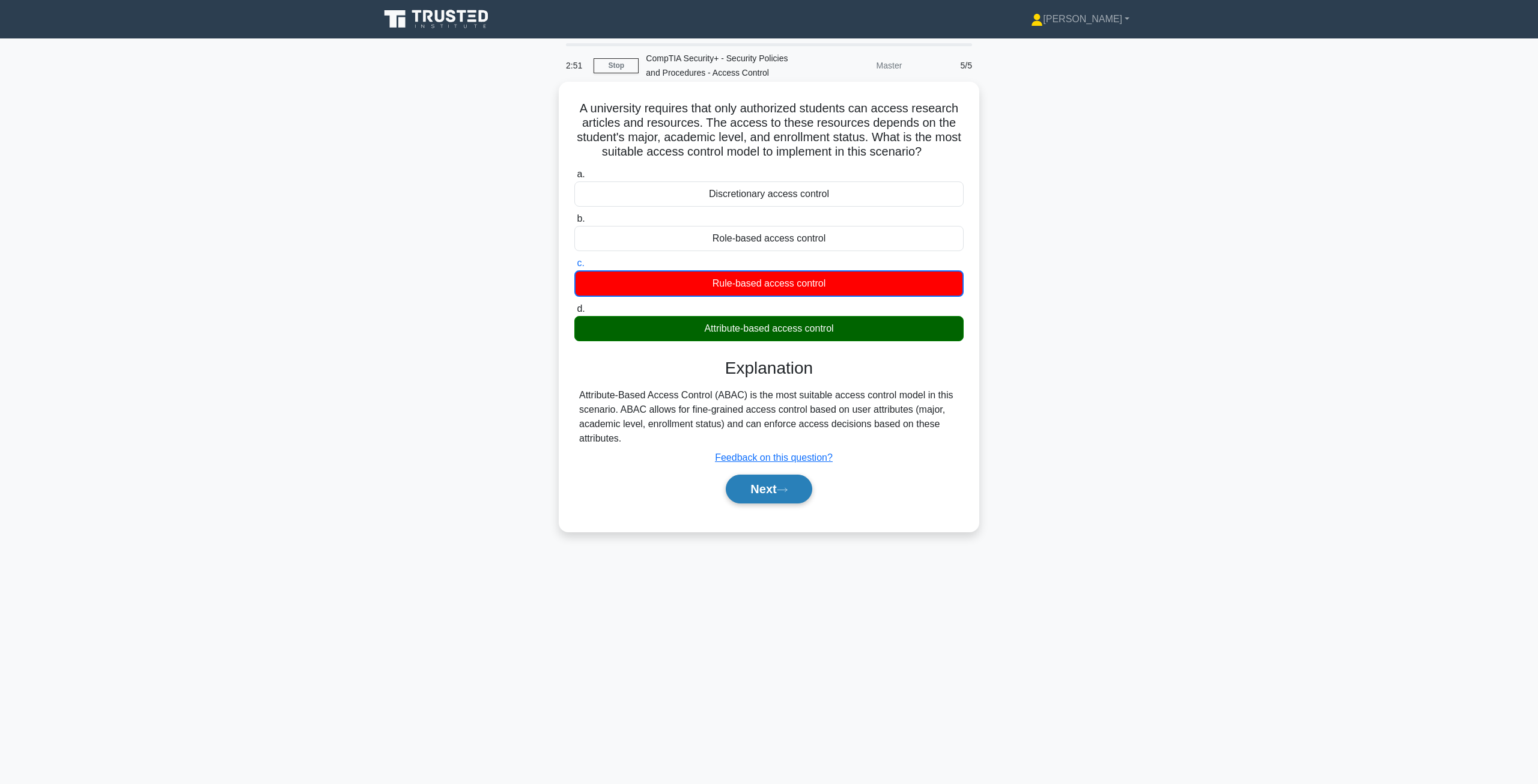
click at [766, 498] on button "Next" at bounding box center [768, 489] width 86 height 29
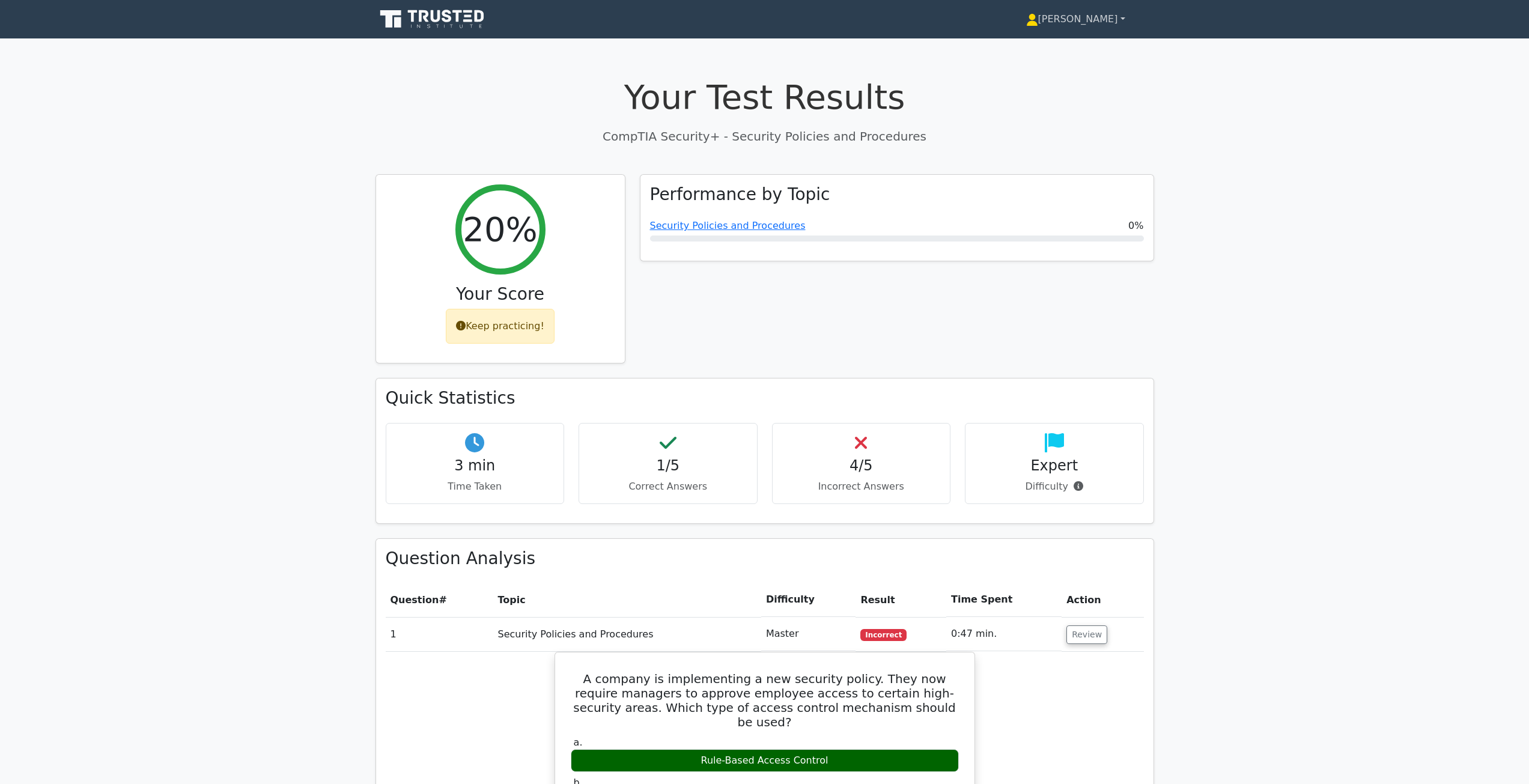
click at [1092, 23] on link "[PERSON_NAME]" at bounding box center [1075, 19] width 157 height 24
click at [1087, 41] on link "Profile" at bounding box center [1045, 48] width 95 height 19
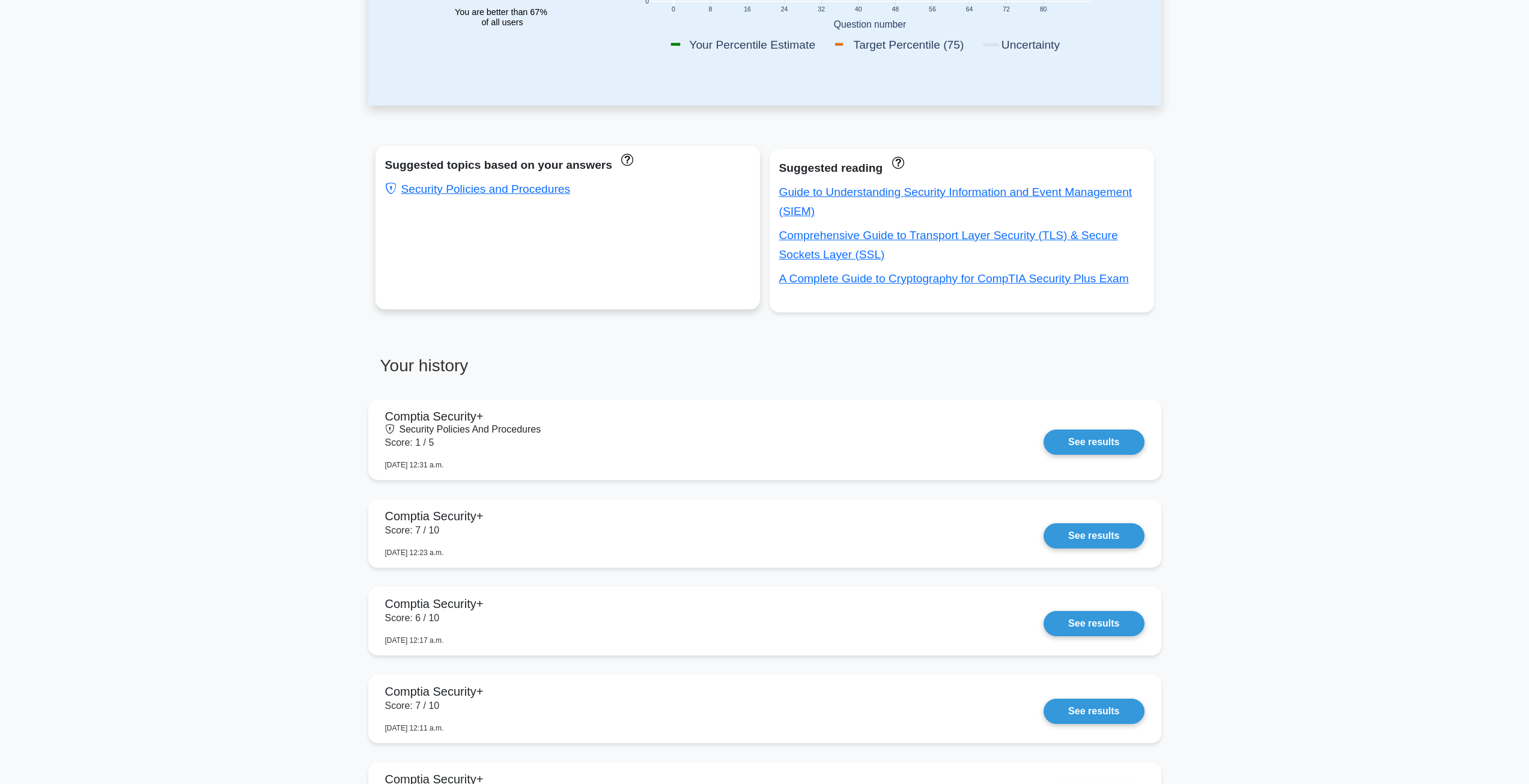
scroll to position [360, 0]
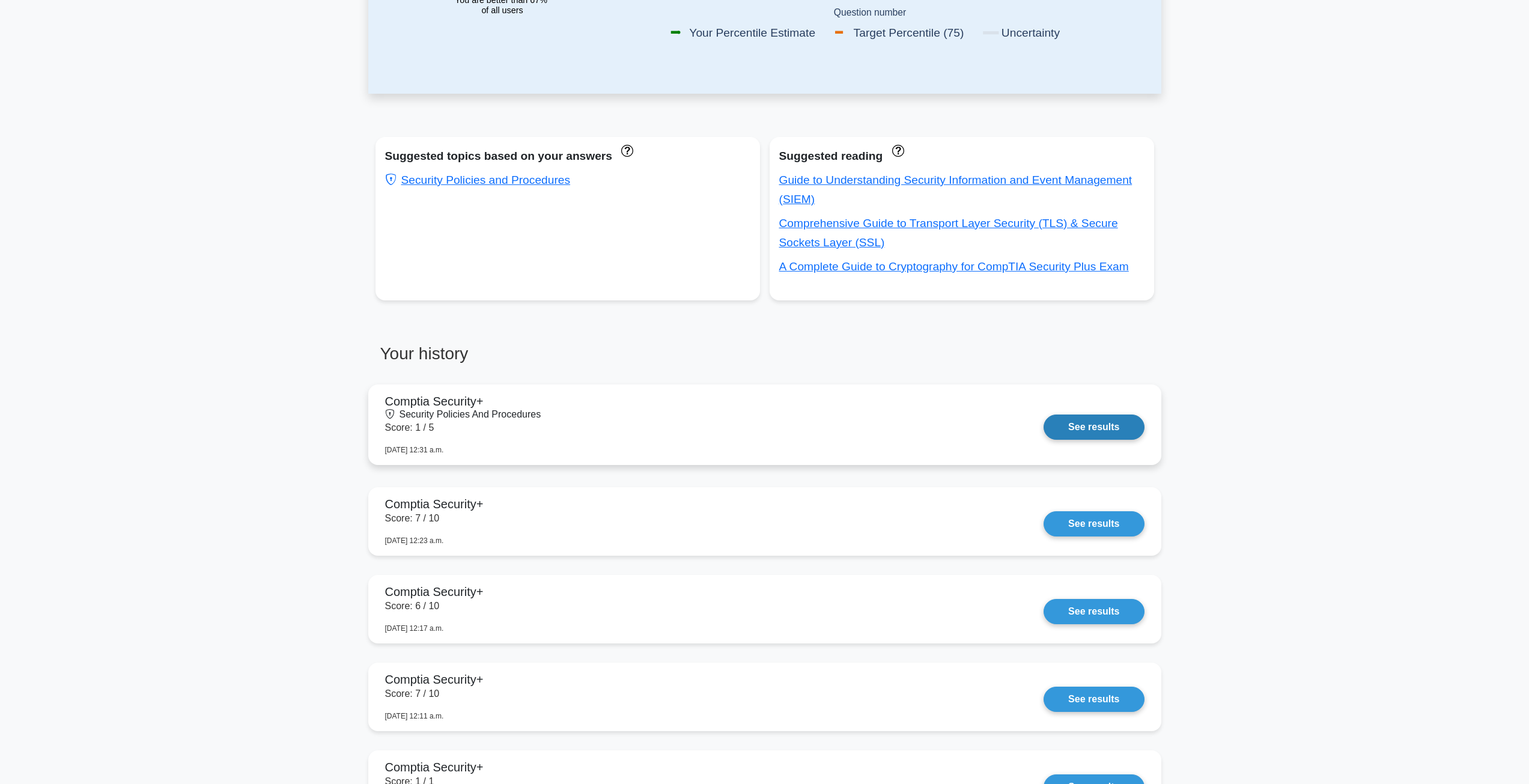
click at [1044, 414] on link "See results" at bounding box center [1094, 427] width 100 height 25
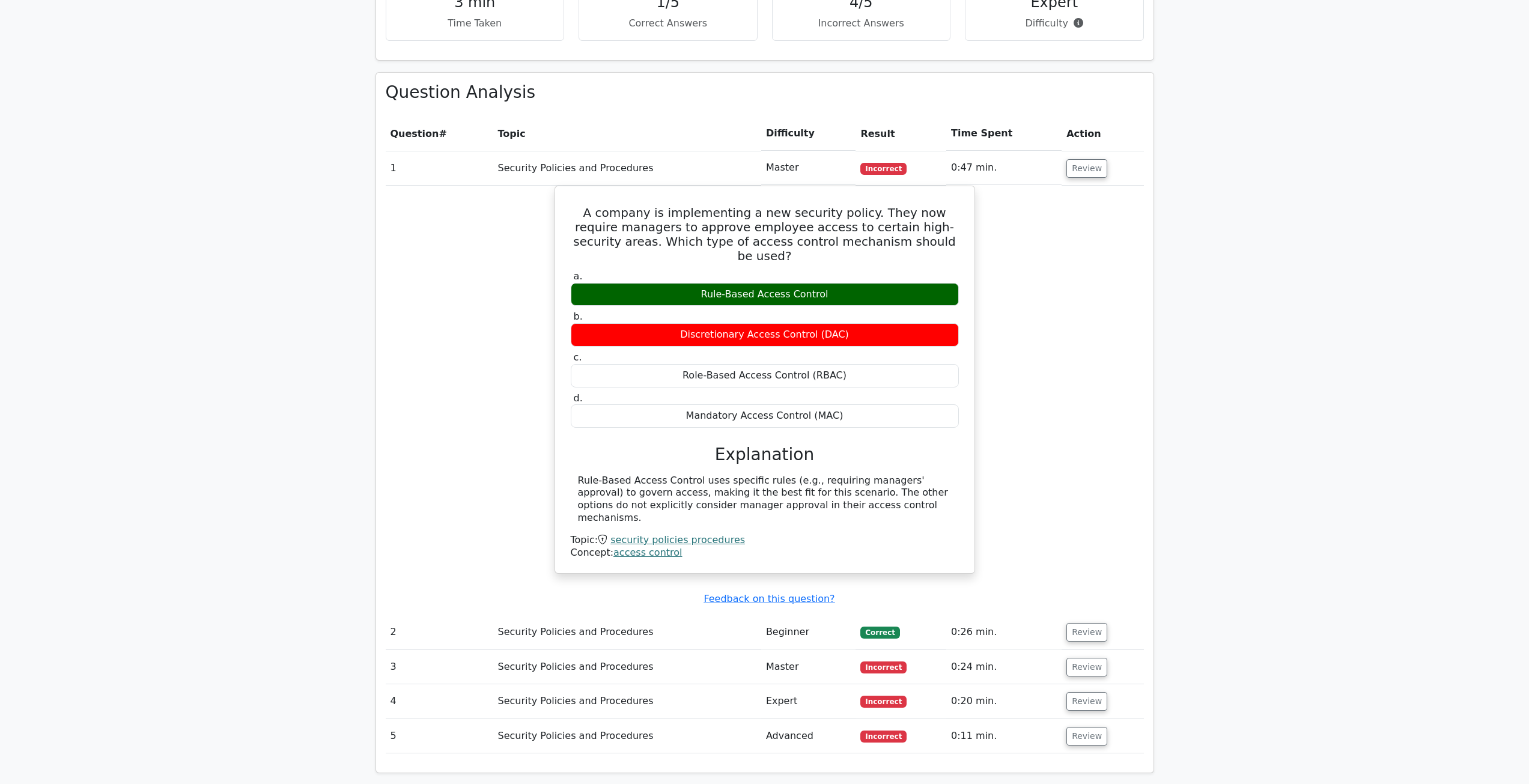
scroll to position [661, 0]
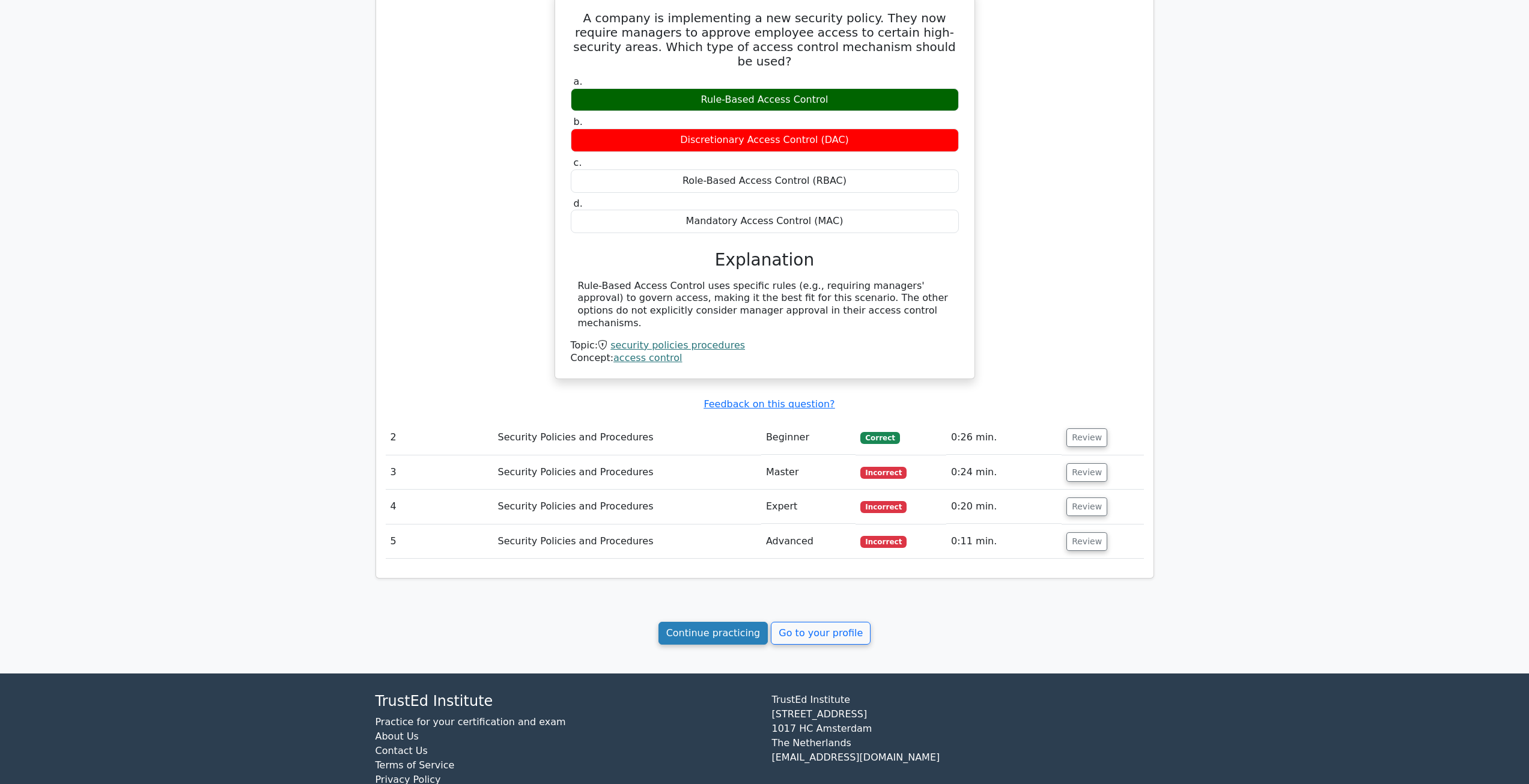
click at [719, 622] on link "Continue practicing" at bounding box center [714, 633] width 110 height 23
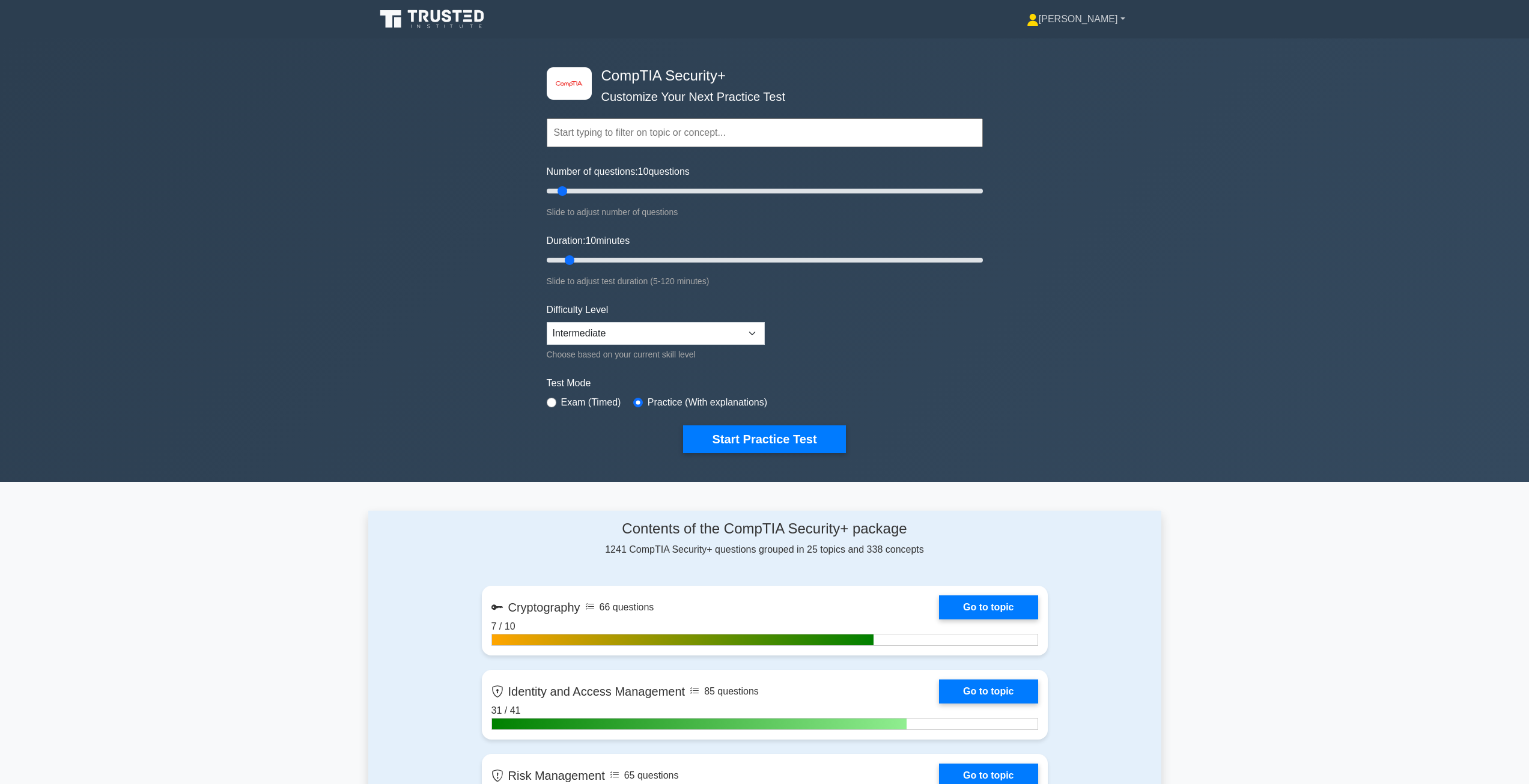
click at [1097, 24] on link "[PERSON_NAME]" at bounding box center [1076, 19] width 156 height 24
click at [1094, 37] on ul "Profile Settings" at bounding box center [1045, 57] width 96 height 49
click at [1094, 28] on link "[PERSON_NAME]" at bounding box center [1076, 19] width 156 height 24
click at [1080, 54] on link "Profile" at bounding box center [1046, 48] width 95 height 19
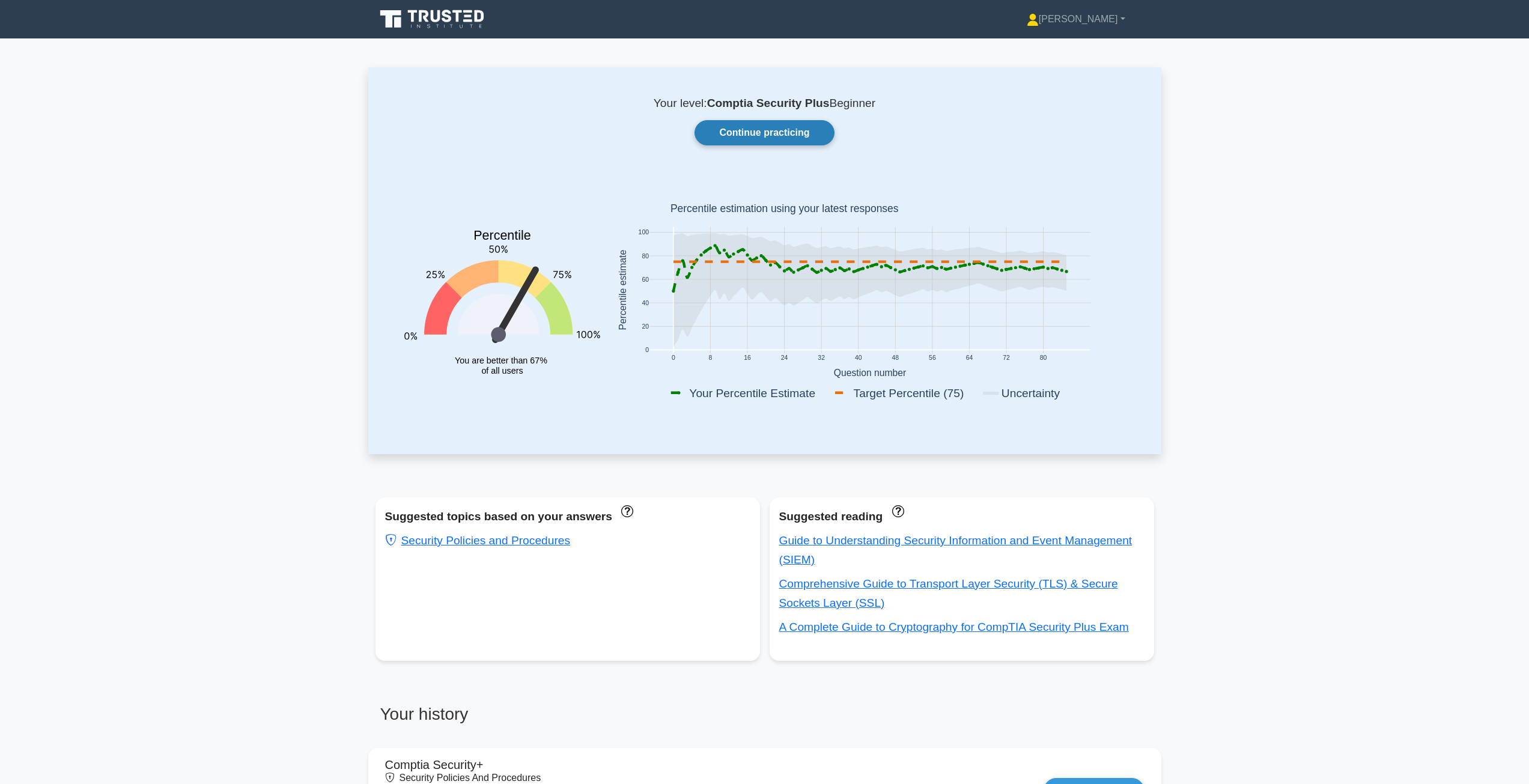
click at [721, 130] on link "Continue practicing" at bounding box center [763, 132] width 139 height 25
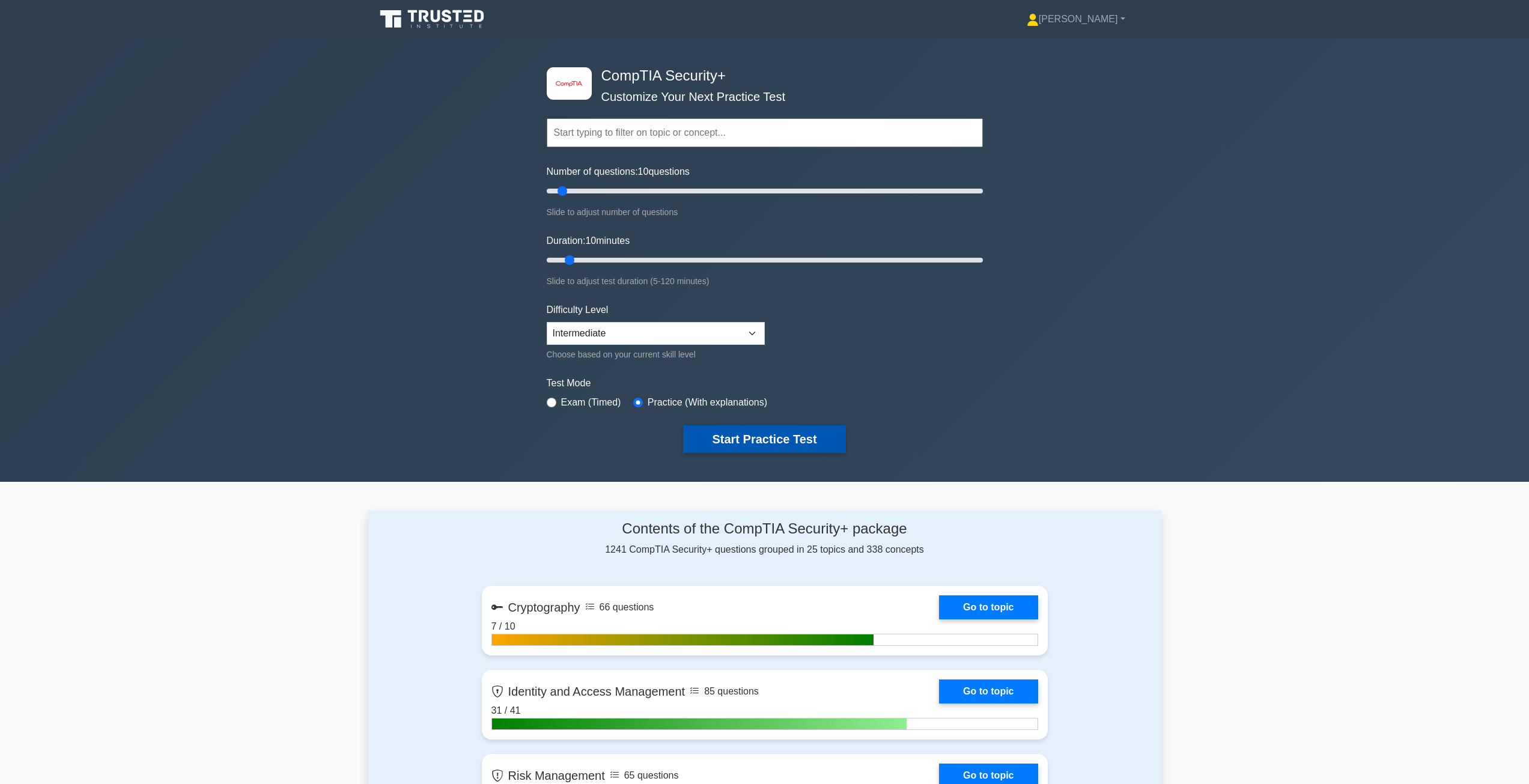
click at [713, 434] on button "Start Practice Test" at bounding box center [764, 439] width 162 height 28
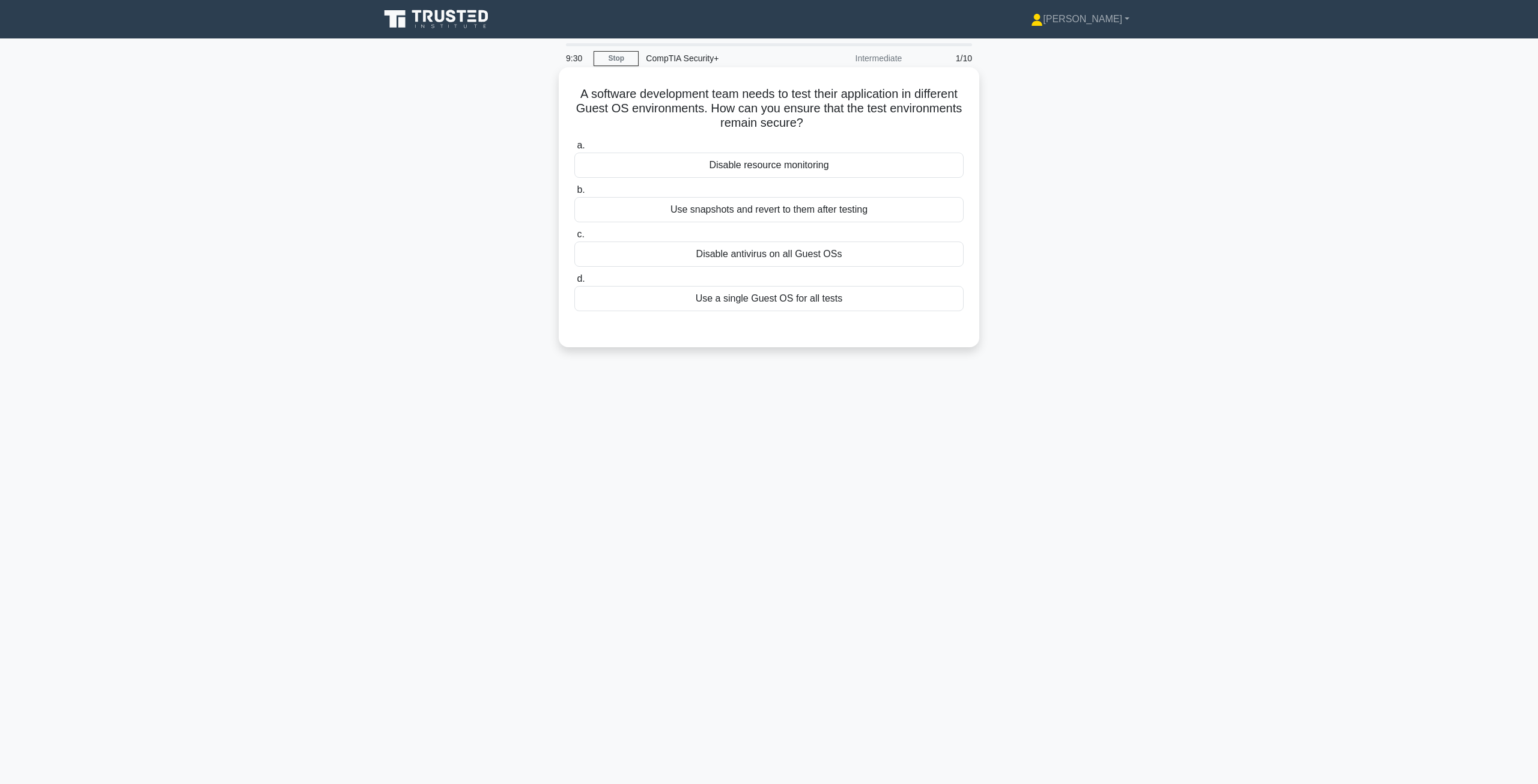
click at [762, 213] on div "Use snapshots and revert to them after testing" at bounding box center [769, 210] width 389 height 25
click at [574, 194] on input "b. Use snapshots and revert to them after testing" at bounding box center [574, 190] width 0 height 7
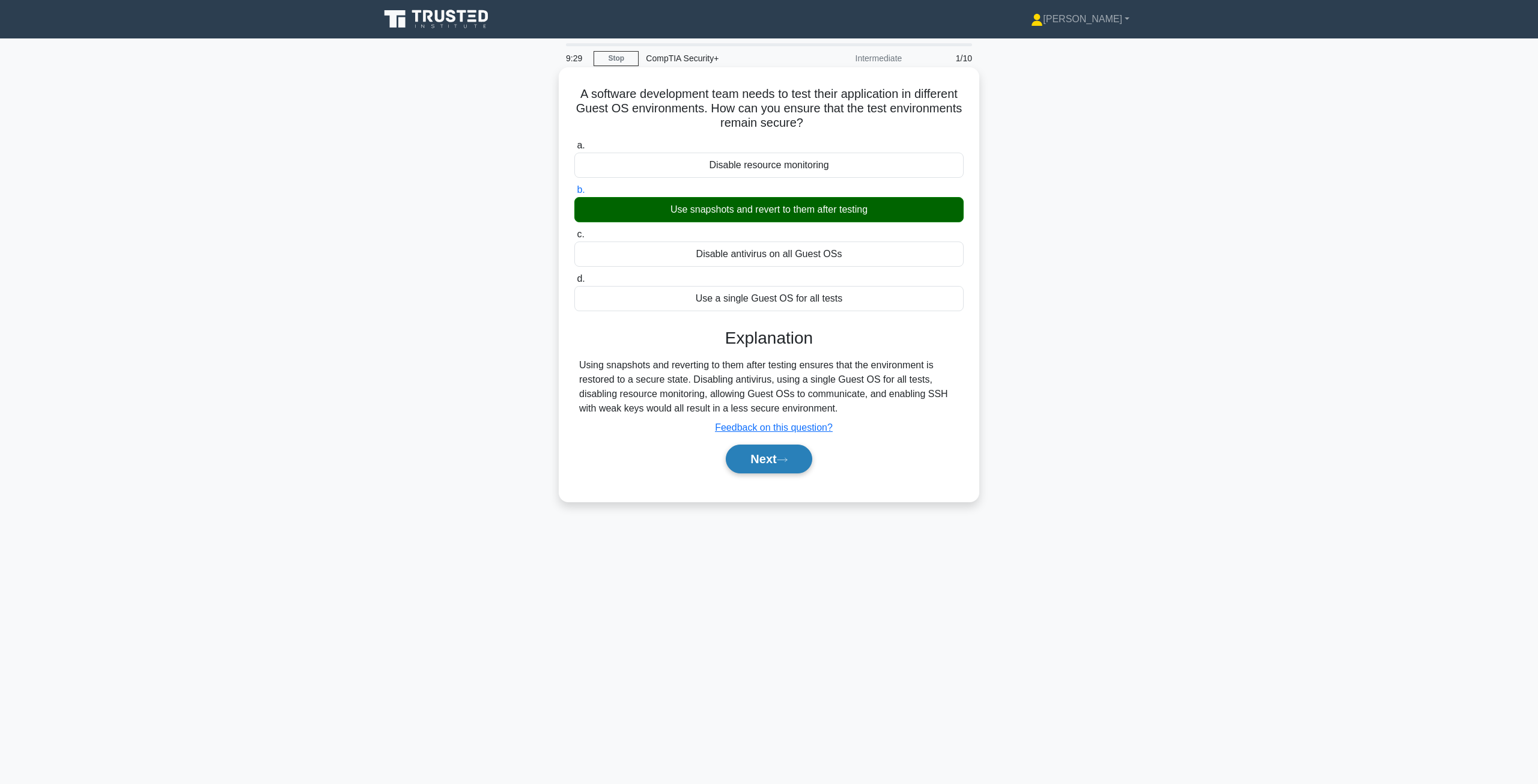
click at [763, 455] on button "Next" at bounding box center [768, 459] width 86 height 29
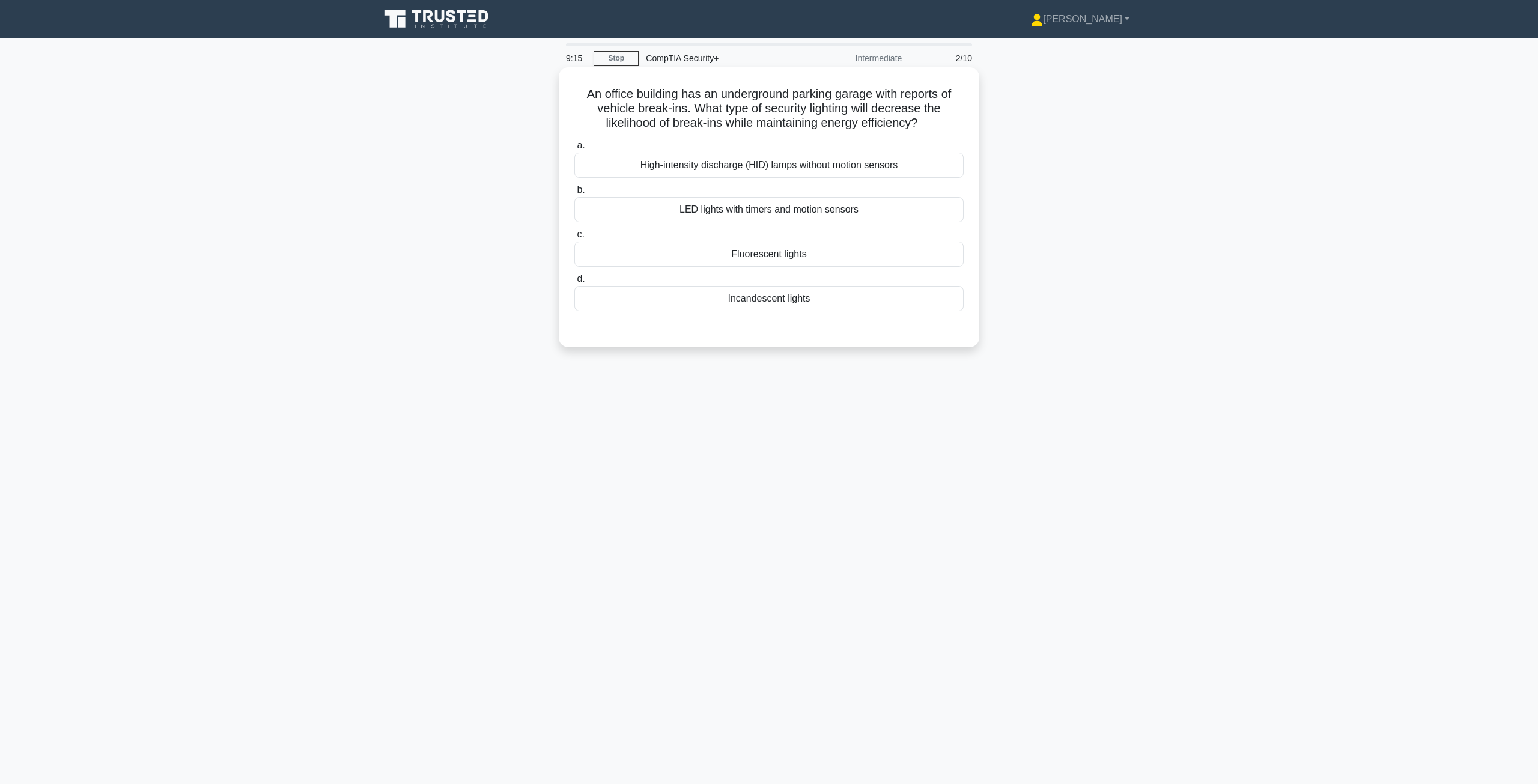
click at [819, 218] on div "LED lights with timers and motion sensors" at bounding box center [769, 210] width 389 height 25
click at [574, 194] on input "b. LED lights with timers and motion sensors" at bounding box center [574, 190] width 0 height 7
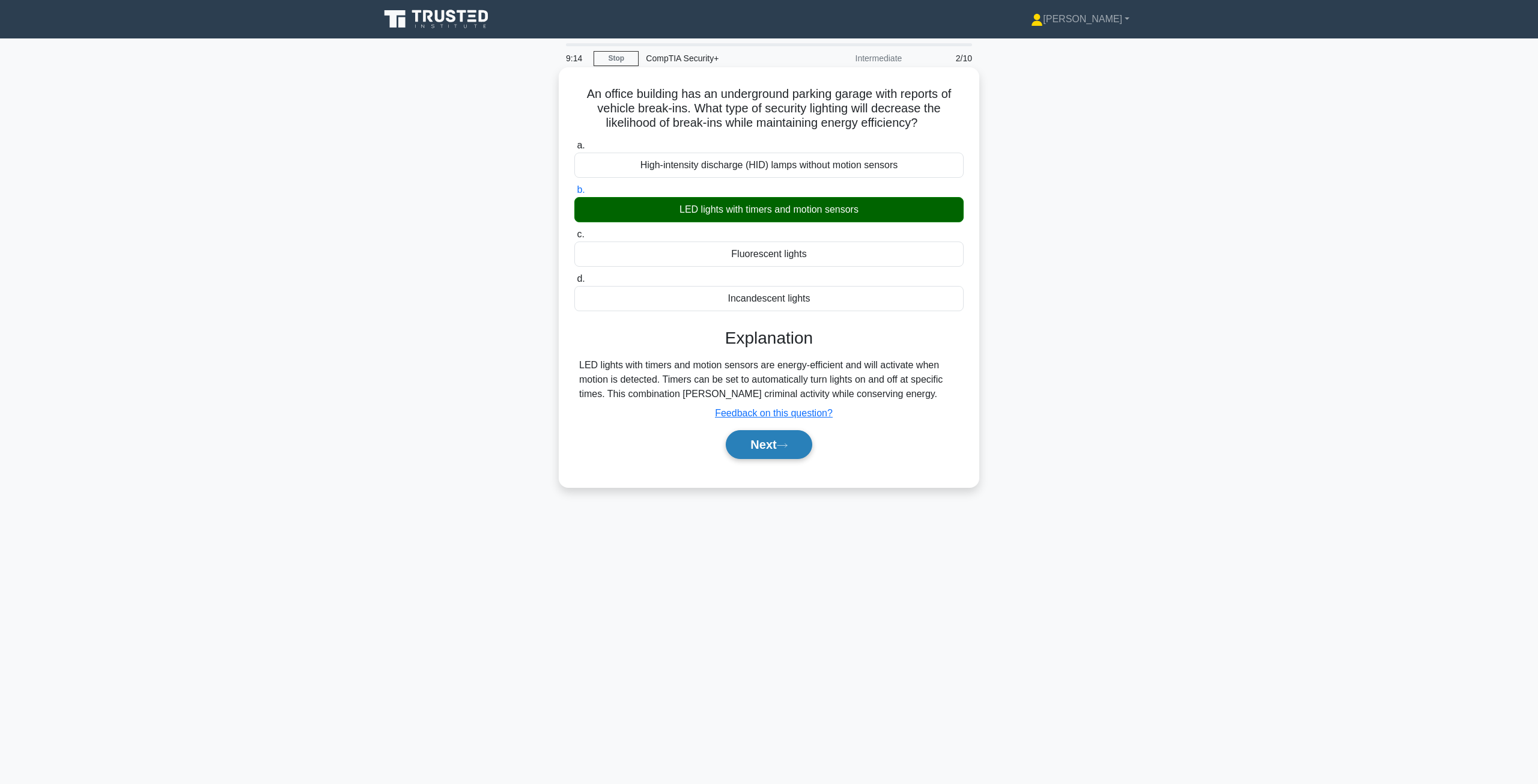
click at [784, 437] on button "Next" at bounding box center [768, 444] width 86 height 29
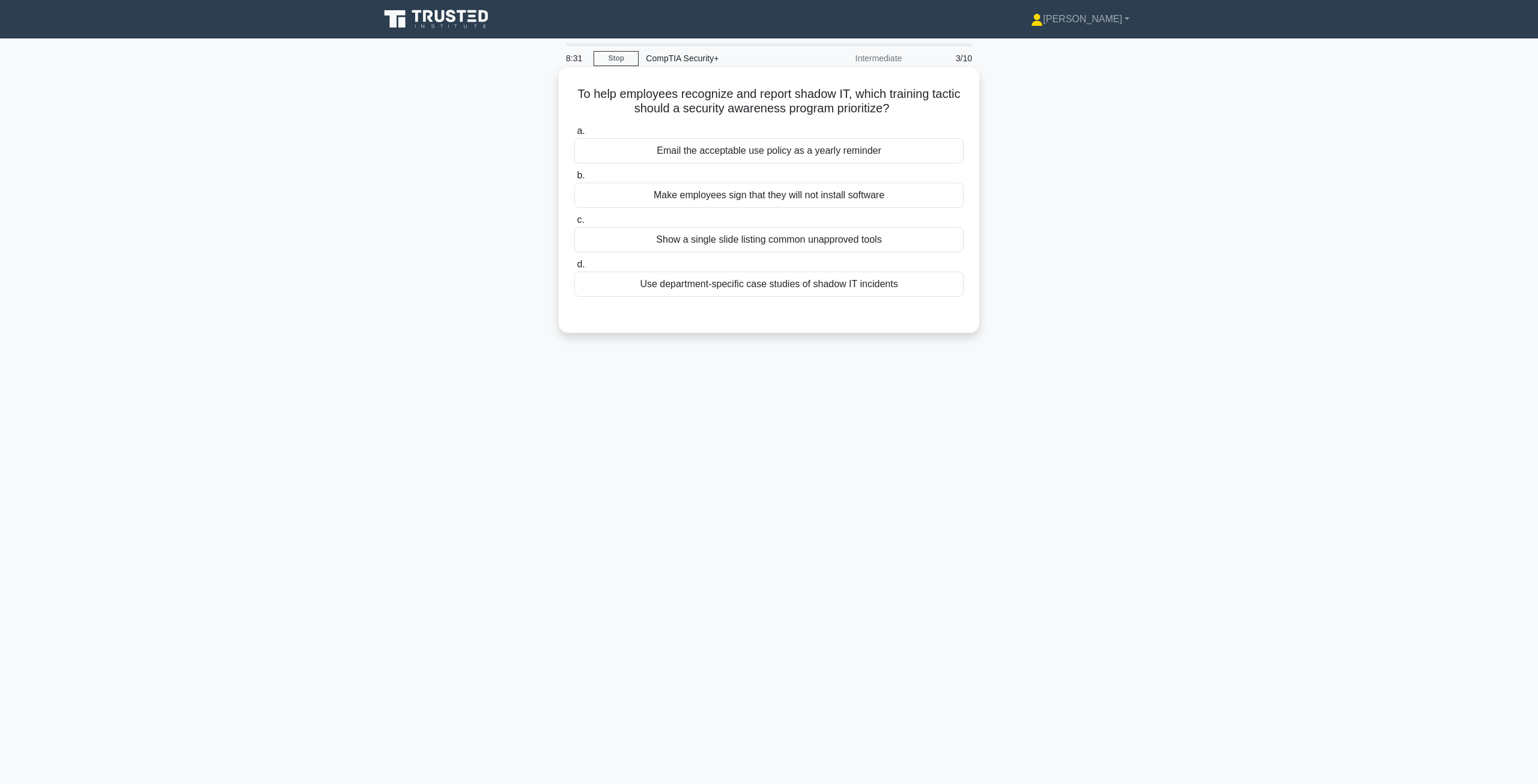
click at [749, 292] on div "Use department-specific case studies of shadow IT incidents" at bounding box center [769, 284] width 389 height 25
click at [574, 269] on input "d. Use department-specific case studies of shadow IT incidents" at bounding box center [574, 264] width 0 height 7
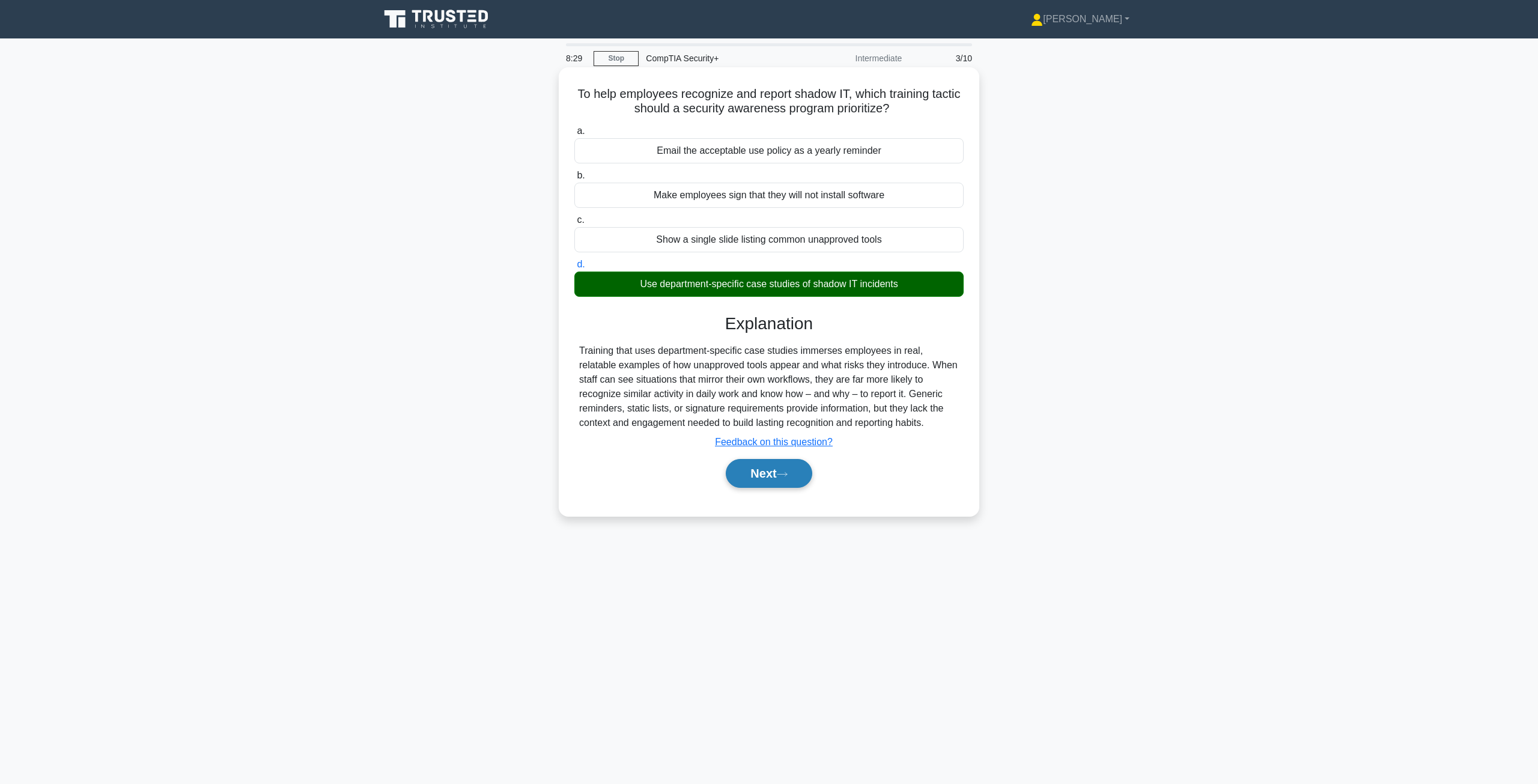
click at [770, 478] on button "Next" at bounding box center [768, 473] width 86 height 29
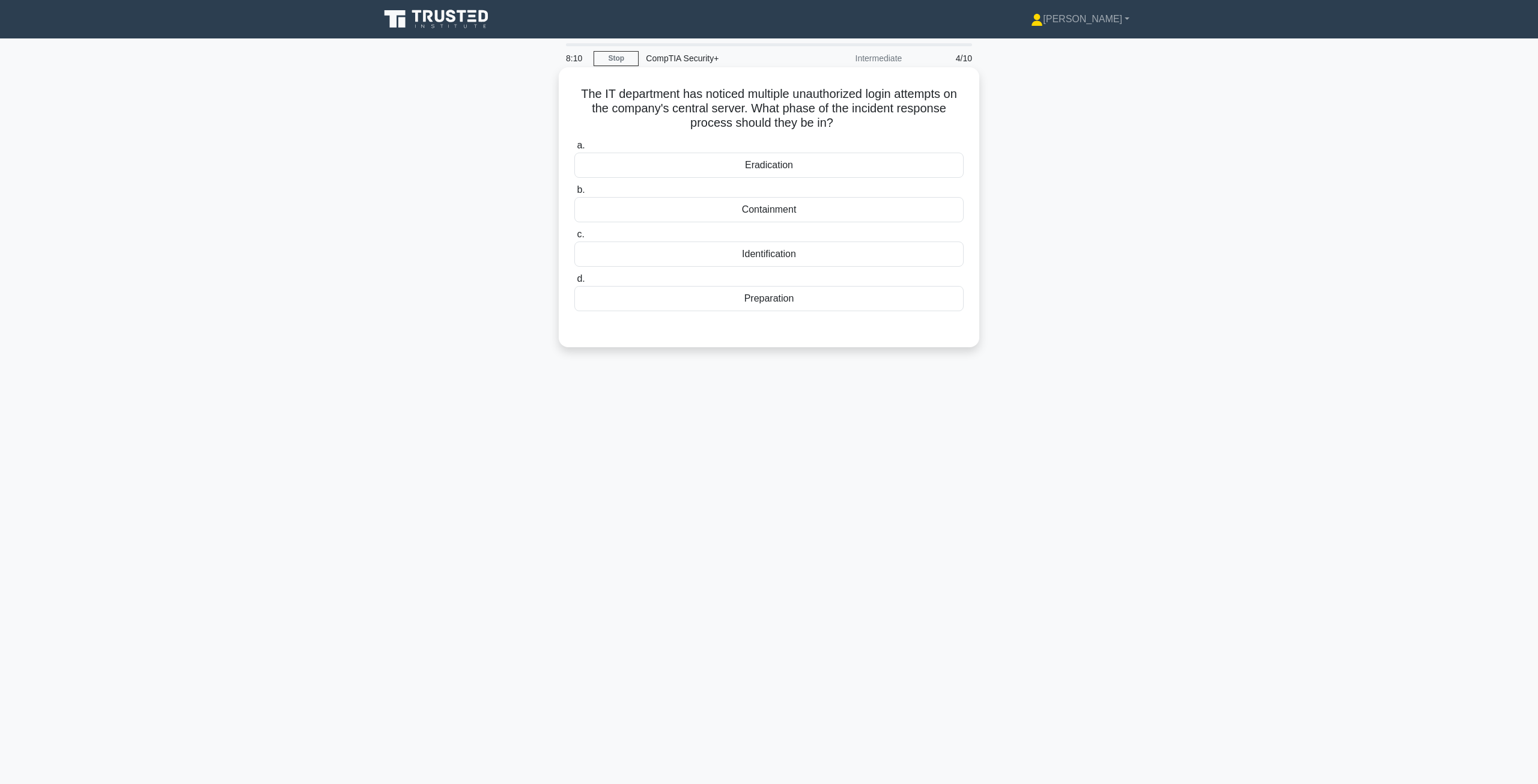
click at [798, 255] on div "Identification" at bounding box center [769, 254] width 389 height 25
click at [574, 239] on input "c. Identification" at bounding box center [574, 234] width 0 height 7
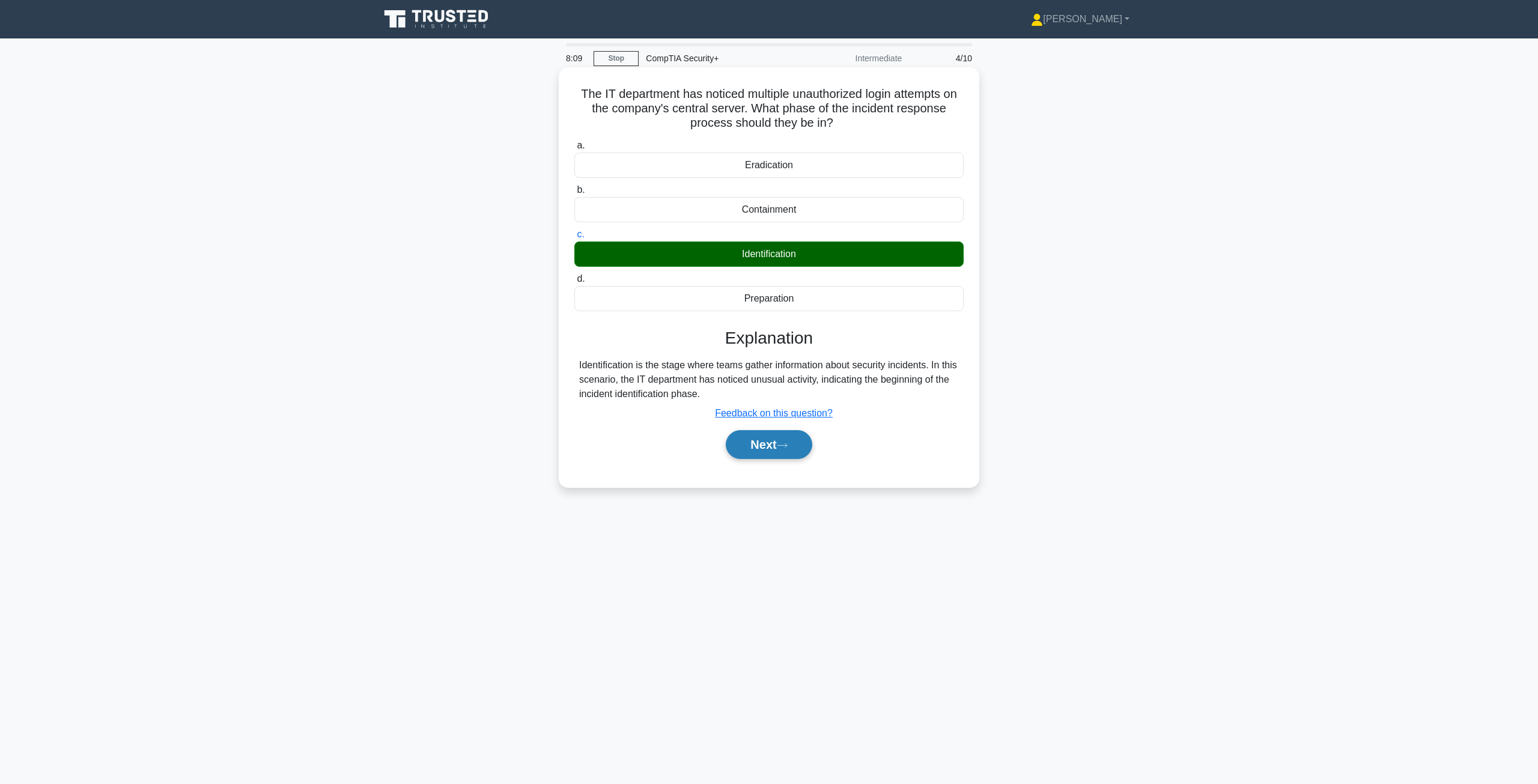
click at [775, 445] on button "Next" at bounding box center [768, 444] width 86 height 29
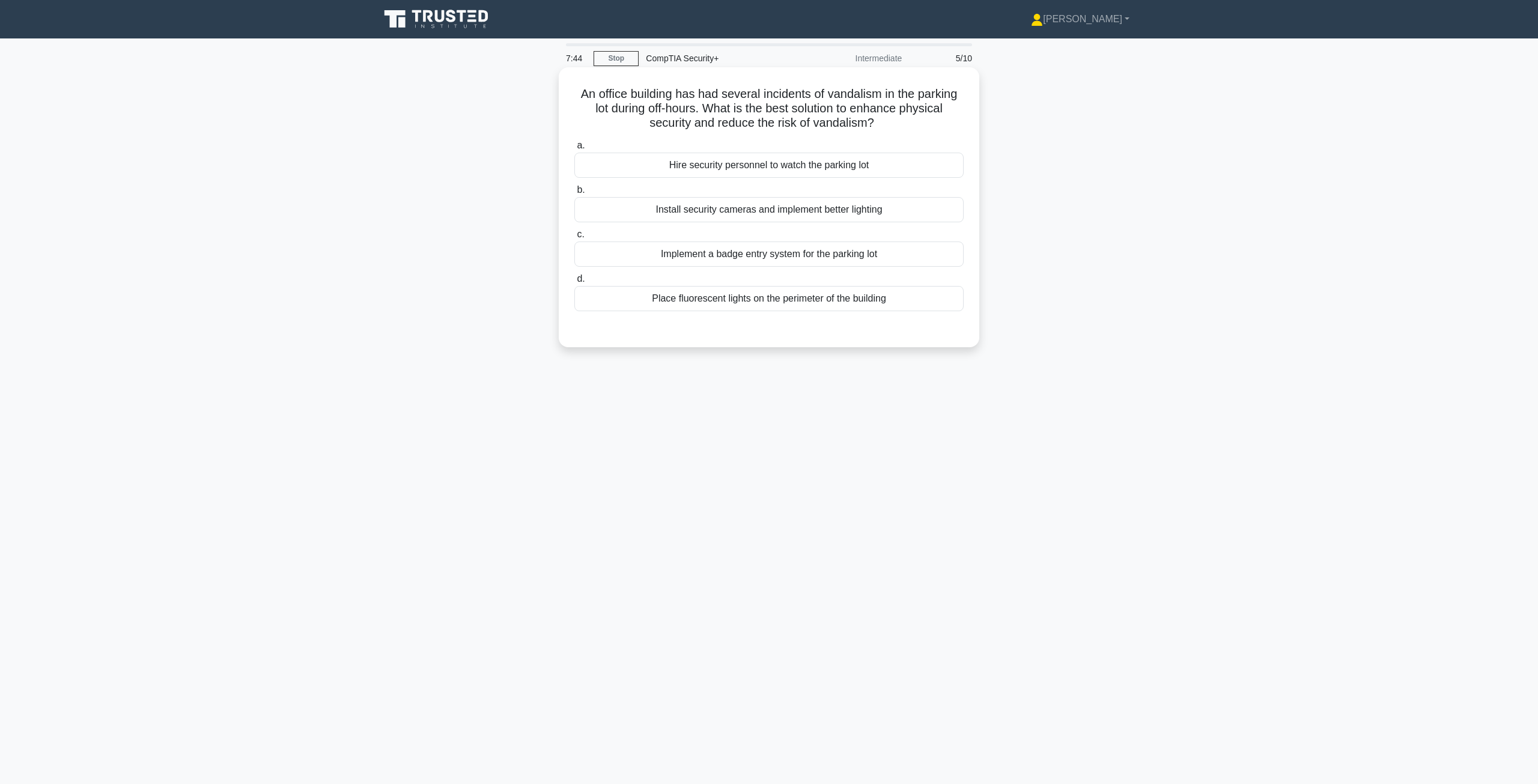
click at [734, 303] on div "Place fluorescent lights on the perimeter of the building" at bounding box center [769, 298] width 389 height 25
click at [574, 283] on input "d. Place fluorescent lights on the perimeter of the building" at bounding box center [574, 279] width 0 height 7
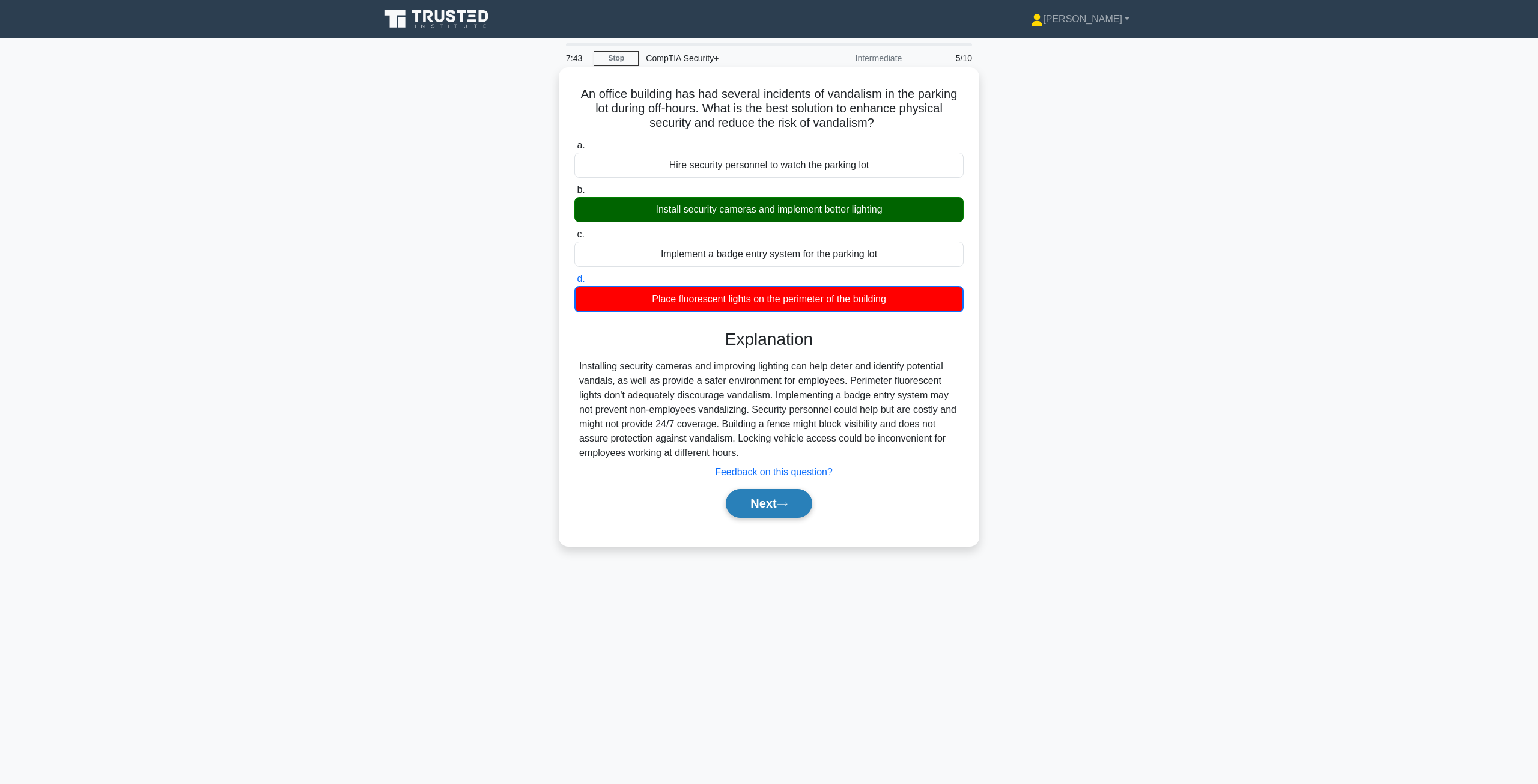
click at [798, 507] on button "Next" at bounding box center [768, 503] width 86 height 29
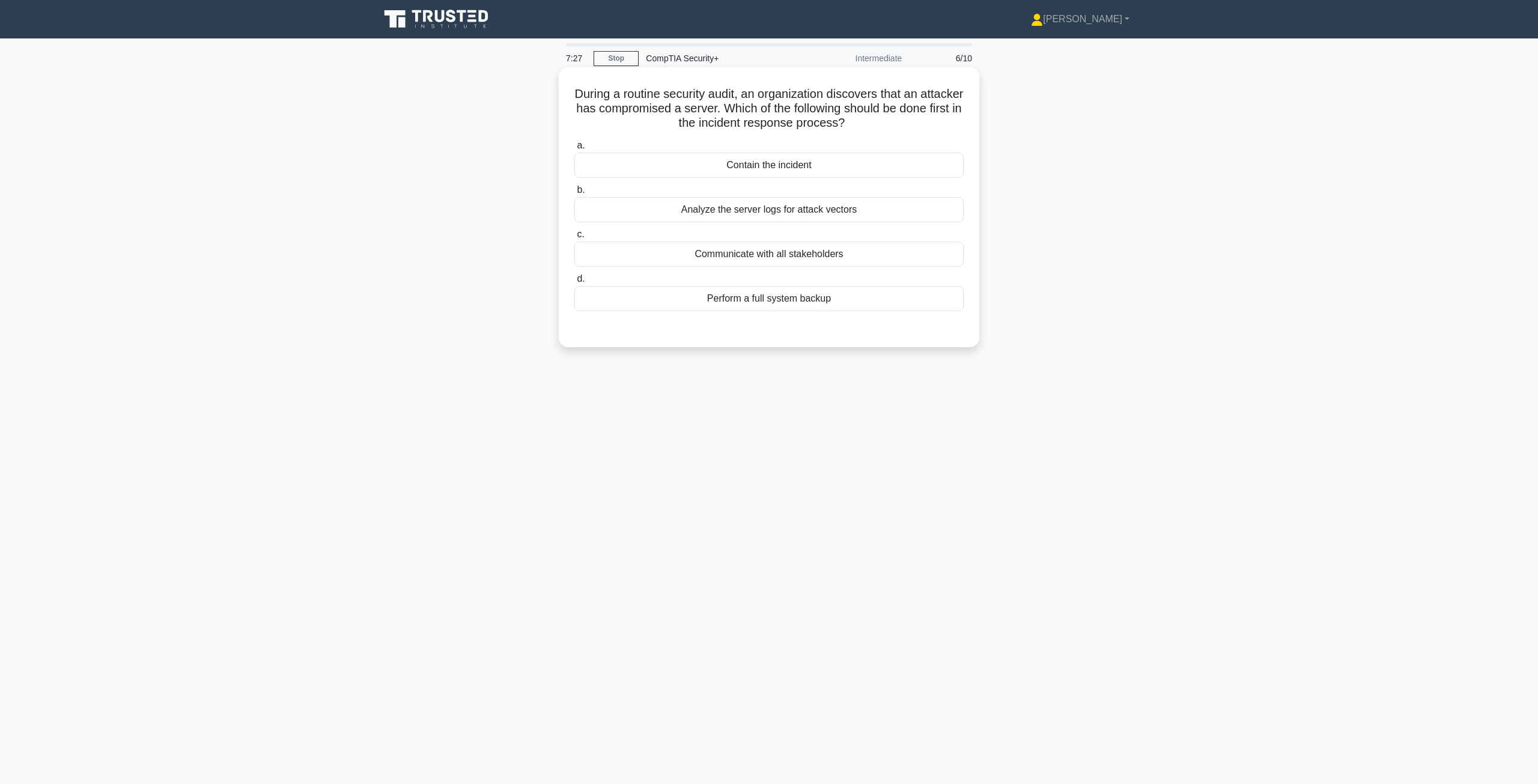
click at [769, 176] on div "Contain the incident" at bounding box center [769, 165] width 389 height 25
click at [574, 150] on input "a. Contain the incident" at bounding box center [574, 146] width 0 height 7
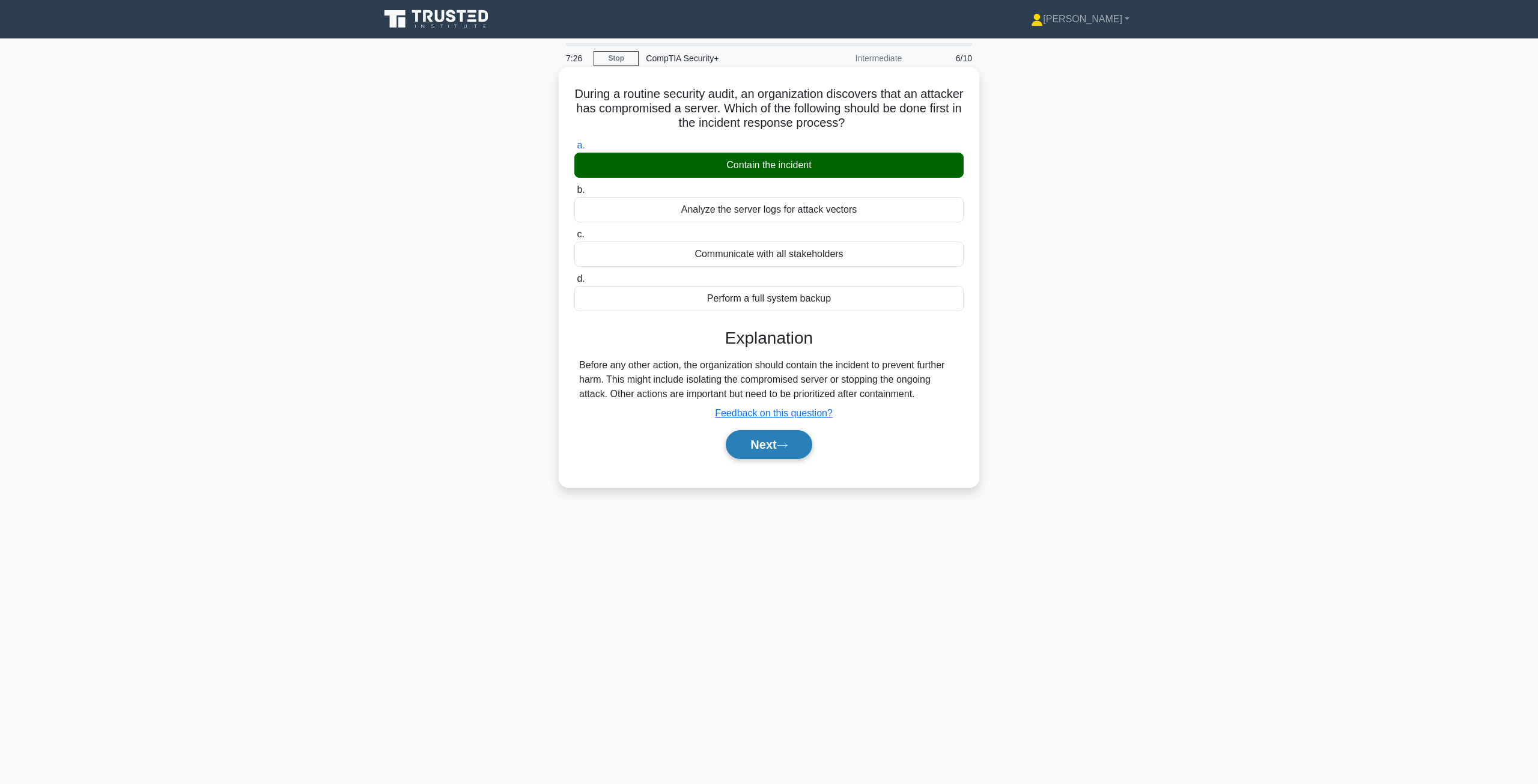
click at [789, 458] on button "Next" at bounding box center [768, 444] width 86 height 29
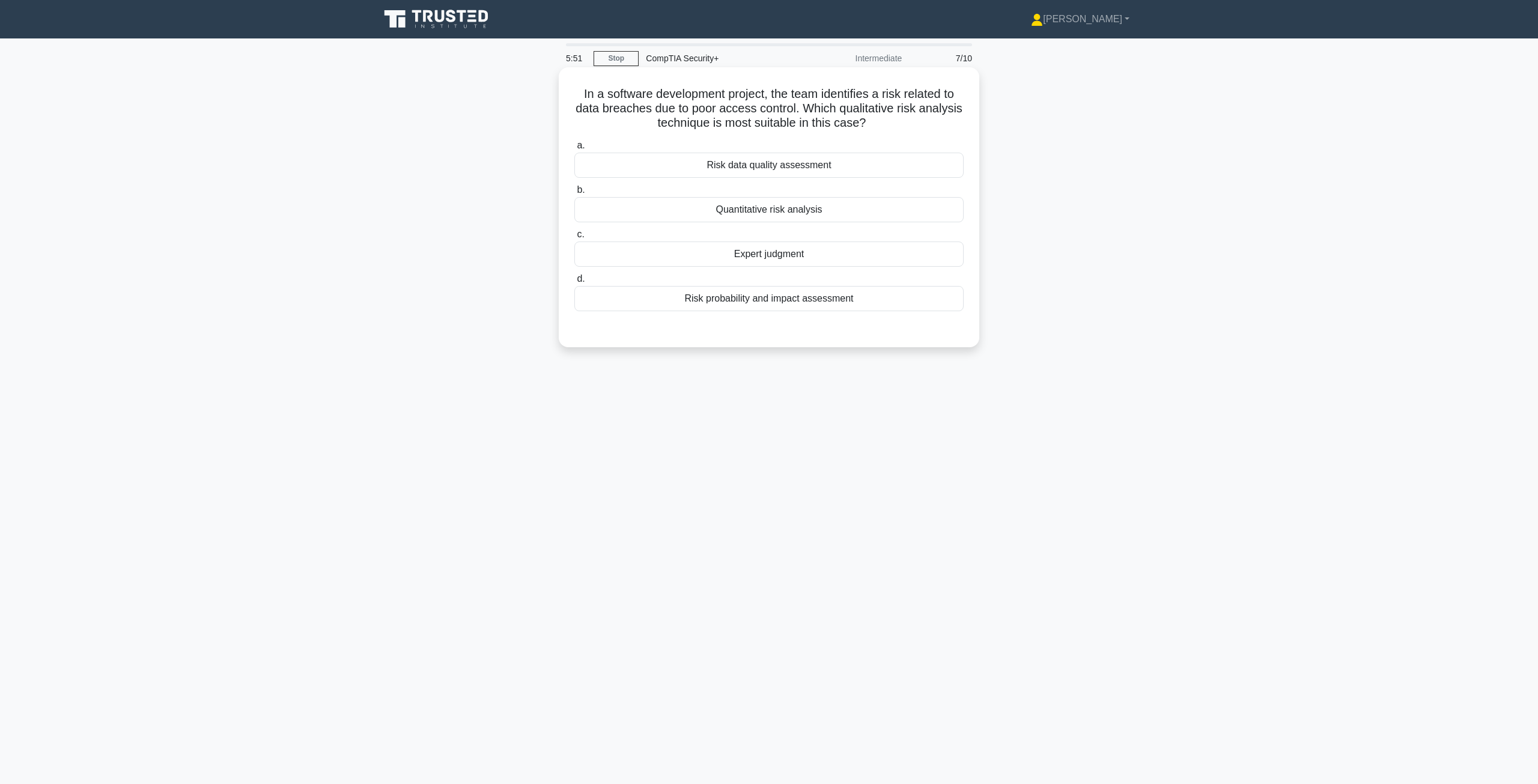
click at [788, 298] on div "Risk probability and impact assessment" at bounding box center [769, 298] width 389 height 25
click at [574, 283] on input "d. Risk probability and impact assessment" at bounding box center [574, 279] width 0 height 7
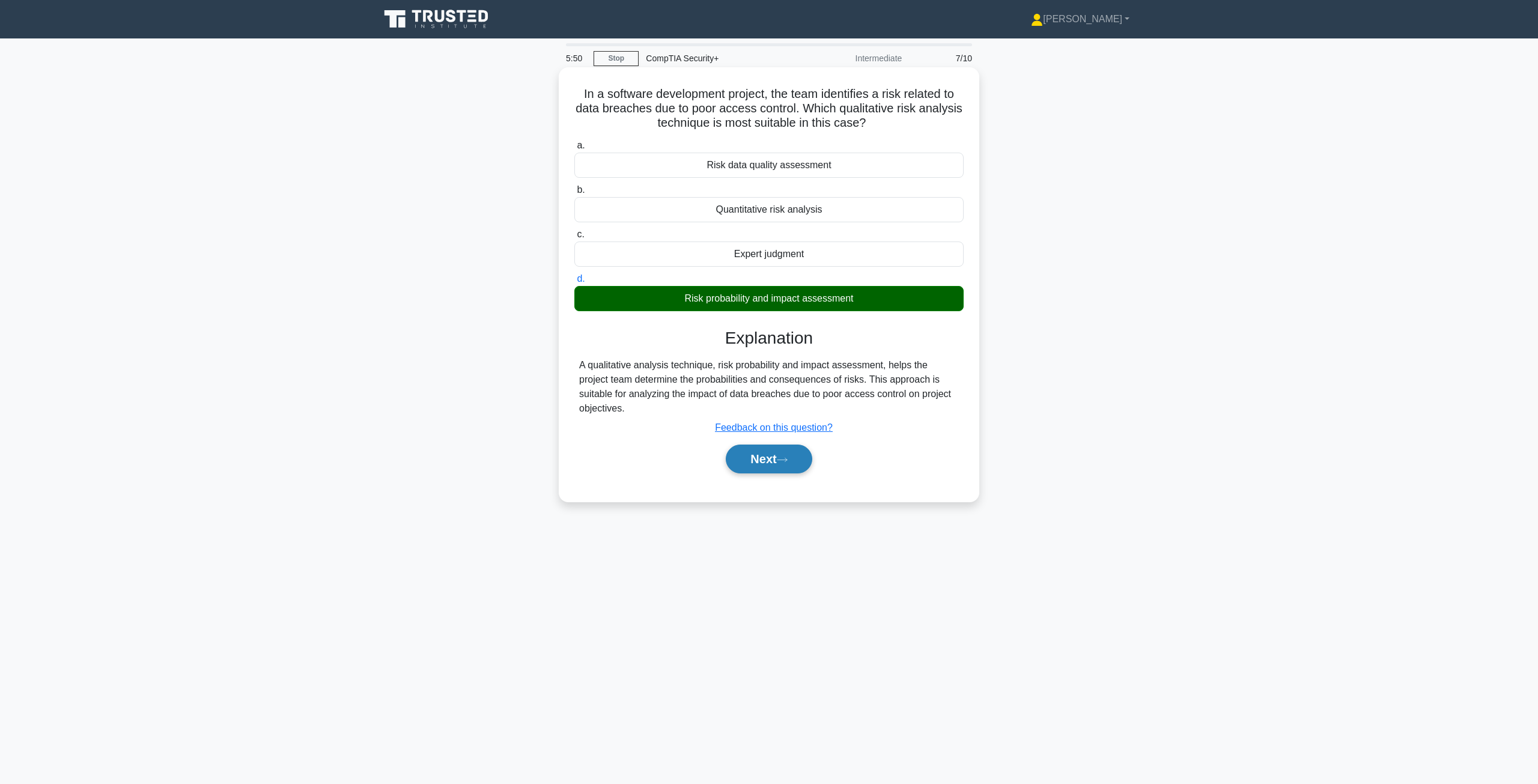
click at [767, 445] on button "Next" at bounding box center [768, 459] width 86 height 29
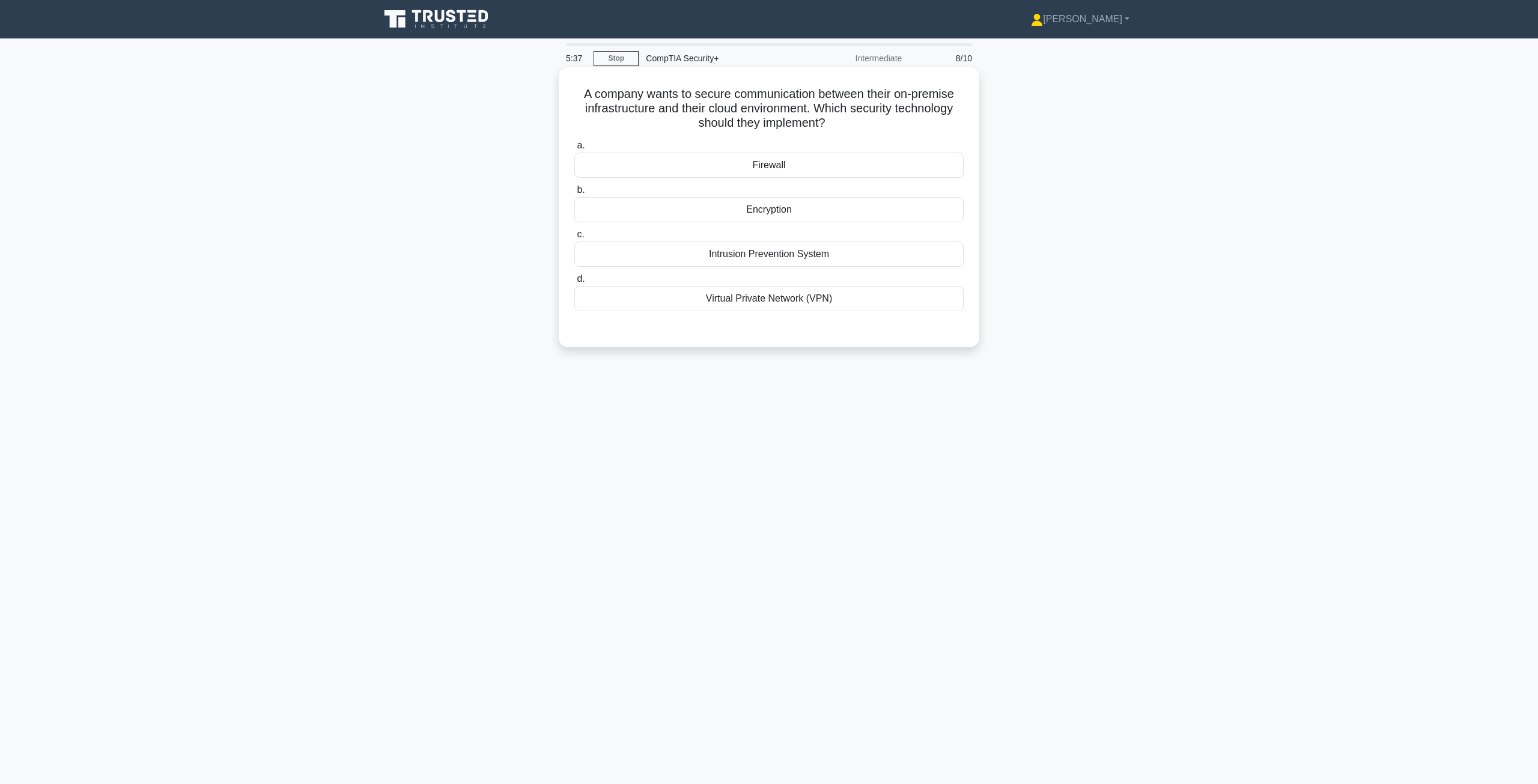
click at [765, 213] on div "Encryption" at bounding box center [769, 210] width 389 height 25
click at [574, 194] on input "b. Encryption" at bounding box center [574, 190] width 0 height 7
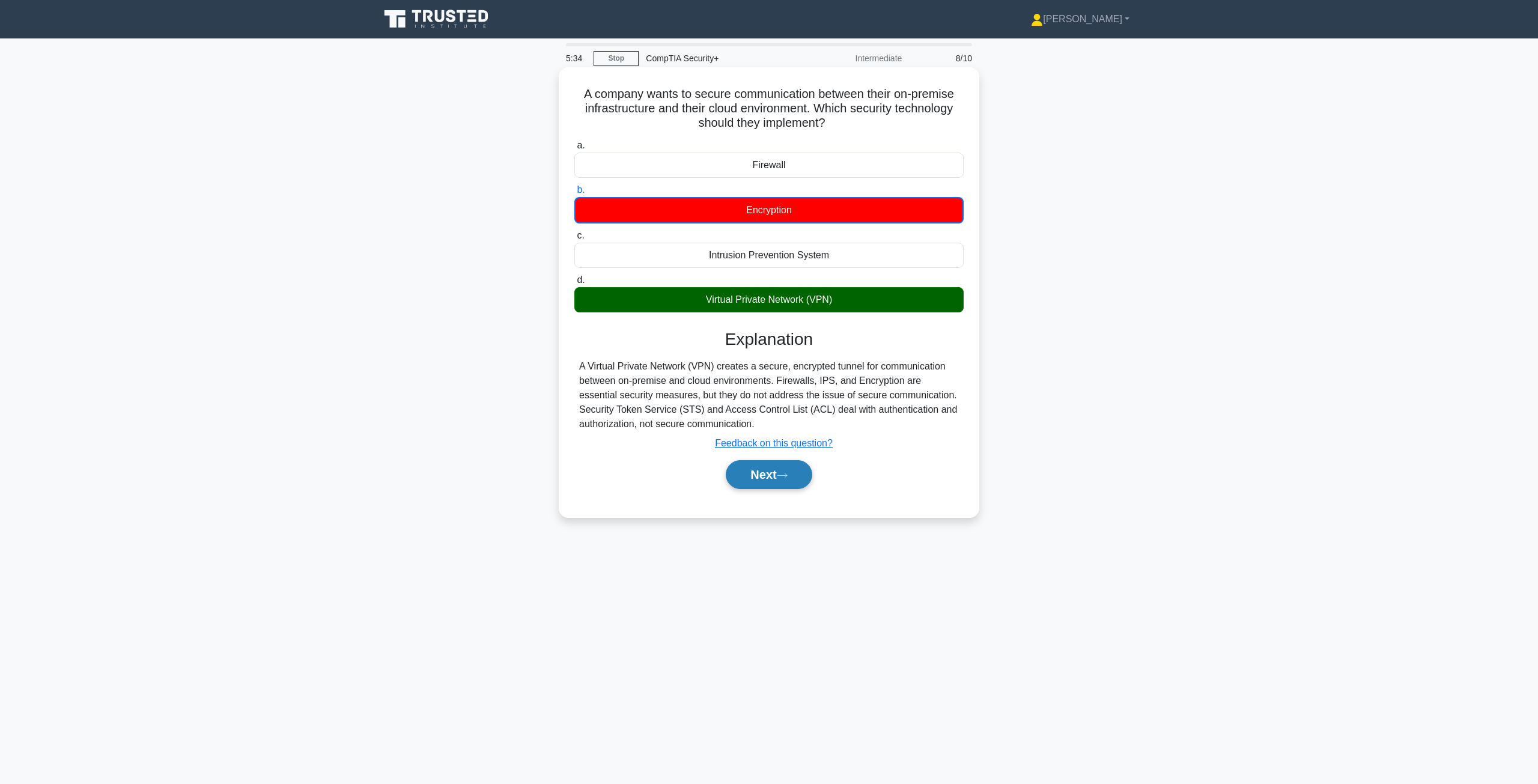
click at [784, 463] on button "Next" at bounding box center [768, 475] width 86 height 29
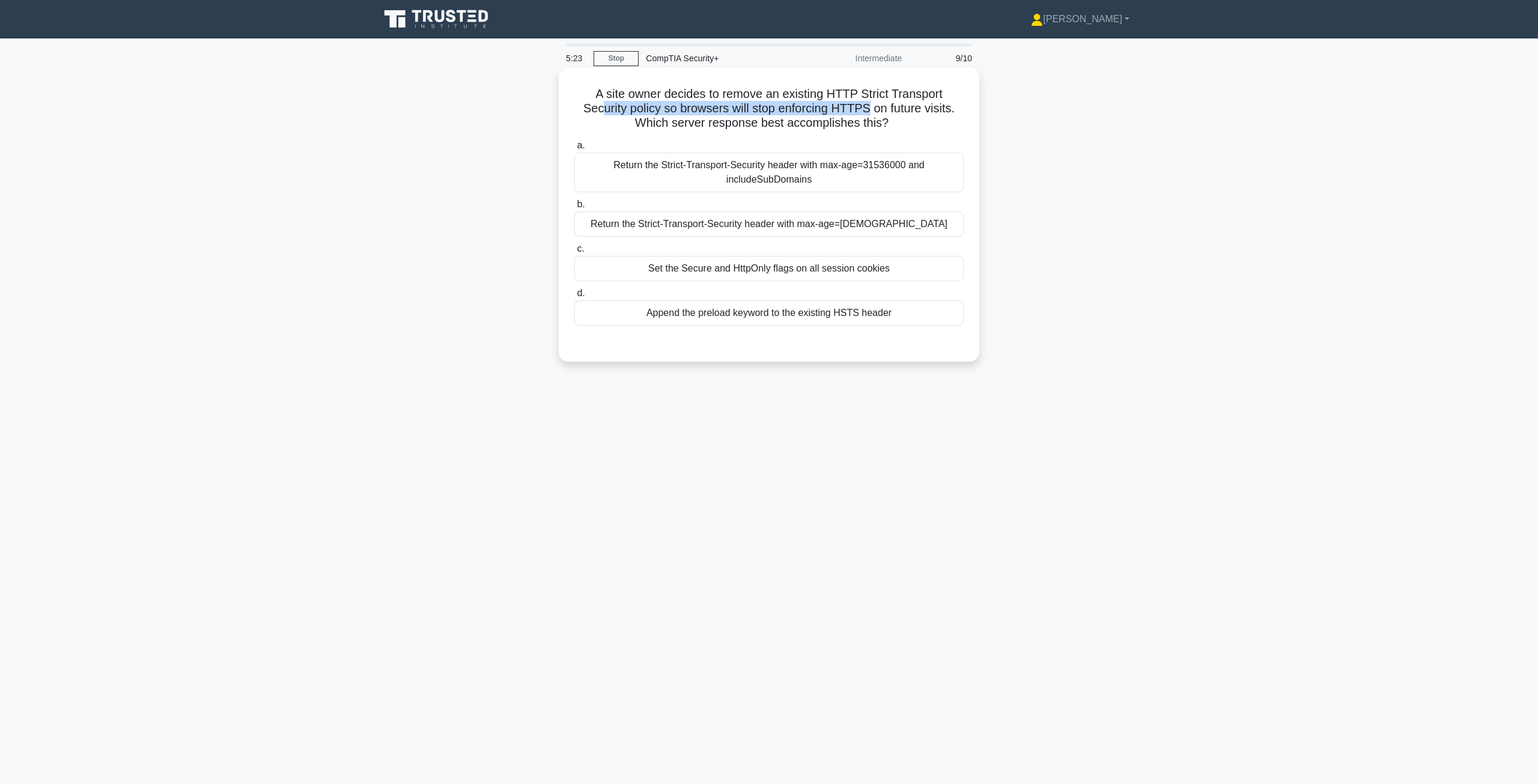
drag, startPoint x: 597, startPoint y: 110, endPoint x: 871, endPoint y: 116, distance: 274.1
click at [871, 116] on h5 "A site owner decides to remove an existing HTTP Strict Transport Security polic…" at bounding box center [769, 109] width 391 height 45
click at [882, 115] on h5 "A site owner decides to remove an existing HTTP Strict Transport Security polic…" at bounding box center [769, 109] width 391 height 45
click at [728, 269] on div "Set the Secure and HttpOnly flags on all session cookies" at bounding box center [769, 269] width 389 height 25
click at [574, 253] on input "c. Set the Secure and HttpOnly flags on all session cookies" at bounding box center [574, 248] width 0 height 7
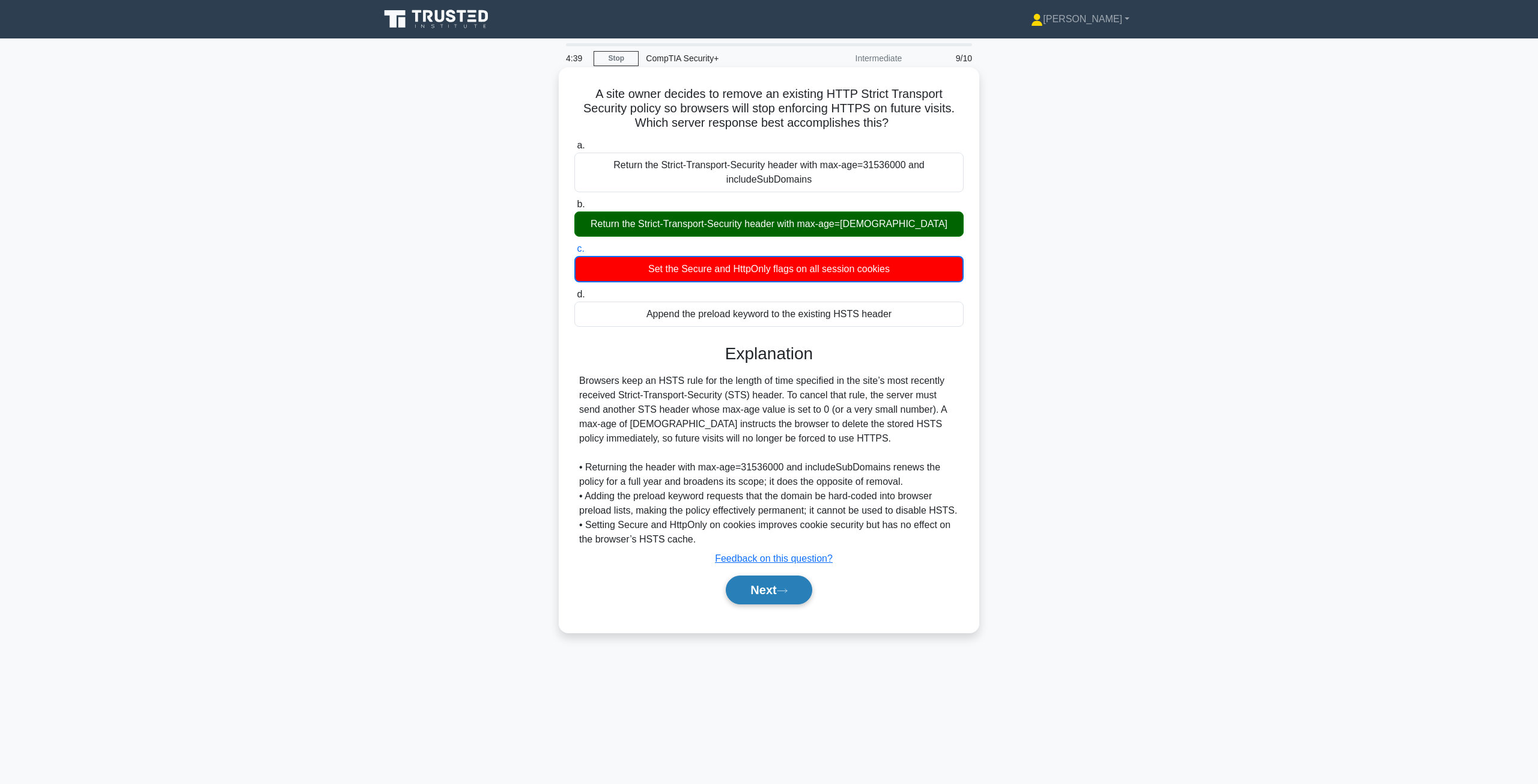
click at [784, 582] on button "Next" at bounding box center [768, 590] width 86 height 29
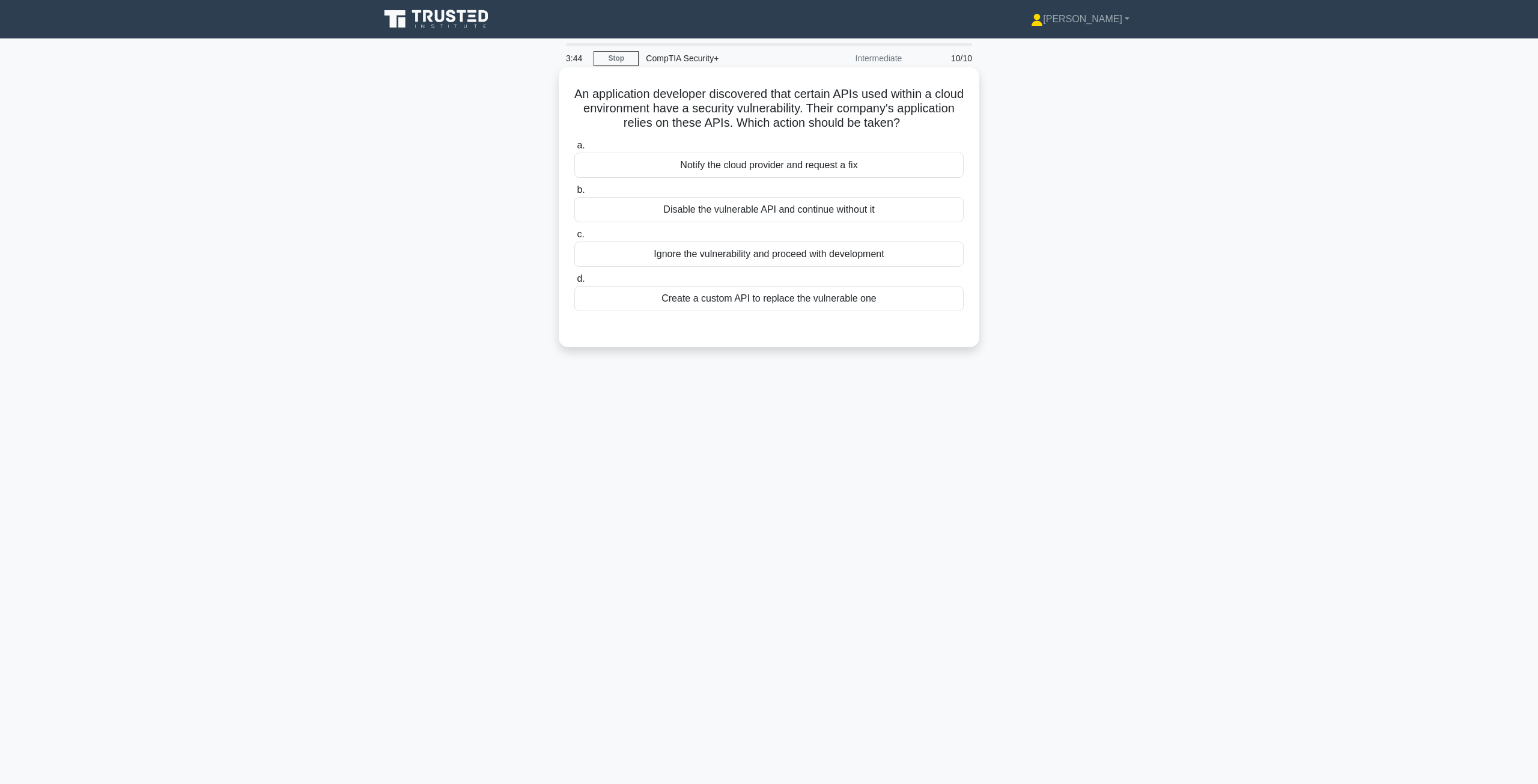
click at [745, 170] on div "Notify the cloud provider and request a fix" at bounding box center [769, 165] width 389 height 25
click at [574, 150] on input "a. Notify the cloud provider and request a fix" at bounding box center [574, 146] width 0 height 7
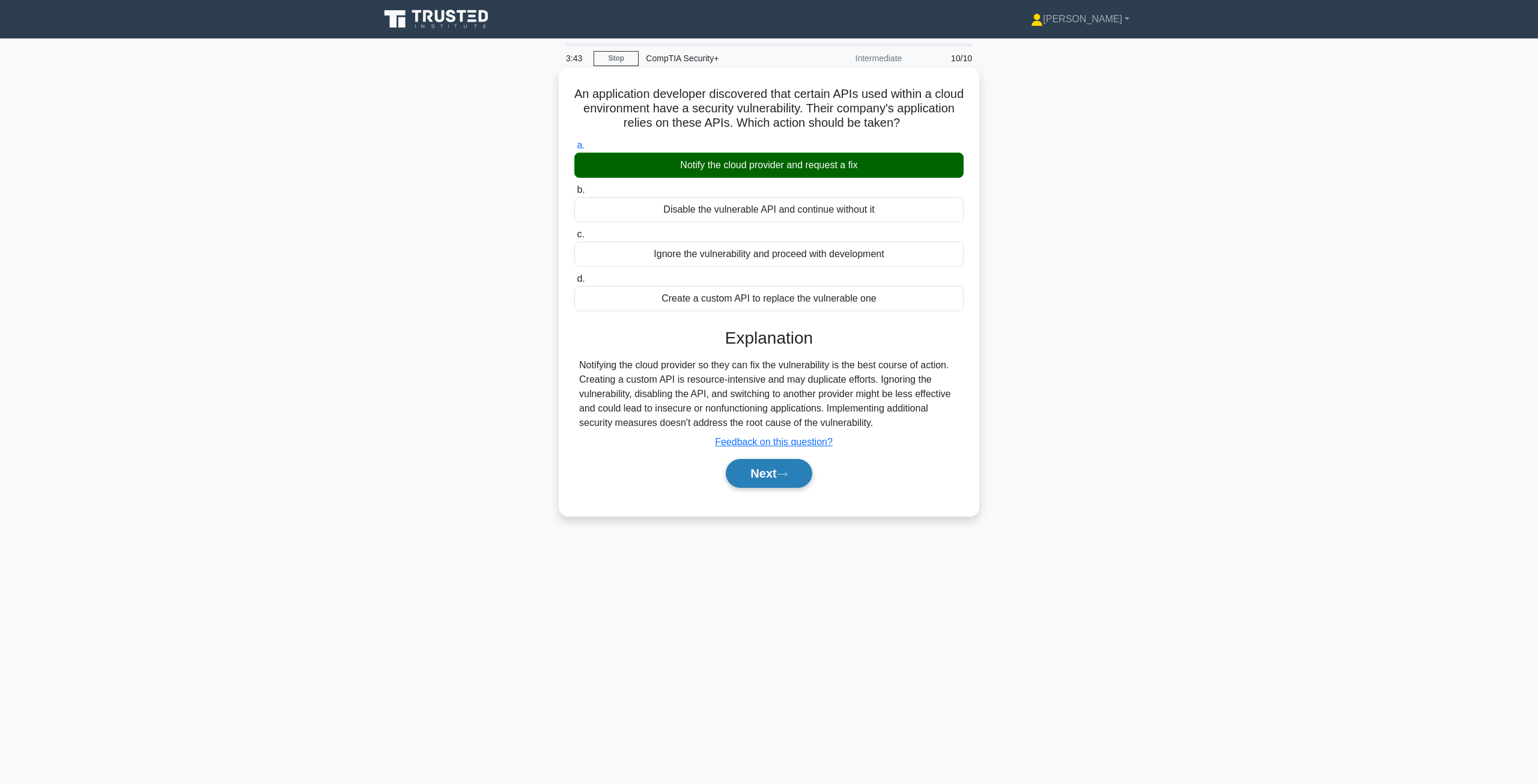
click at [762, 479] on button "Next" at bounding box center [768, 473] width 86 height 29
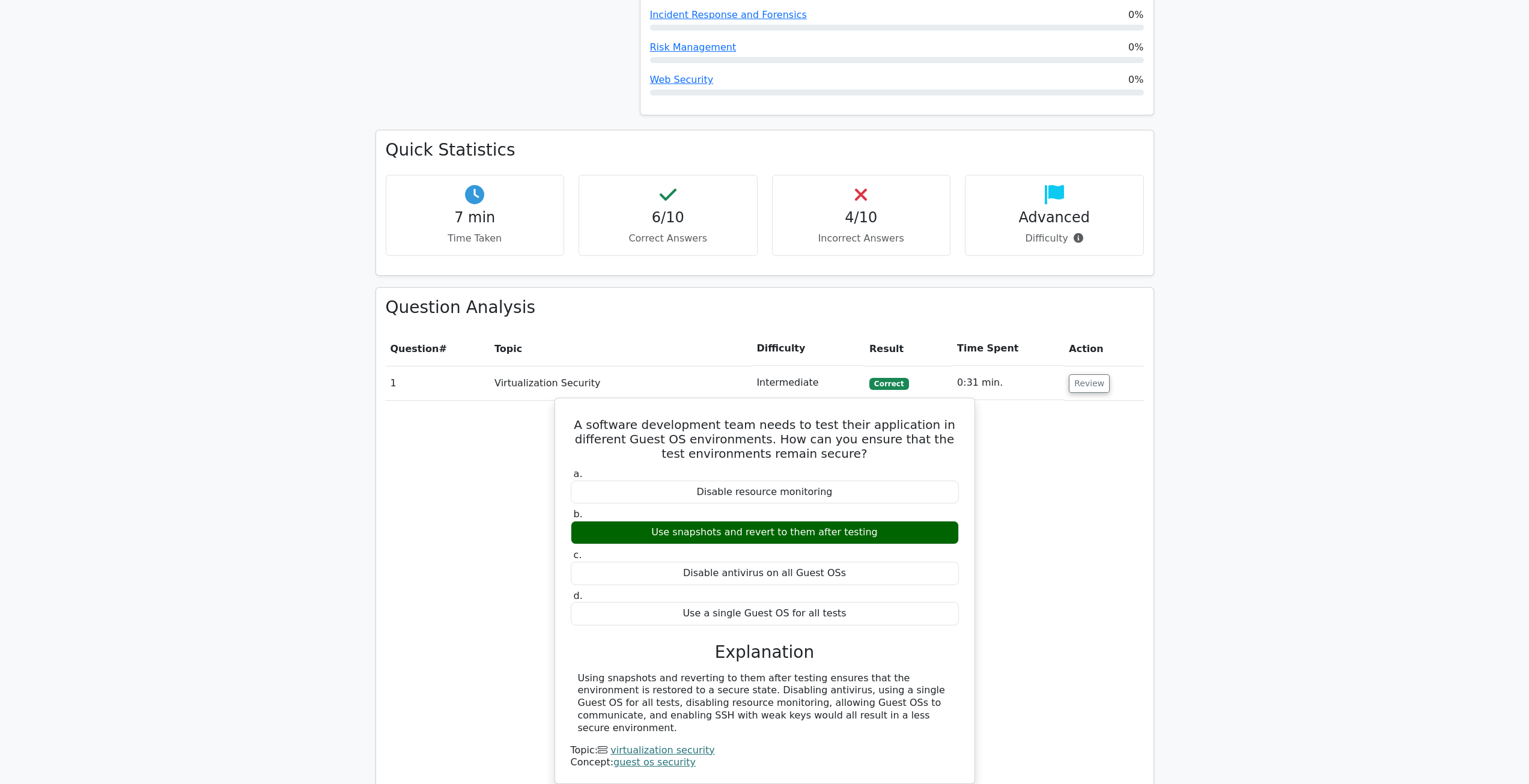
scroll to position [481, 0]
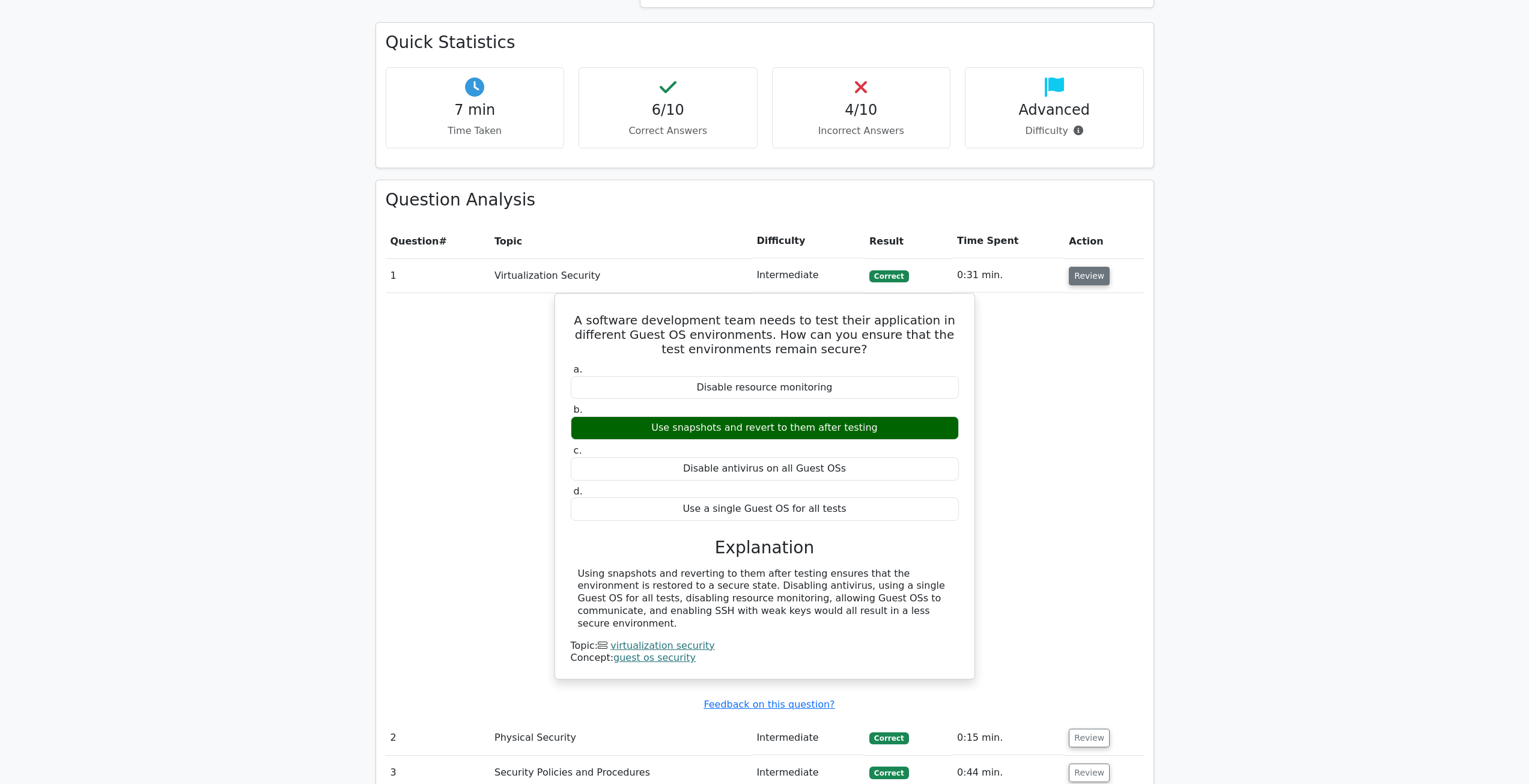
click at [1082, 277] on button "Review" at bounding box center [1089, 276] width 41 height 19
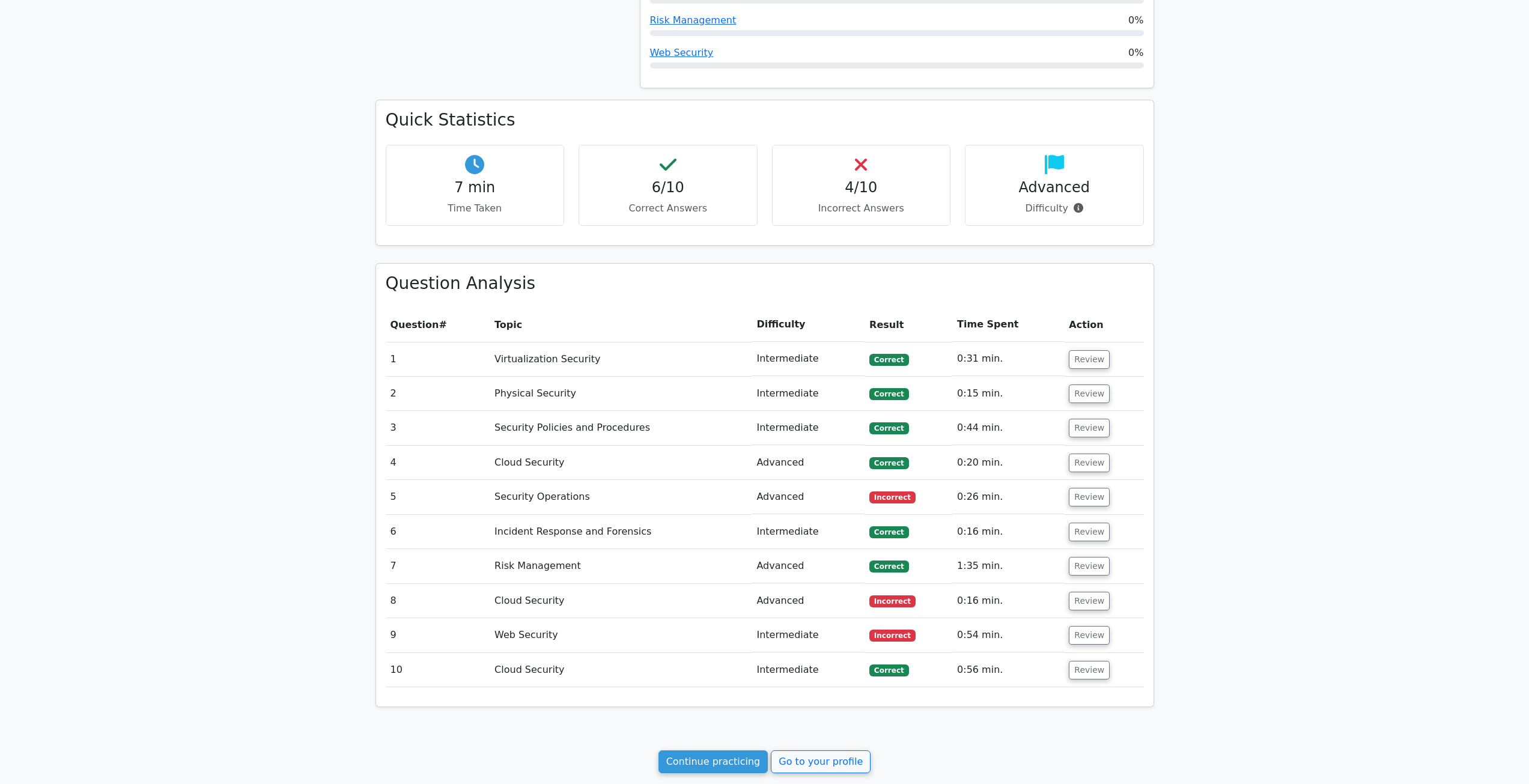
scroll to position [420, 0]
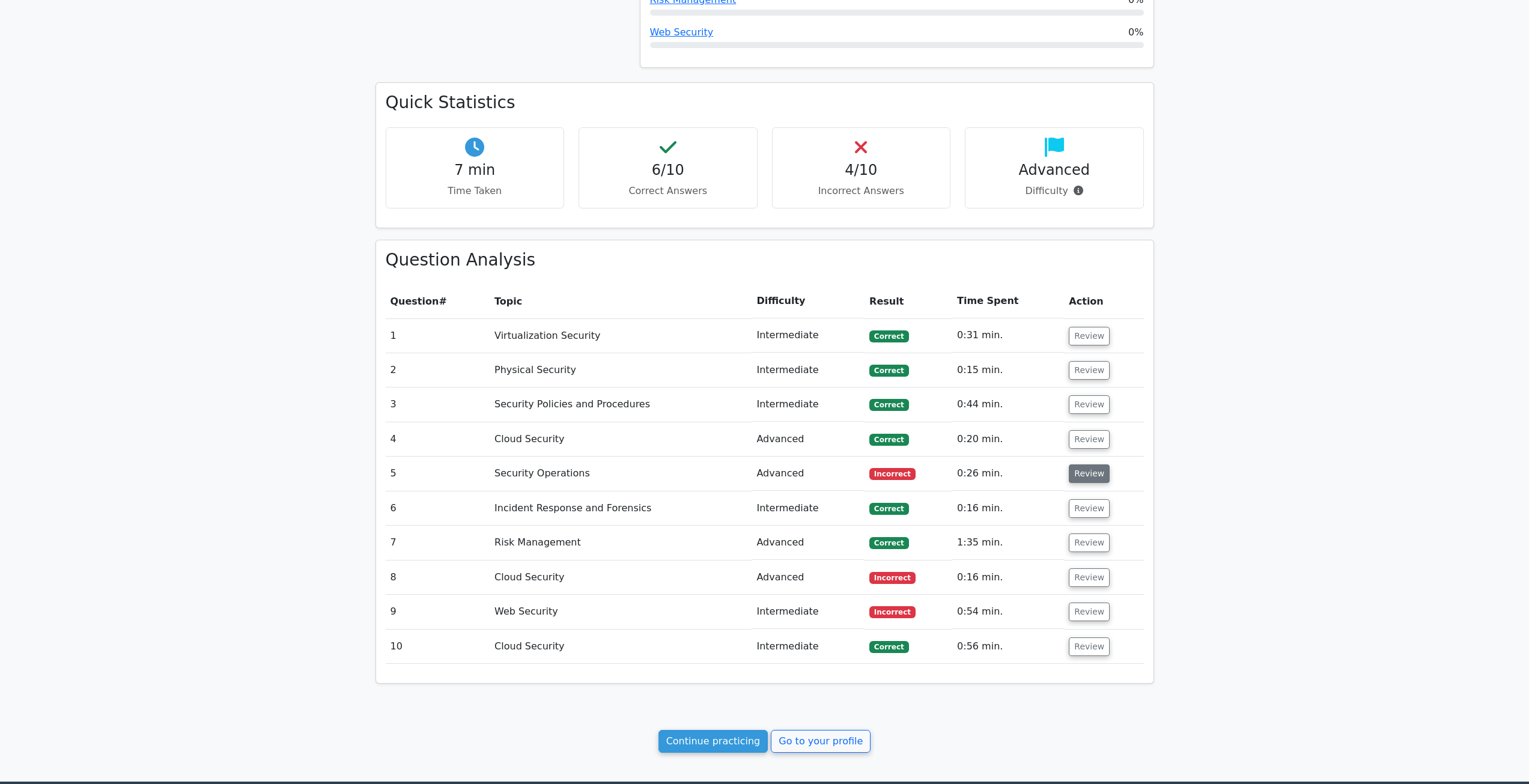
click at [1073, 477] on button "Review" at bounding box center [1089, 473] width 41 height 19
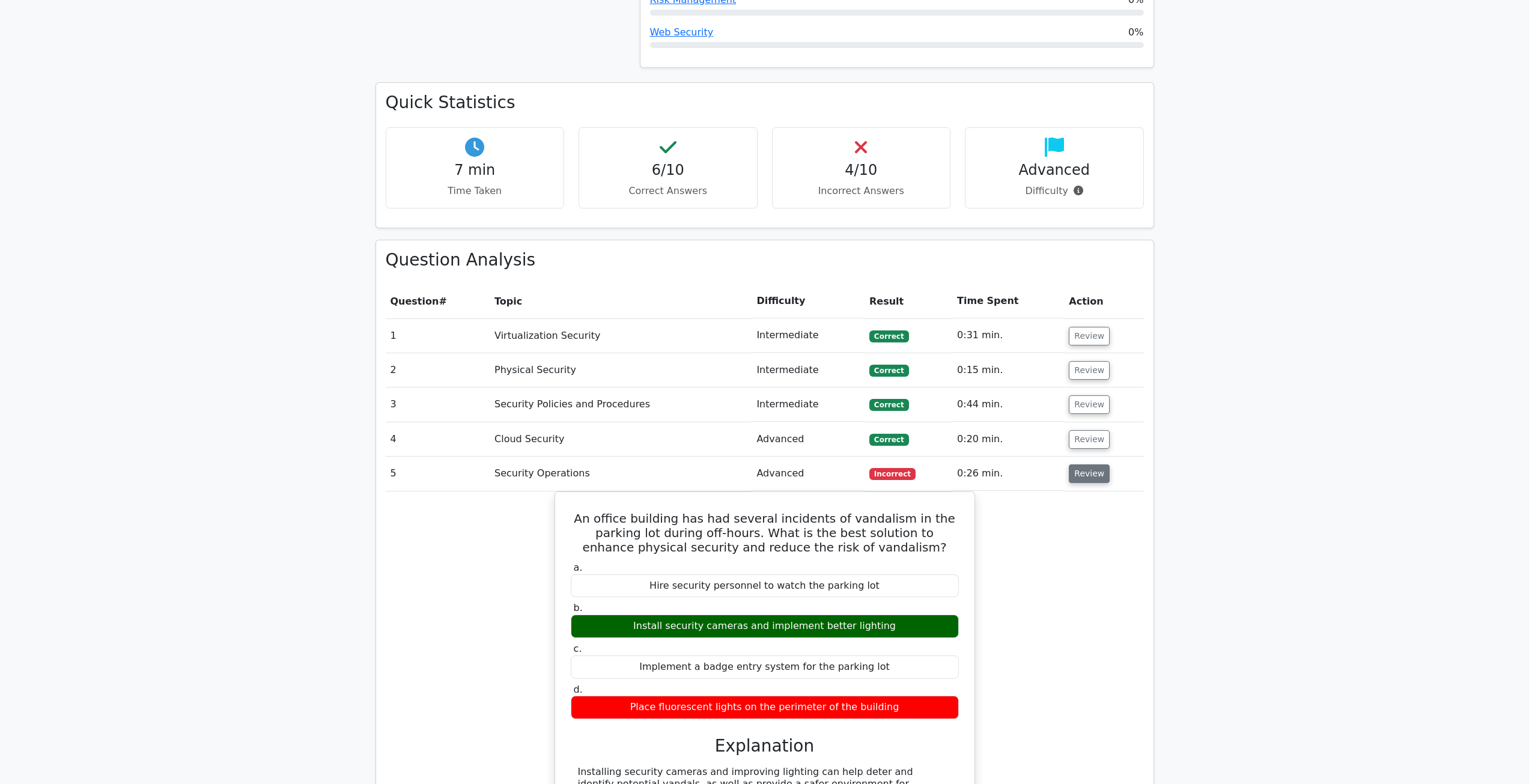
click at [1073, 477] on button "Review" at bounding box center [1089, 473] width 41 height 19
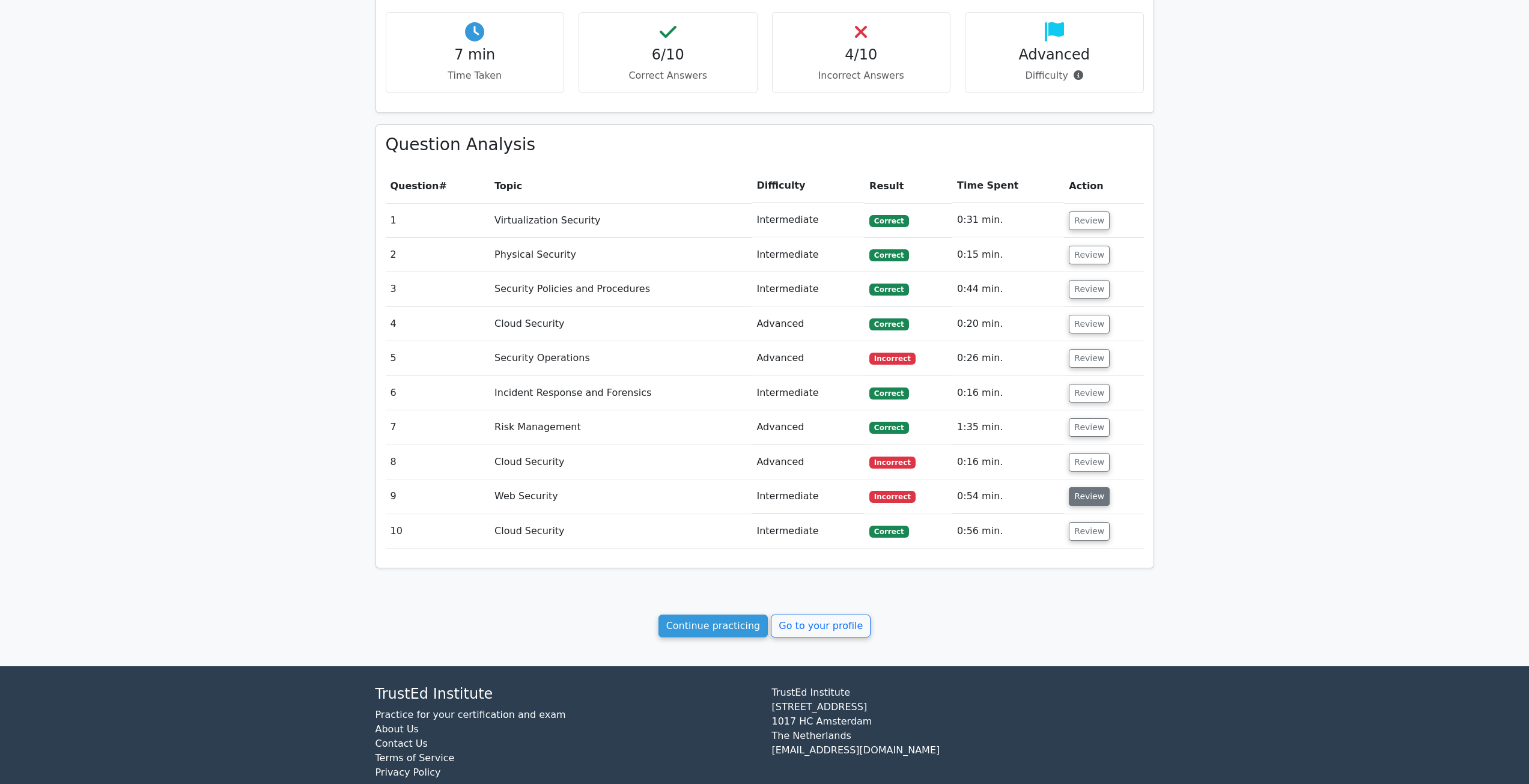
scroll to position [541, 0]
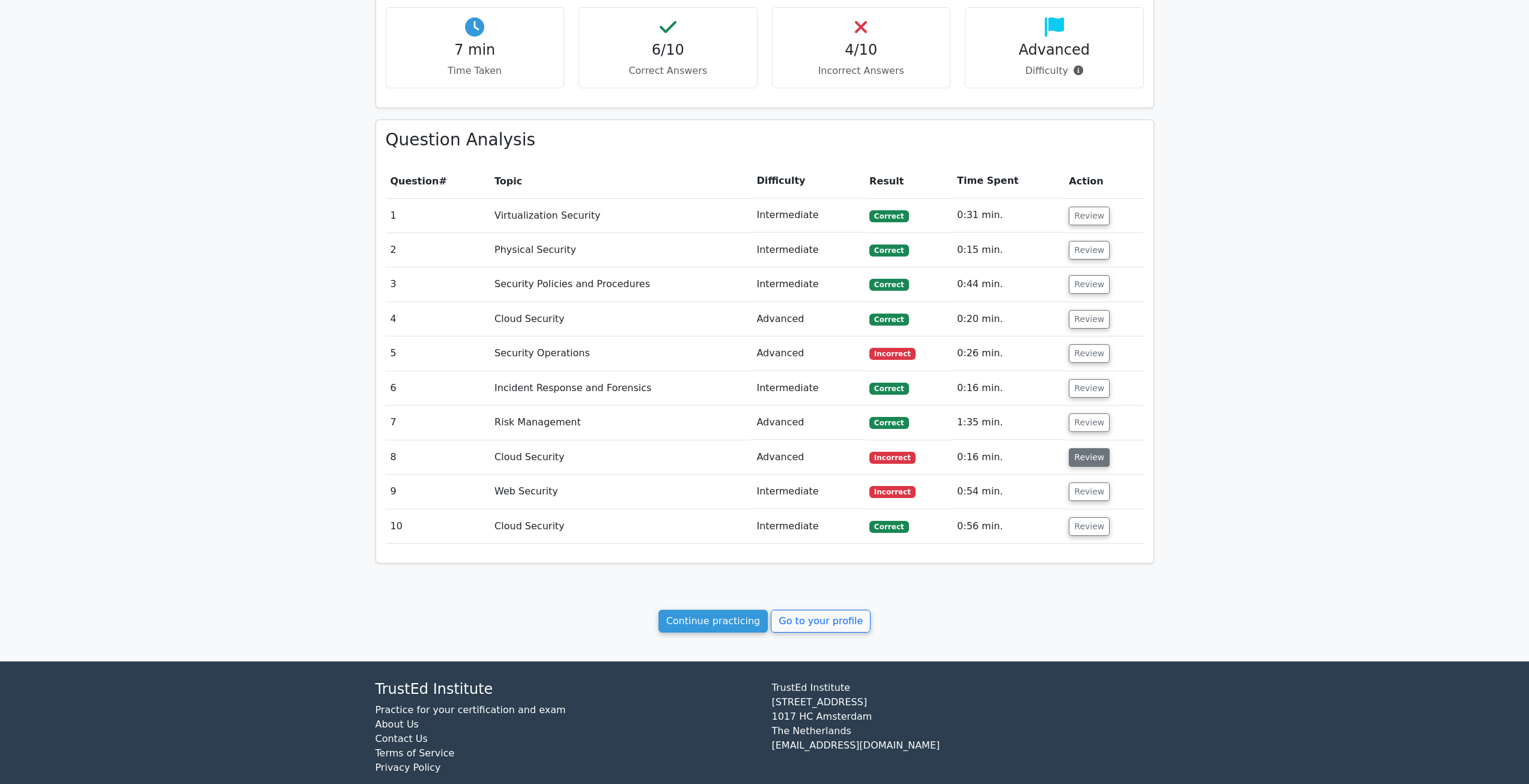
click at [1080, 465] on button "Review" at bounding box center [1089, 457] width 41 height 19
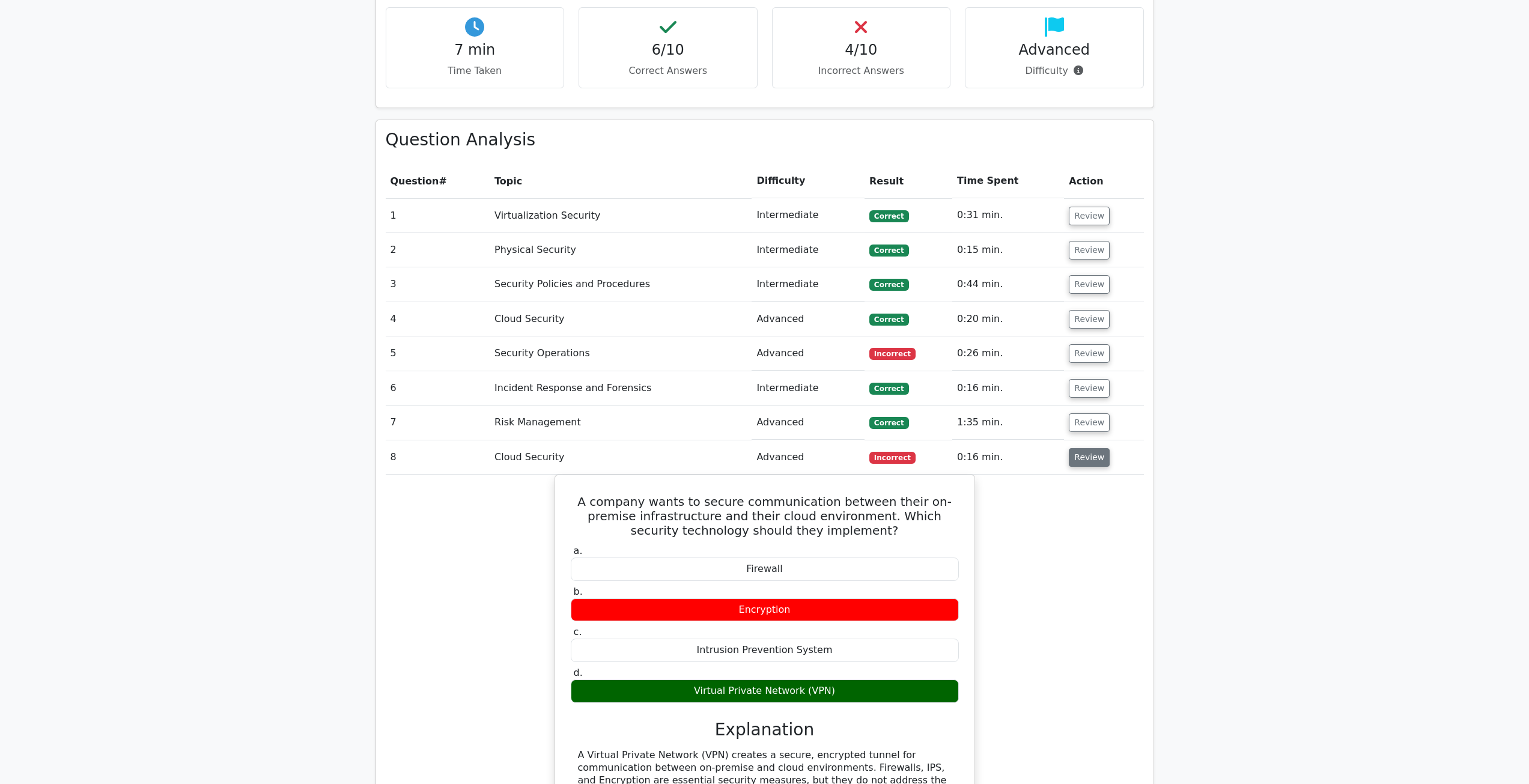
click at [1080, 465] on button "Review" at bounding box center [1089, 457] width 41 height 19
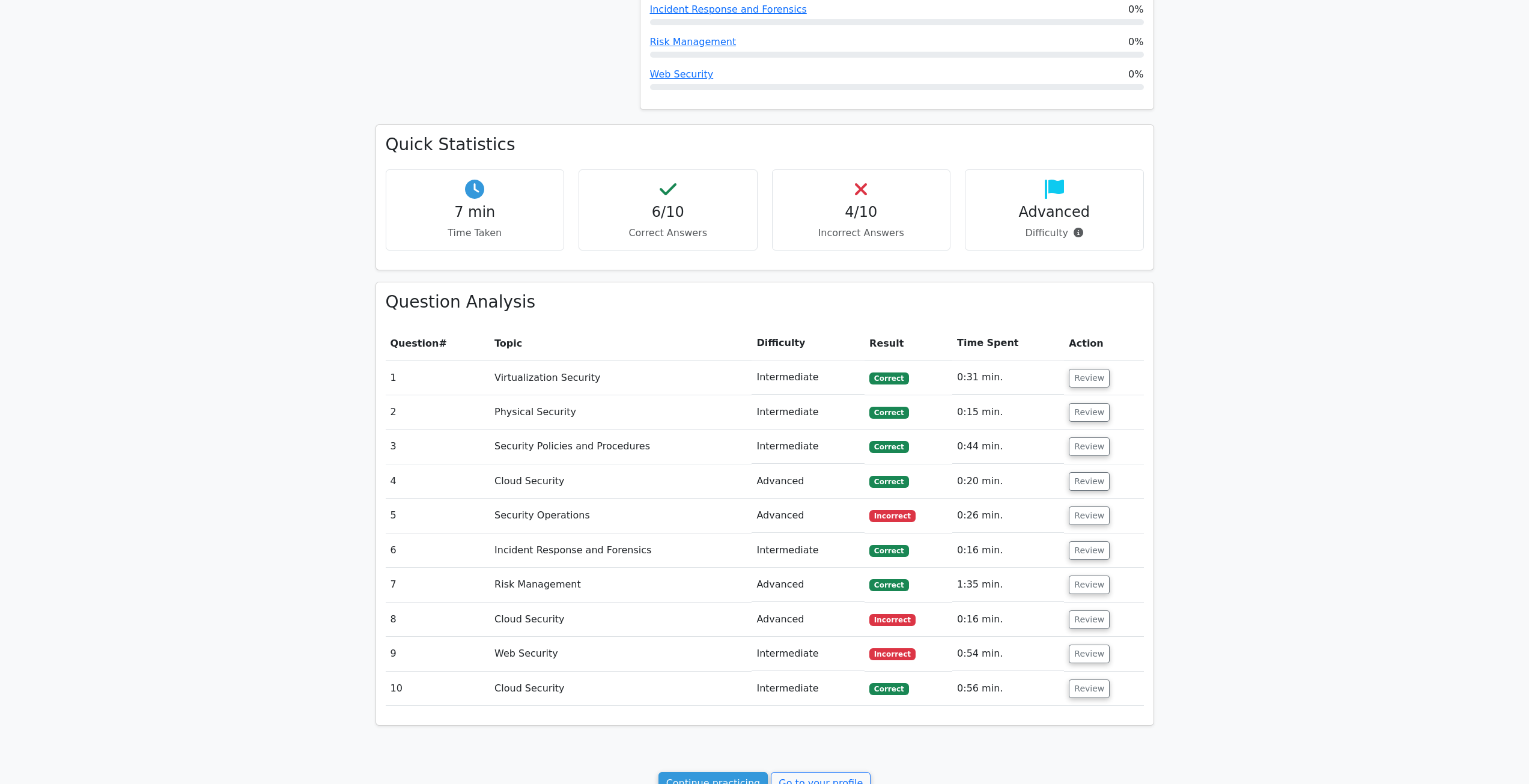
scroll to position [420, 0]
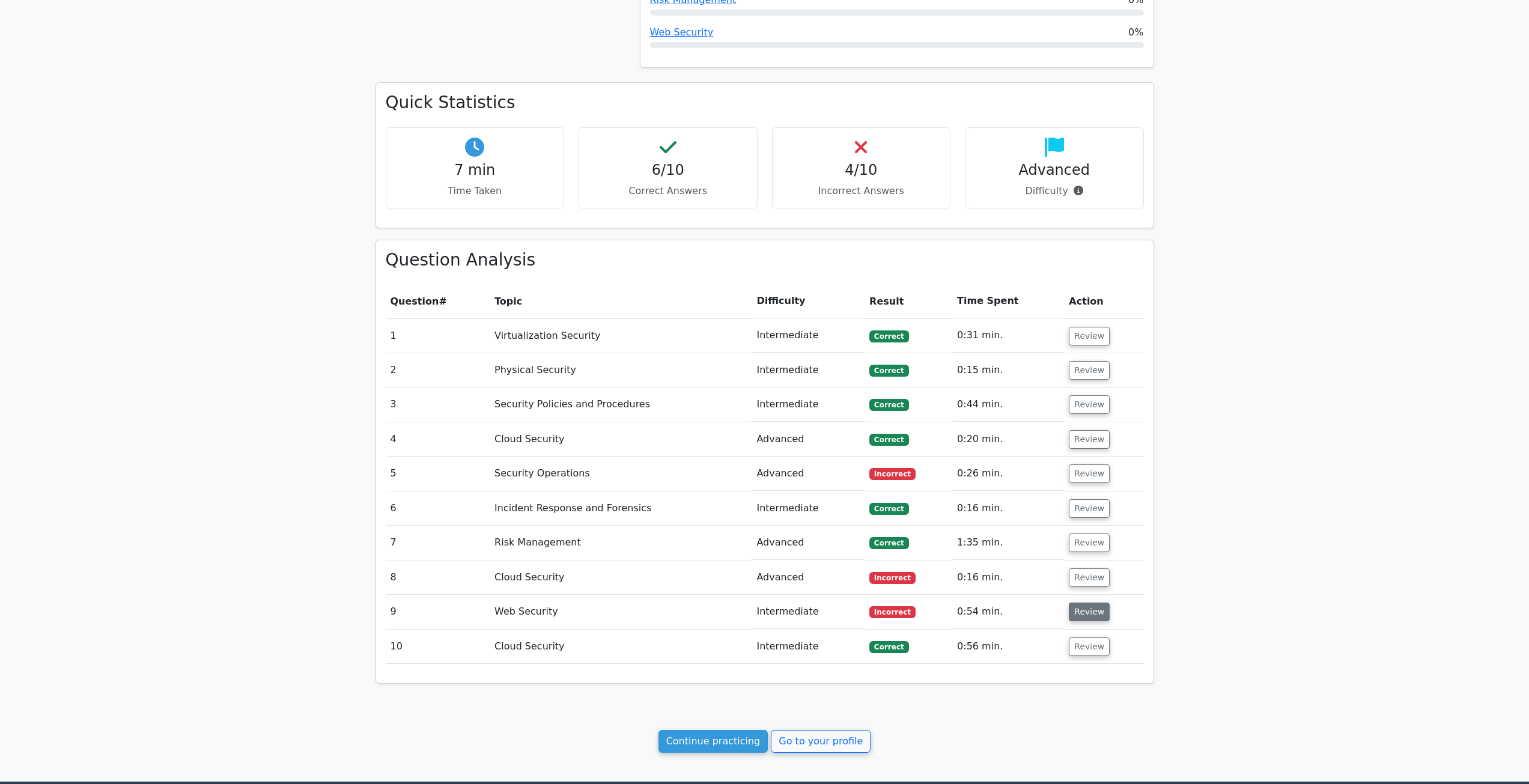
click at [1084, 610] on button "Review" at bounding box center [1089, 611] width 41 height 19
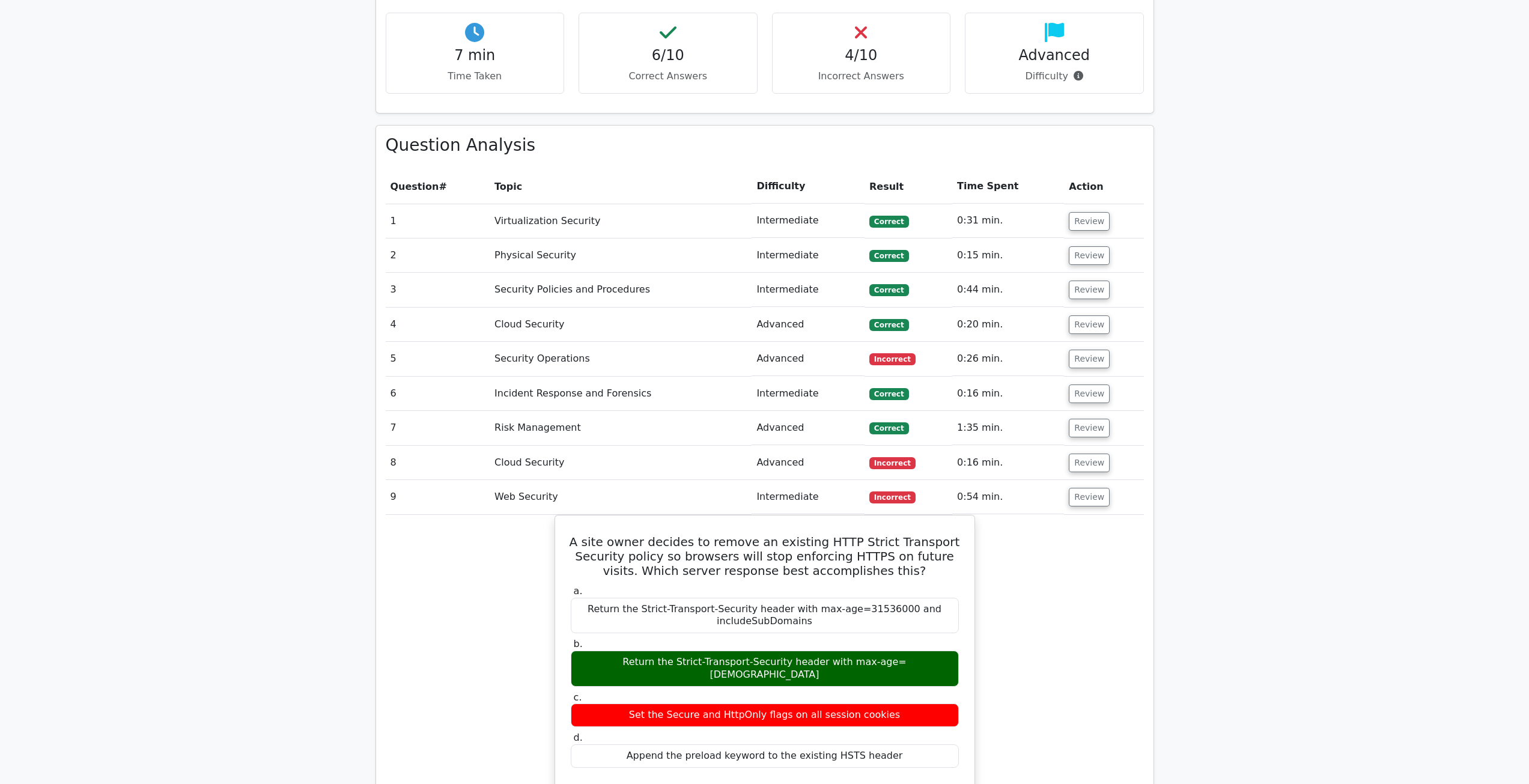
scroll to position [541, 0]
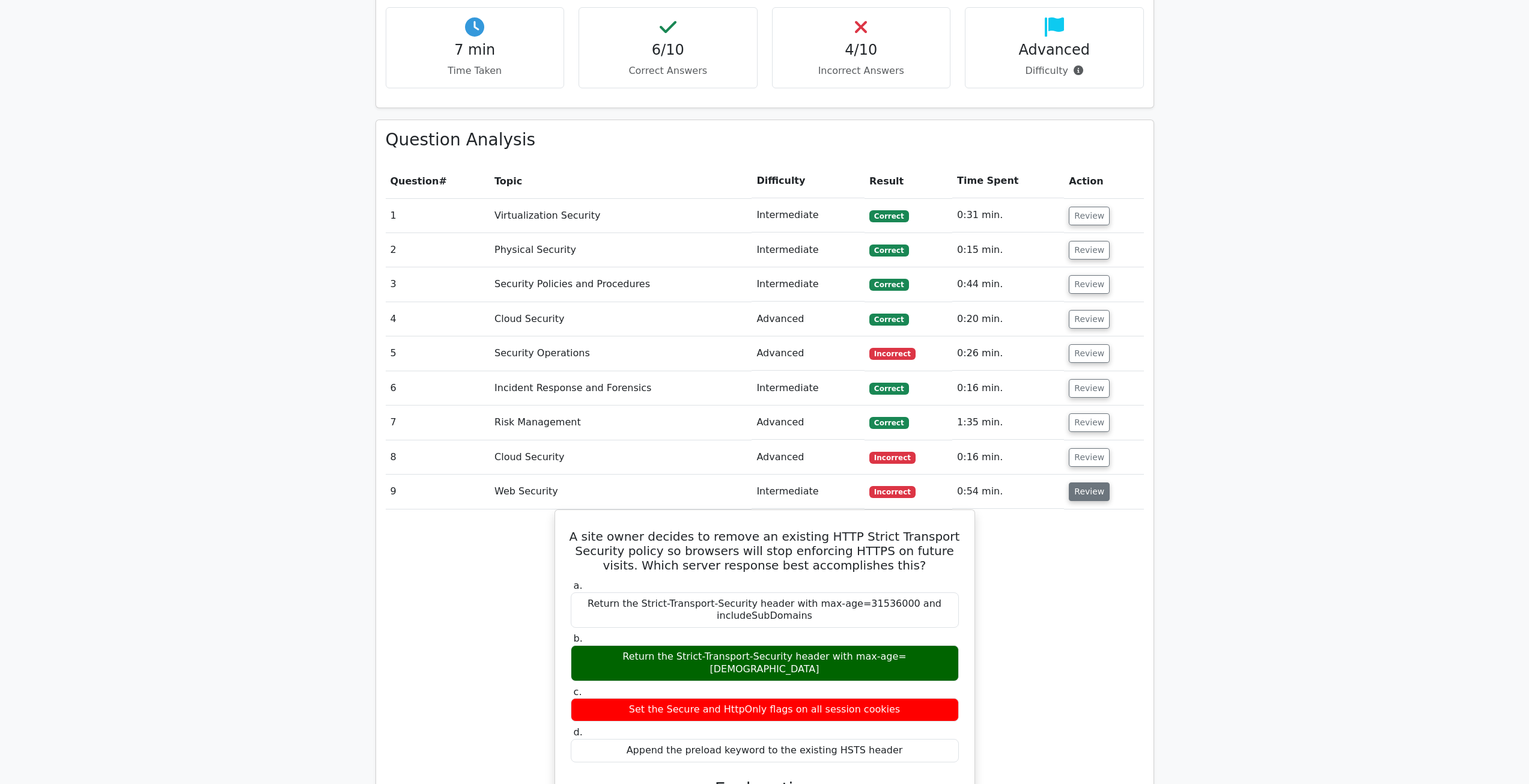
click at [1095, 496] on button "Review" at bounding box center [1089, 491] width 41 height 19
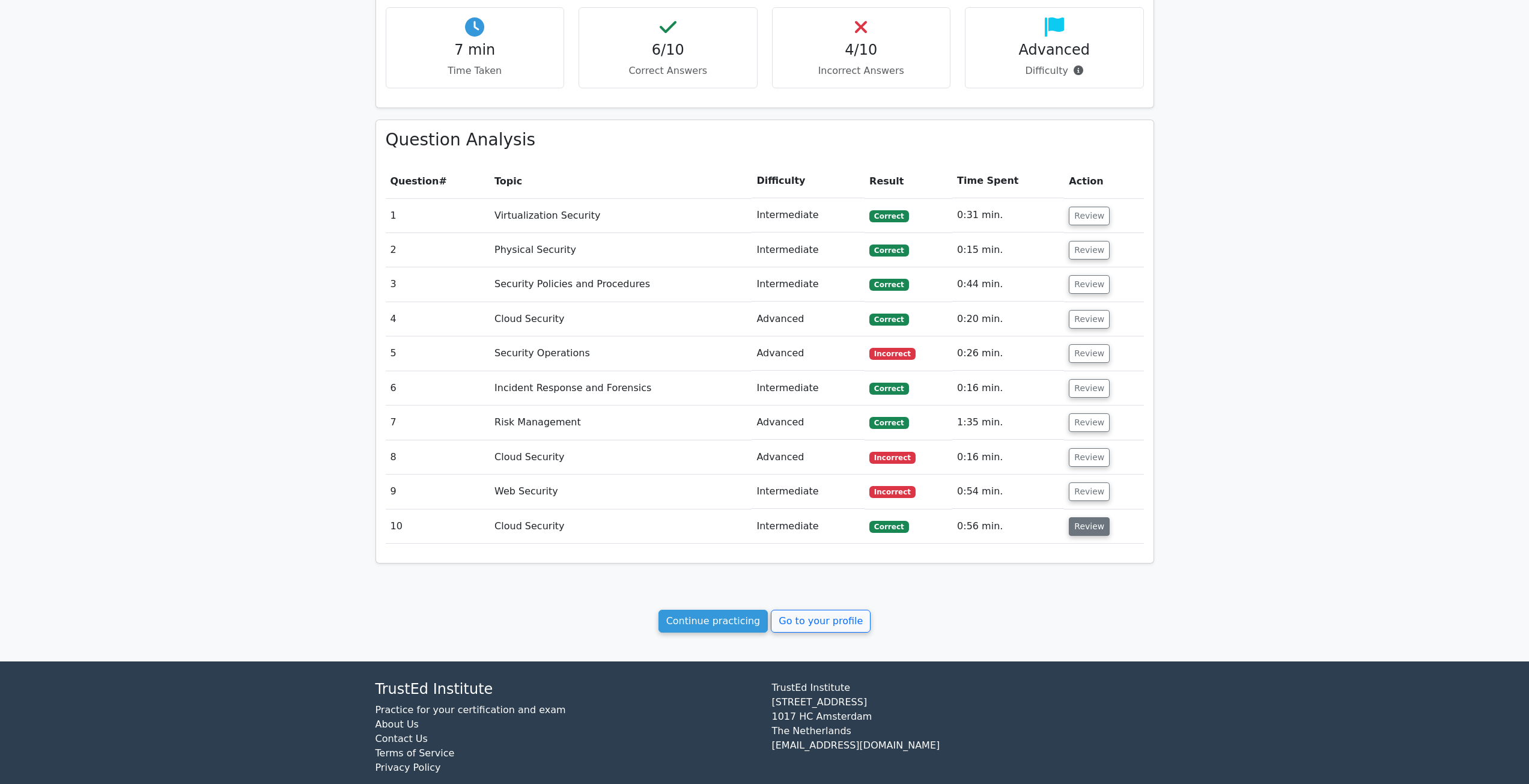
click at [1071, 531] on button "Review" at bounding box center [1089, 526] width 41 height 19
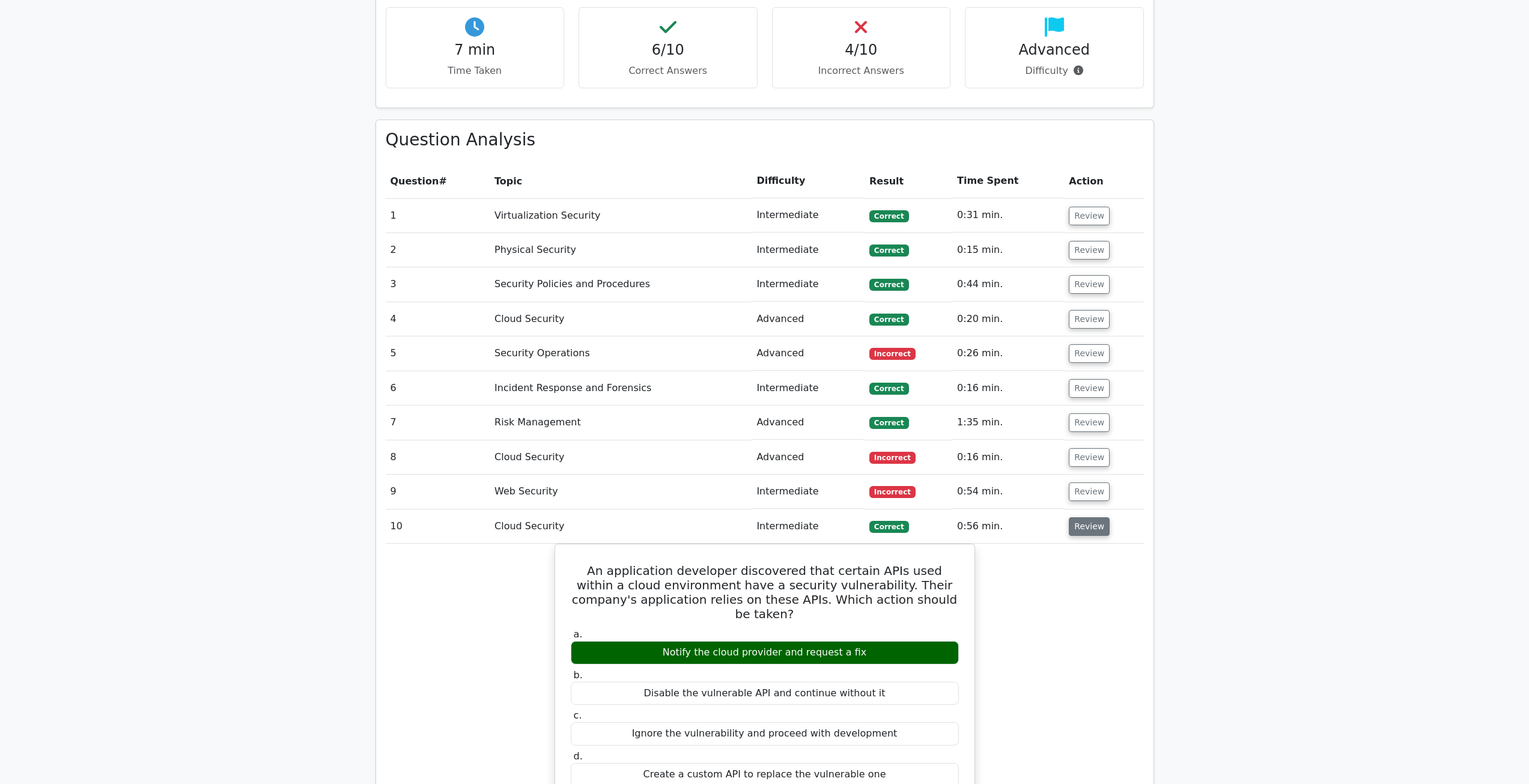
click at [1071, 531] on button "Review" at bounding box center [1089, 526] width 41 height 19
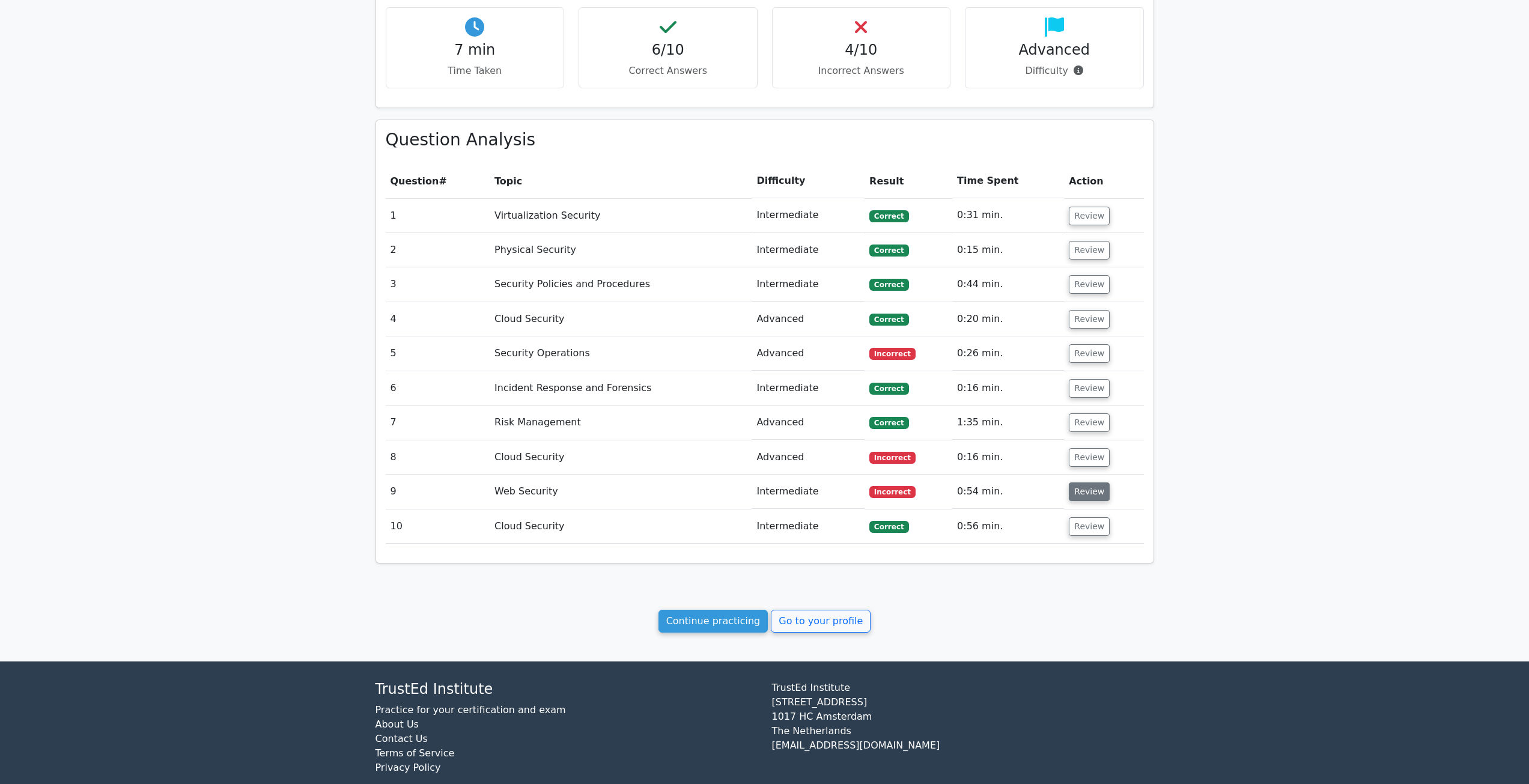
click at [1078, 489] on button "Review" at bounding box center [1089, 491] width 41 height 19
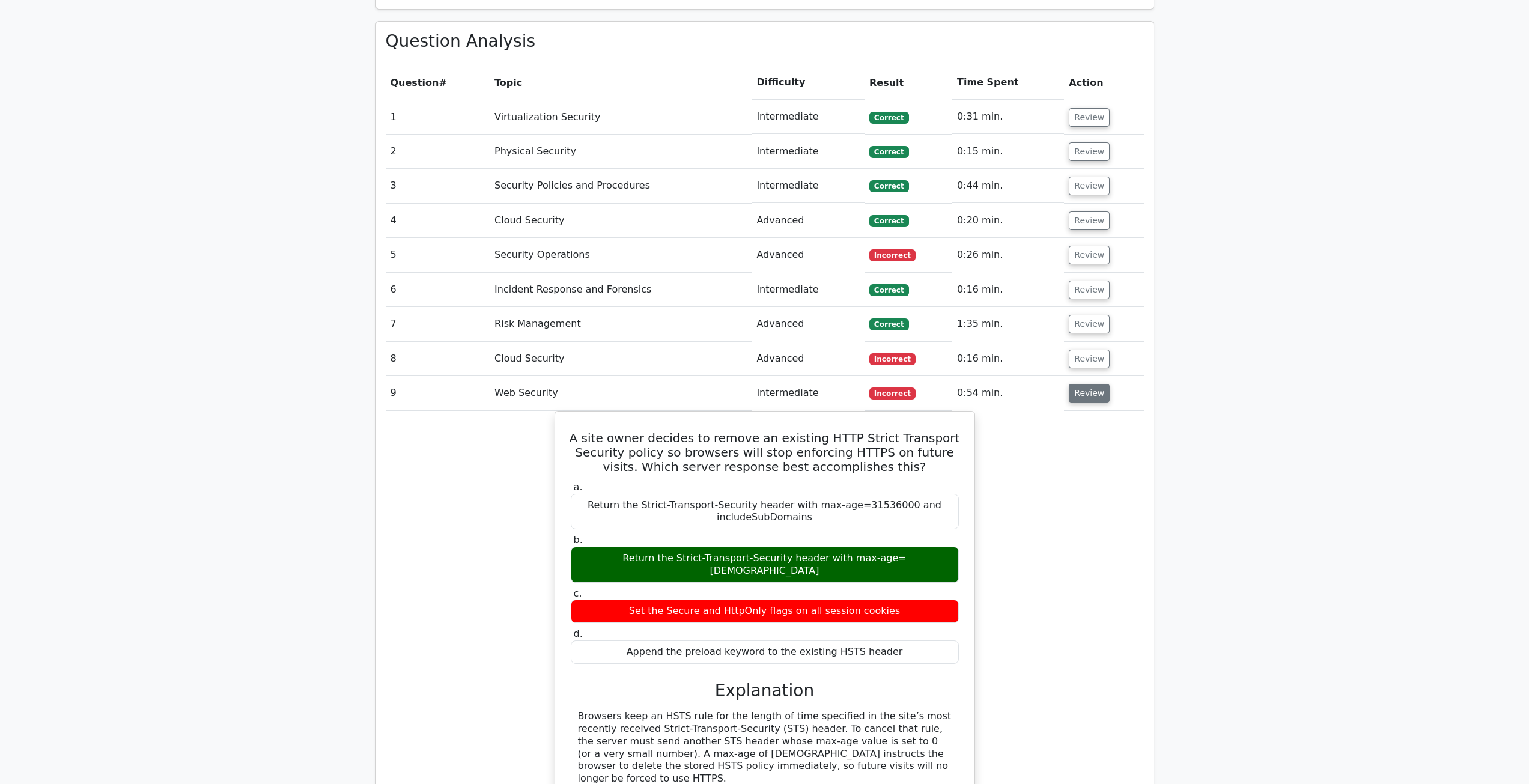
scroll to position [661, 0]
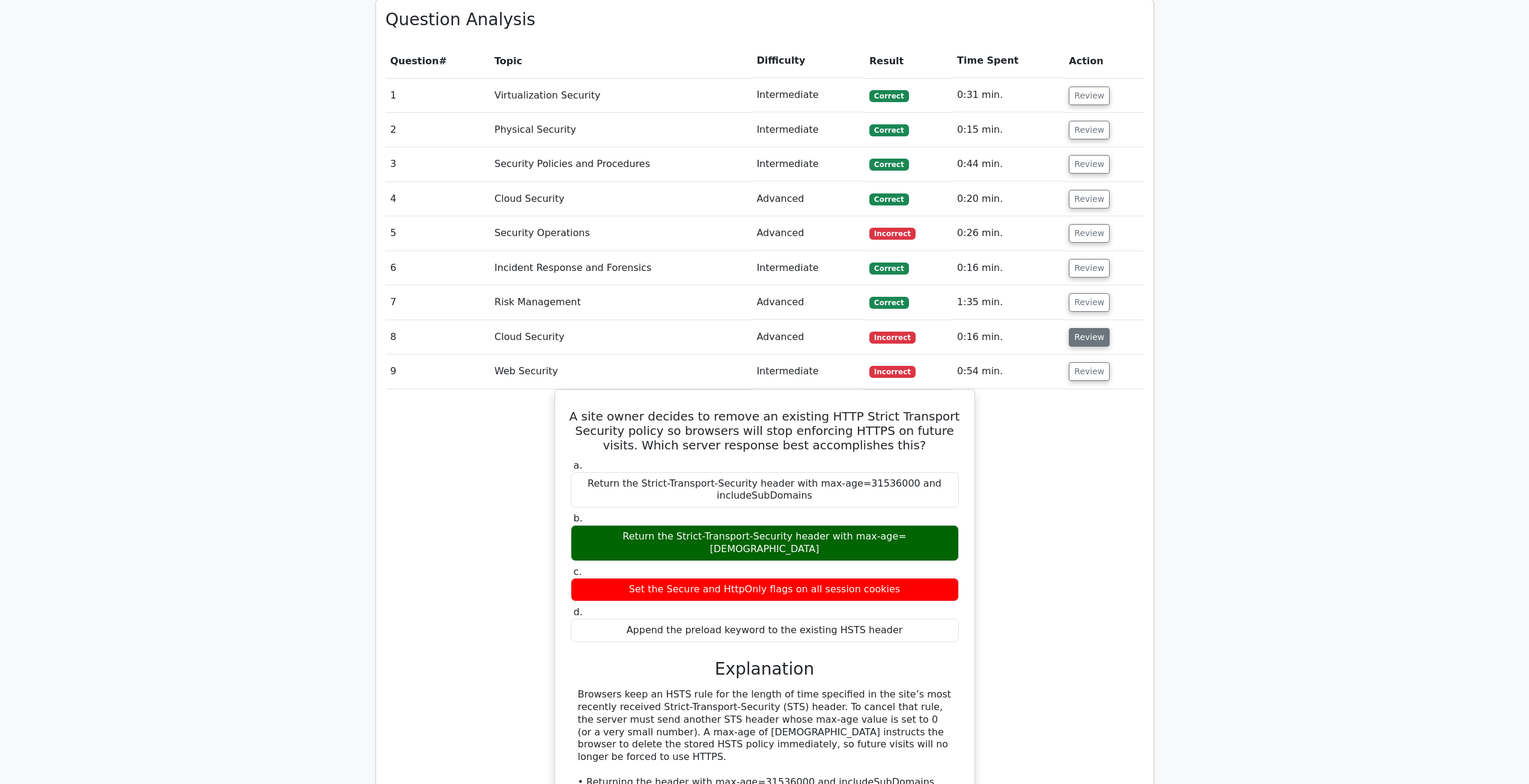
click at [1089, 336] on button "Review" at bounding box center [1089, 337] width 41 height 19
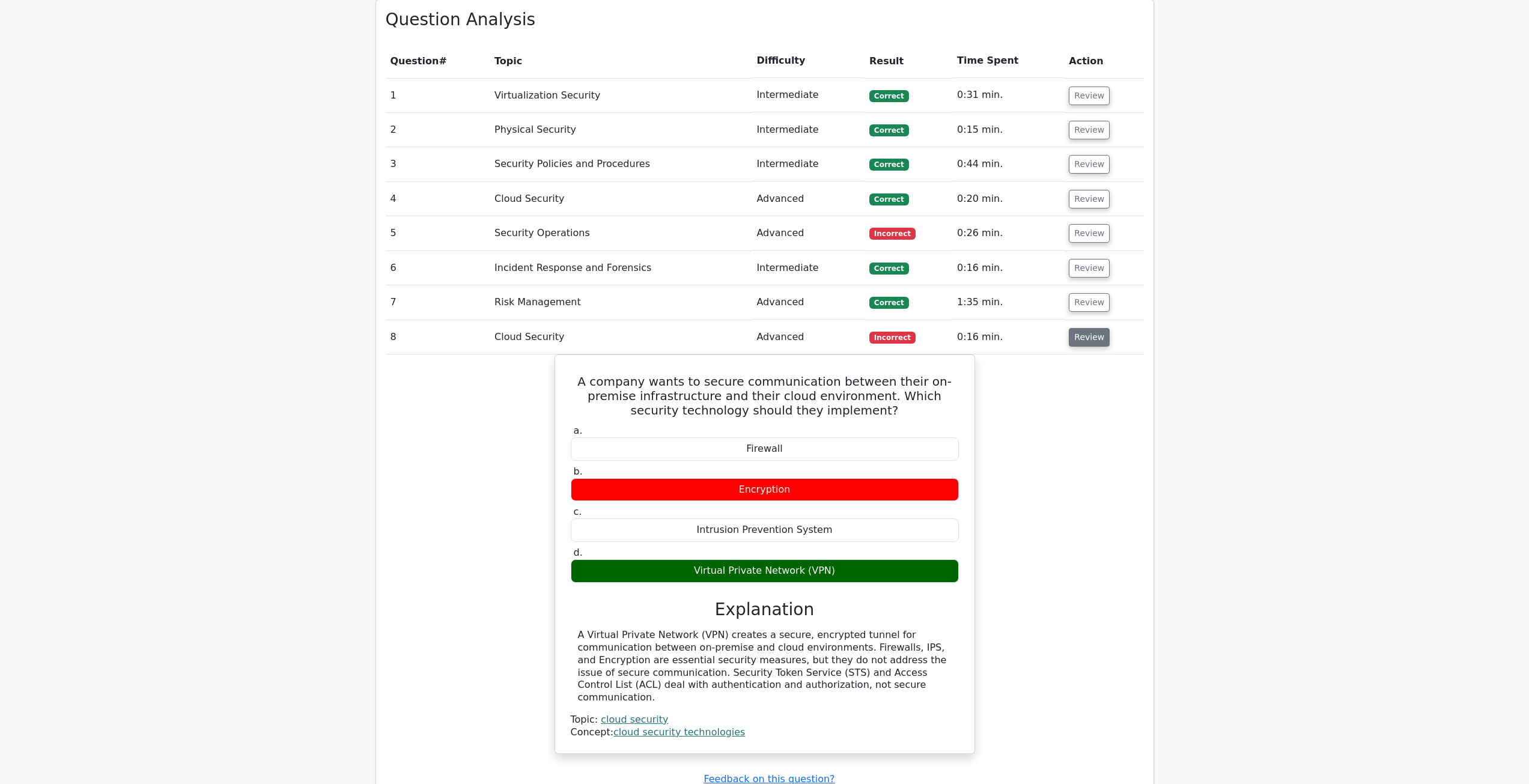
click at [1088, 338] on button "Review" at bounding box center [1089, 337] width 41 height 19
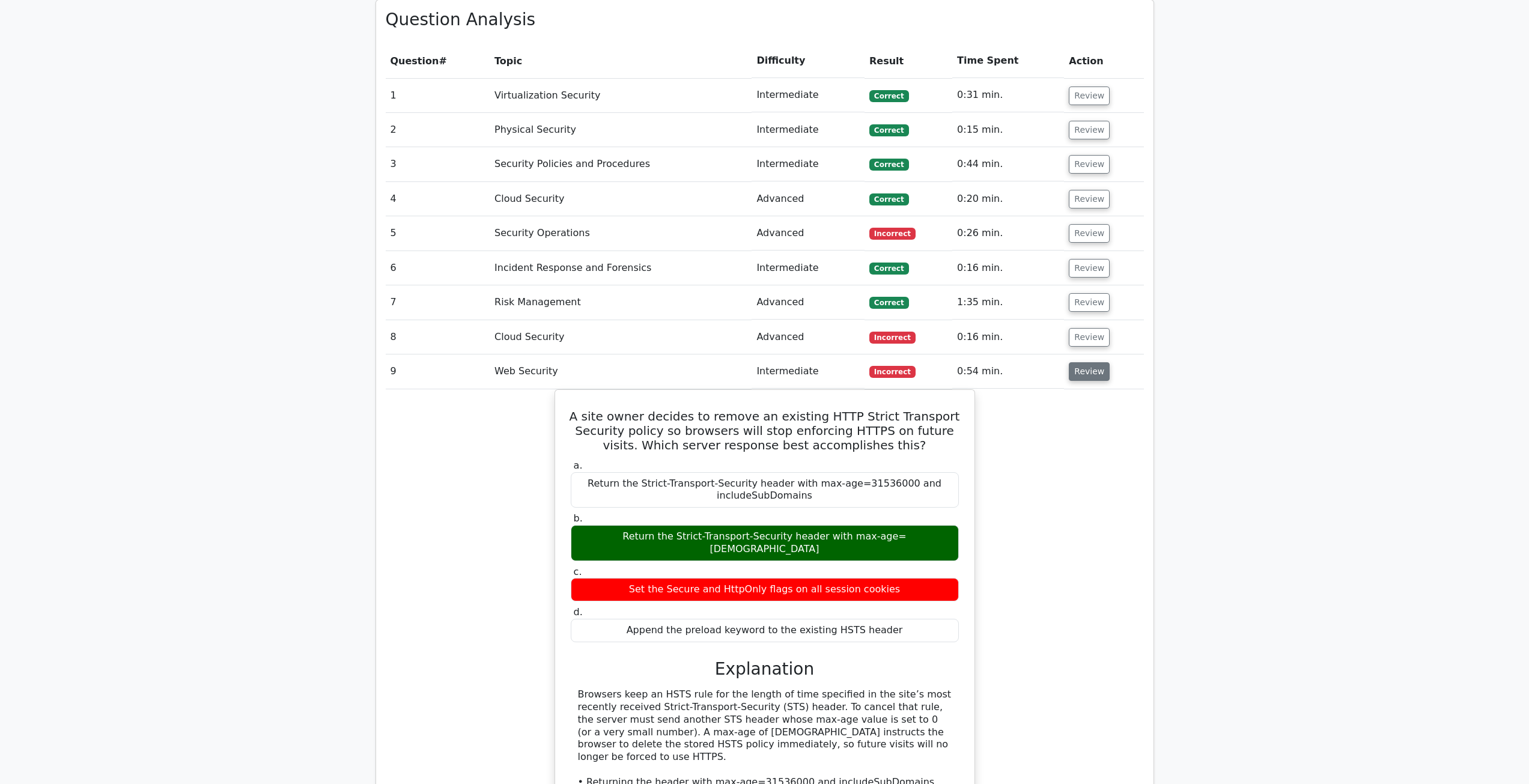
click at [1084, 370] on button "Review" at bounding box center [1089, 371] width 41 height 19
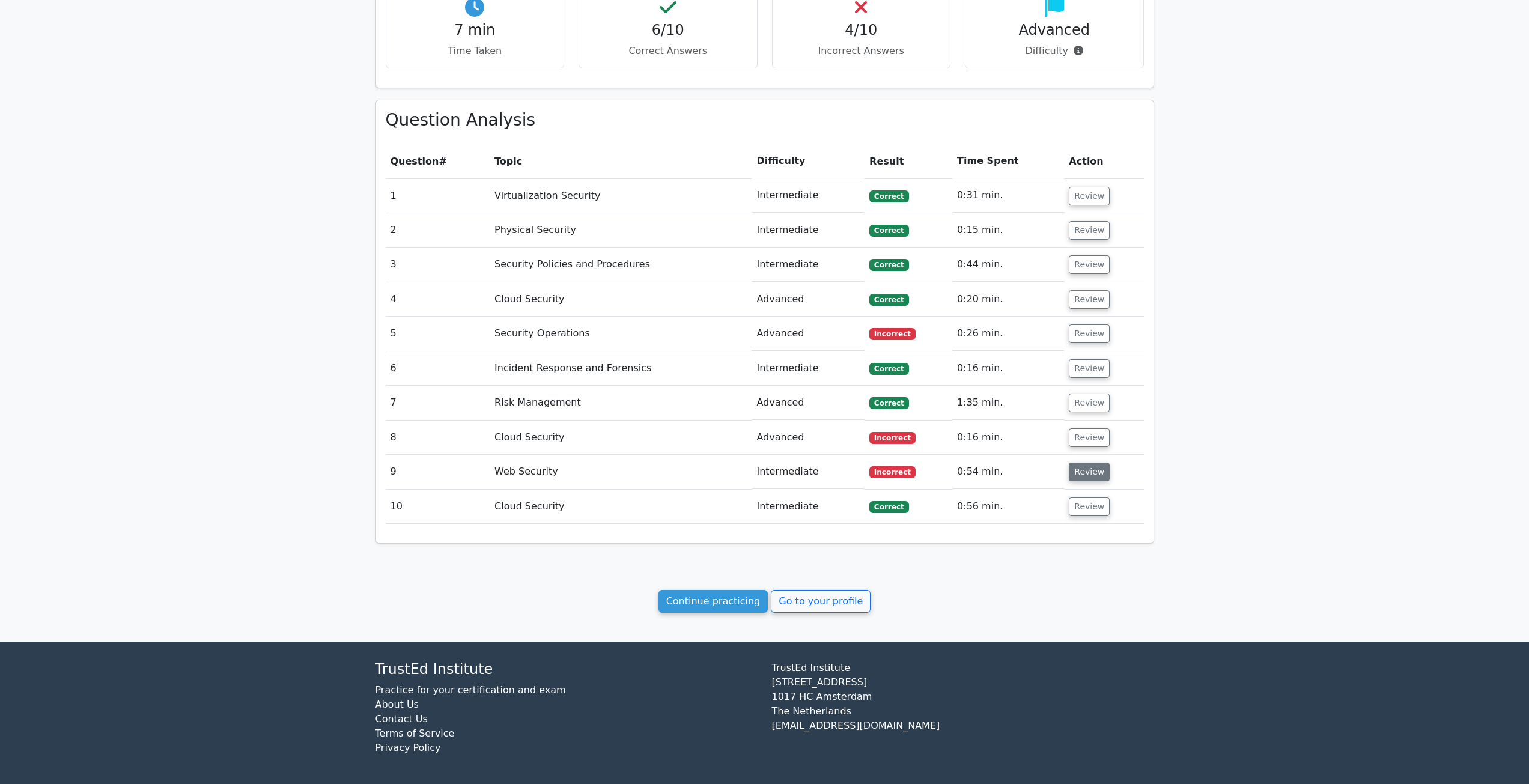
scroll to position [560, 0]
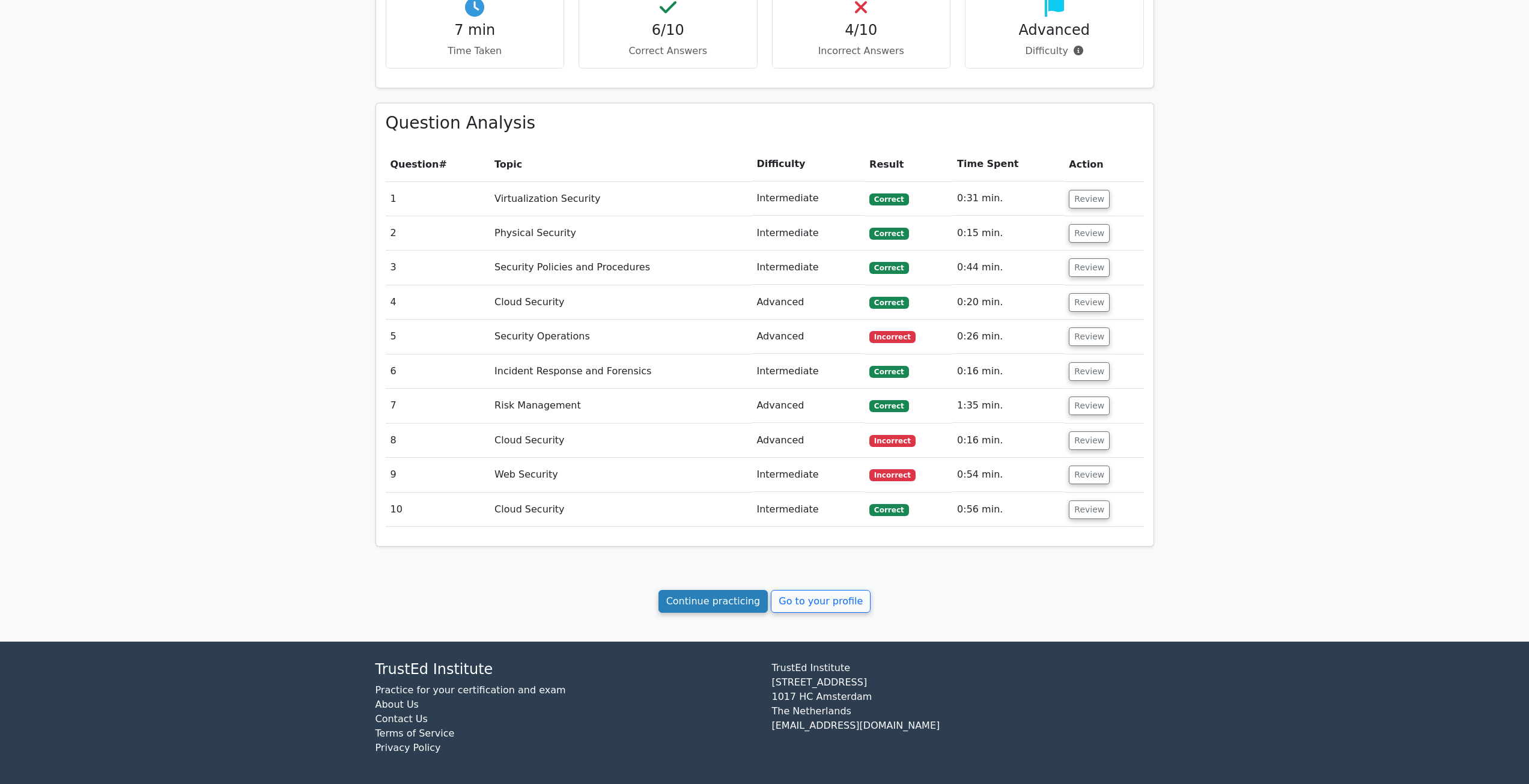
click at [715, 607] on link "Continue practicing" at bounding box center [714, 601] width 110 height 23
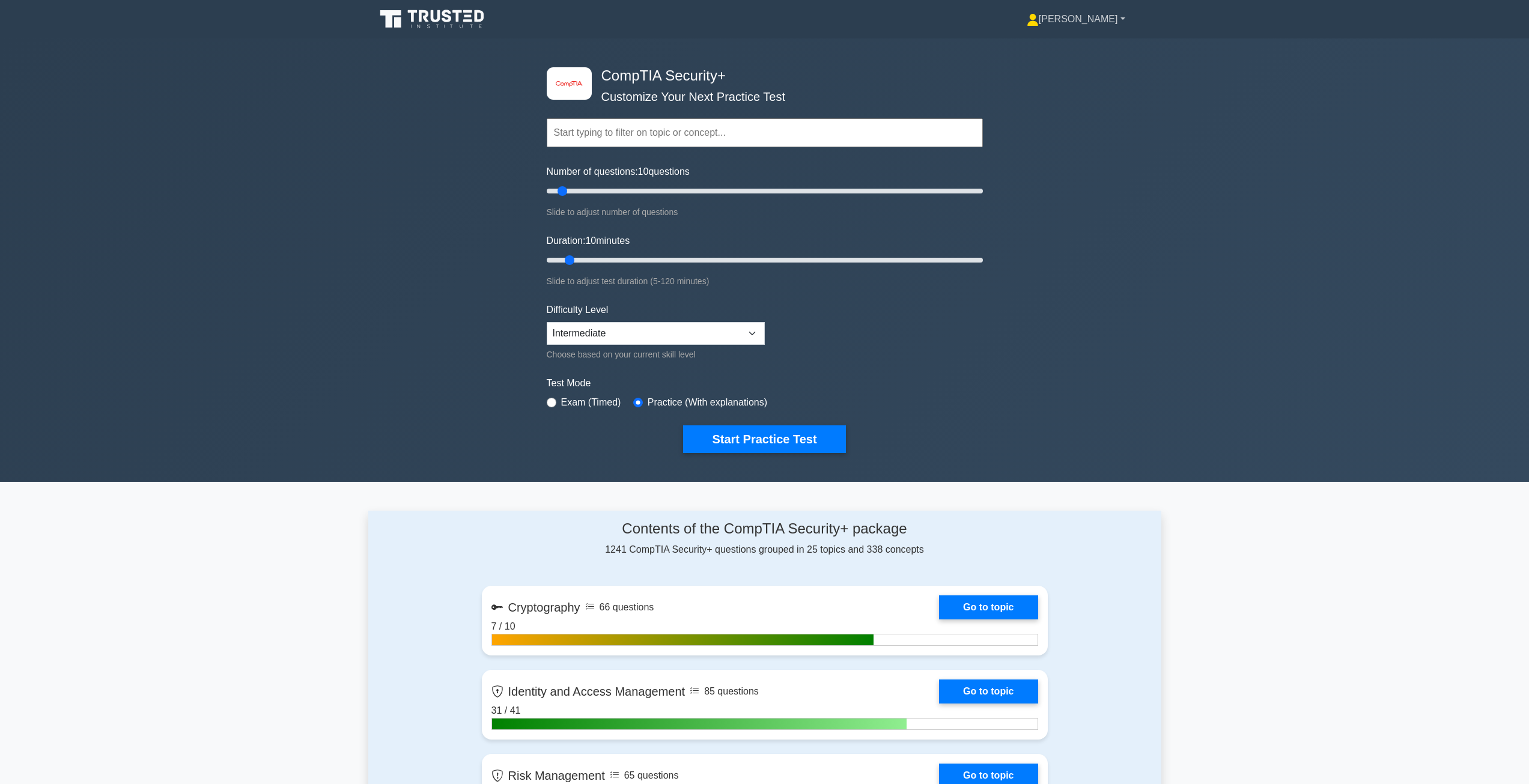
click at [1105, 20] on link "[PERSON_NAME]" at bounding box center [1076, 19] width 156 height 24
click at [1094, 48] on link "Profile" at bounding box center [1046, 48] width 95 height 19
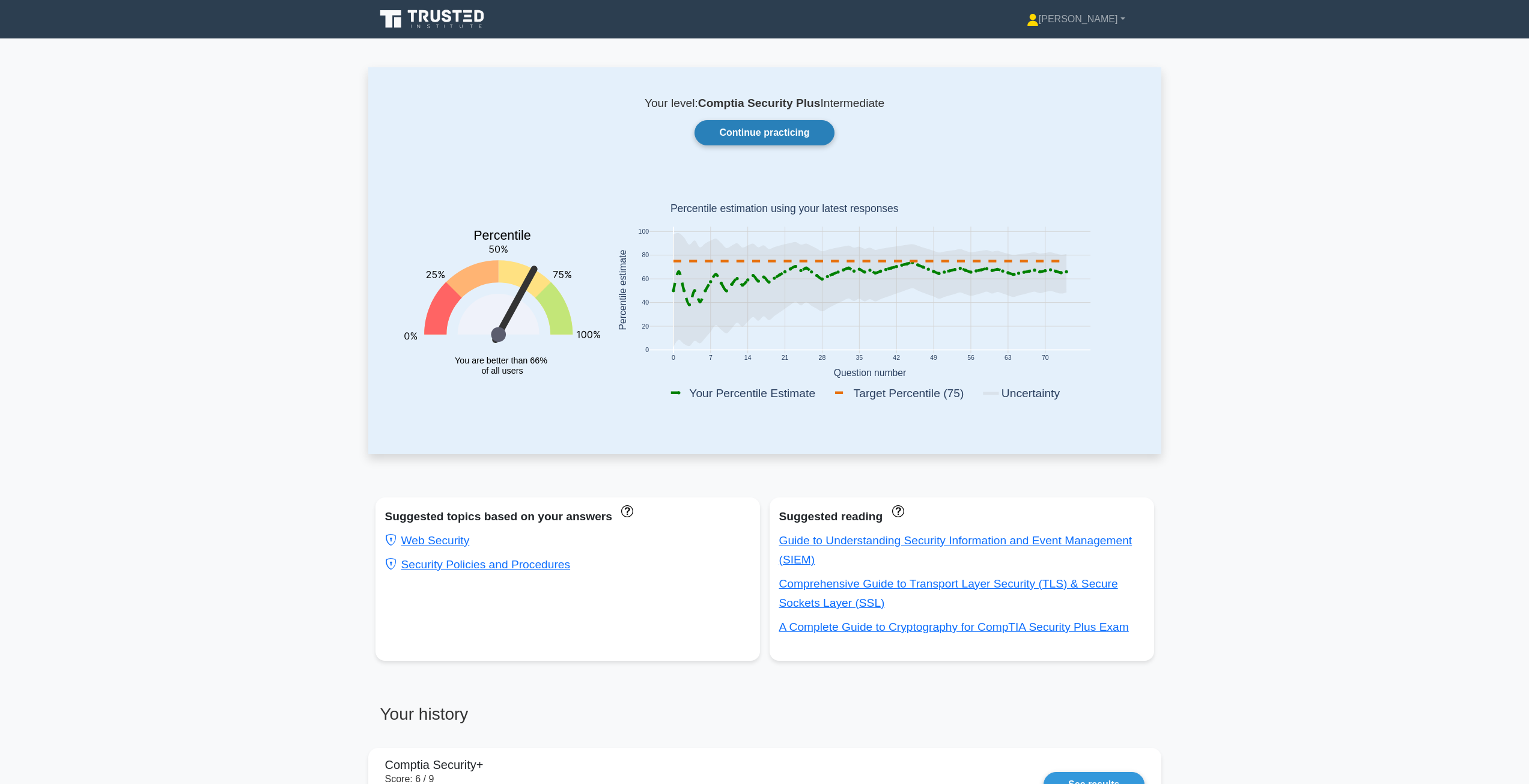
click at [766, 138] on link "Continue practicing" at bounding box center [763, 132] width 139 height 25
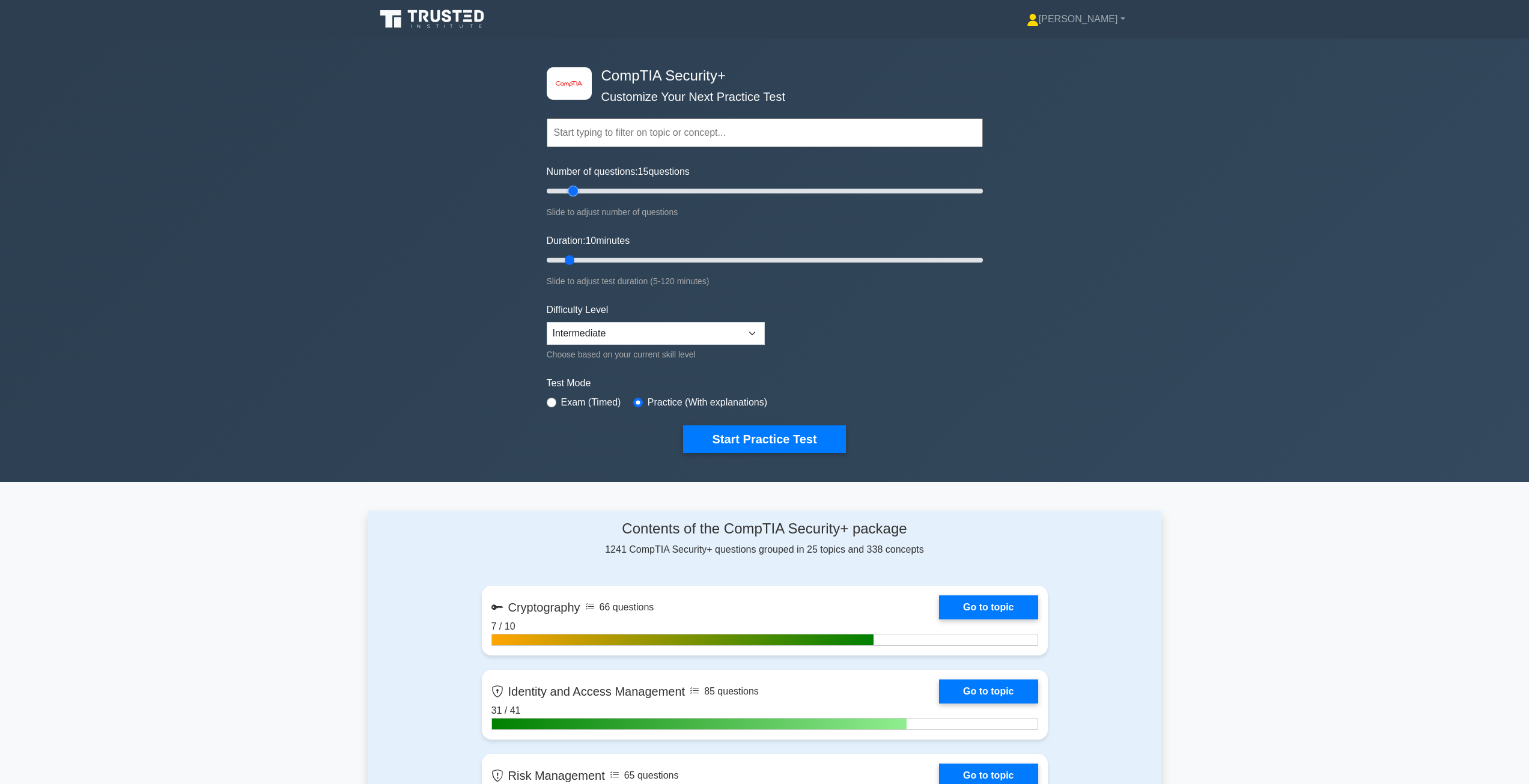
drag, startPoint x: 563, startPoint y: 189, endPoint x: 574, endPoint y: 190, distance: 11.0
type input "15"
click at [574, 190] on input "Number of questions: 15 questions" at bounding box center [765, 190] width 436 height 14
drag, startPoint x: 571, startPoint y: 263, endPoint x: 580, endPoint y: 260, distance: 9.5
type input "15"
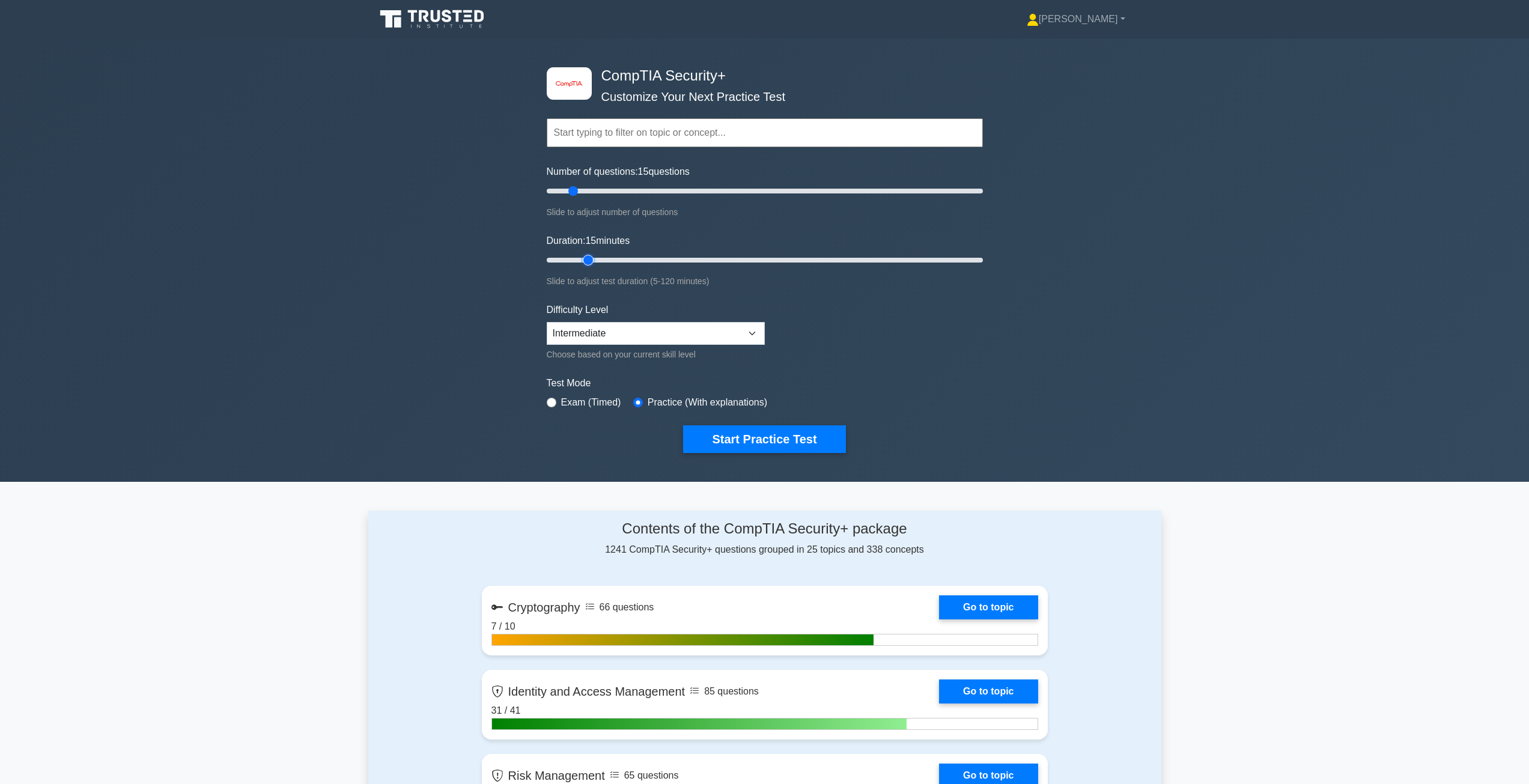
click at [580, 260] on input "Duration: 15 minutes" at bounding box center [765, 260] width 436 height 14
click at [760, 438] on button "Start Practice Test" at bounding box center [764, 439] width 162 height 28
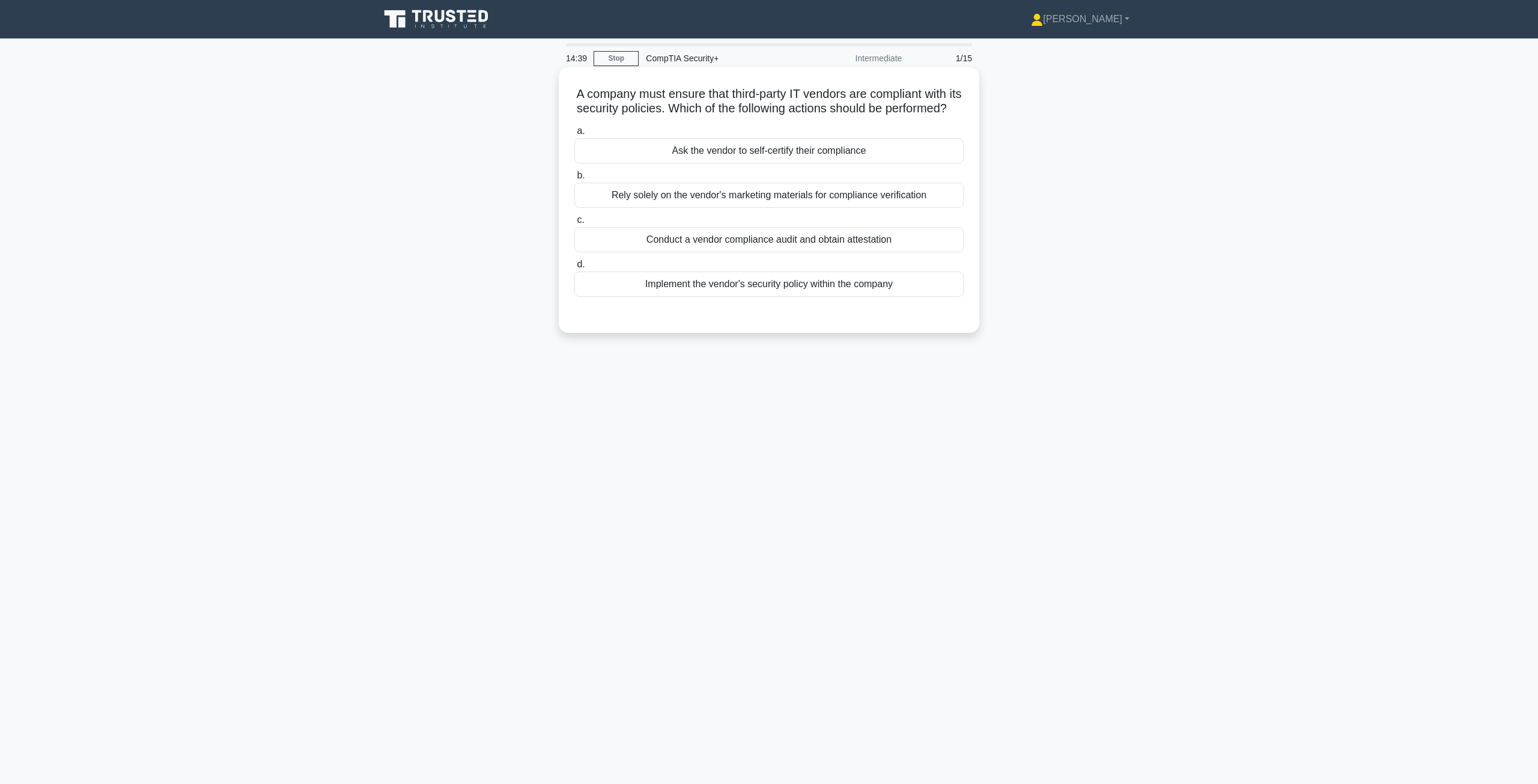
click at [801, 251] on div "Conduct a vendor compliance audit and obtain attestation" at bounding box center [769, 240] width 389 height 25
click at [574, 224] on input "c. Conduct a vendor compliance audit and obtain attestation" at bounding box center [574, 220] width 0 height 7
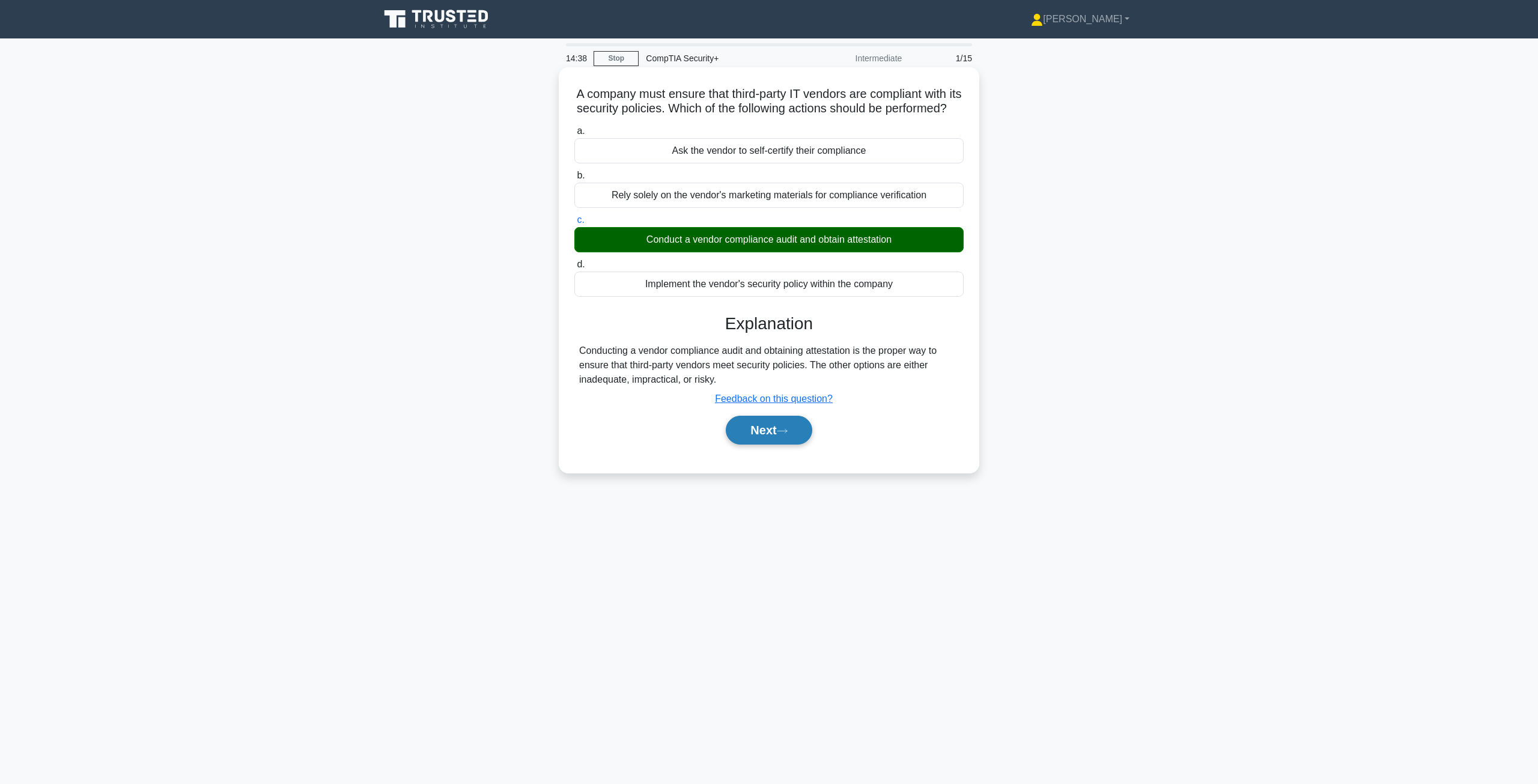
click at [766, 445] on button "Next" at bounding box center [768, 430] width 86 height 29
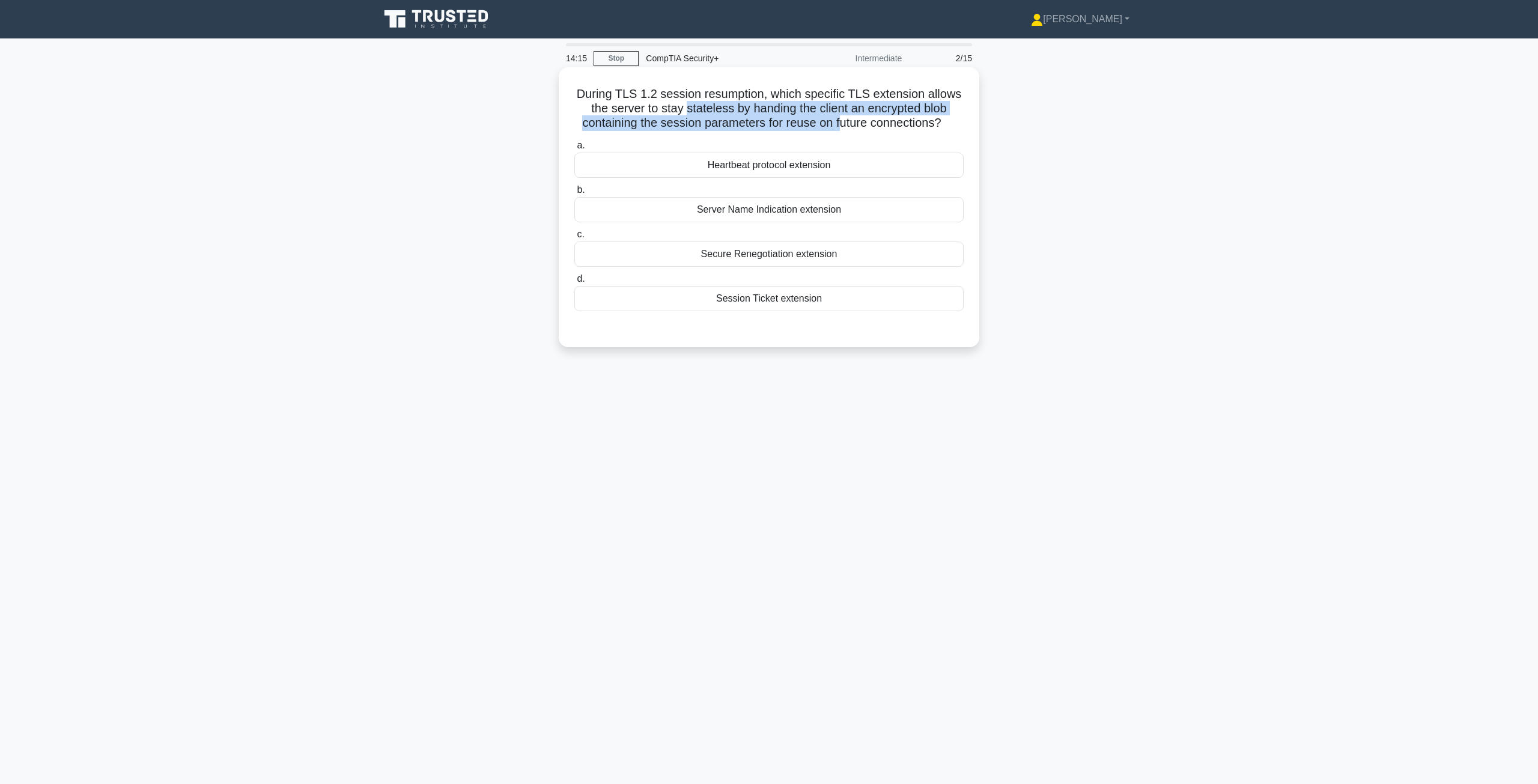
drag, startPoint x: 685, startPoint y: 109, endPoint x: 839, endPoint y: 123, distance: 154.6
click at [839, 123] on h5 "During TLS 1.2 session resumption, which specific TLS extension allows the serv…" at bounding box center [769, 109] width 391 height 45
click at [1130, 316] on div "During TLS 1.2 session resumption, which specific TLS extension allows the serv…" at bounding box center [769, 217] width 793 height 295
click at [830, 167] on div "Heartbeat protocol extension" at bounding box center [769, 165] width 389 height 25
click at [574, 150] on input "a. Heartbeat protocol extension" at bounding box center [574, 146] width 0 height 7
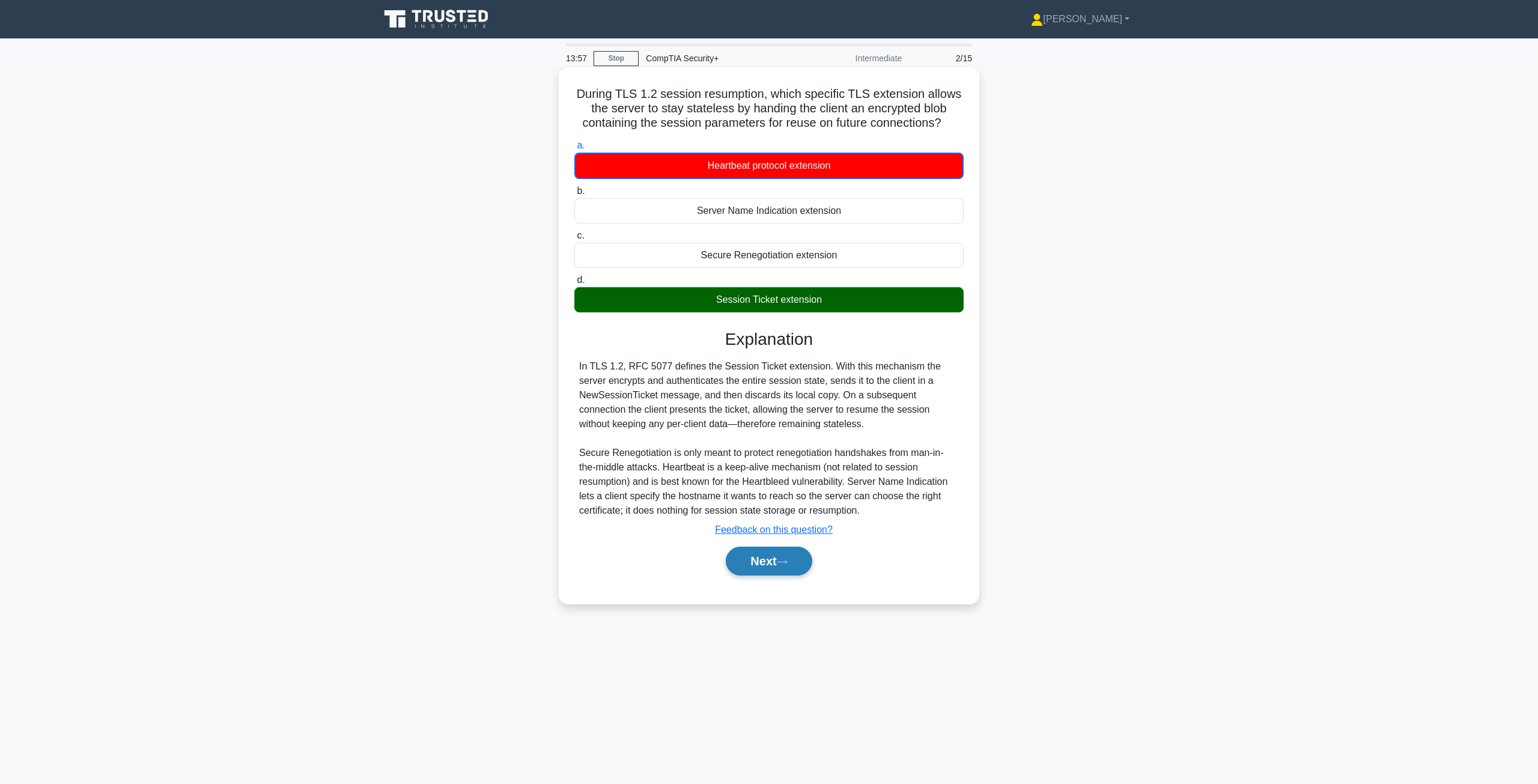
click at [740, 569] on button "Next" at bounding box center [768, 561] width 86 height 29
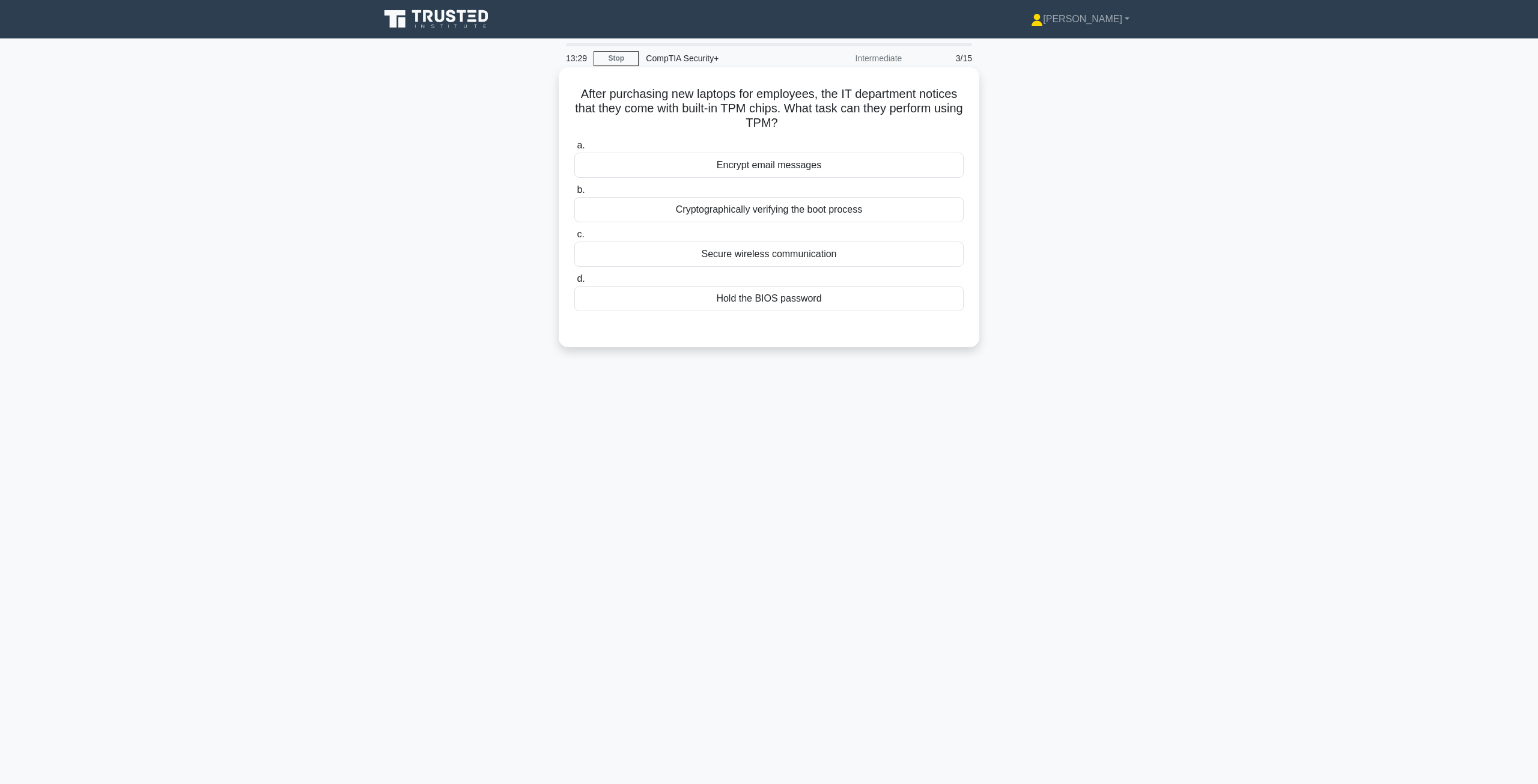
click at [722, 216] on div "Cryptographically verifying the boot process" at bounding box center [769, 210] width 389 height 25
click at [574, 194] on input "b. Cryptographically verifying the boot process" at bounding box center [574, 190] width 0 height 7
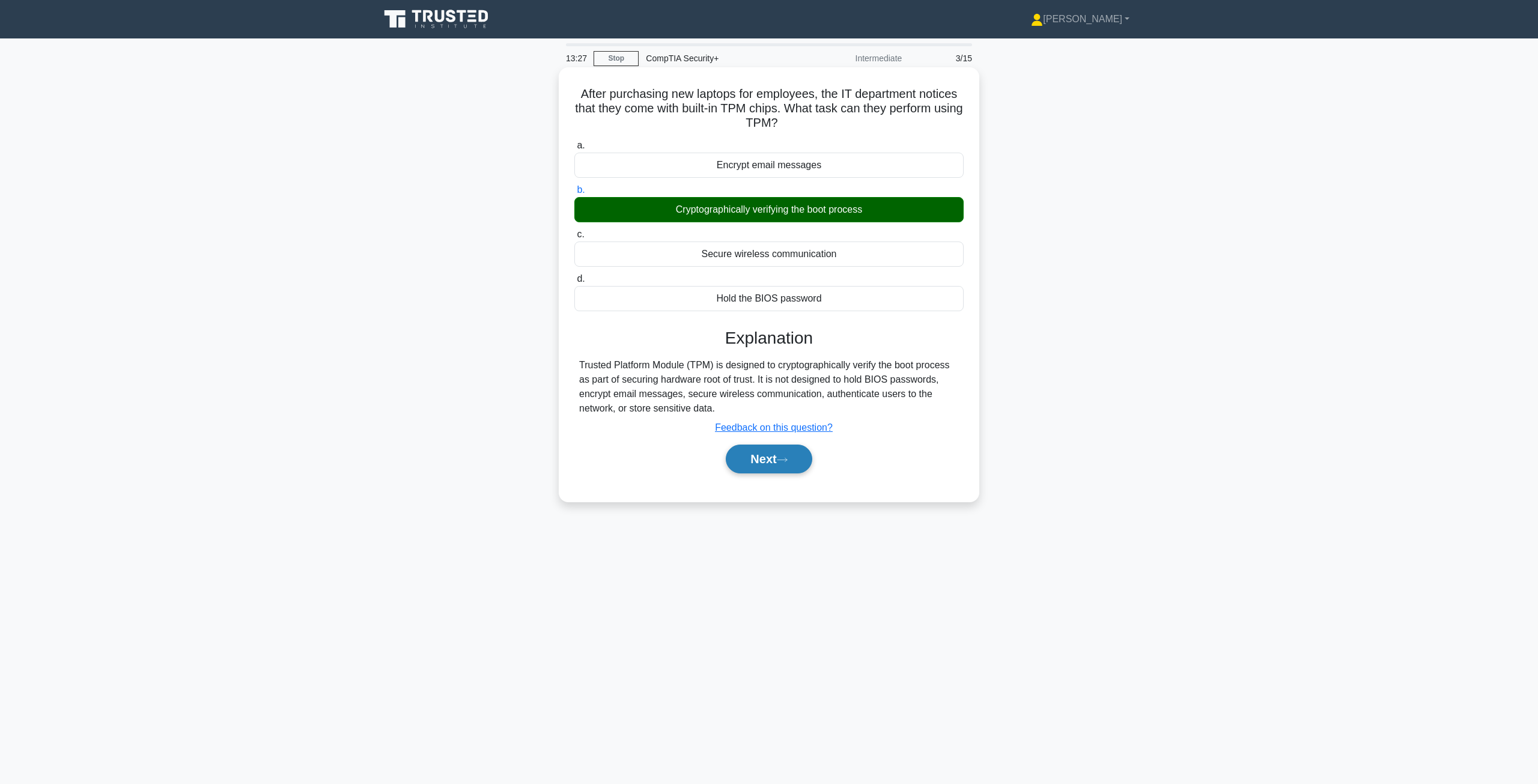
click at [755, 461] on button "Next" at bounding box center [768, 459] width 86 height 29
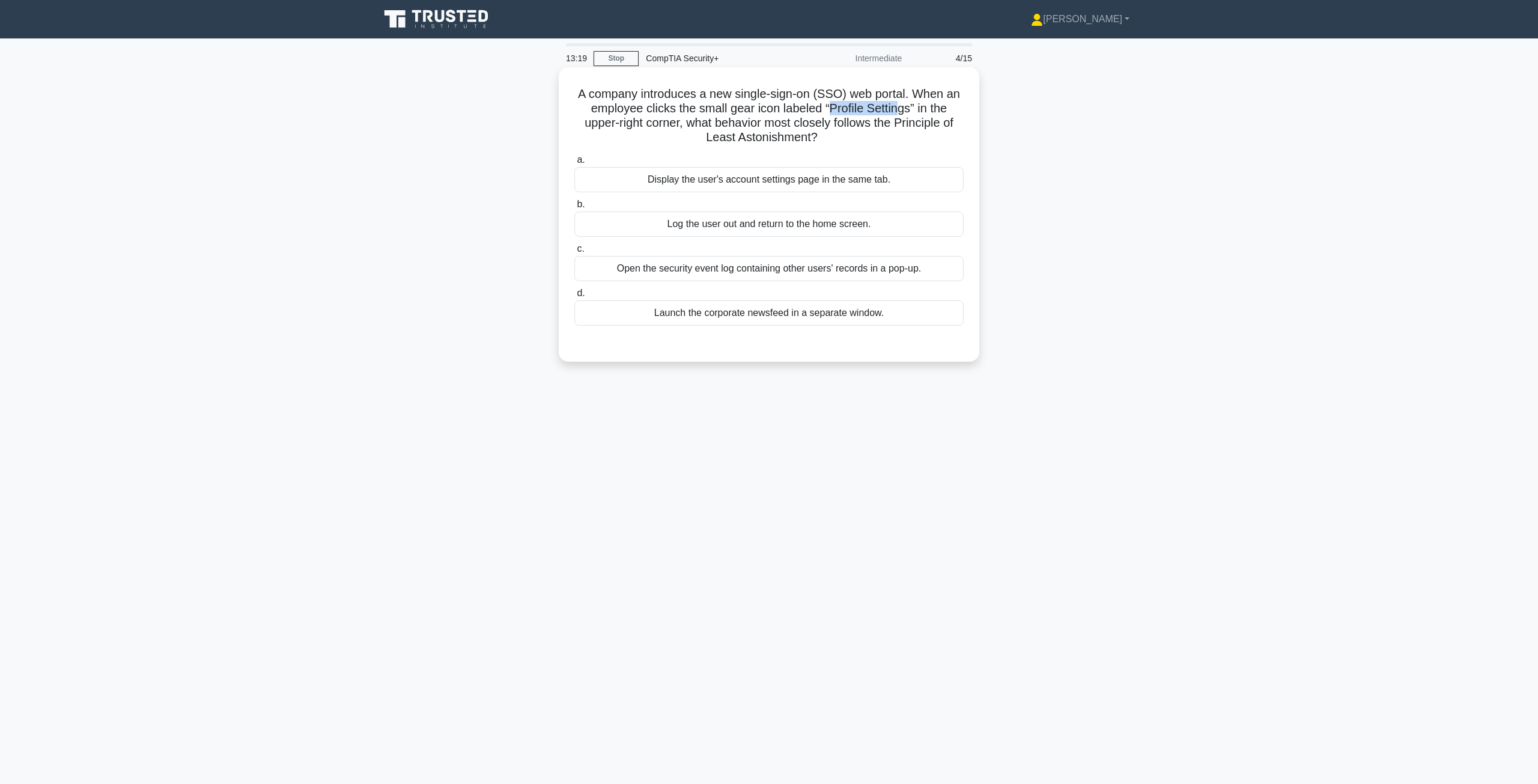
drag, startPoint x: 832, startPoint y: 109, endPoint x: 900, endPoint y: 115, distance: 68.3
click at [900, 115] on h5 "A company introduces a new single-sign-on (SSO) web portal. When an employee cl…" at bounding box center [769, 115] width 391 height 59
click at [817, 124] on h5 "A company introduces a new single-sign-on (SSO) web portal. When an employee cl…" at bounding box center [769, 115] width 391 height 59
click at [798, 179] on div "Display the user's account settings page in the same tab." at bounding box center [769, 179] width 389 height 25
click at [574, 164] on input "a. Display the user's account settings page in the same tab." at bounding box center [574, 160] width 0 height 7
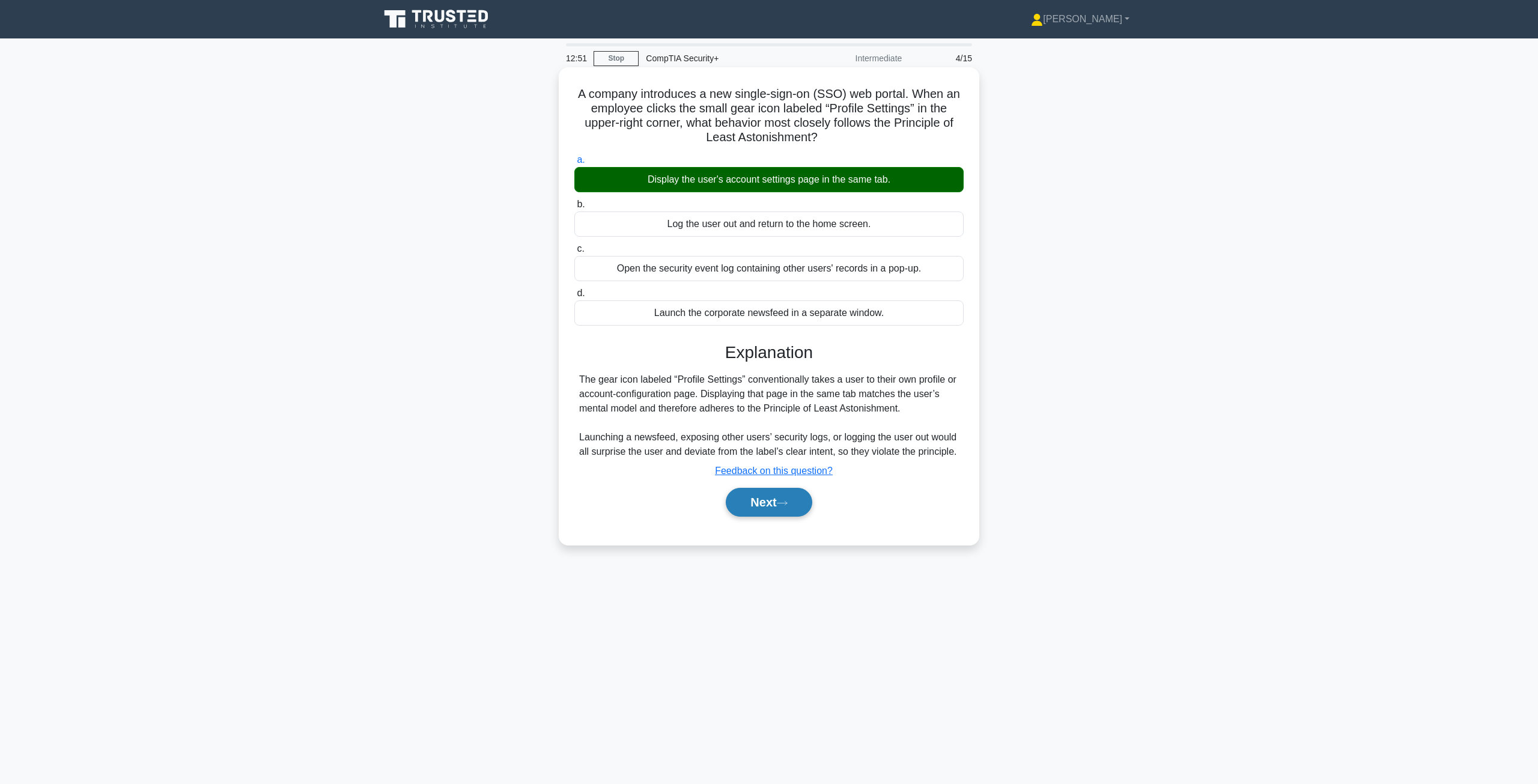
click at [760, 501] on button "Next" at bounding box center [768, 502] width 86 height 29
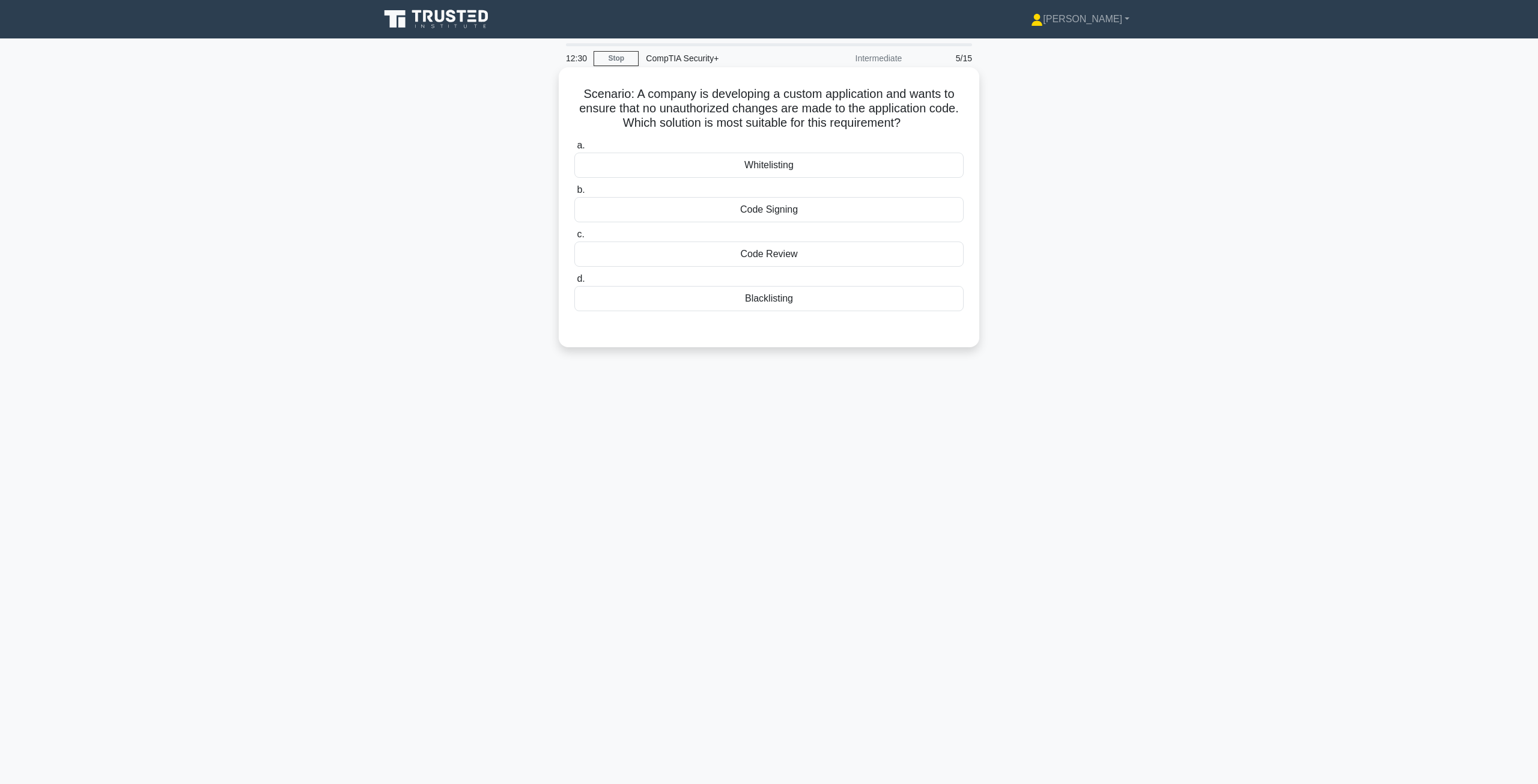
click at [791, 212] on div "Code Signing" at bounding box center [769, 210] width 389 height 25
click at [574, 194] on input "b. Code Signing" at bounding box center [574, 190] width 0 height 7
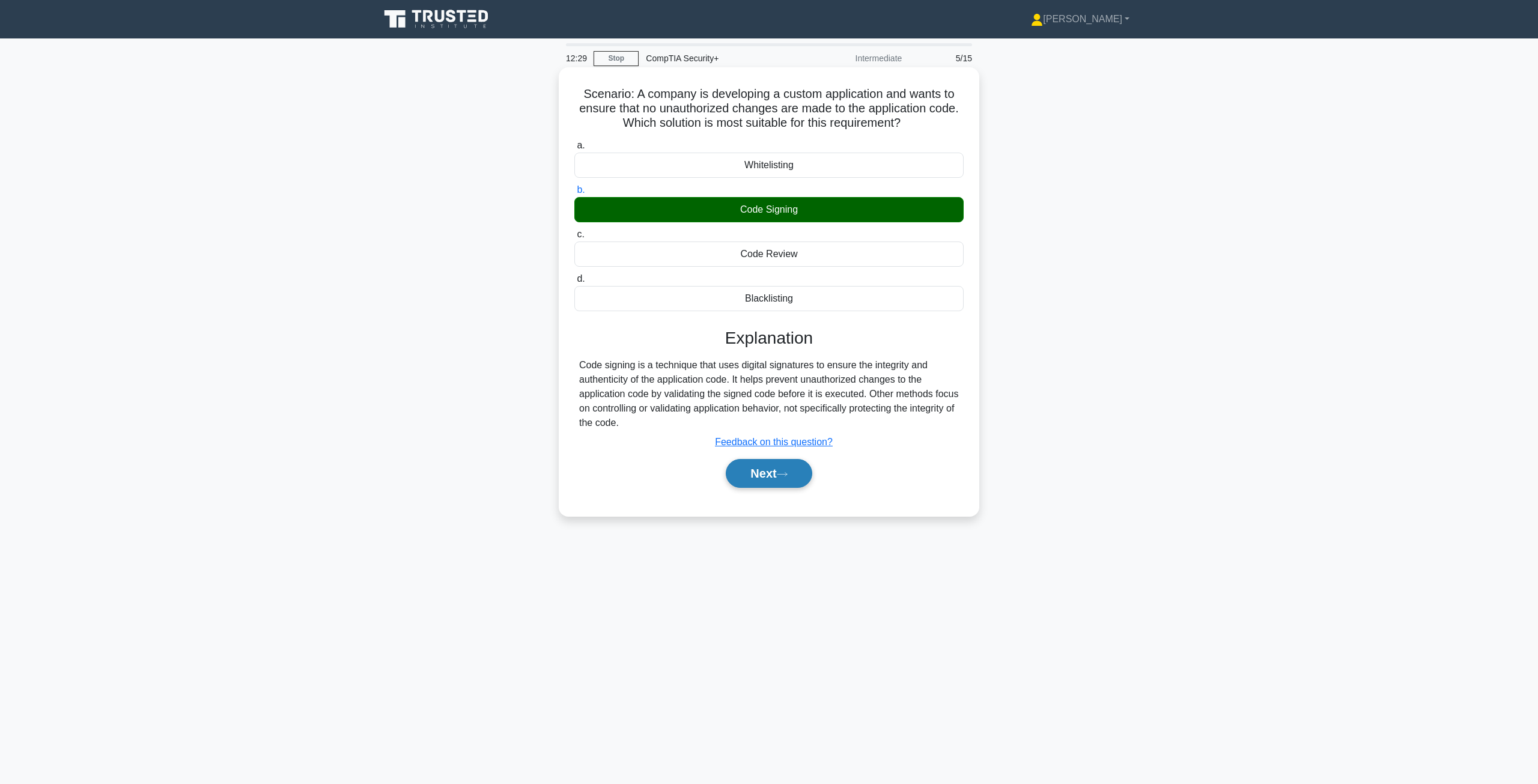
click at [766, 480] on button "Next" at bounding box center [768, 473] width 86 height 29
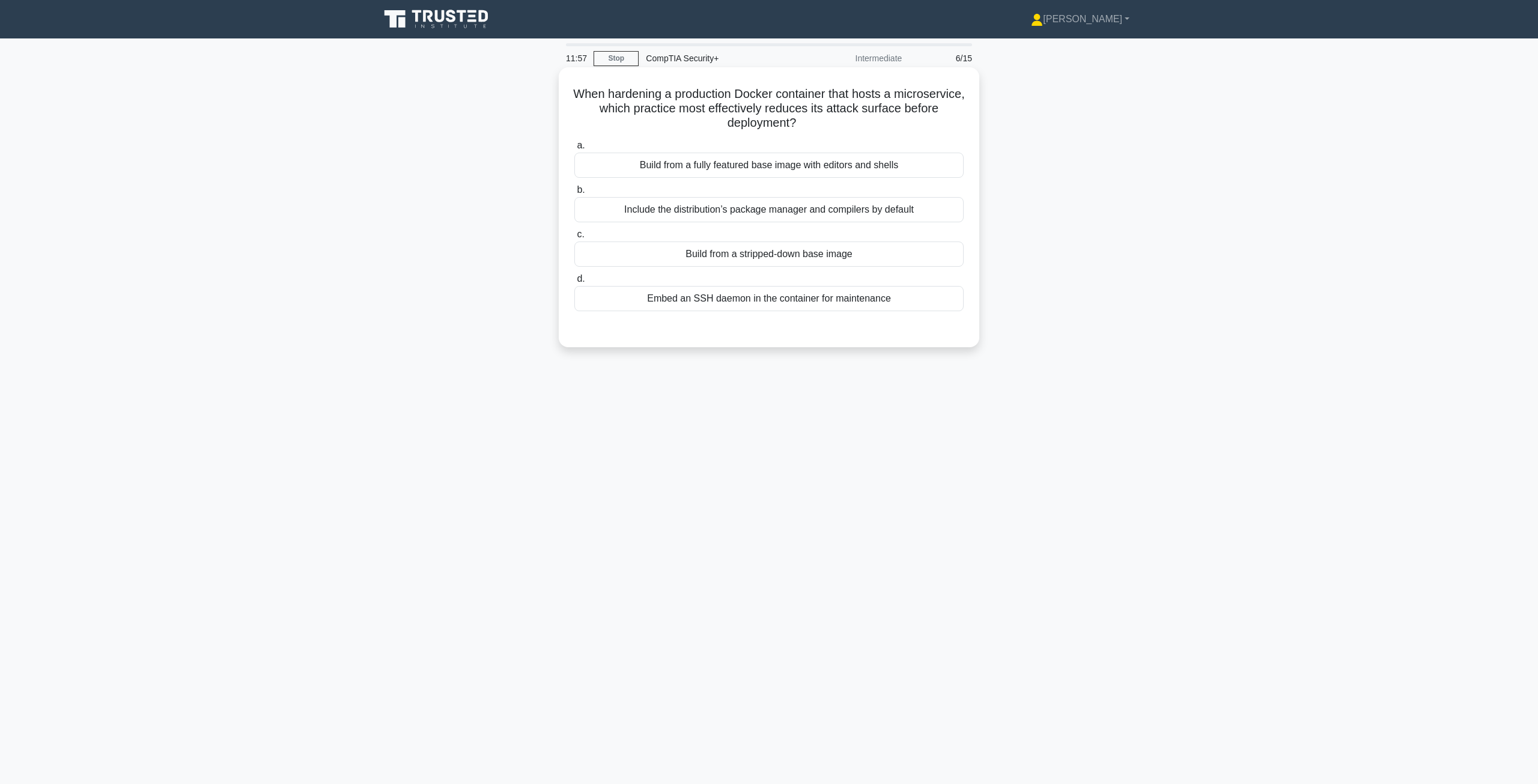
click at [765, 257] on div "Build from a stripped-down base image" at bounding box center [769, 254] width 389 height 25
click at [574, 239] on input "c. Build from a stripped-down base image" at bounding box center [574, 234] width 0 height 7
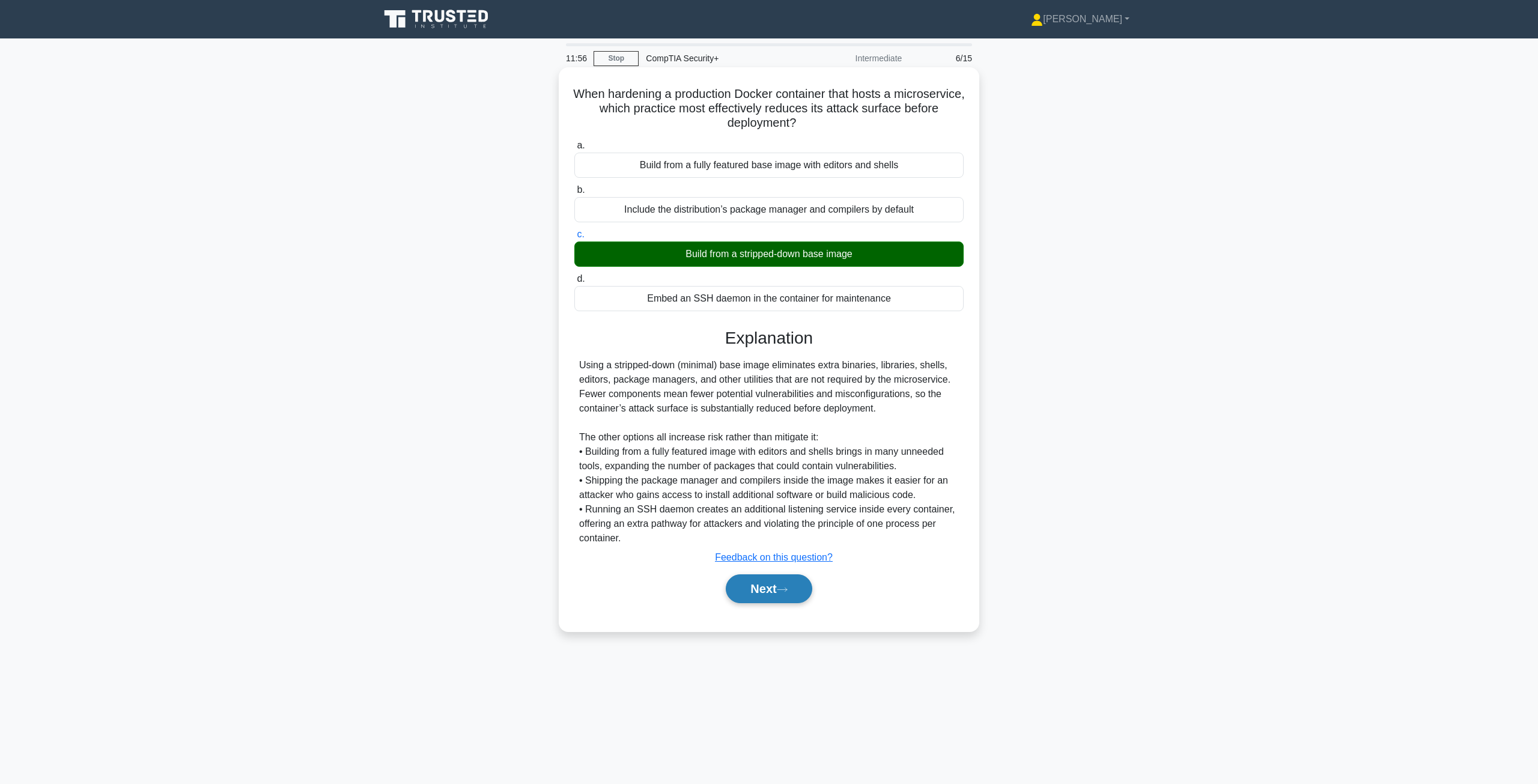
click at [750, 598] on button "Next" at bounding box center [768, 588] width 86 height 29
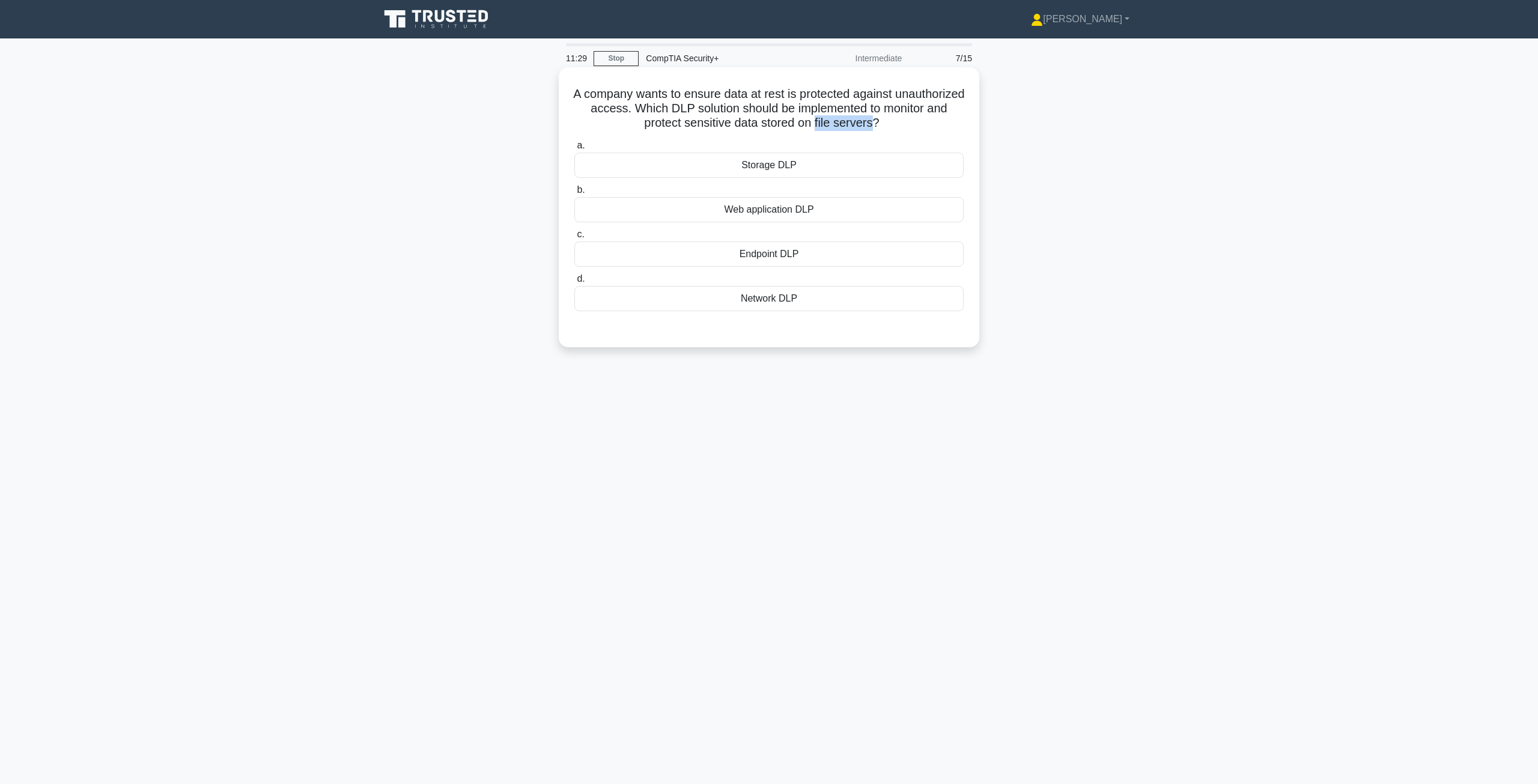
drag, startPoint x: 853, startPoint y: 123, endPoint x: 911, endPoint y: 121, distance: 58.0
click at [911, 121] on h5 "A company wants to ensure data at rest is protected against unauthorized access…" at bounding box center [769, 109] width 391 height 45
drag, startPoint x: 731, startPoint y: 107, endPoint x: 778, endPoint y: 110, distance: 47.1
click at [778, 110] on h5 "A company wants to ensure data at rest is protected against unauthorized access…" at bounding box center [769, 109] width 391 height 45
click at [757, 168] on div "Storage DLP" at bounding box center [769, 165] width 389 height 25
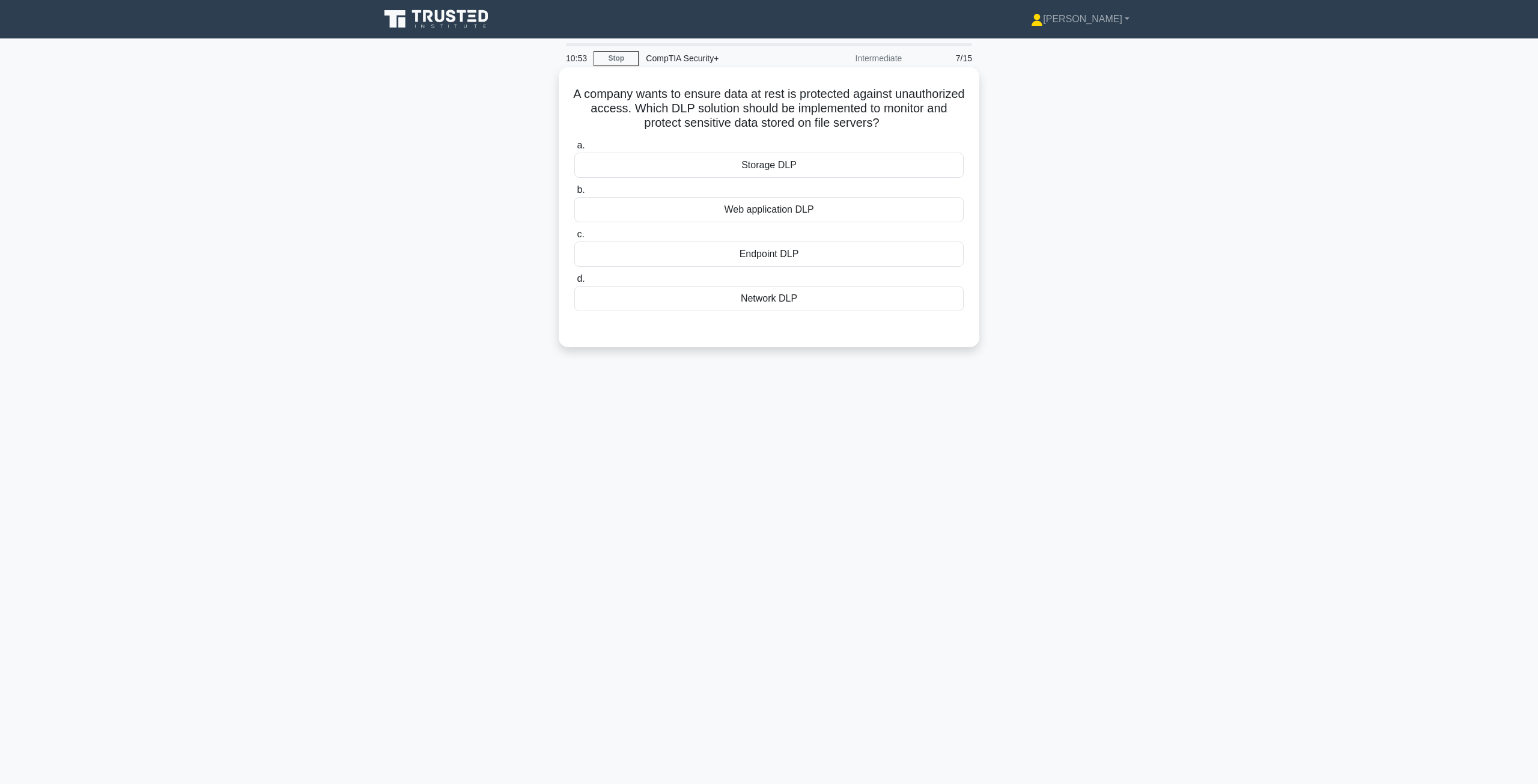
click at [574, 150] on input "a. Storage DLP" at bounding box center [574, 146] width 0 height 7
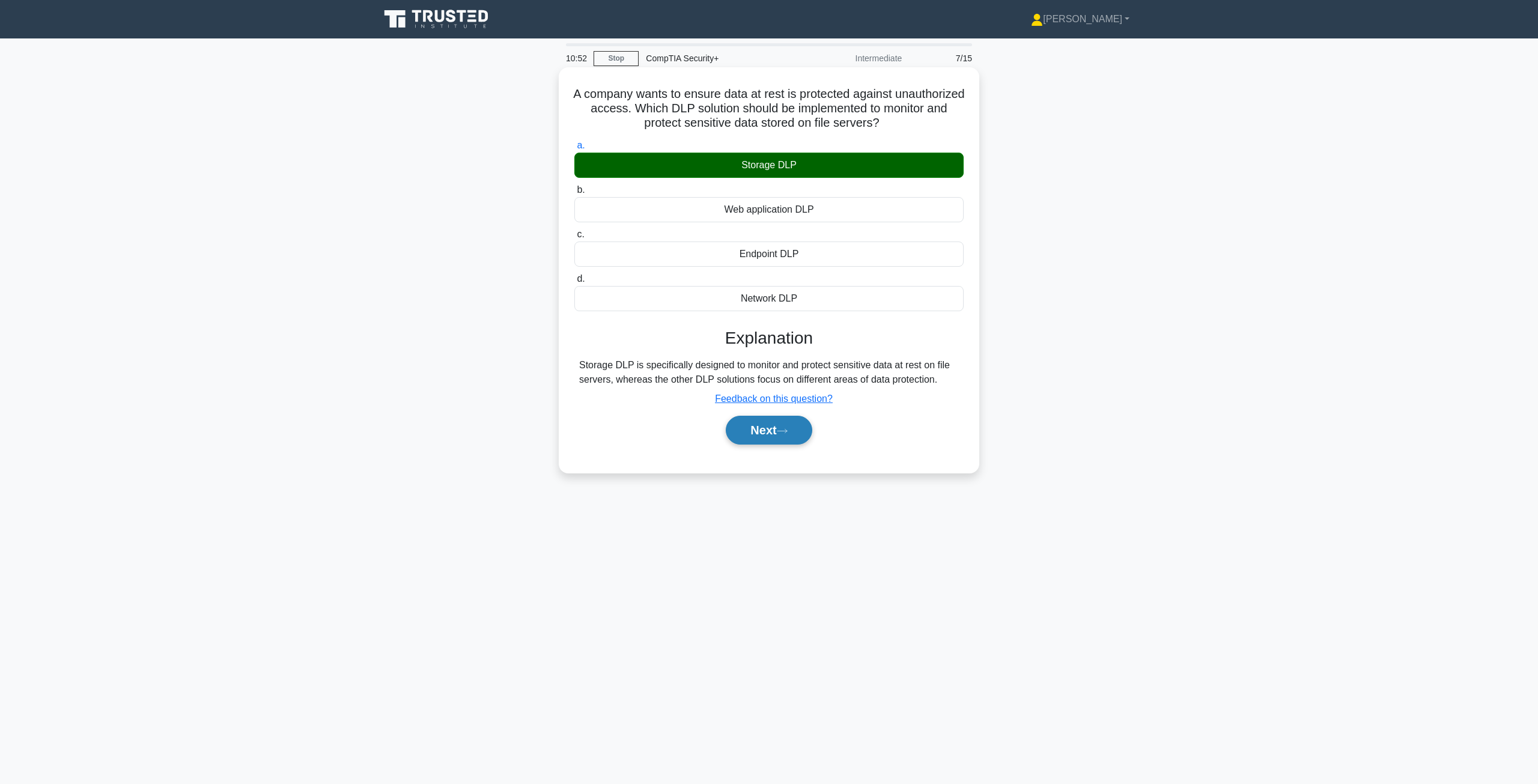
click at [769, 427] on button "Next" at bounding box center [768, 430] width 86 height 29
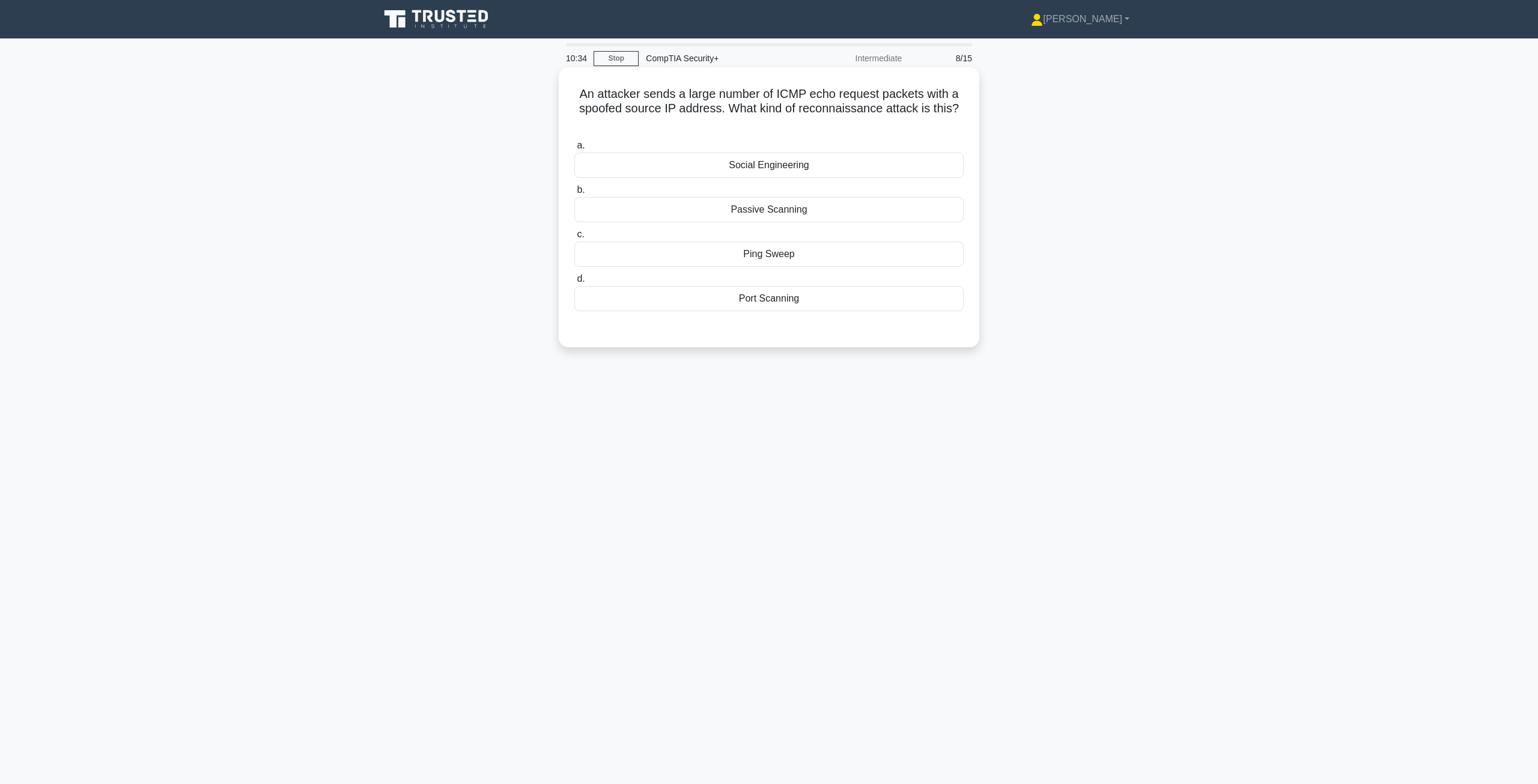
click at [809, 301] on div "Port Scanning" at bounding box center [769, 298] width 389 height 25
click at [574, 283] on input "d. Port Scanning" at bounding box center [574, 279] width 0 height 7
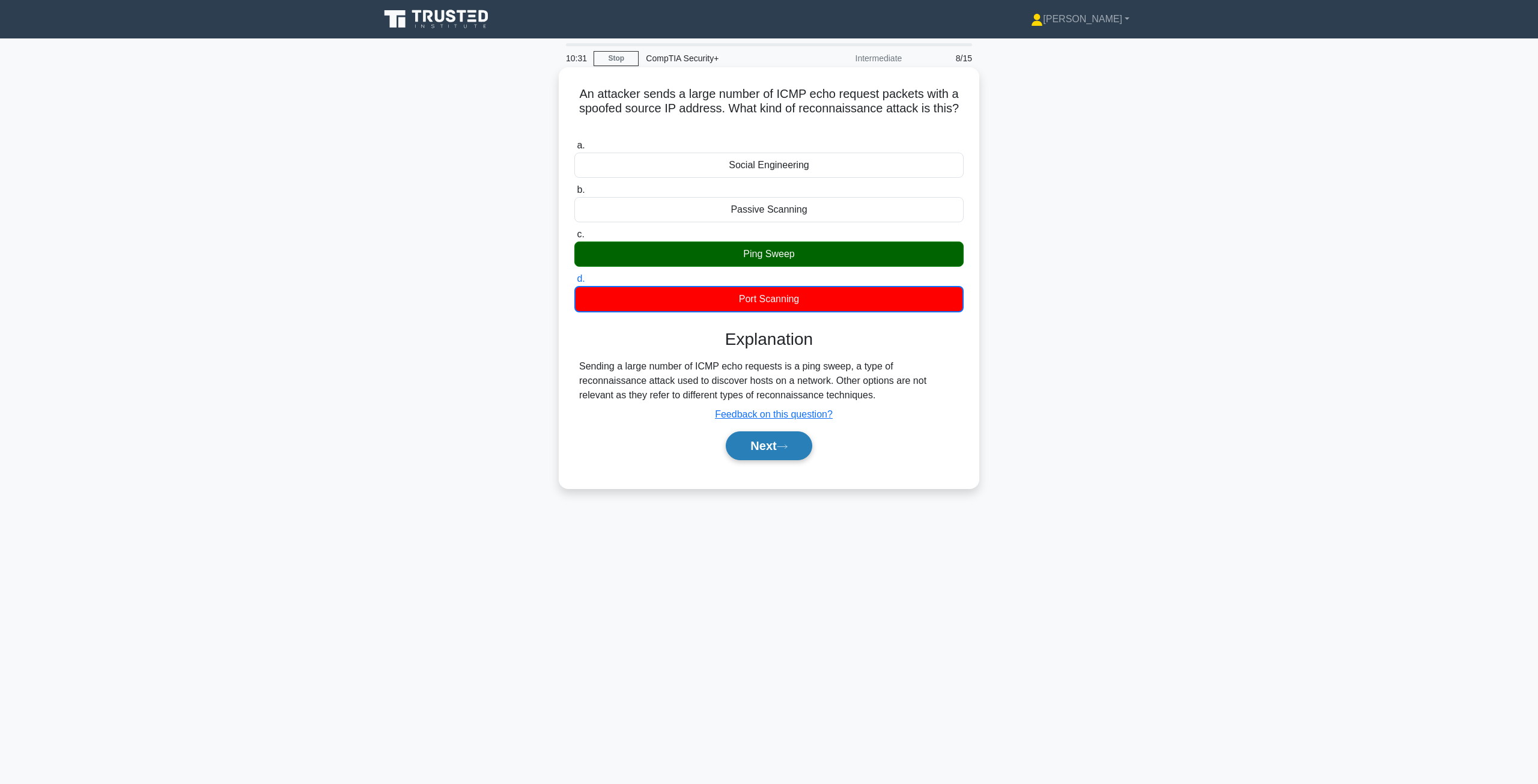
click at [750, 443] on button "Next" at bounding box center [768, 446] width 86 height 29
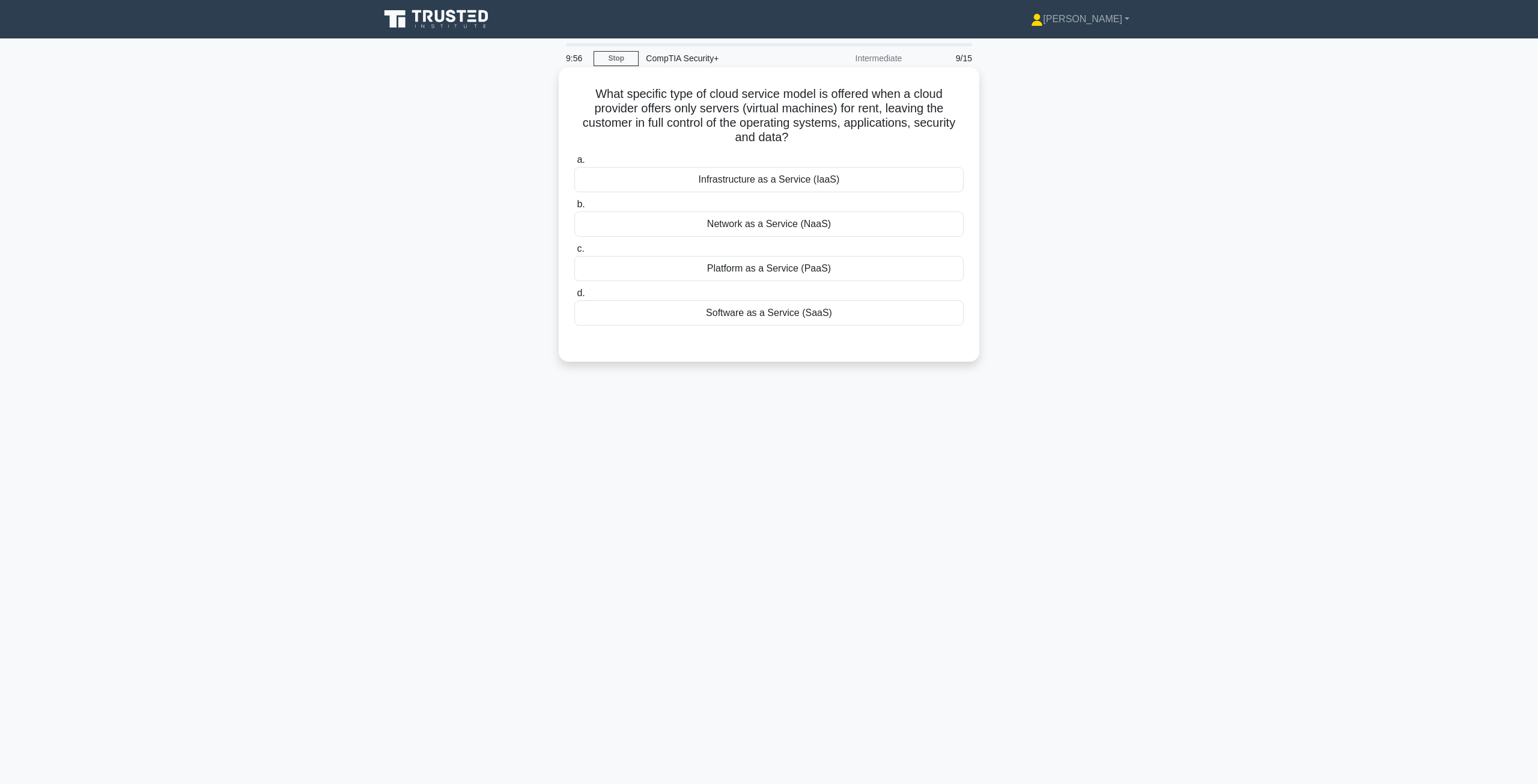
click at [792, 179] on div "Infrastructure as a Service (IaaS)" at bounding box center [769, 179] width 389 height 25
click at [574, 164] on input "a. Infrastructure as a Service (IaaS)" at bounding box center [574, 160] width 0 height 7
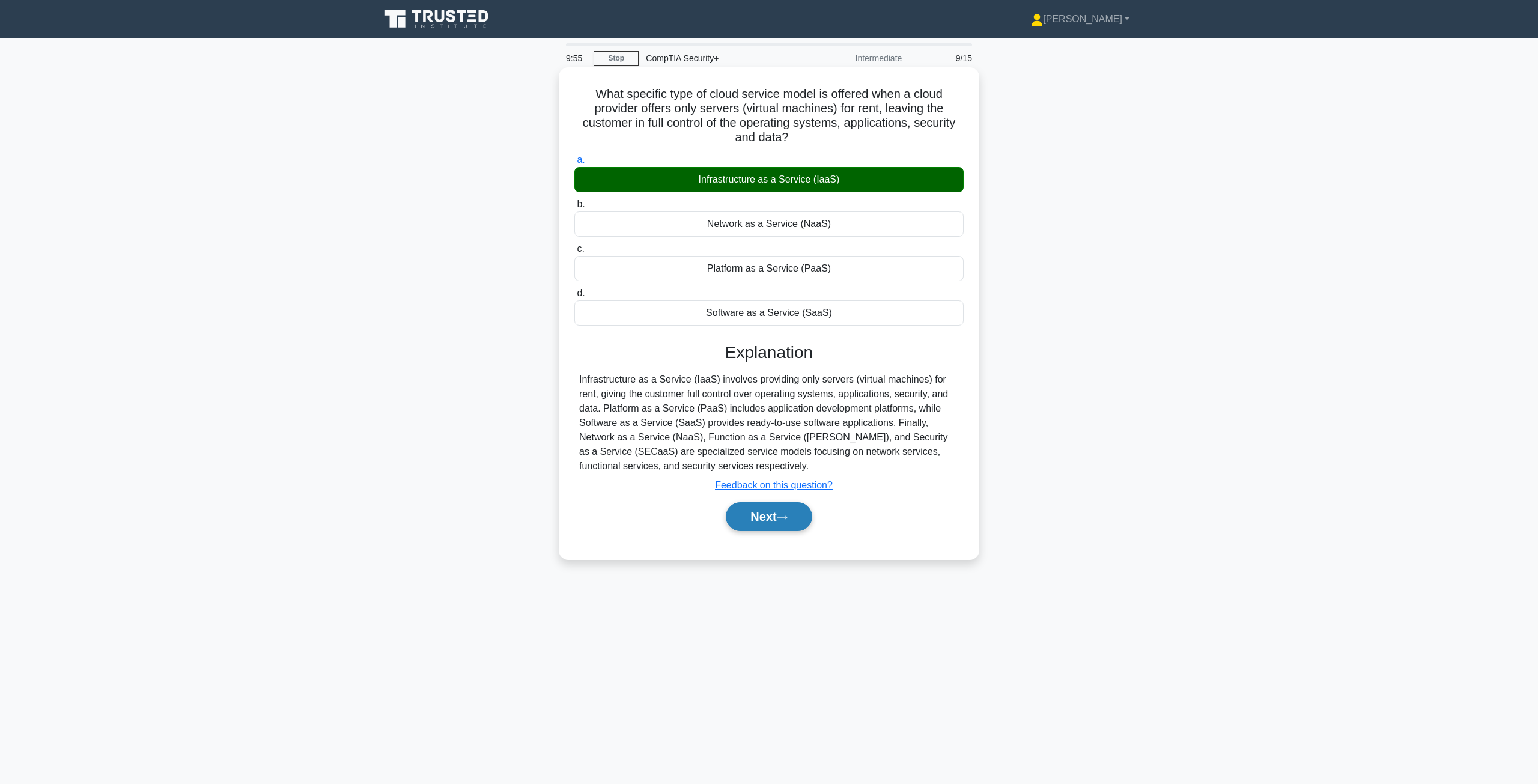
click at [772, 508] on button "Next" at bounding box center [768, 516] width 86 height 29
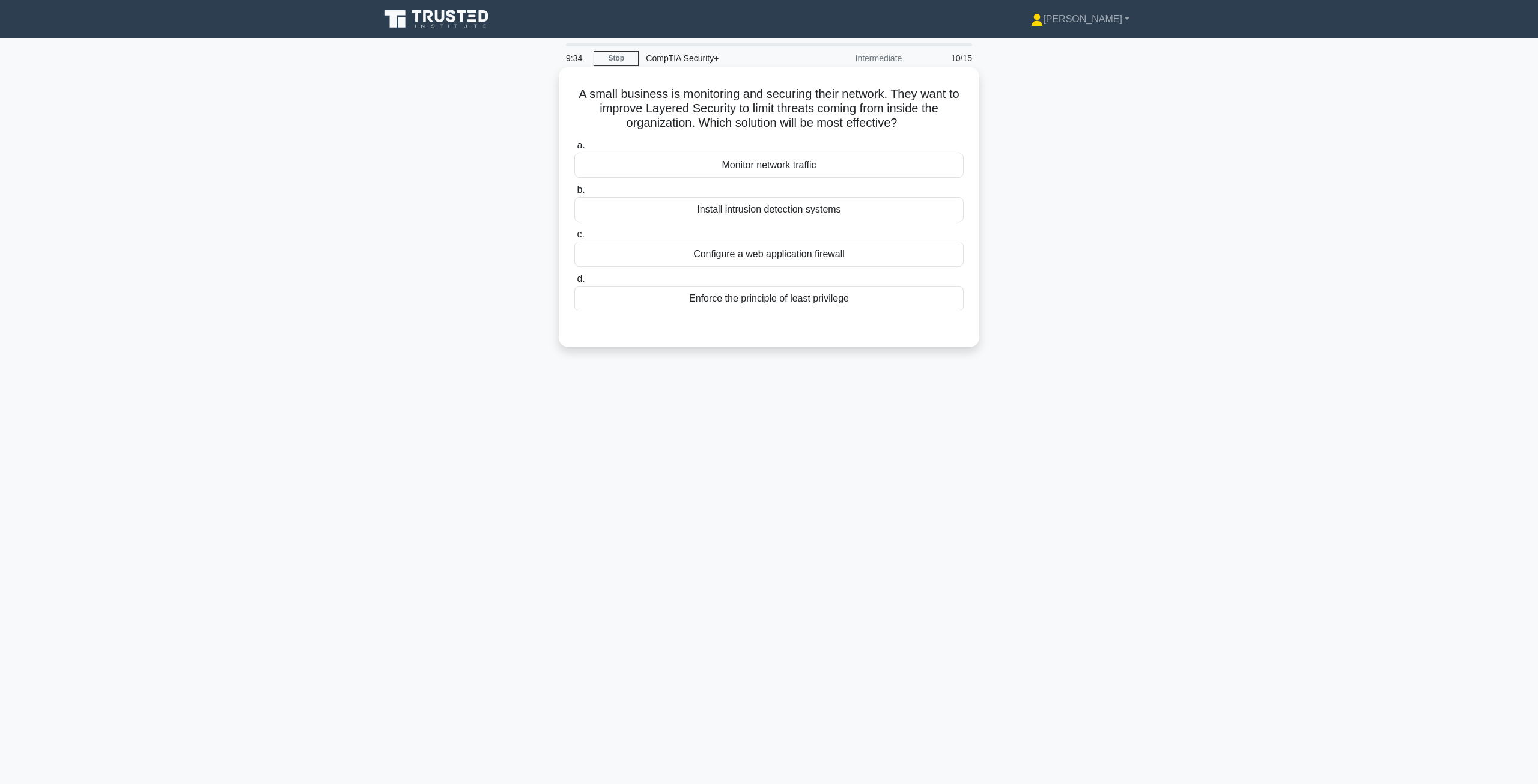
click at [770, 305] on div "Enforce the principle of least privilege" at bounding box center [769, 298] width 389 height 25
click at [574, 283] on input "d. Enforce the principle of least privilege" at bounding box center [574, 279] width 0 height 7
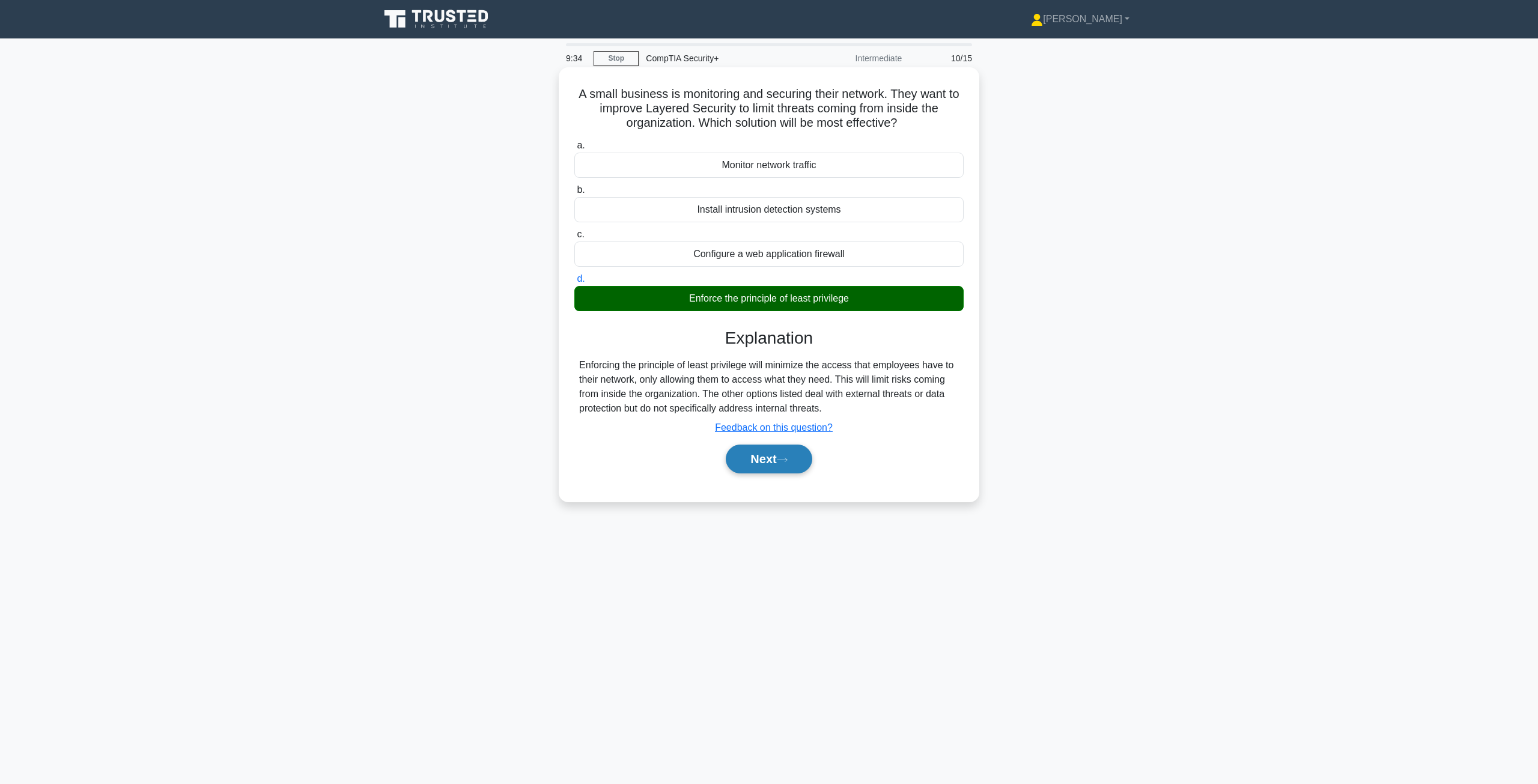
click at [747, 457] on button "Next" at bounding box center [768, 459] width 86 height 29
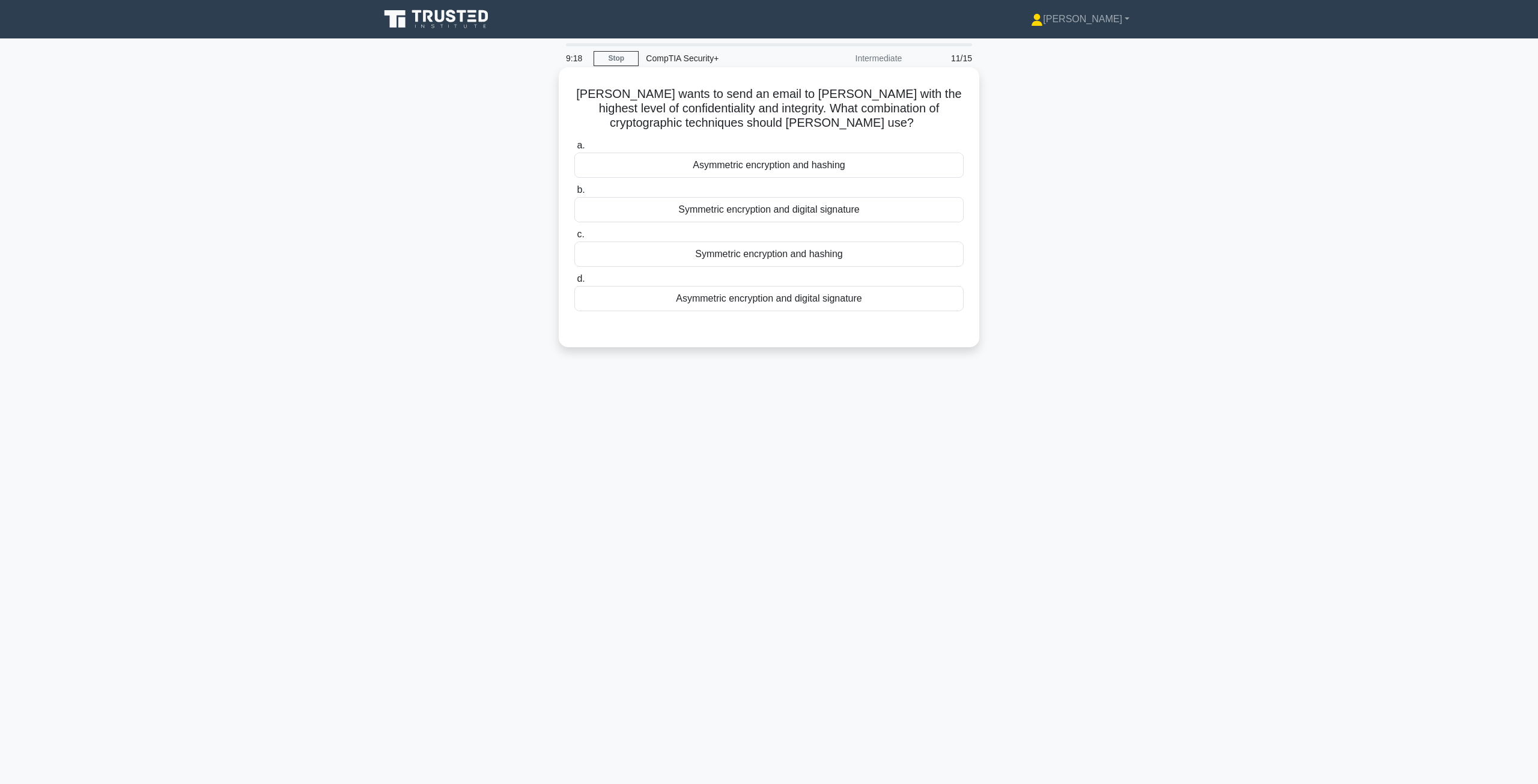
click at [743, 303] on div "Asymmetric encryption and digital signature" at bounding box center [769, 298] width 389 height 25
click at [574, 283] on input "d. Asymmetric encryption and digital signature" at bounding box center [574, 279] width 0 height 7
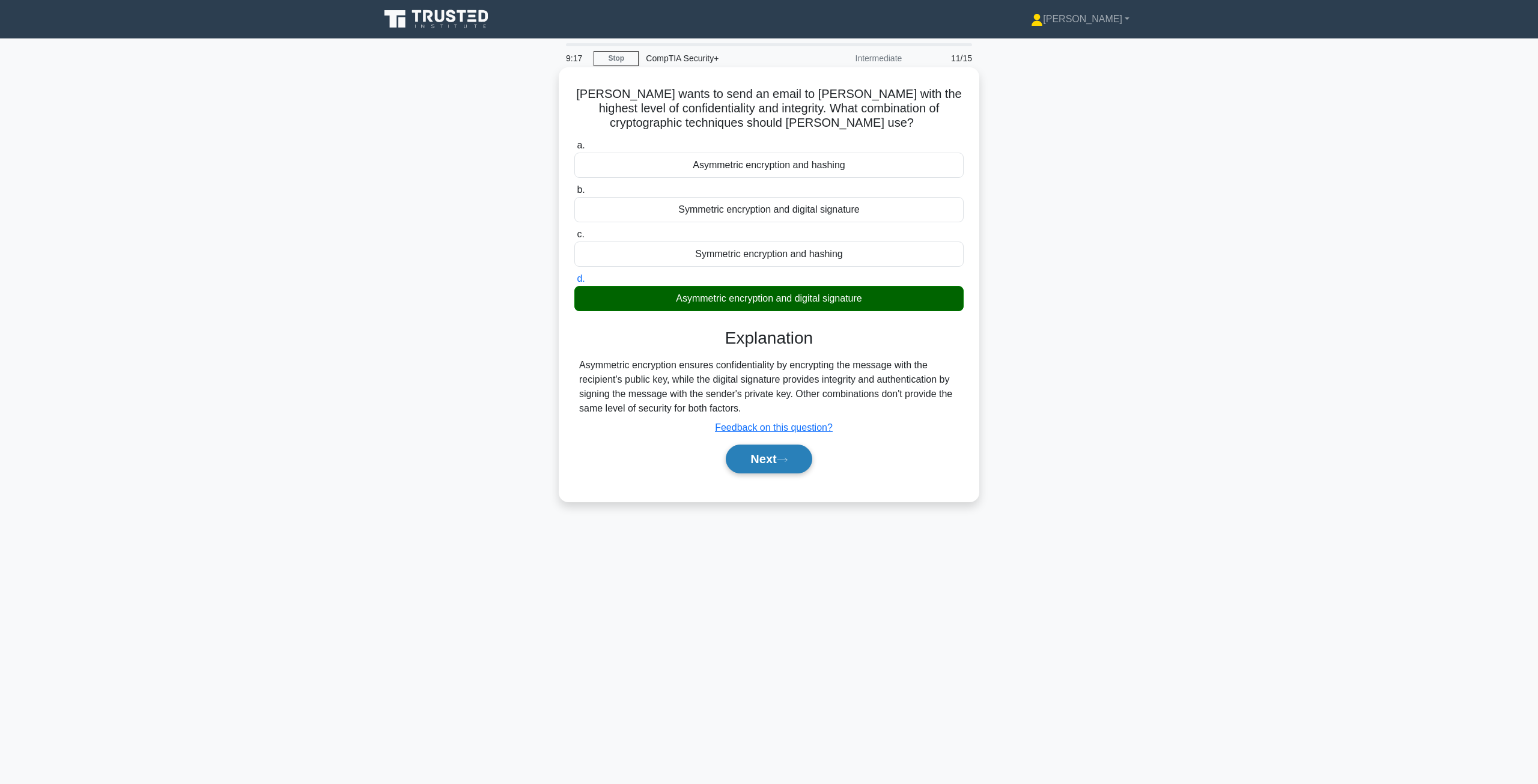
click at [751, 460] on button "Next" at bounding box center [768, 459] width 86 height 29
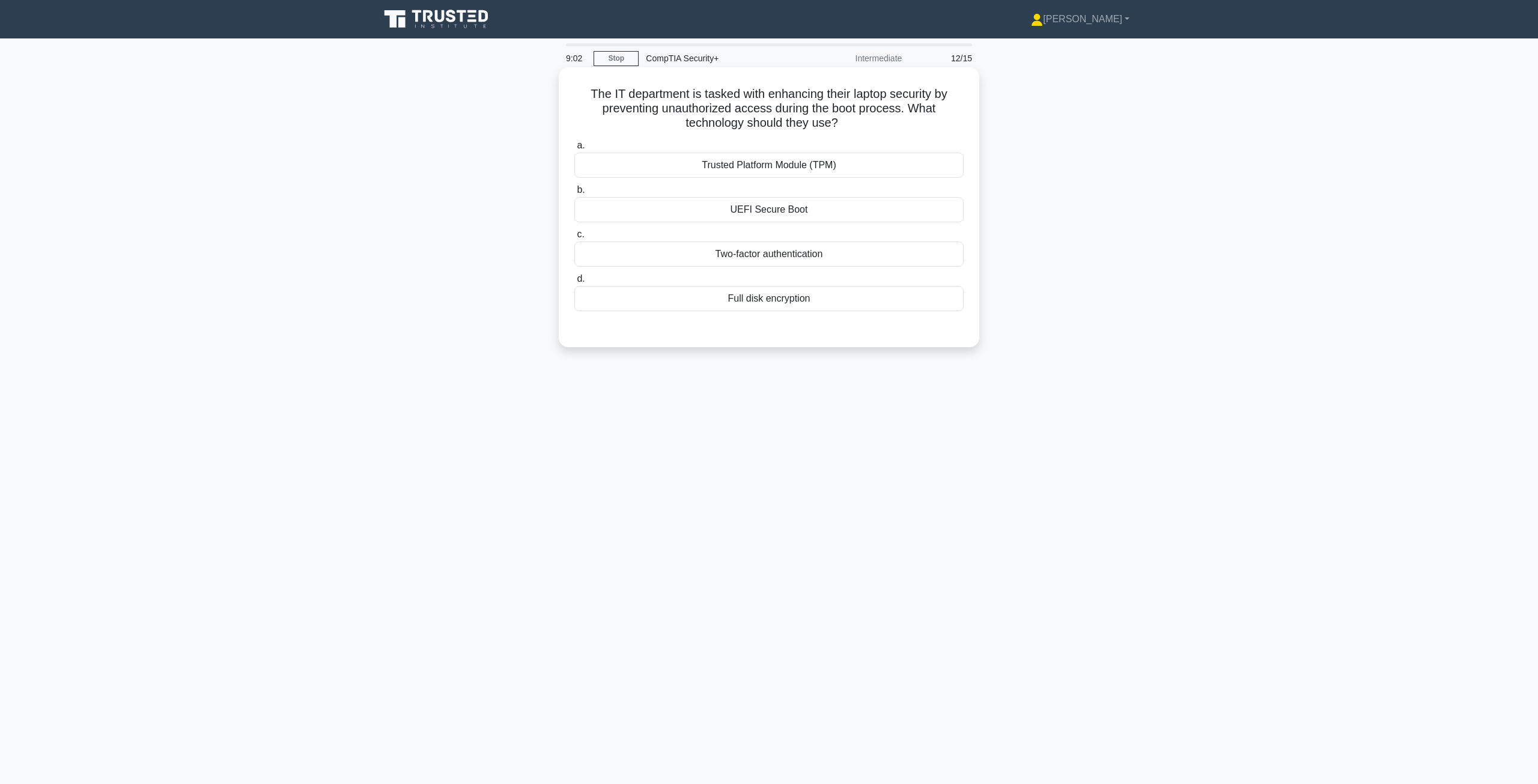
click at [775, 170] on div "Trusted Platform Module (TPM)" at bounding box center [769, 165] width 389 height 25
click at [574, 150] on input "a. Trusted Platform Module (TPM)" at bounding box center [574, 146] width 0 height 7
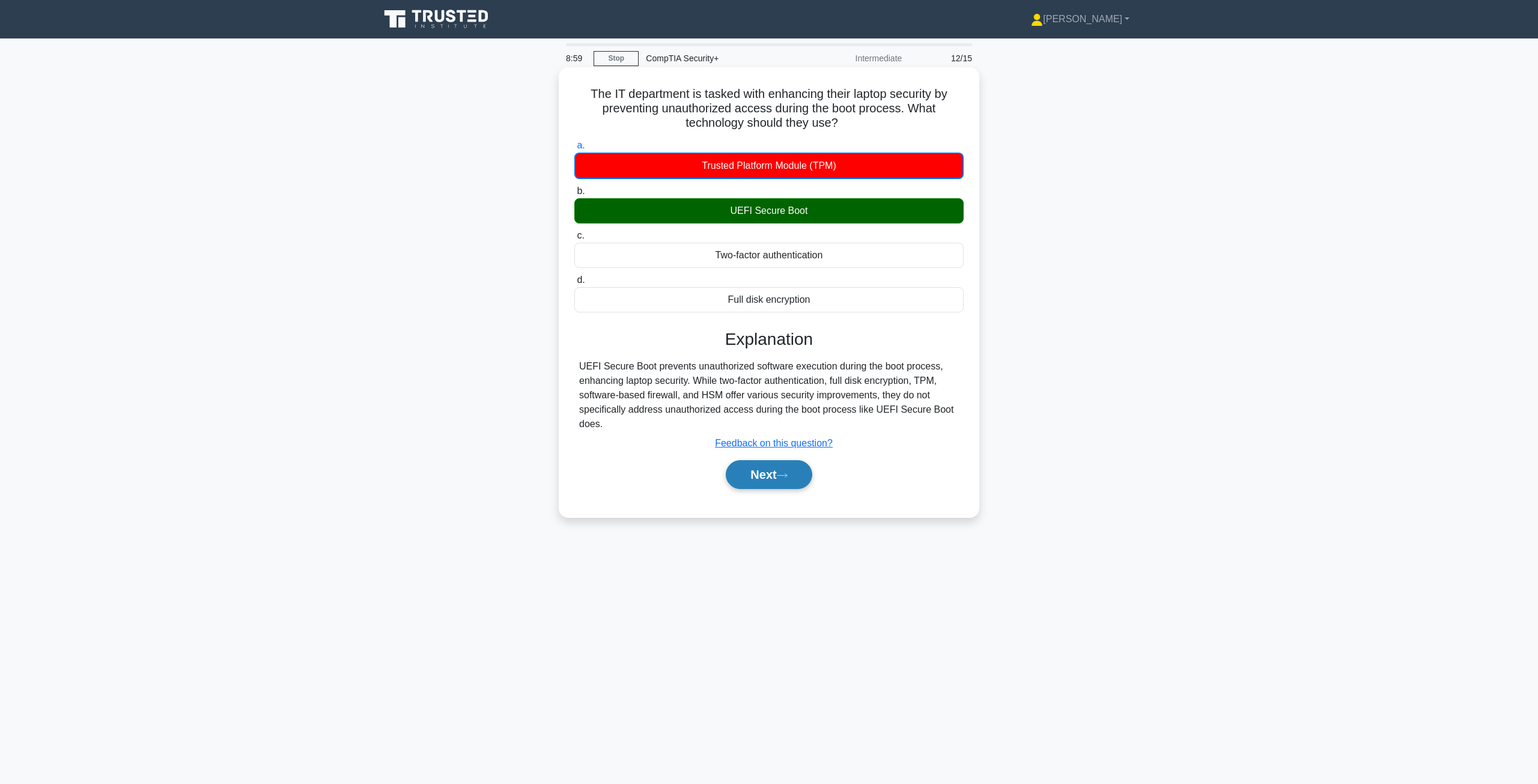
click at [782, 482] on button "Next" at bounding box center [768, 475] width 86 height 29
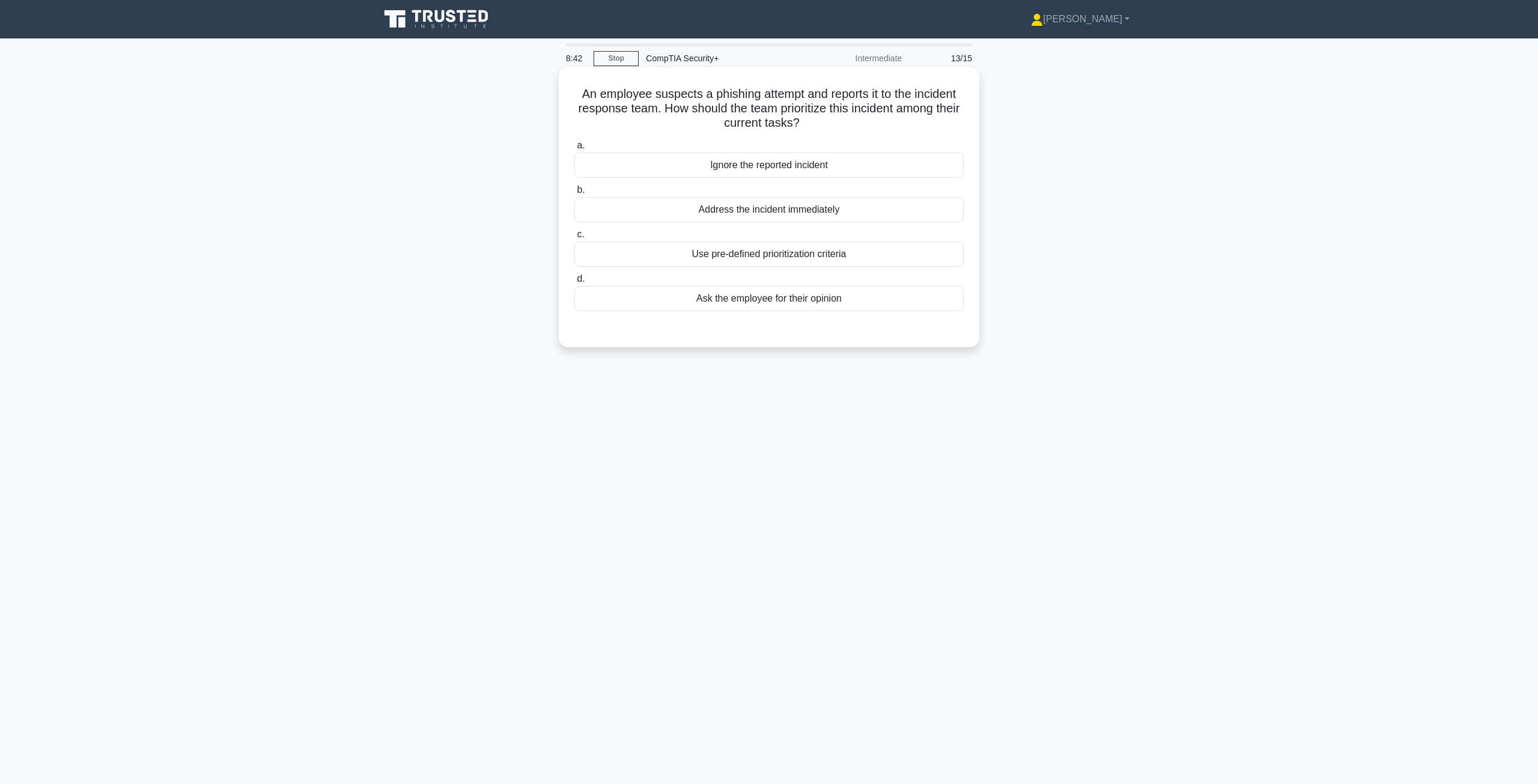
click at [780, 216] on div "Address the incident immediately" at bounding box center [769, 210] width 389 height 25
click at [574, 194] on input "b. Address the incident immediately" at bounding box center [574, 190] width 0 height 7
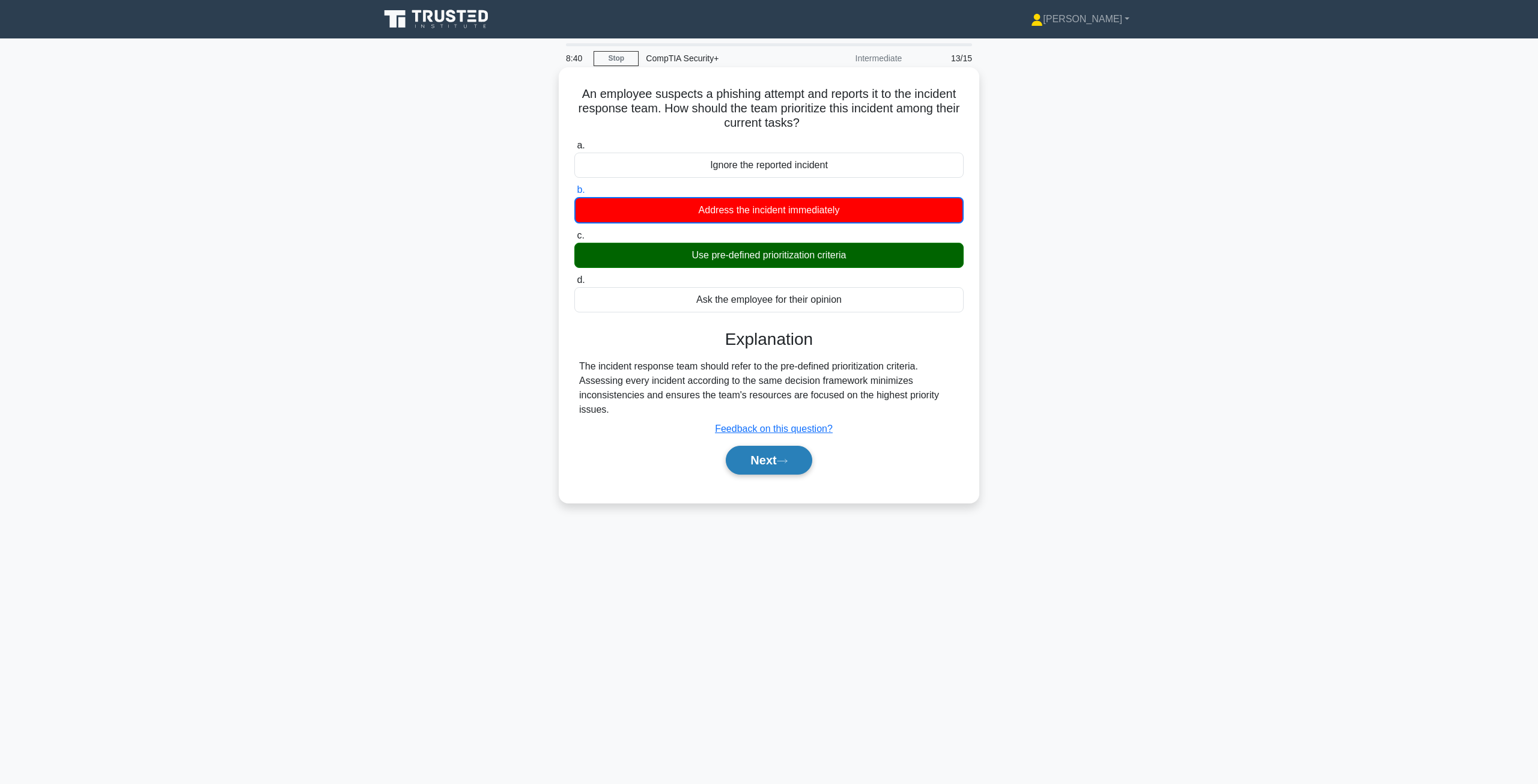
click at [778, 451] on button "Next" at bounding box center [768, 460] width 86 height 29
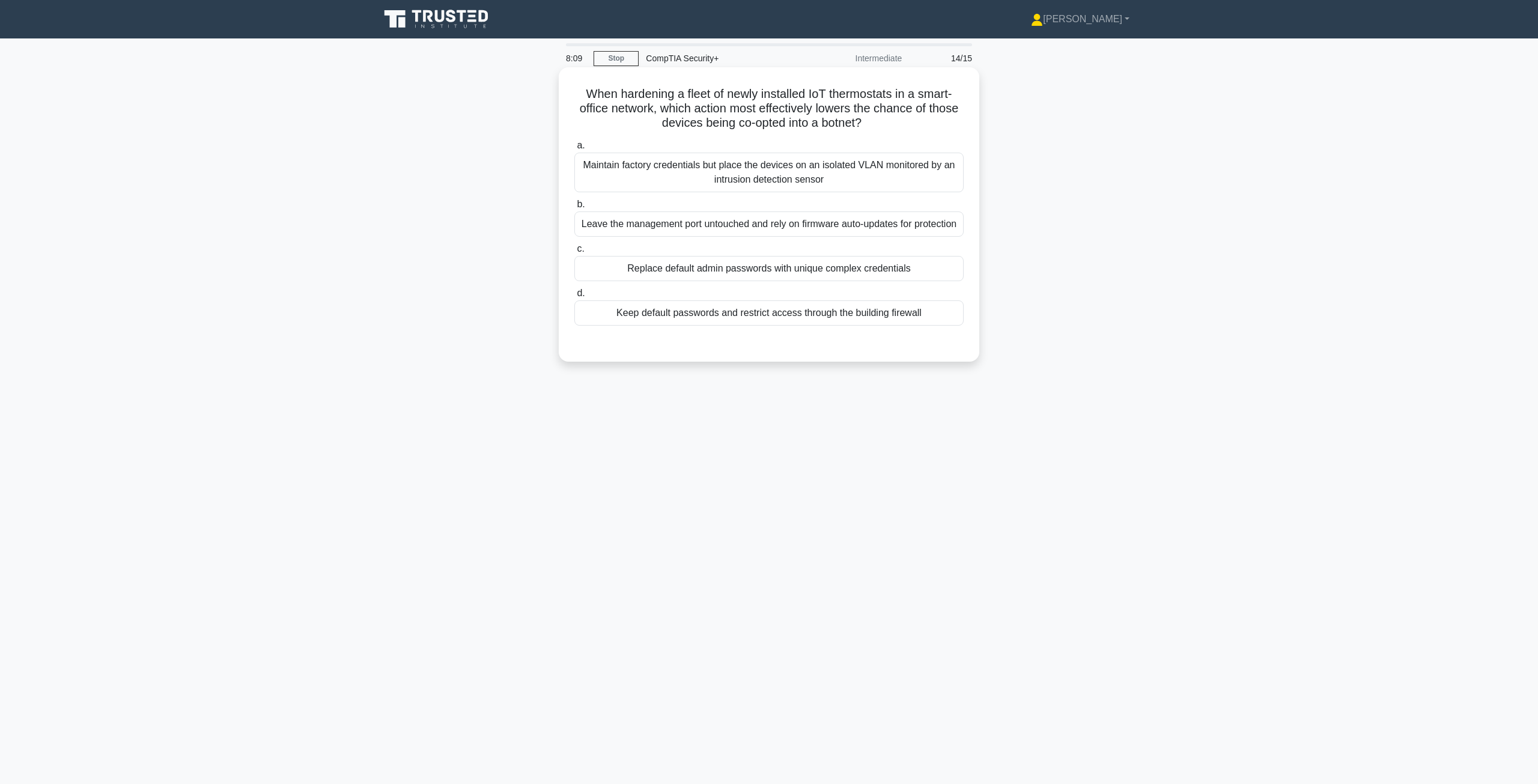
click at [760, 281] on div "Replace default admin passwords with unique complex credentials" at bounding box center [769, 269] width 389 height 25
click at [574, 253] on input "c. Replace default admin passwords with unique complex credentials" at bounding box center [574, 248] width 0 height 7
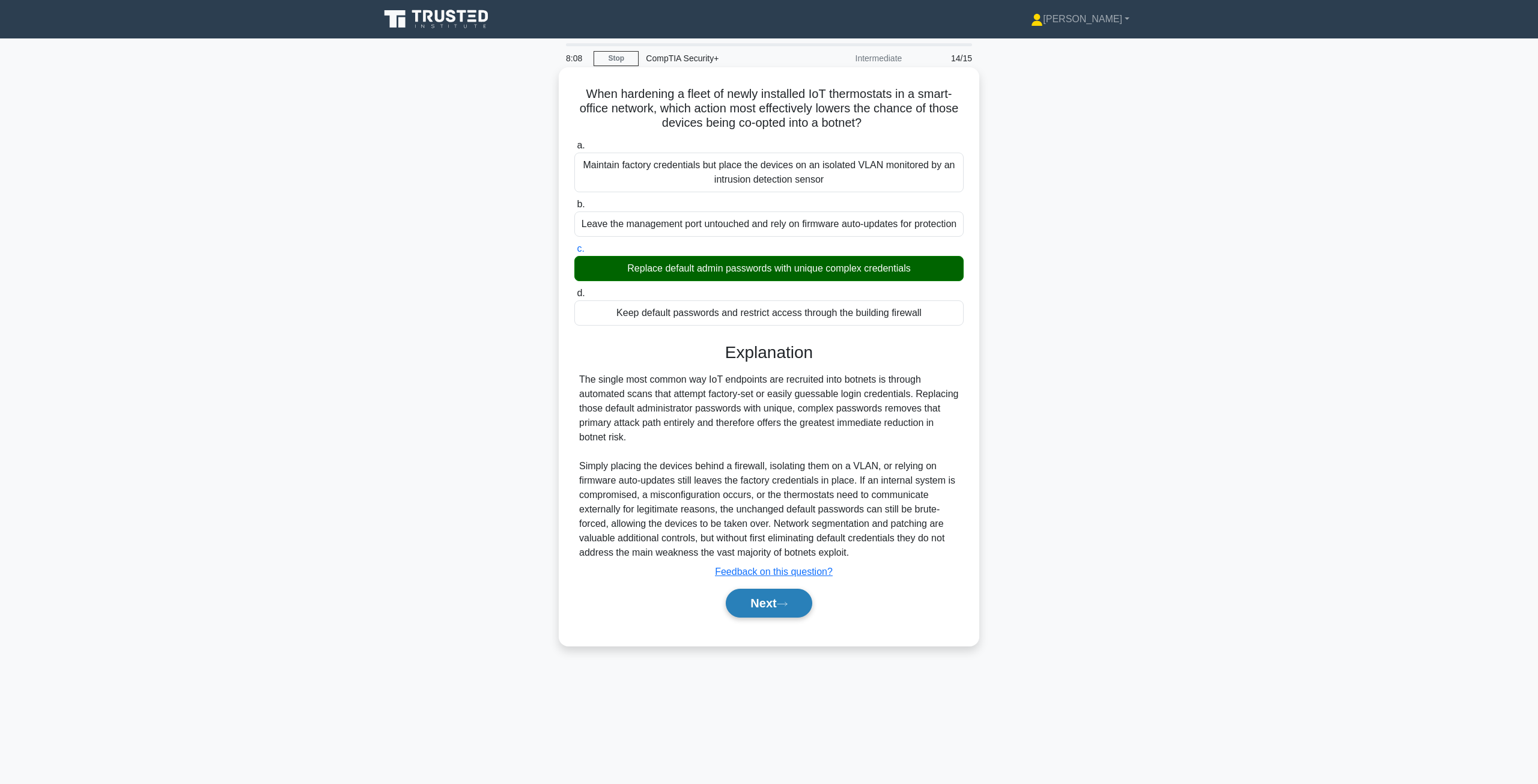
click at [768, 617] on button "Next" at bounding box center [768, 603] width 86 height 29
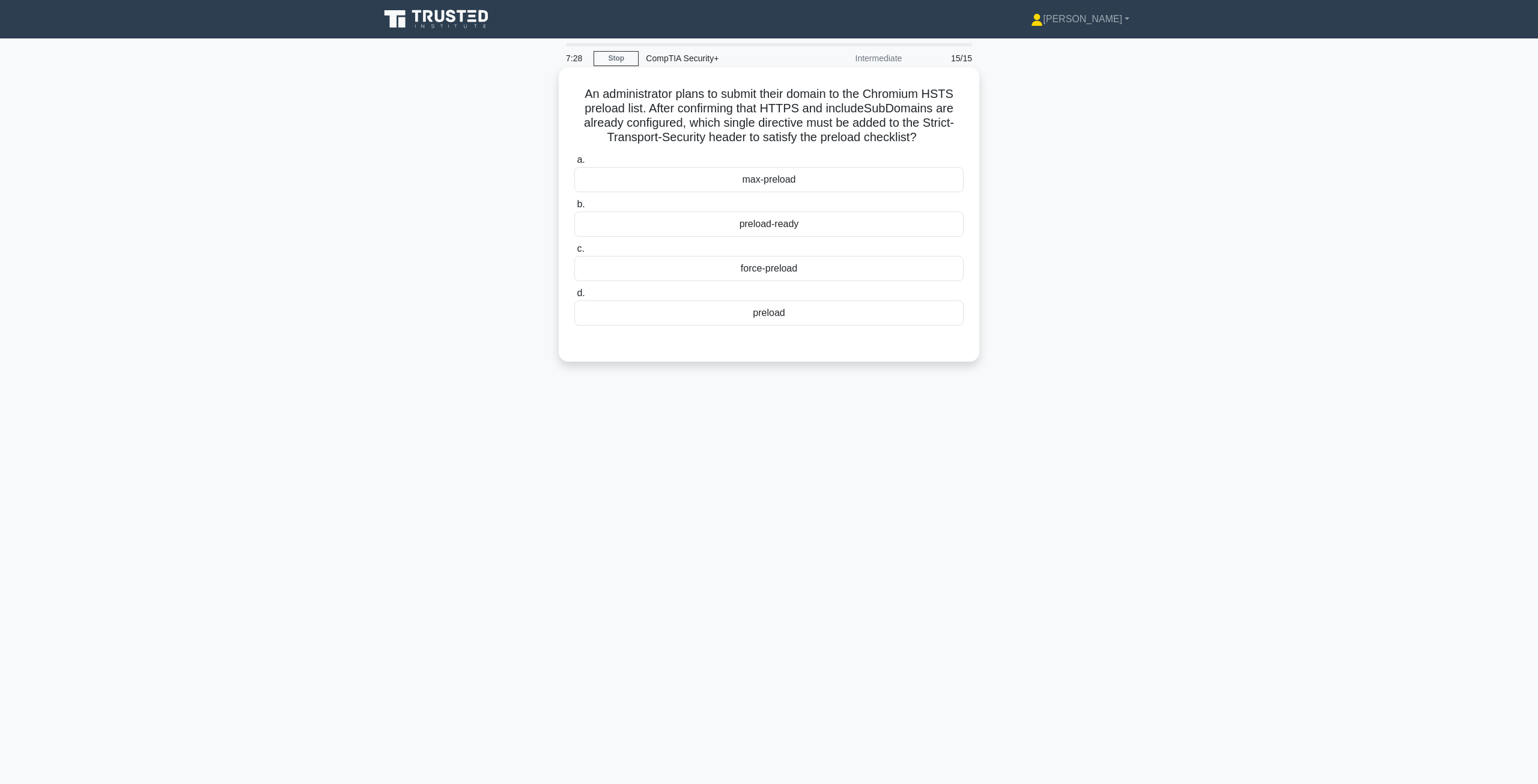
click at [768, 231] on div "preload-ready" at bounding box center [769, 224] width 389 height 25
click at [574, 208] on input "b. preload-ready" at bounding box center [574, 205] width 0 height 7
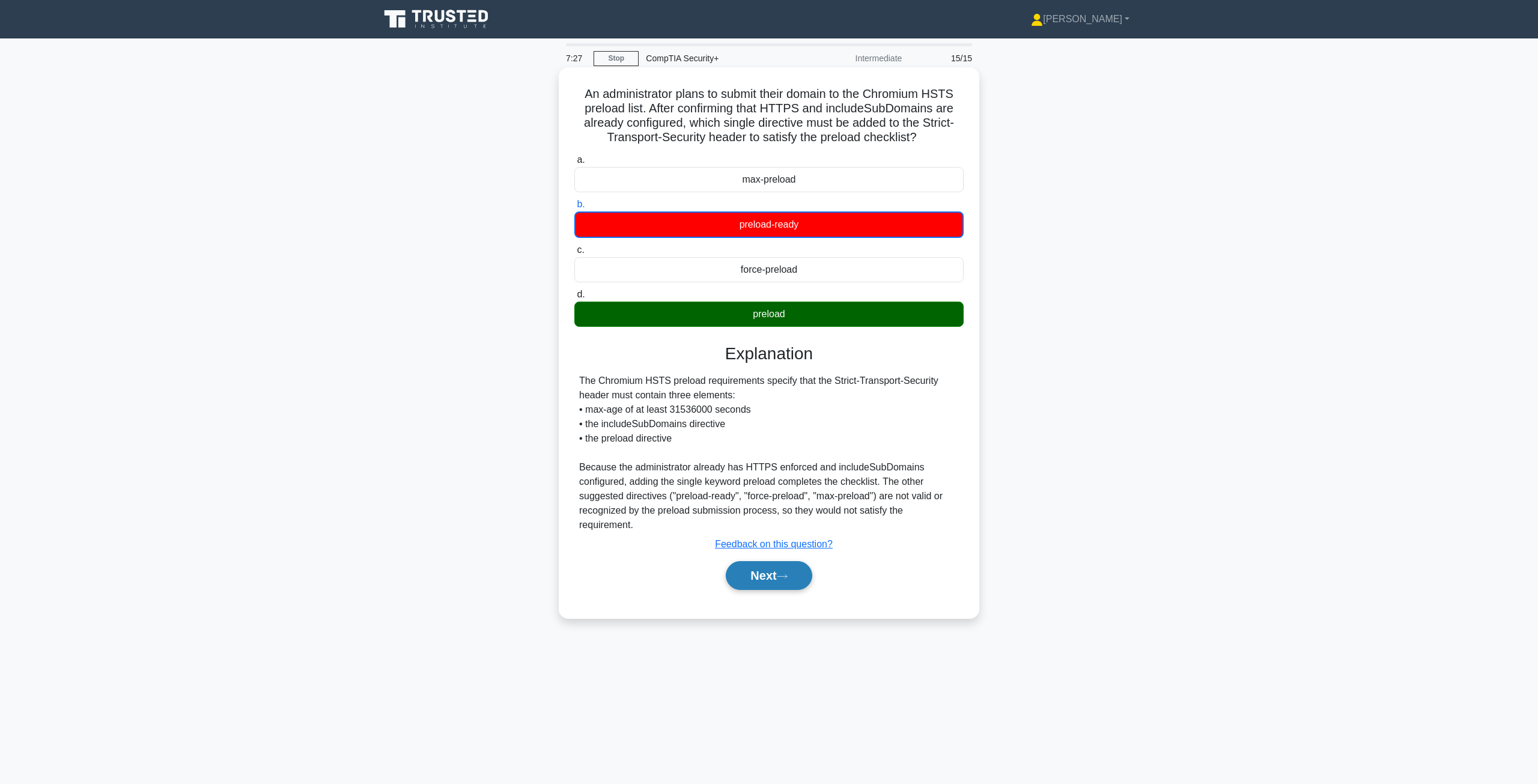
click at [787, 561] on button "Next" at bounding box center [768, 575] width 86 height 29
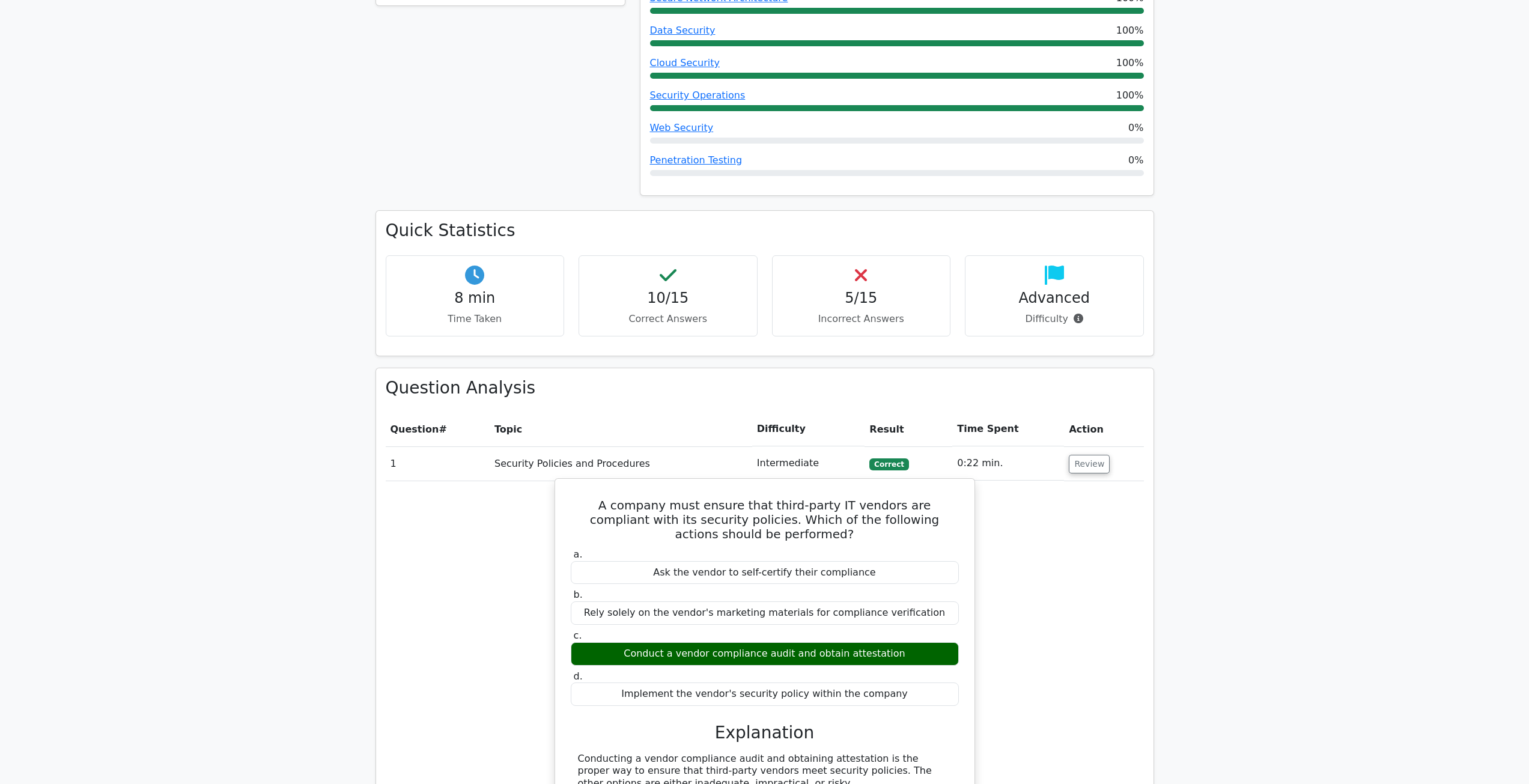
scroll to position [600, 0]
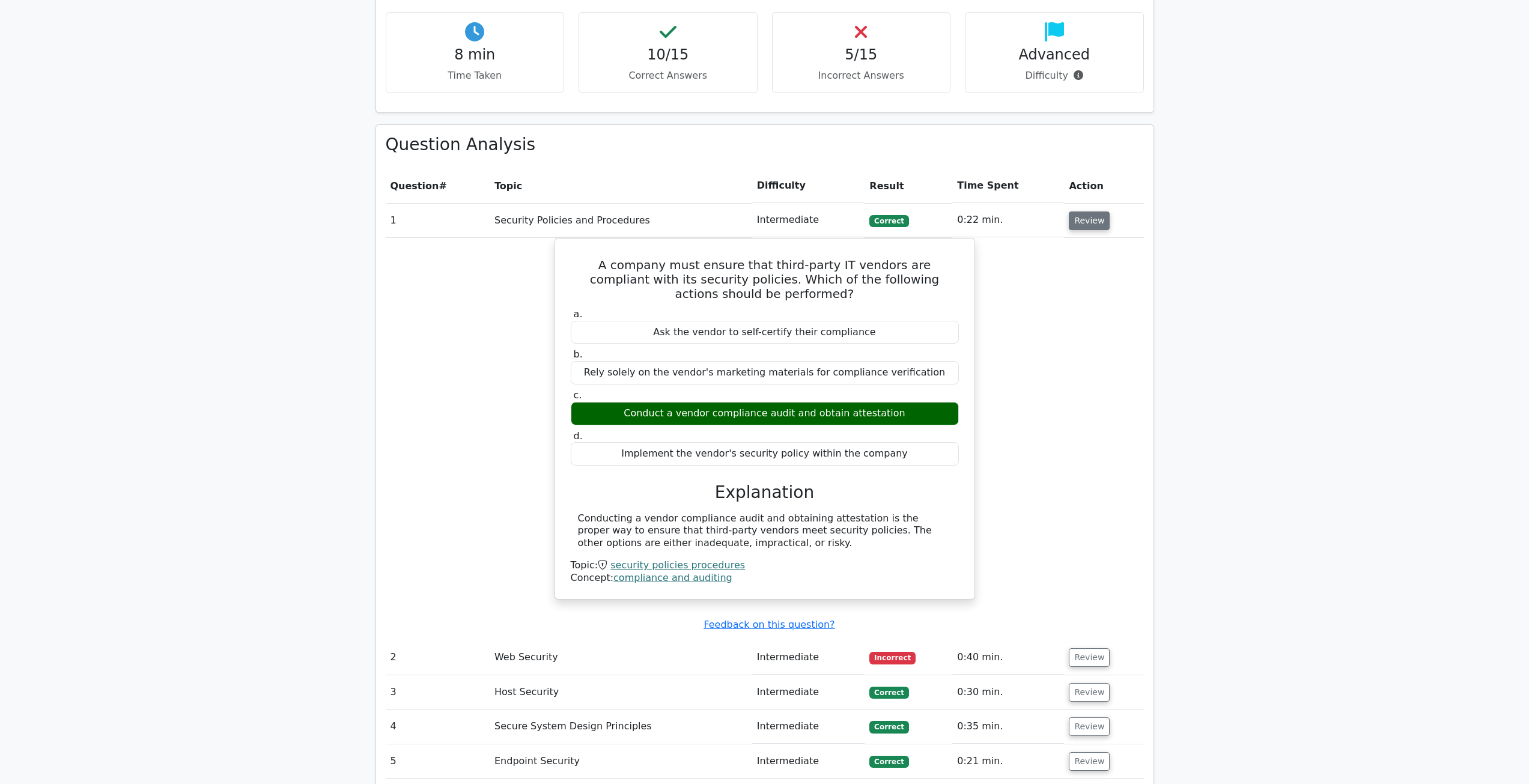
click at [1094, 222] on button "Review" at bounding box center [1089, 220] width 41 height 19
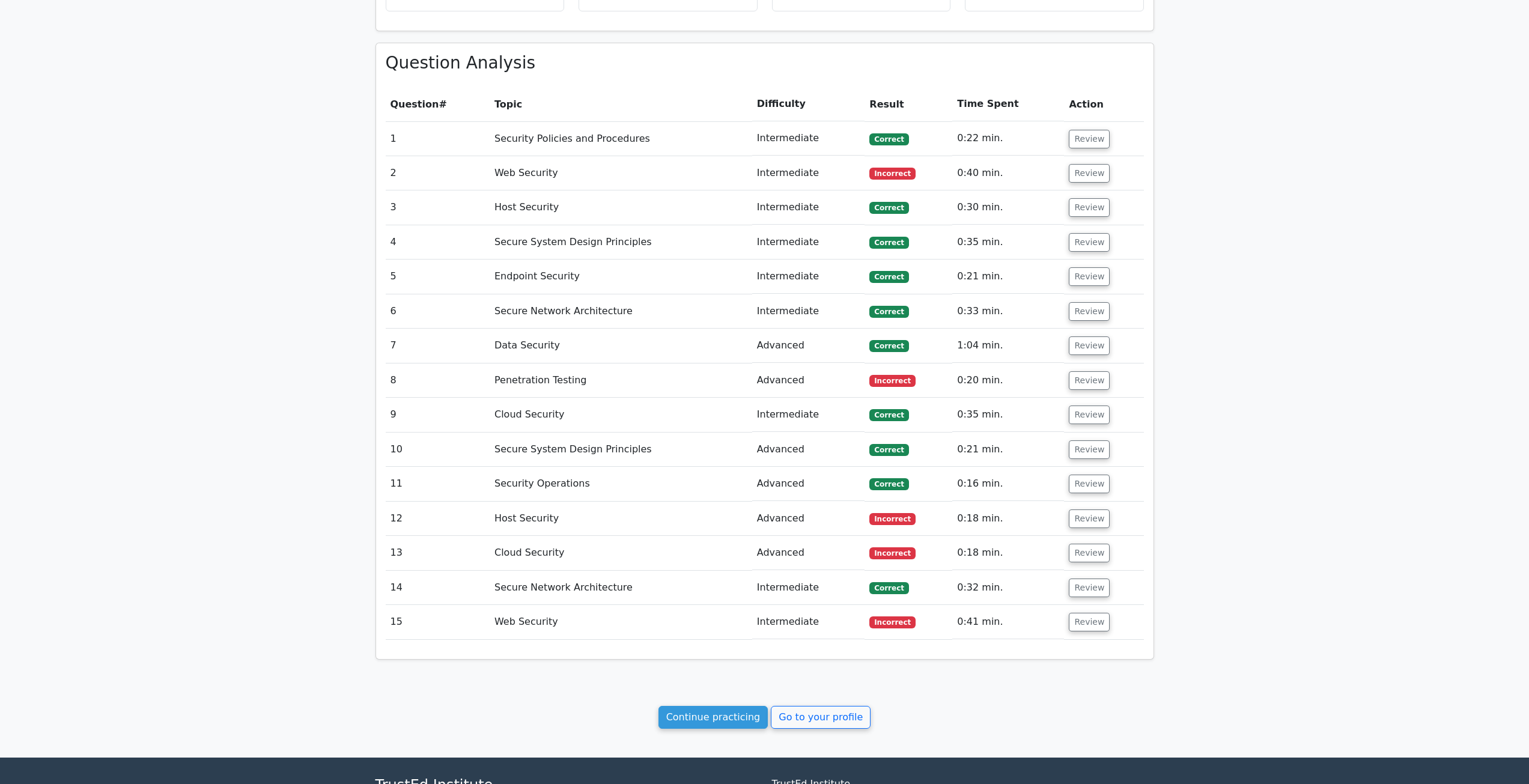
scroll to position [661, 0]
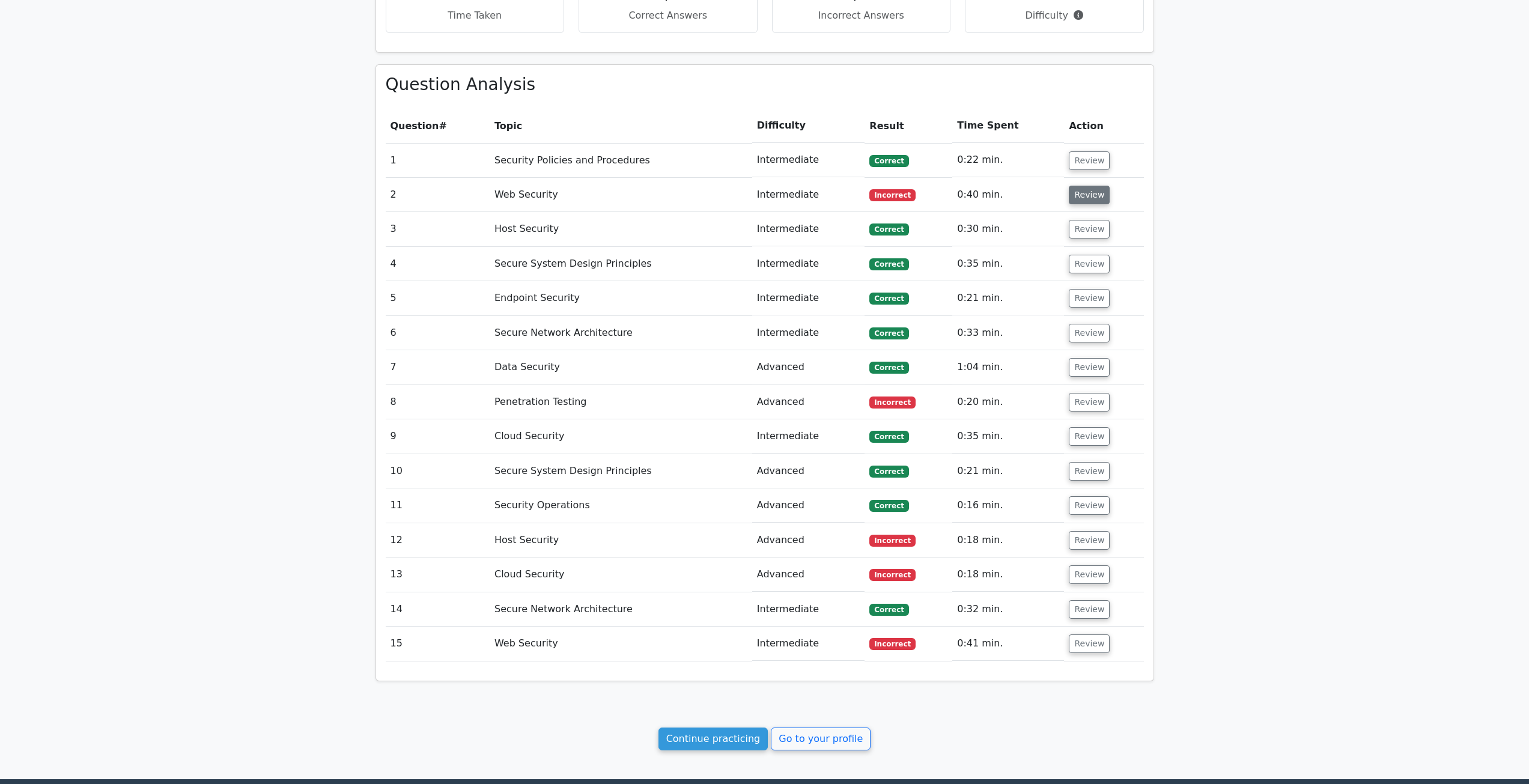
click at [1076, 195] on button "Review" at bounding box center [1089, 195] width 41 height 19
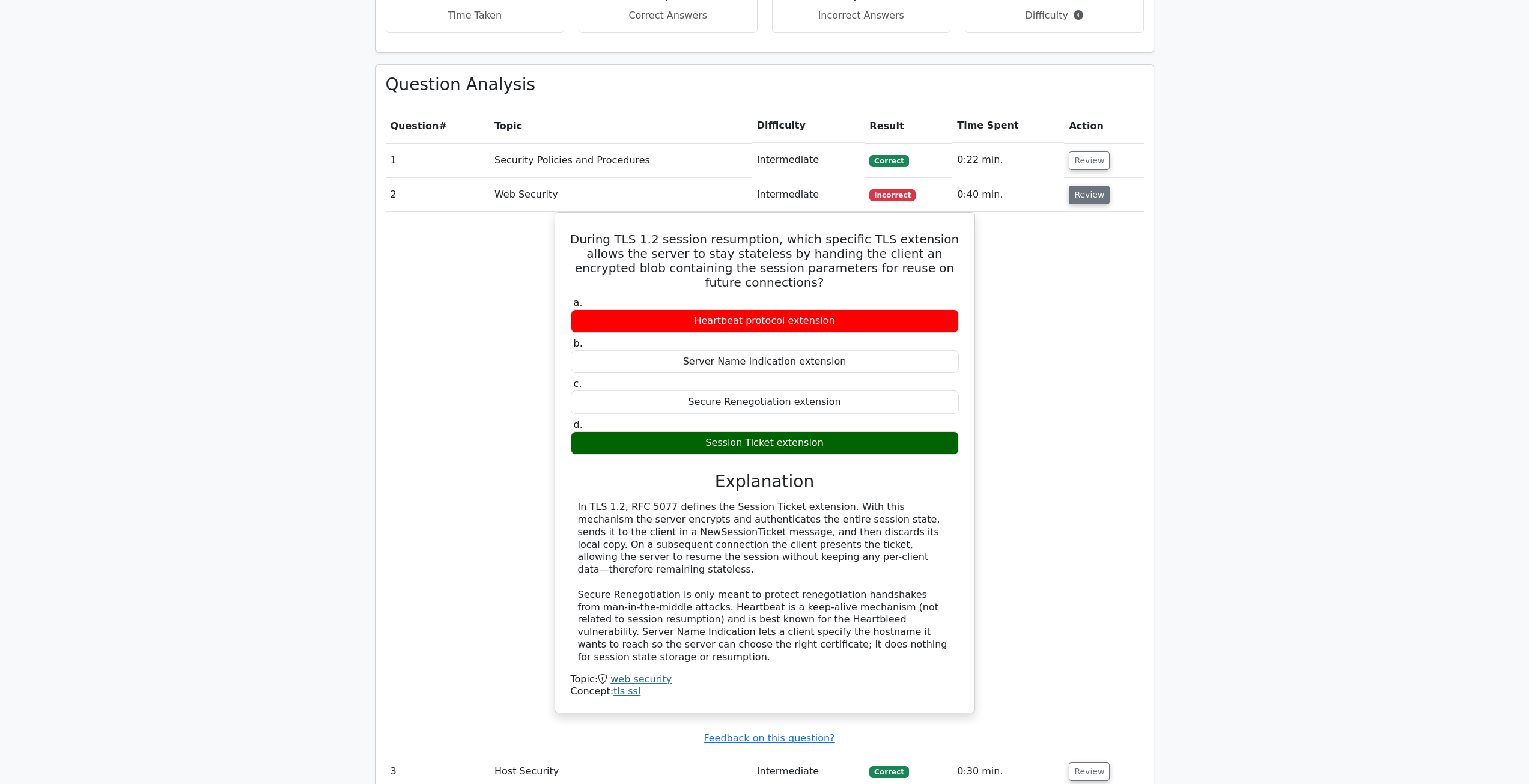
click at [1092, 195] on button "Review" at bounding box center [1089, 195] width 41 height 19
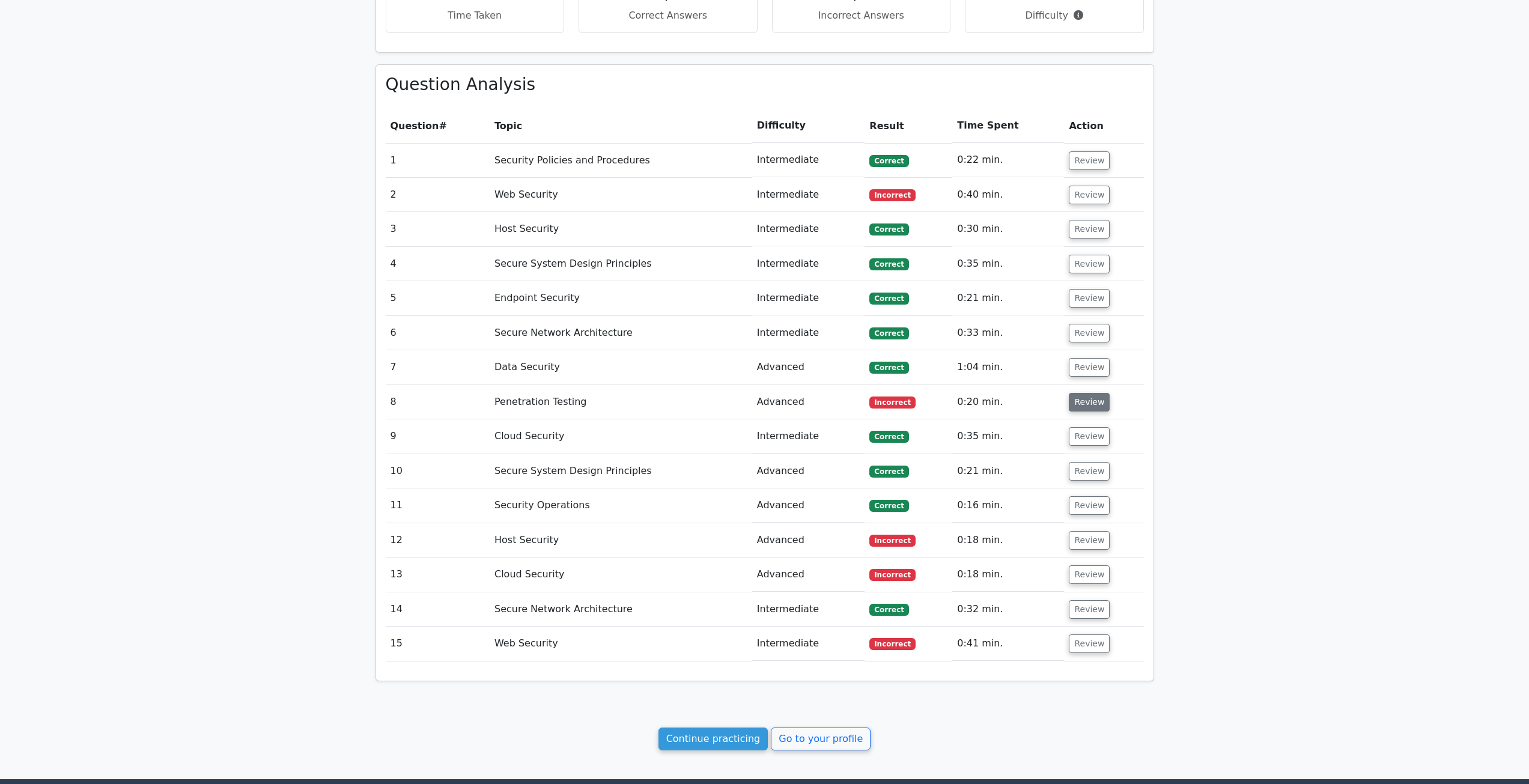
drag, startPoint x: 1093, startPoint y: 389, endPoint x: 1092, endPoint y: 396, distance: 7.1
click at [1093, 391] on td "Review" at bounding box center [1103, 402] width 80 height 34
click at [1090, 405] on button "Review" at bounding box center [1089, 402] width 41 height 19
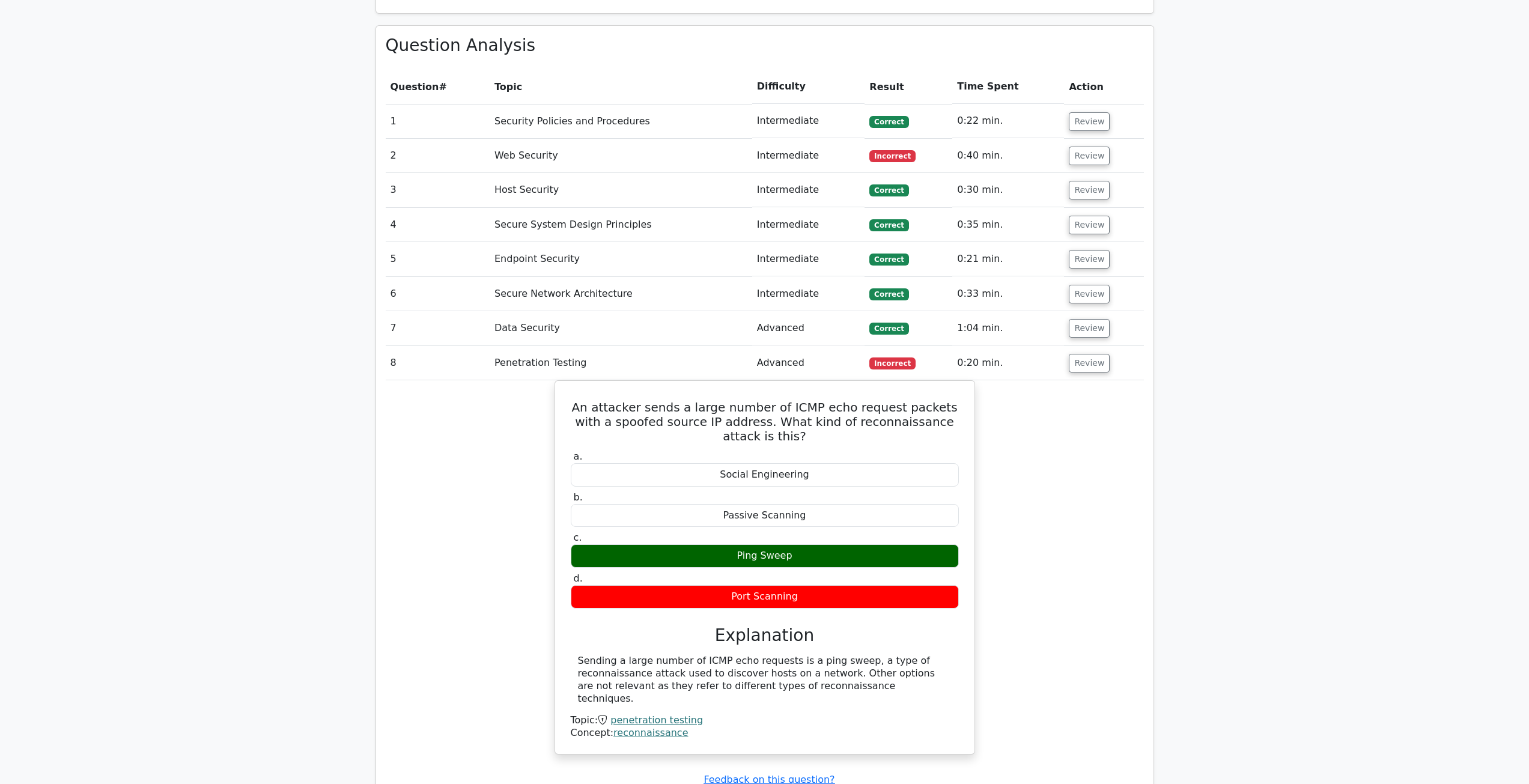
scroll to position [721, 0]
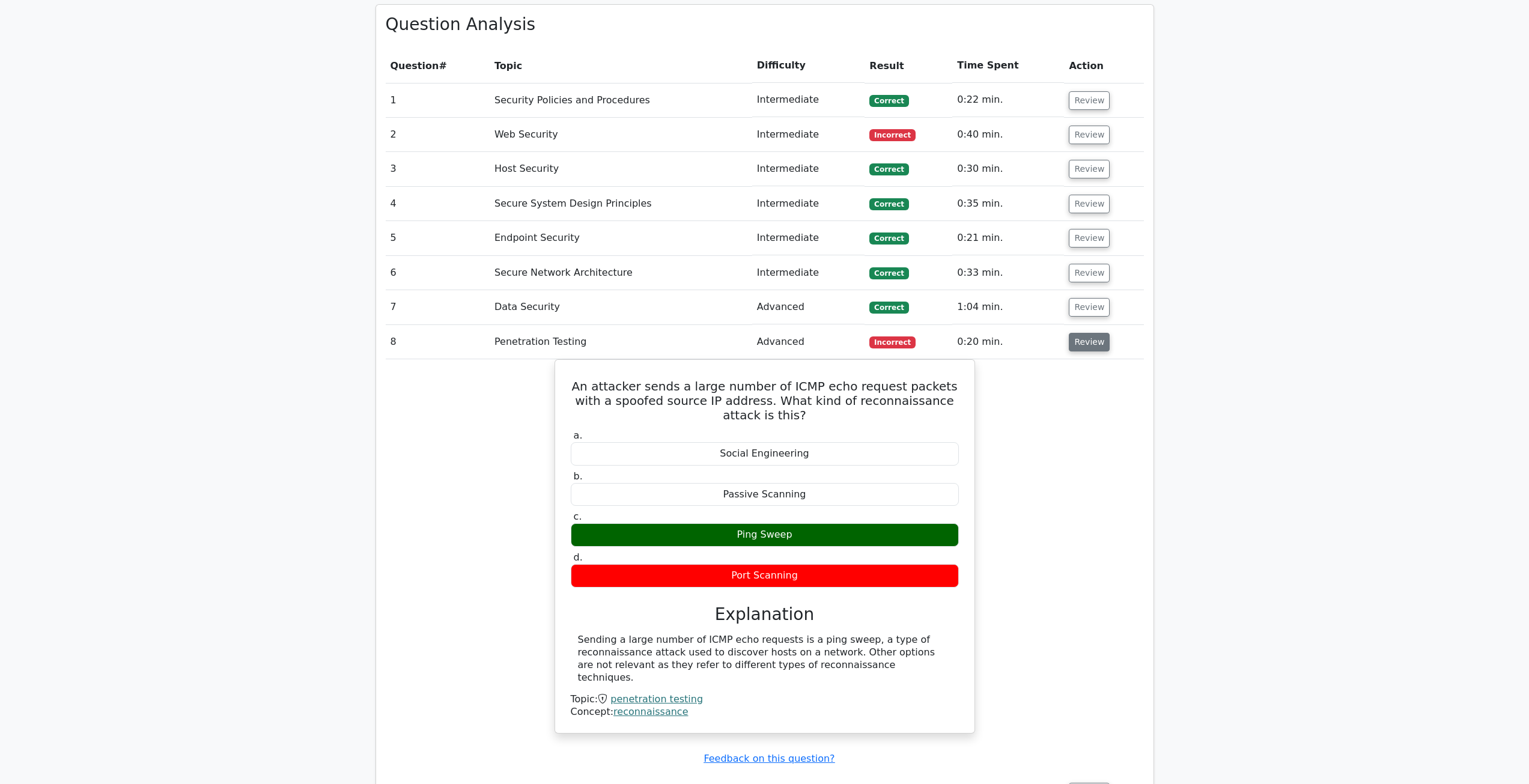
click at [1091, 347] on button "Review" at bounding box center [1089, 341] width 41 height 19
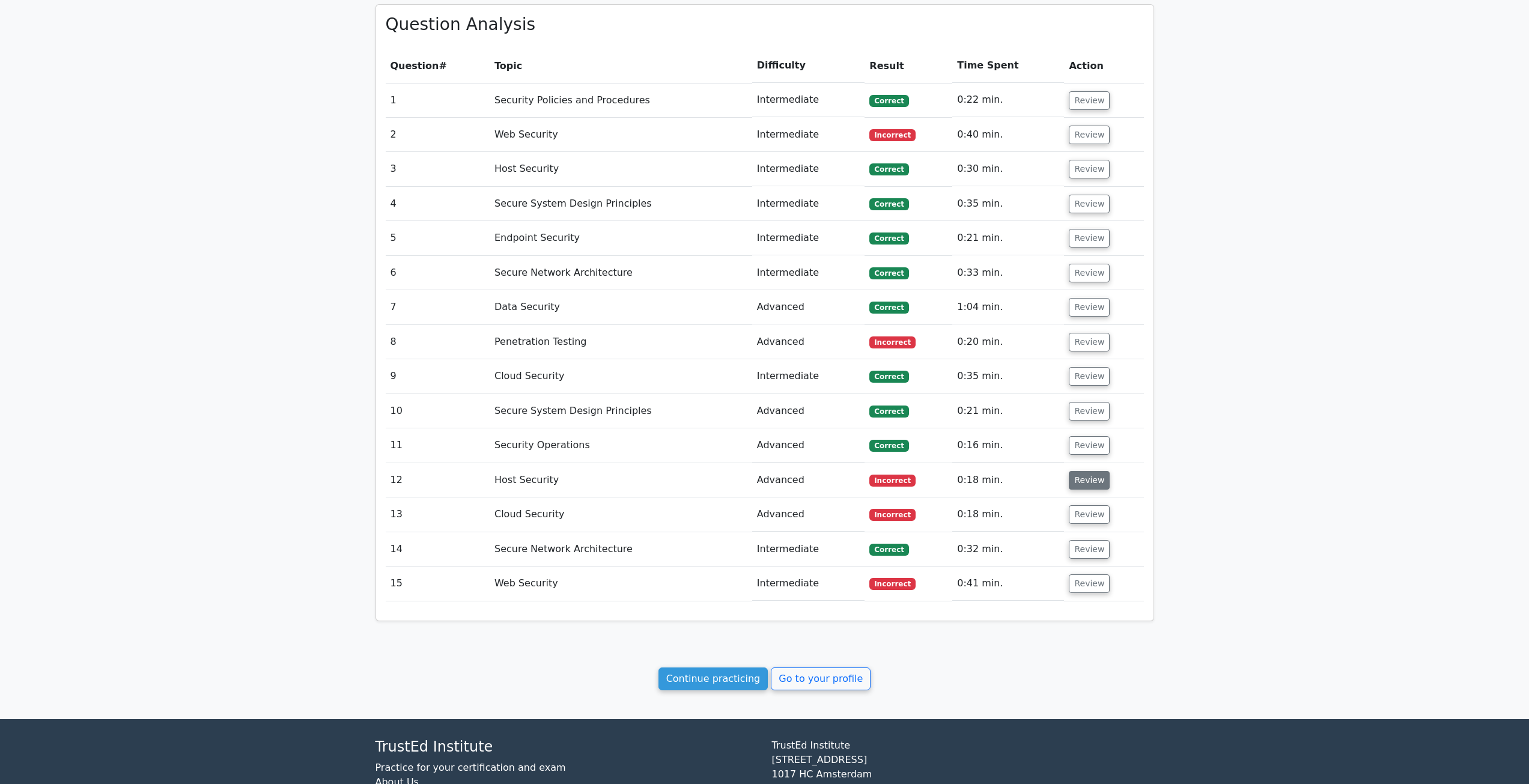
click at [1094, 479] on button "Review" at bounding box center [1089, 480] width 41 height 19
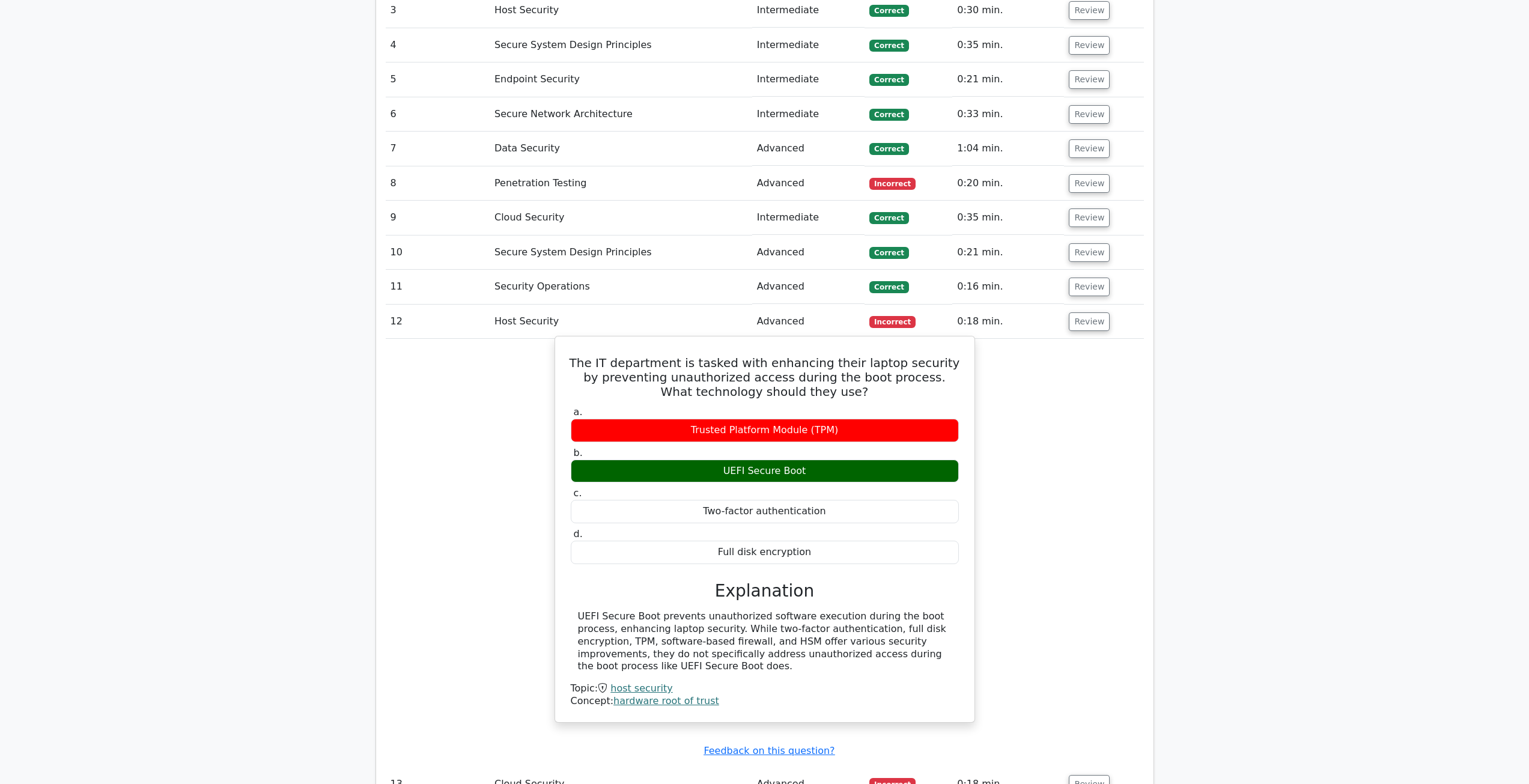
scroll to position [901, 0]
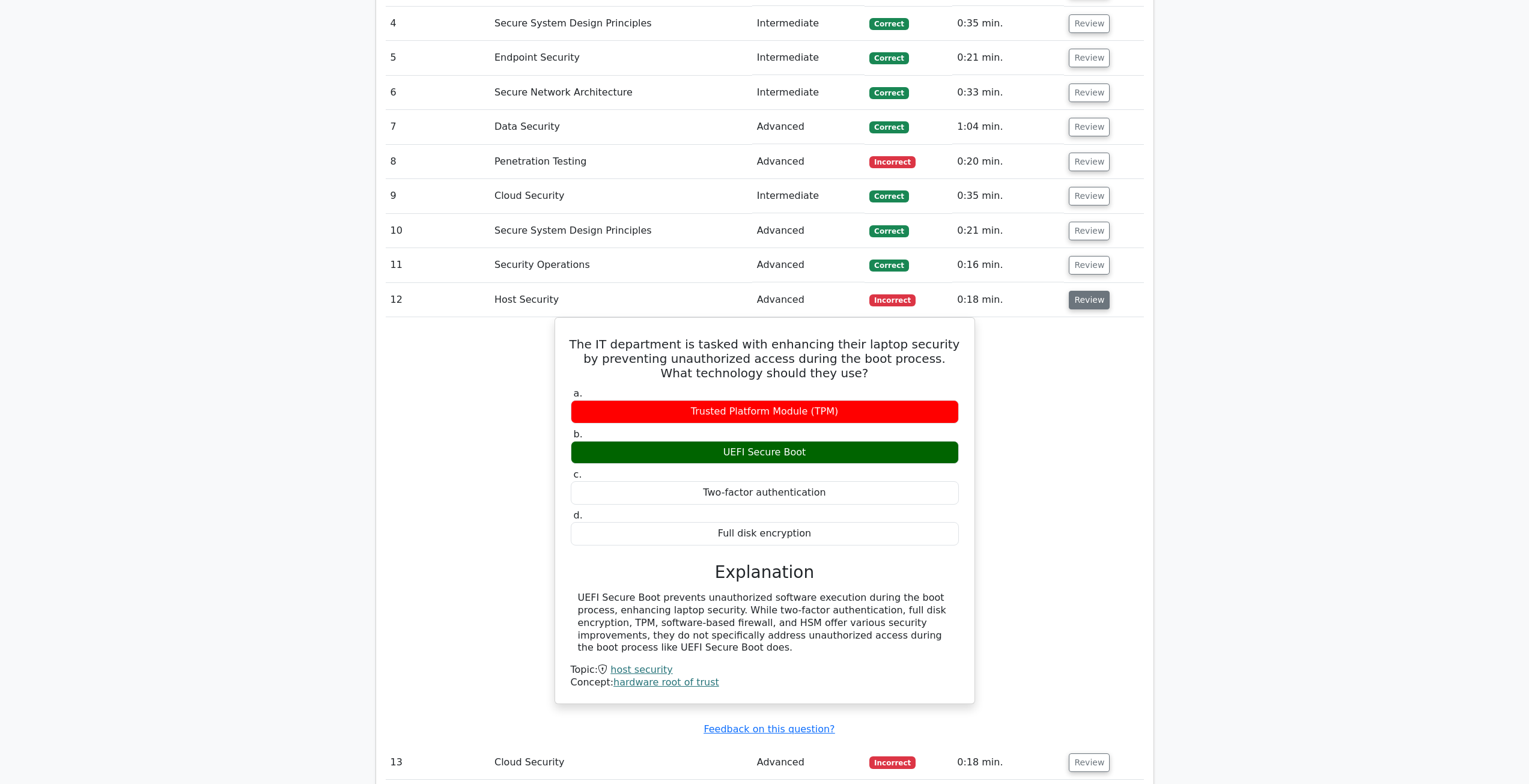
click at [1068, 301] on button "Review" at bounding box center [1089, 300] width 41 height 19
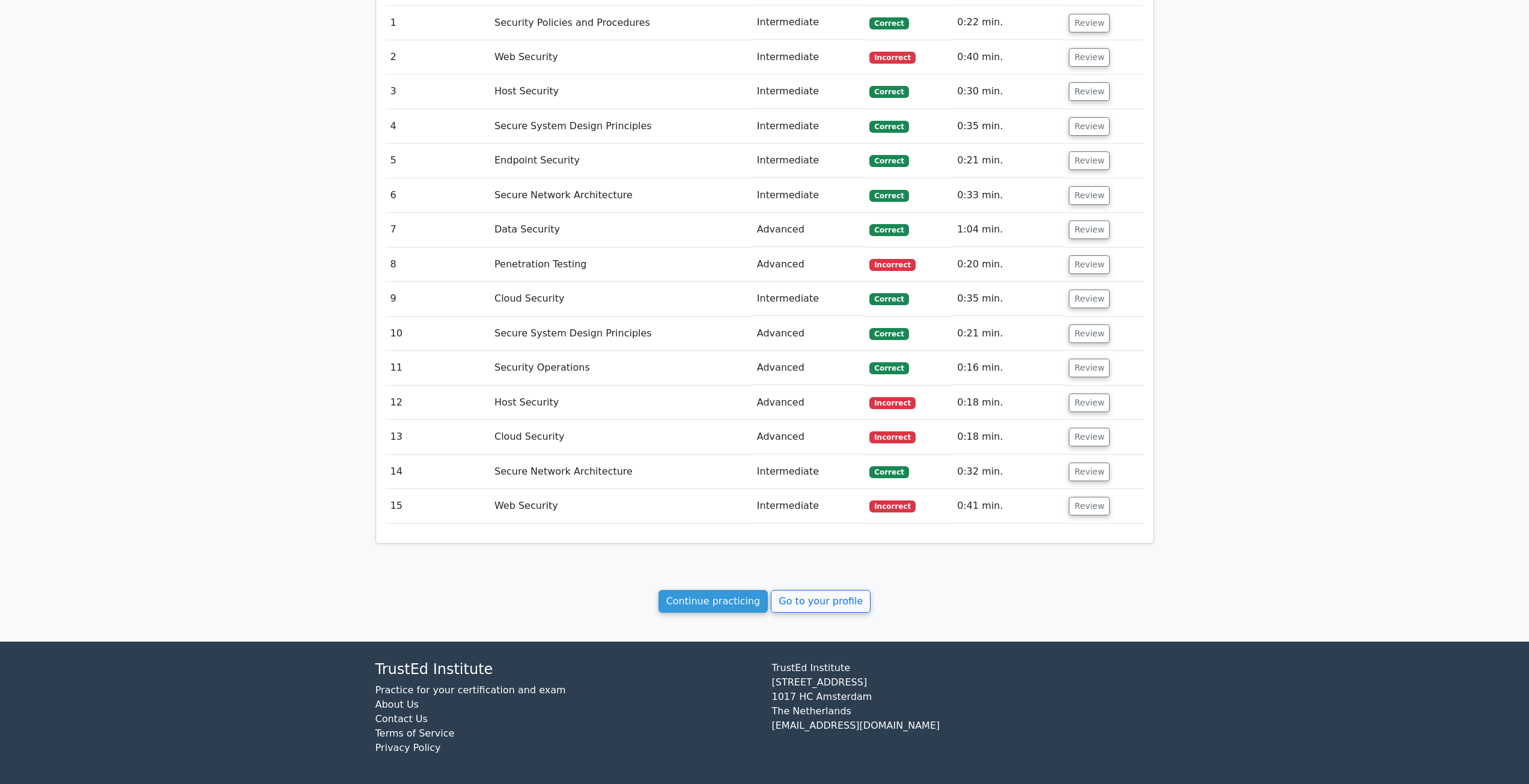
click at [1082, 393] on td "Review" at bounding box center [1103, 402] width 80 height 34
click at [1083, 402] on button "Review" at bounding box center [1089, 402] width 41 height 19
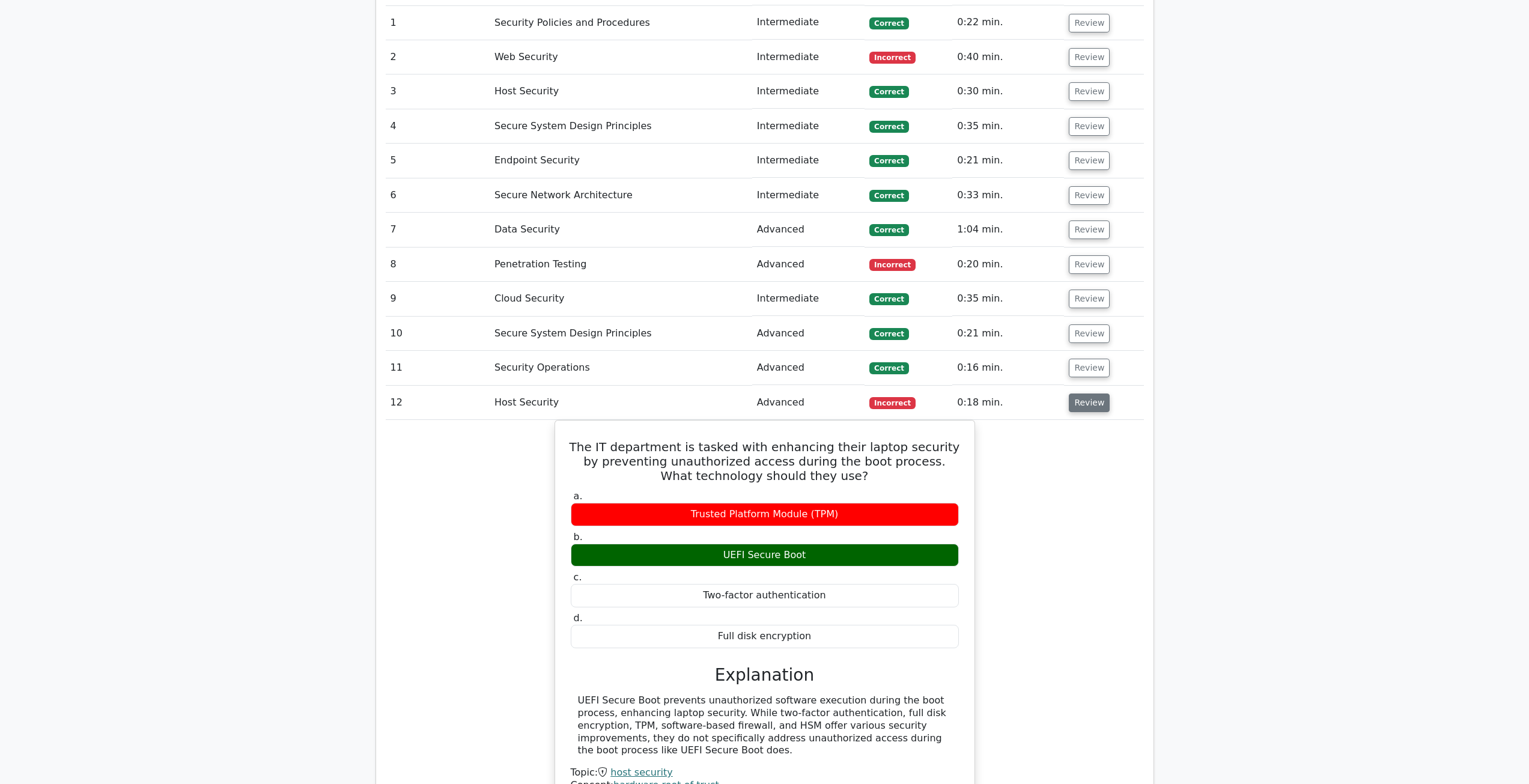
click at [1083, 402] on button "Review" at bounding box center [1089, 402] width 41 height 19
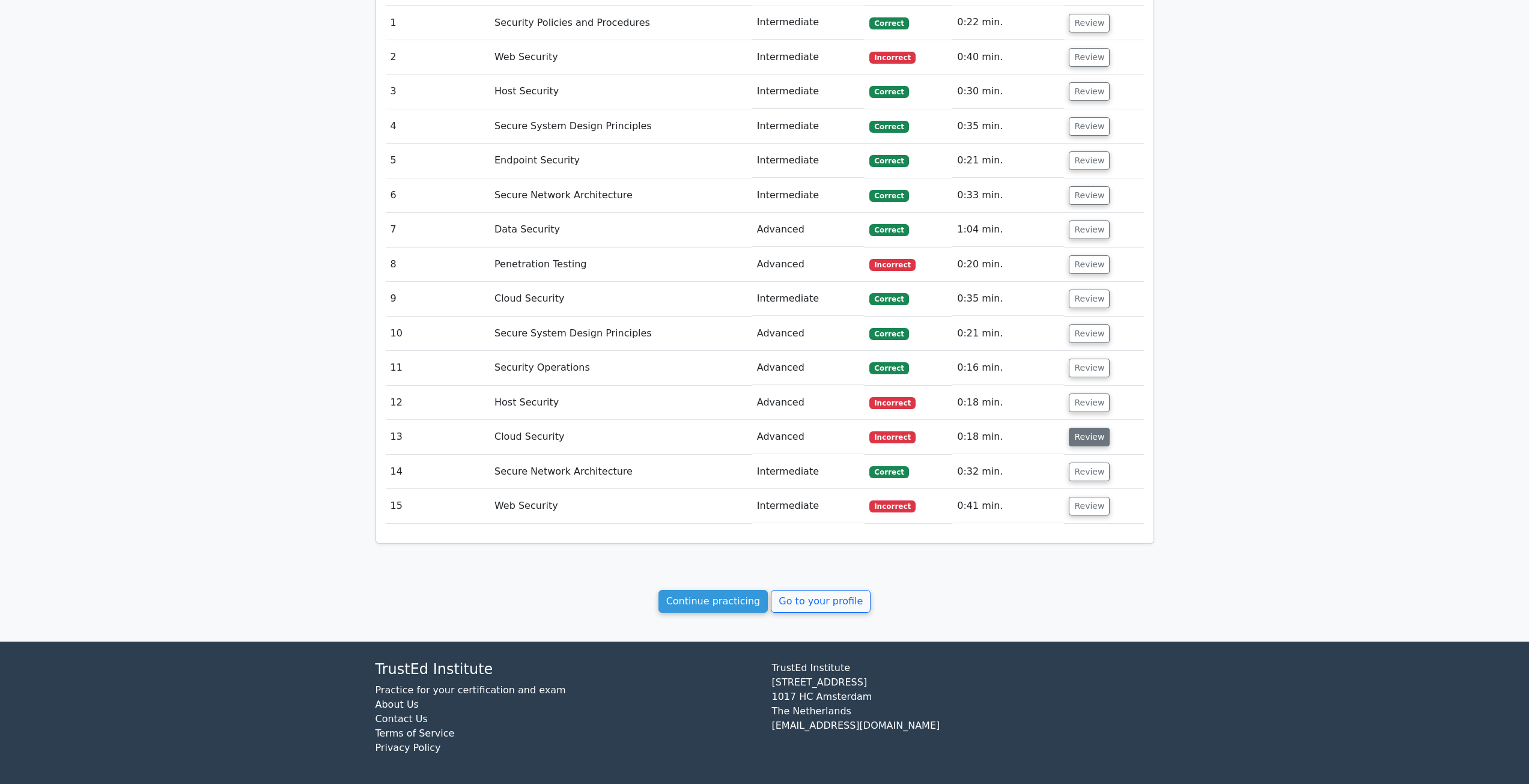
click at [1086, 434] on button "Review" at bounding box center [1089, 437] width 41 height 19
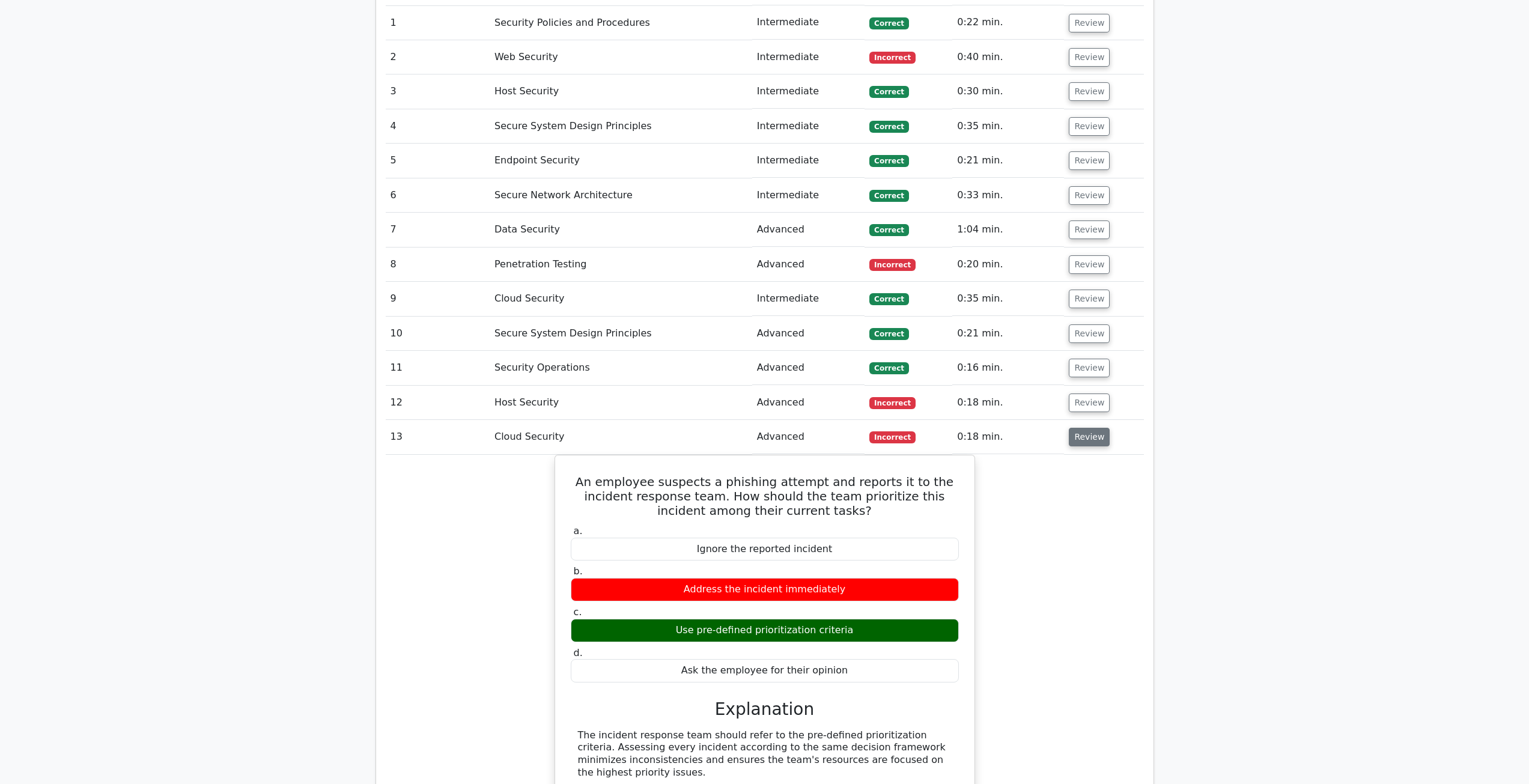
click at [1094, 442] on button "Review" at bounding box center [1089, 437] width 41 height 19
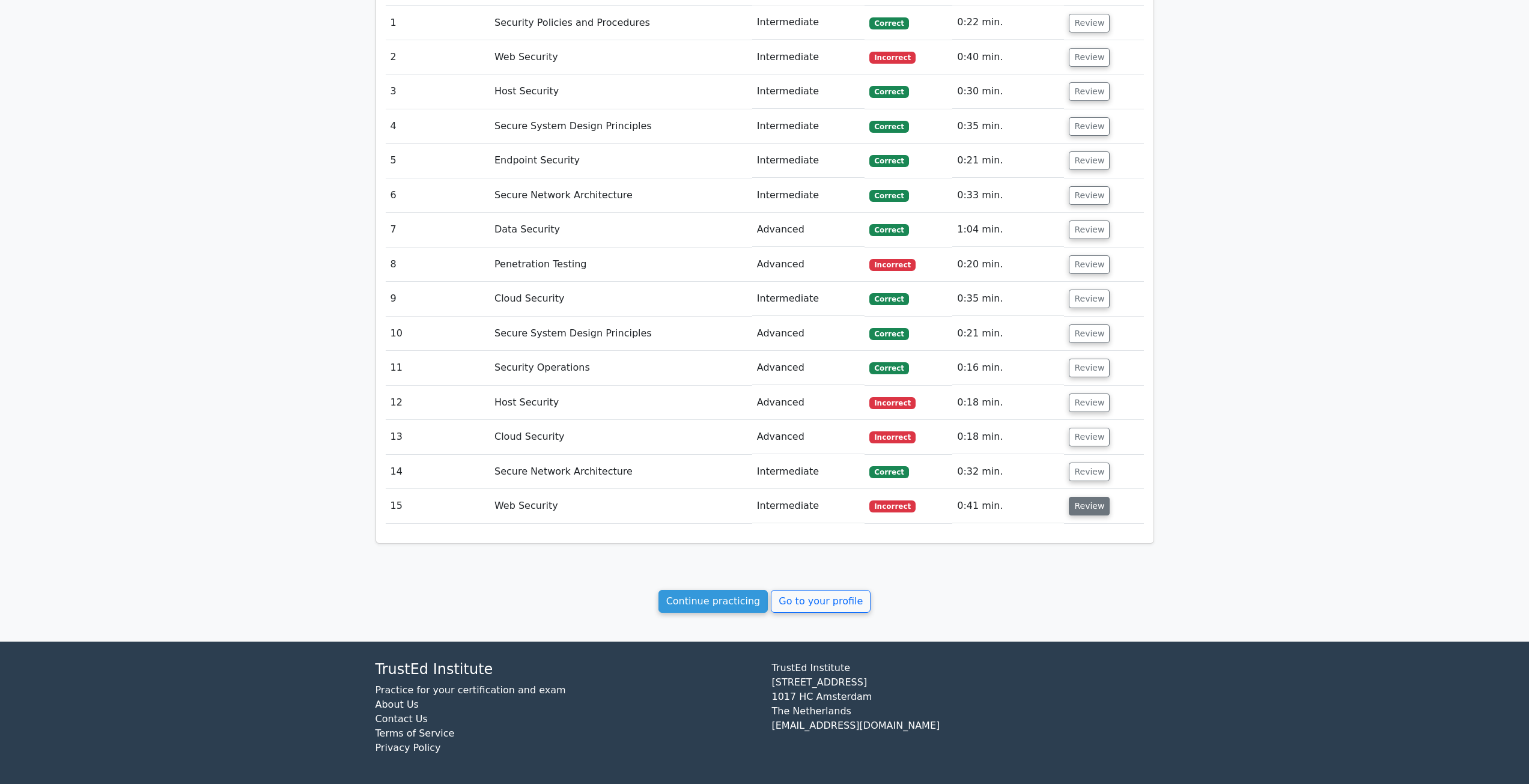
click at [1091, 498] on button "Review" at bounding box center [1089, 506] width 41 height 19
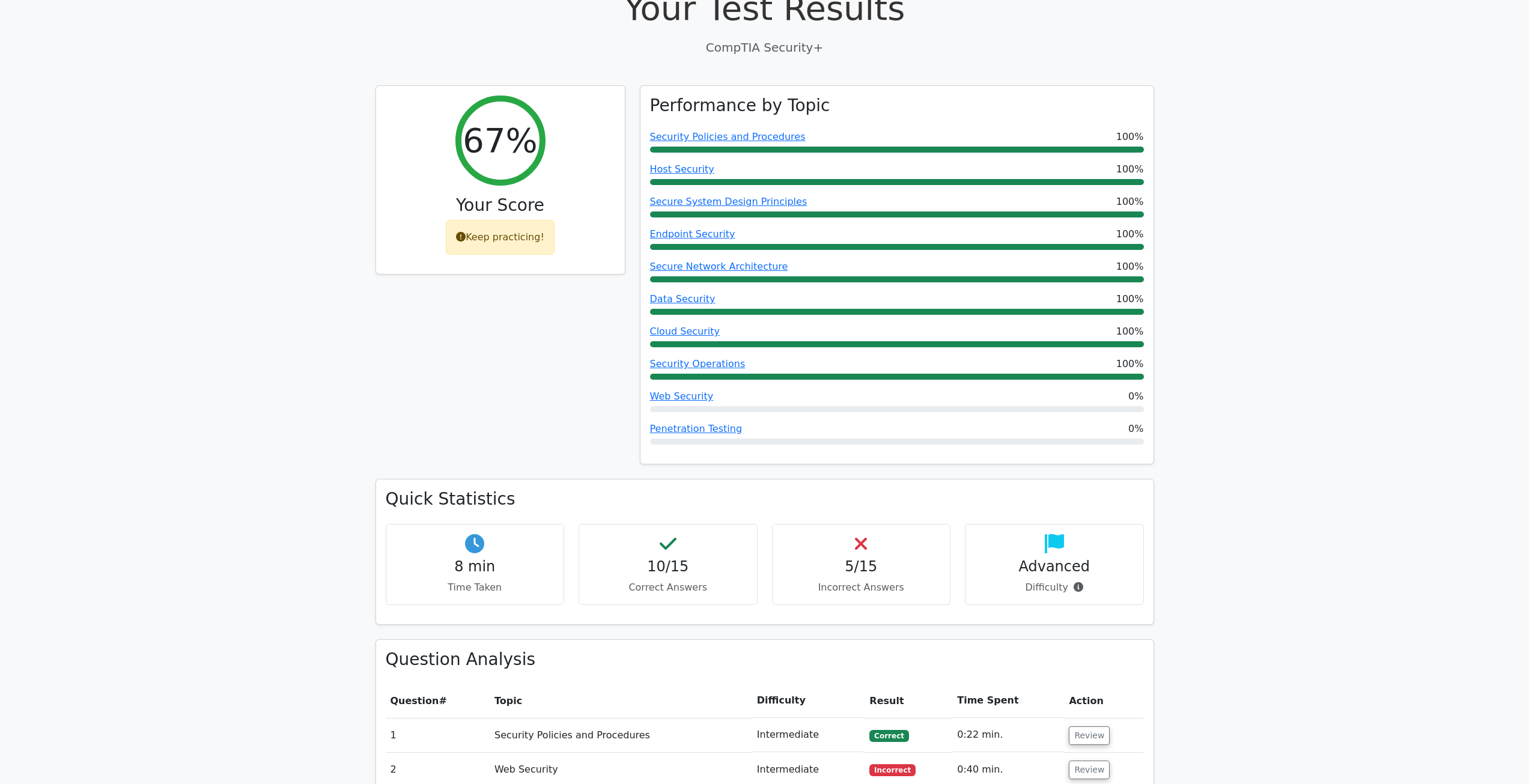
scroll to position [0, 0]
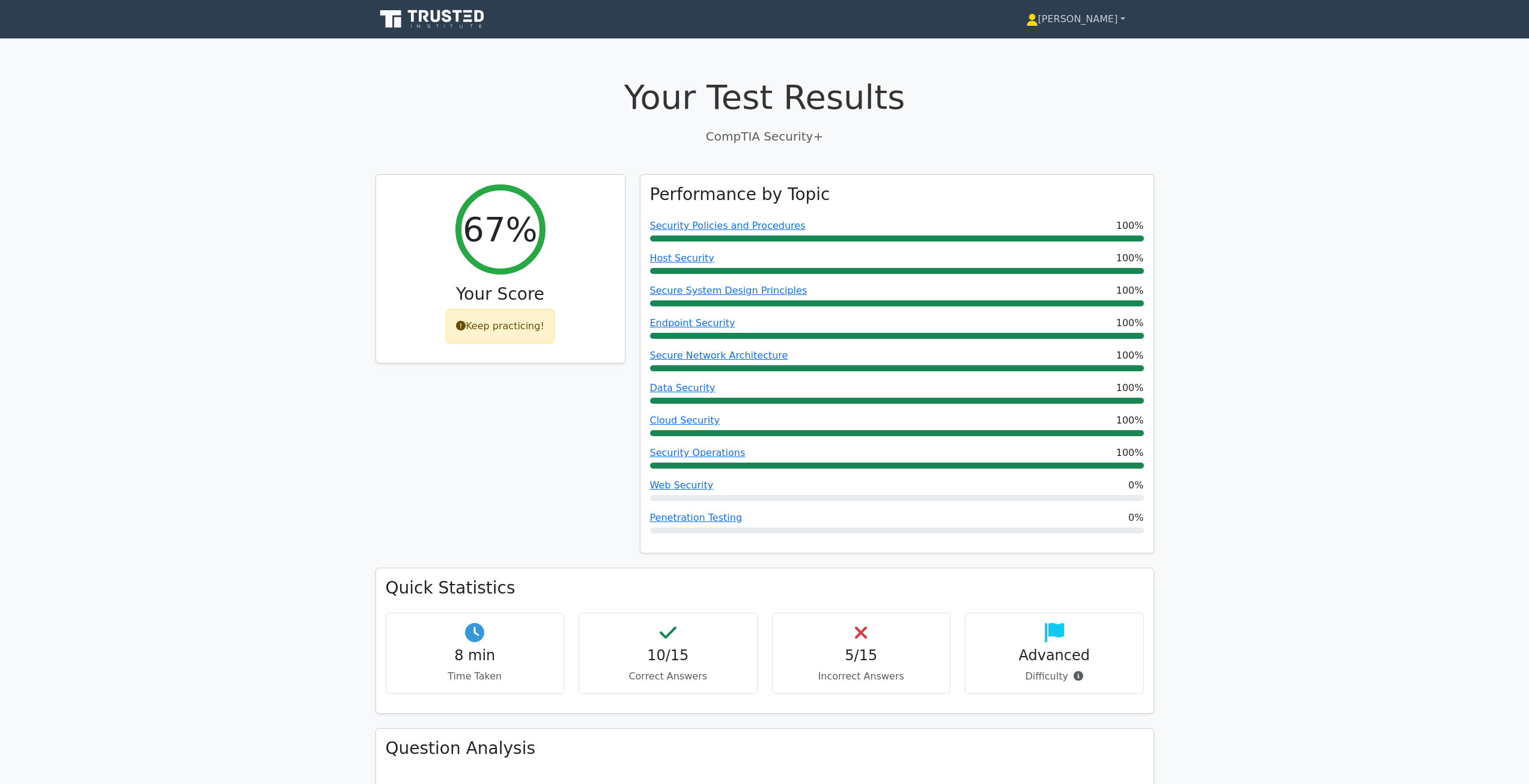
click at [1080, 15] on link "[PERSON_NAME]" at bounding box center [1075, 19] width 157 height 24
click at [1093, 43] on link "Profile" at bounding box center [1045, 48] width 95 height 19
